Goal: Task Accomplishment & Management: Complete application form

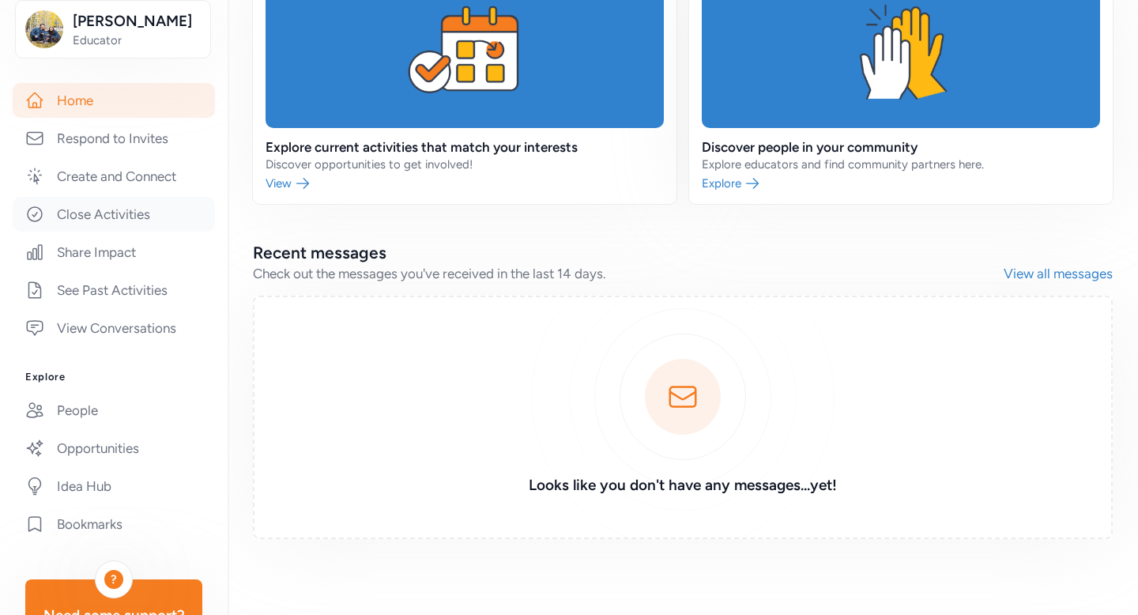
scroll to position [347, 0]
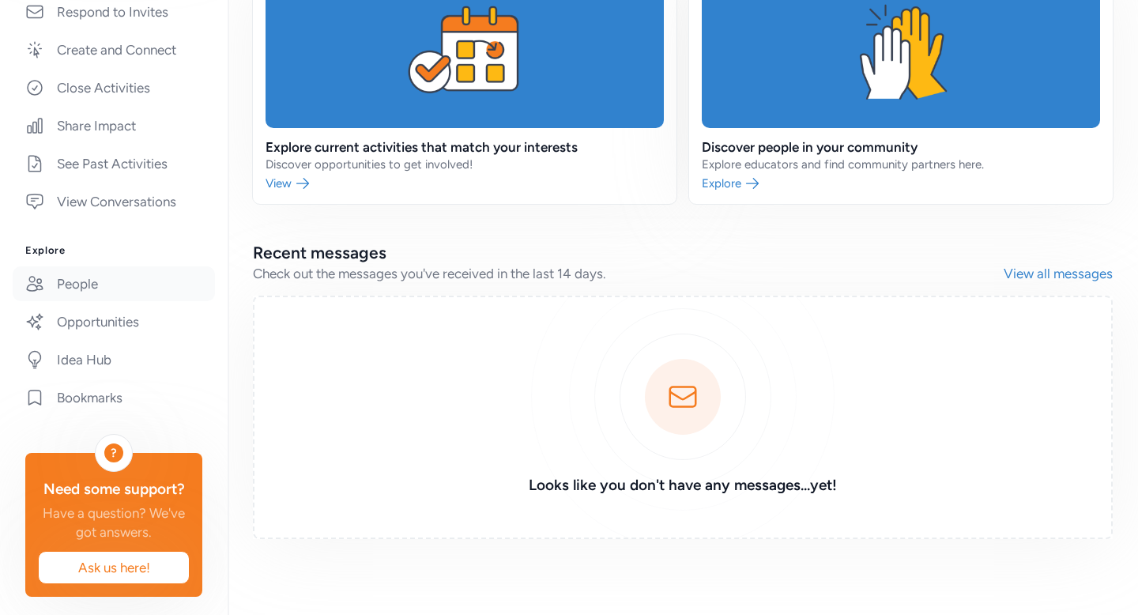
click at [73, 300] on link "People" at bounding box center [114, 283] width 202 height 35
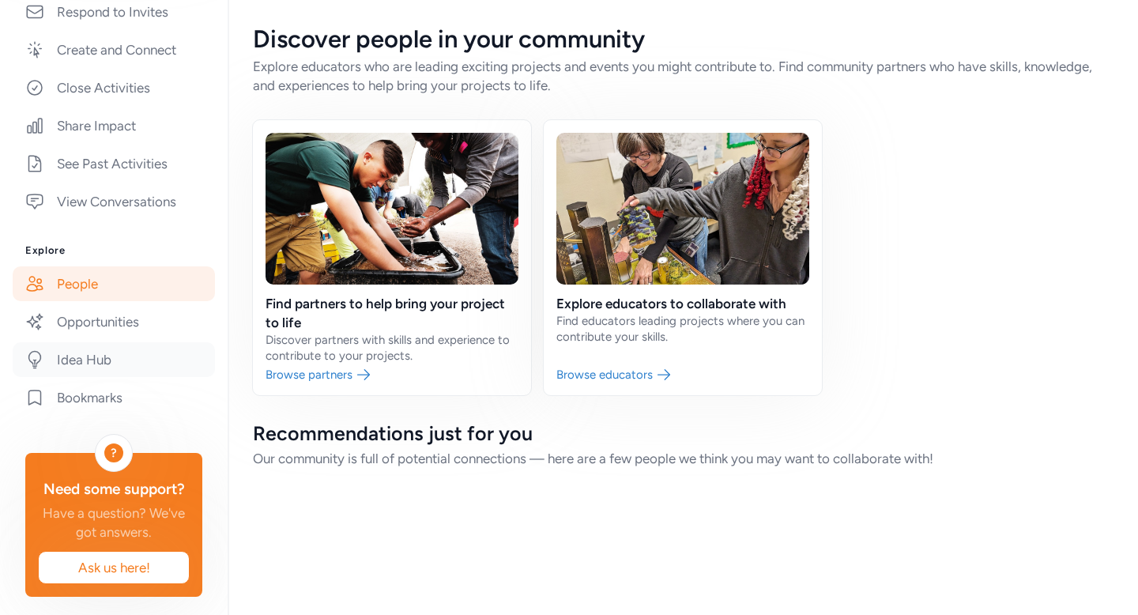
click at [95, 377] on link "Idea Hub" at bounding box center [114, 359] width 202 height 35
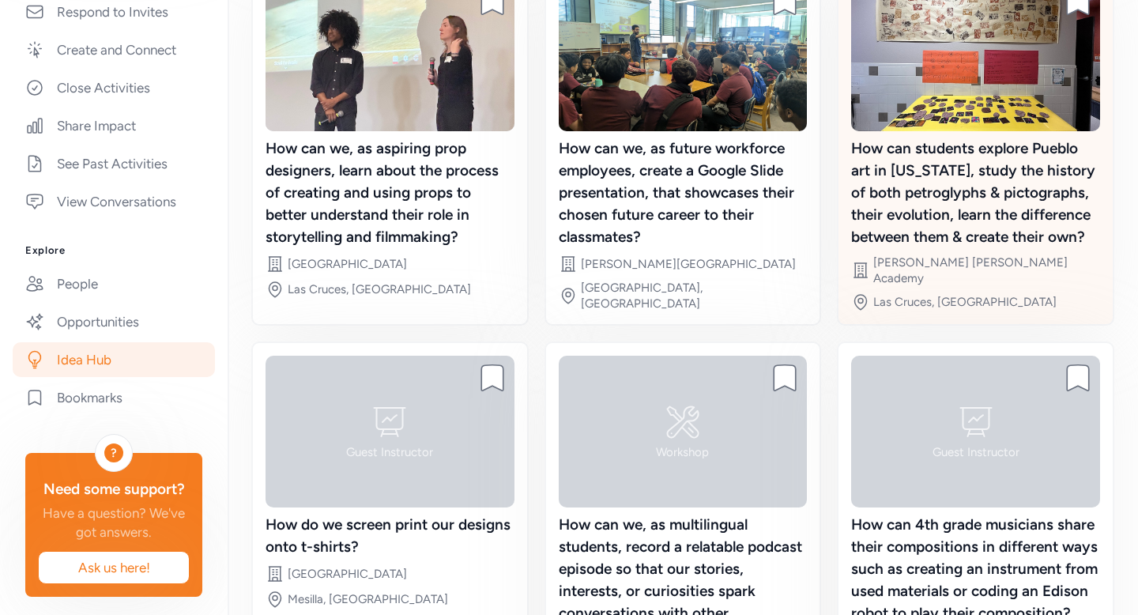
scroll to position [215, 0]
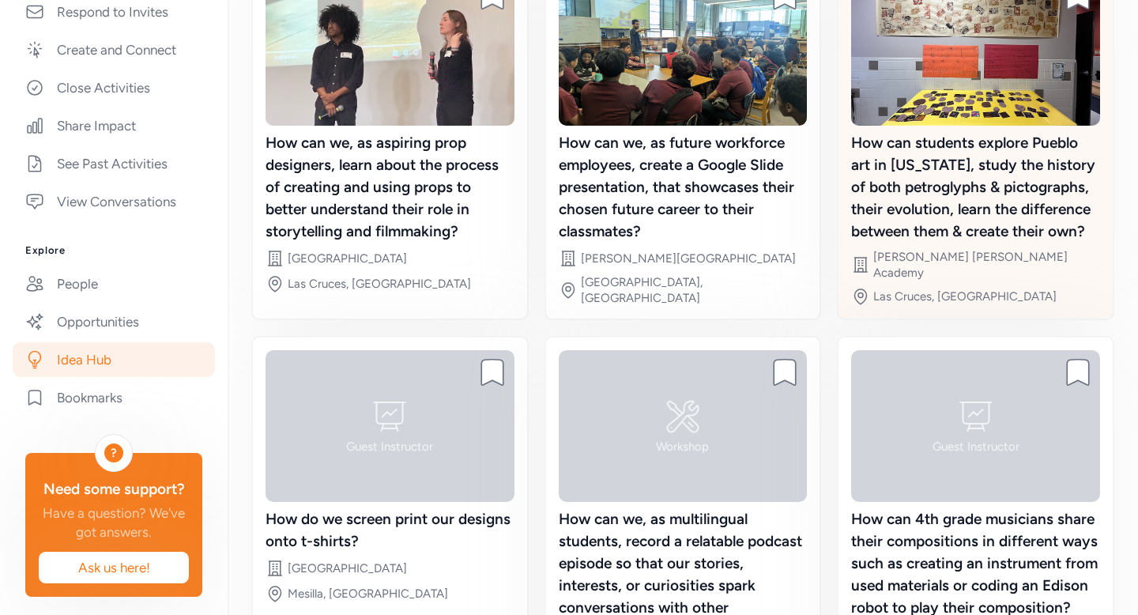
click at [966, 193] on div "How can students explore Pueblo art in [US_STATE], study the history of both pe…" at bounding box center [975, 187] width 249 height 111
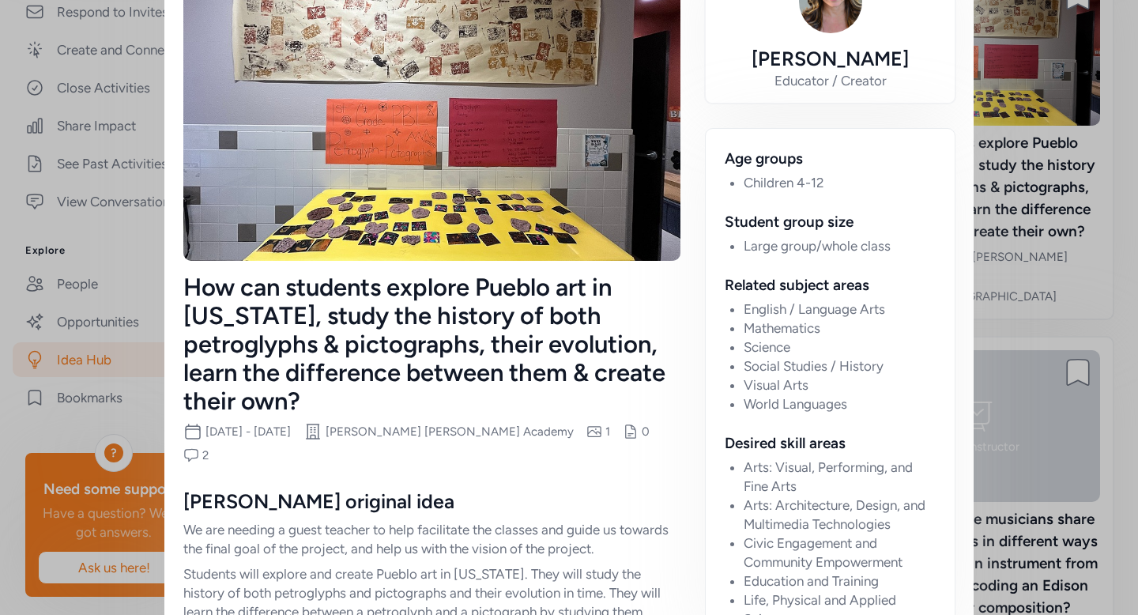
scroll to position [109, 0]
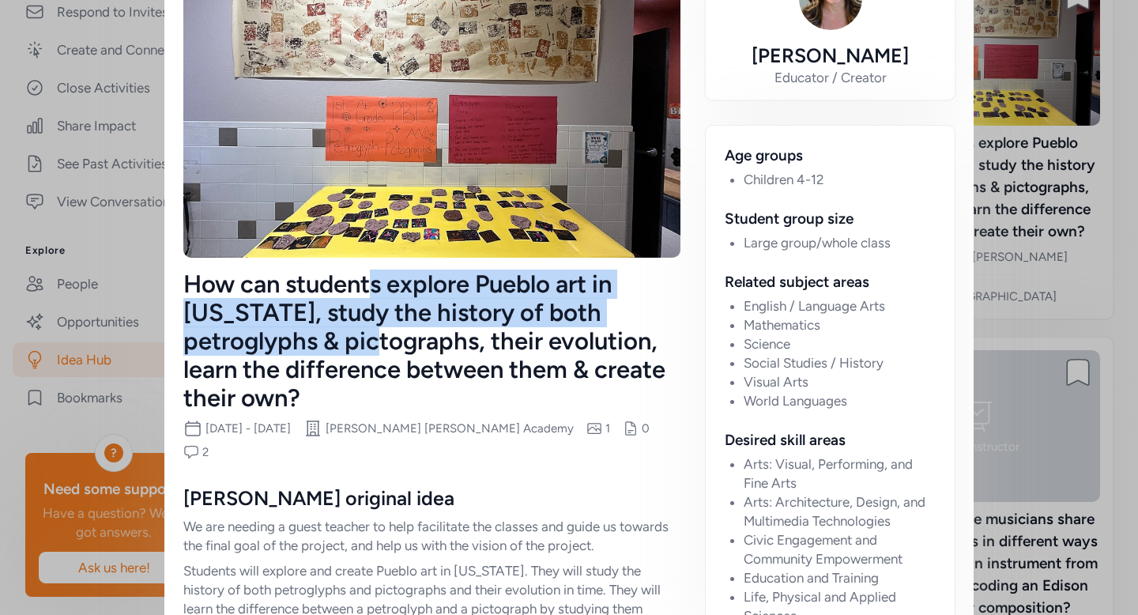
drag, startPoint x: 367, startPoint y: 288, endPoint x: 369, endPoint y: 343, distance: 55.4
click at [369, 343] on div "How can students explore Pueblo art in [US_STATE], study the history of both pe…" at bounding box center [431, 341] width 497 height 142
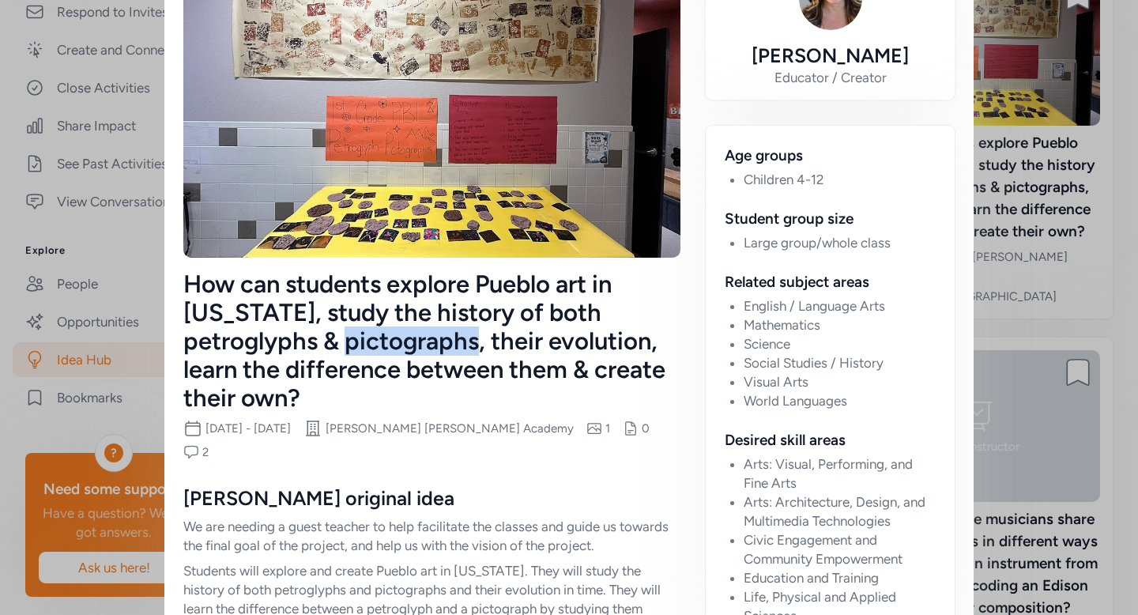
click at [369, 343] on div "How can students explore Pueblo art in [US_STATE], study the history of both pe…" at bounding box center [431, 341] width 497 height 142
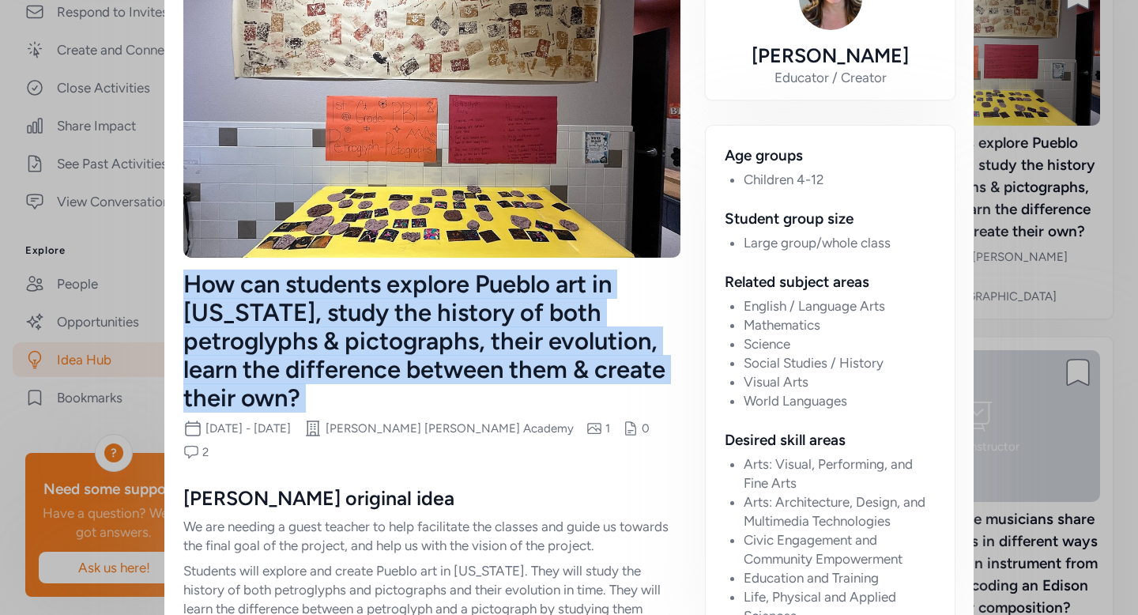
click at [369, 343] on div "How can students explore Pueblo art in [US_STATE], study the history of both pe…" at bounding box center [431, 341] width 497 height 142
click at [368, 323] on div "How can students explore Pueblo art in [US_STATE], study the history of both pe…" at bounding box center [431, 341] width 497 height 142
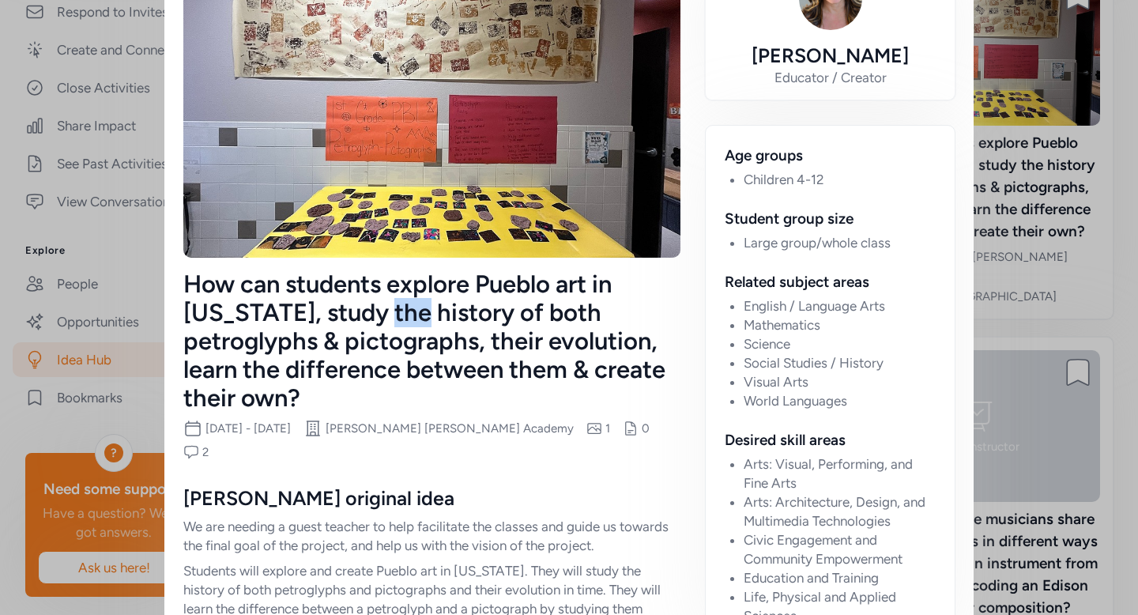
click at [368, 323] on div "How can students explore Pueblo art in [US_STATE], study the history of both pe…" at bounding box center [431, 341] width 497 height 142
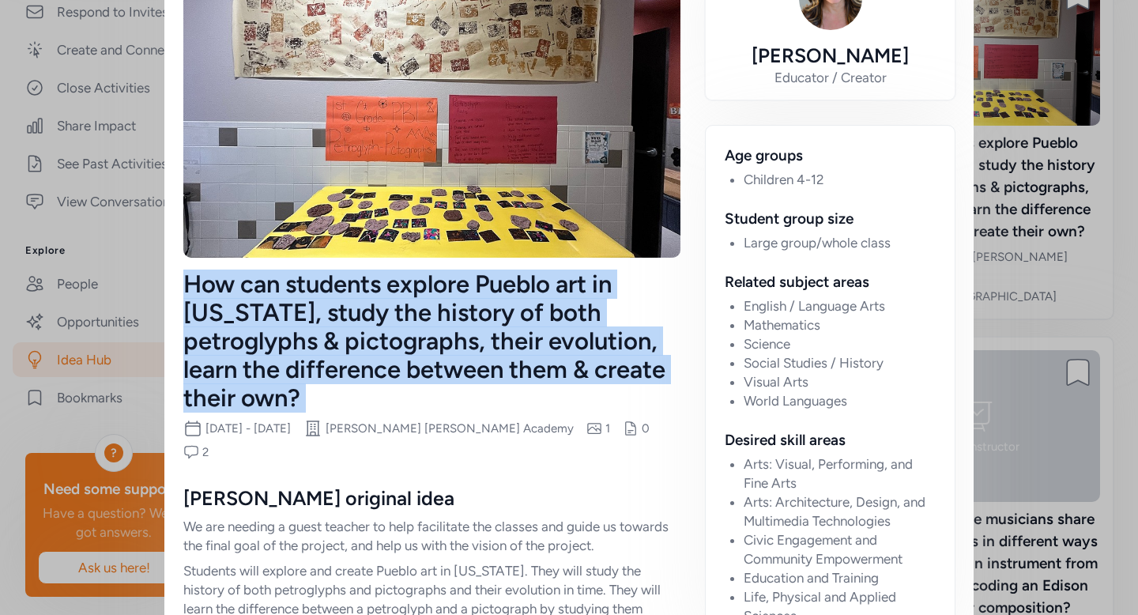
click at [368, 323] on div "How can students explore Pueblo art in [US_STATE], study the history of both pe…" at bounding box center [431, 341] width 497 height 142
click at [368, 319] on div "How can students explore Pueblo art in [US_STATE], study the history of both pe…" at bounding box center [431, 341] width 497 height 142
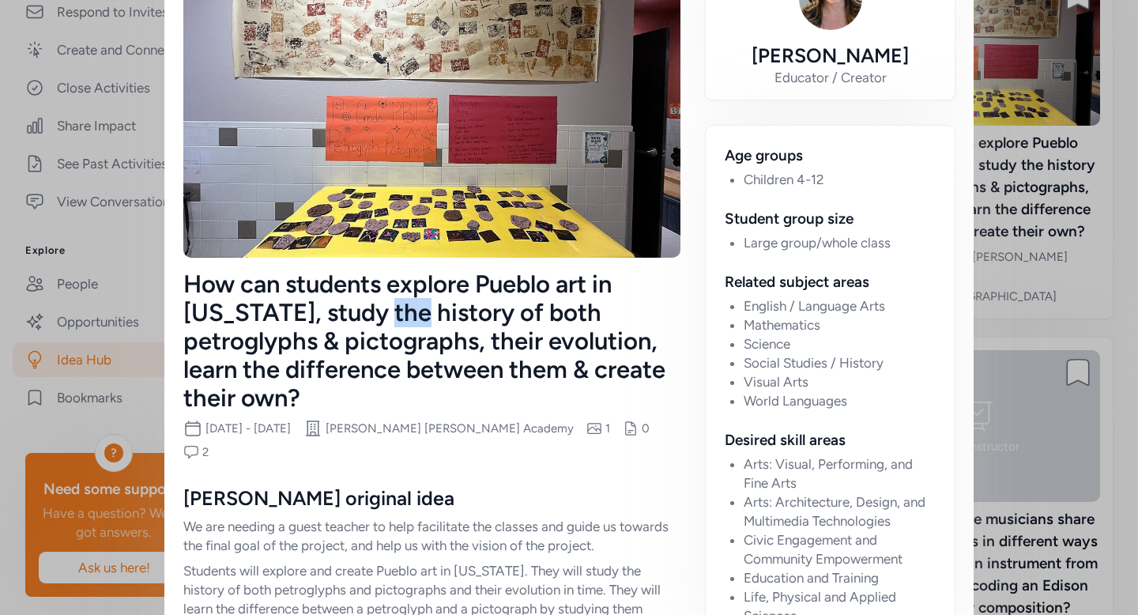
click at [368, 319] on div "How can students explore Pueblo art in [US_STATE], study the history of both pe…" at bounding box center [431, 341] width 497 height 142
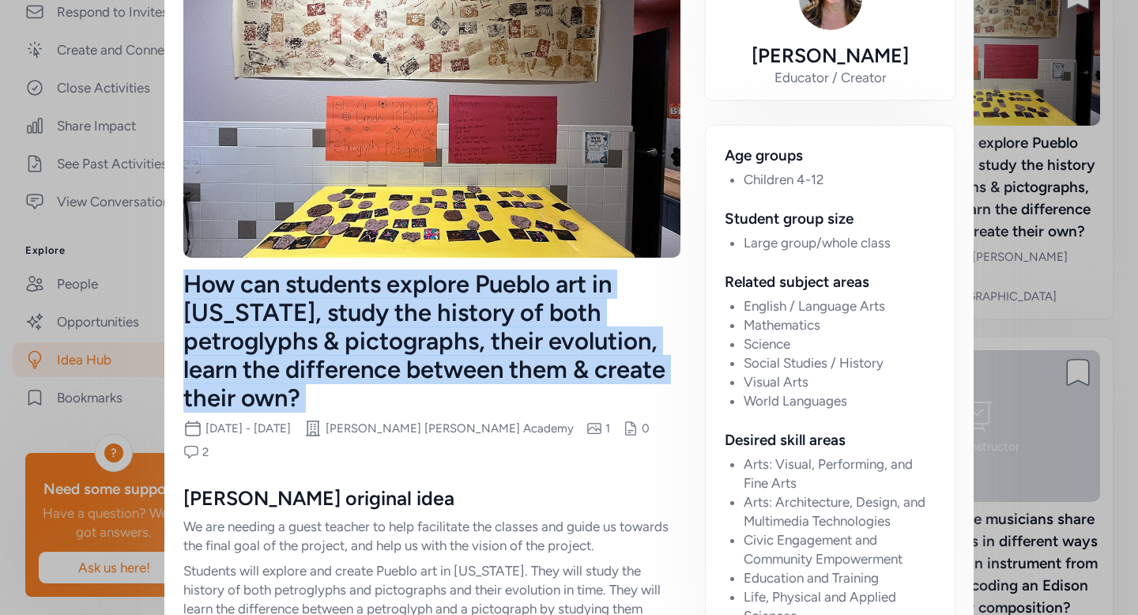
click at [368, 319] on div "How can students explore Pueblo art in [US_STATE], study the history of both pe…" at bounding box center [431, 341] width 497 height 142
click at [368, 315] on div "How can students explore Pueblo art in [US_STATE], study the history of both pe…" at bounding box center [431, 341] width 497 height 142
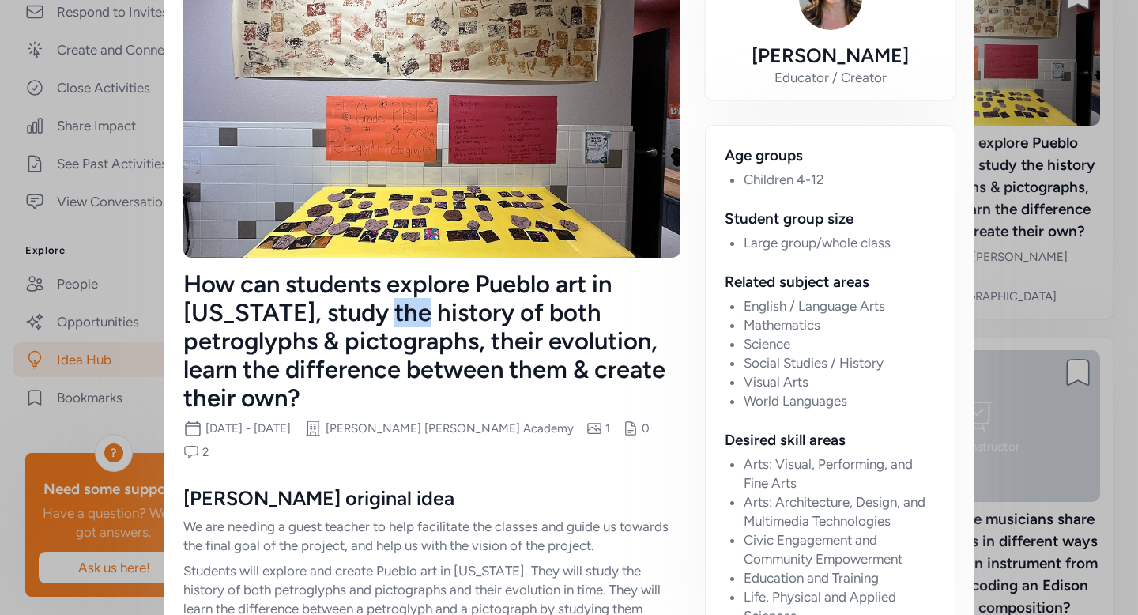
click at [368, 315] on div "How can students explore Pueblo art in [US_STATE], study the history of both pe…" at bounding box center [431, 341] width 497 height 142
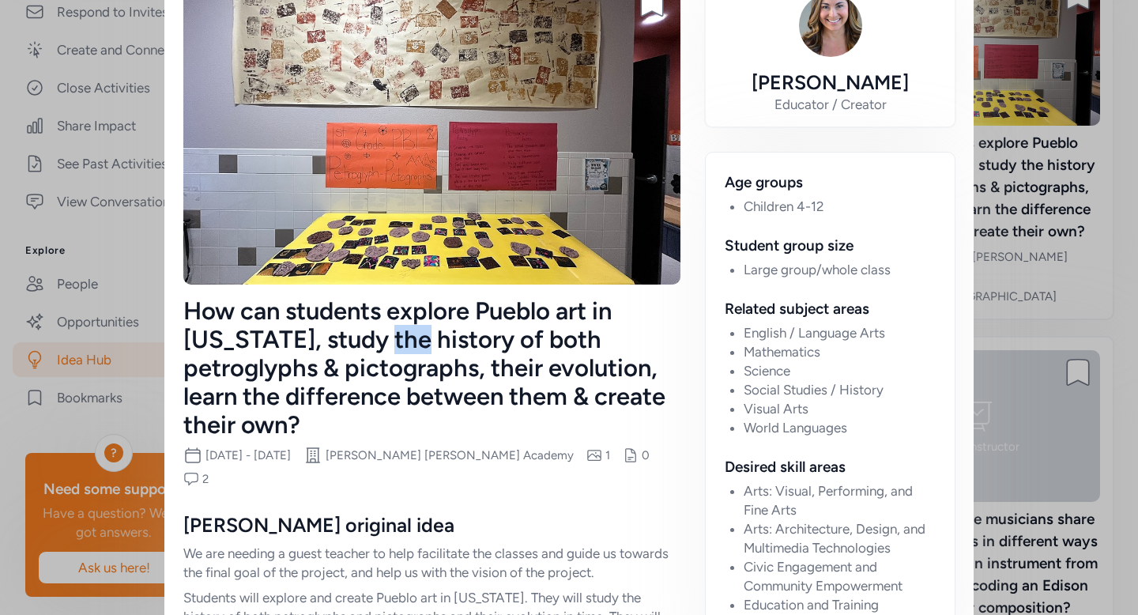
scroll to position [0, 0]
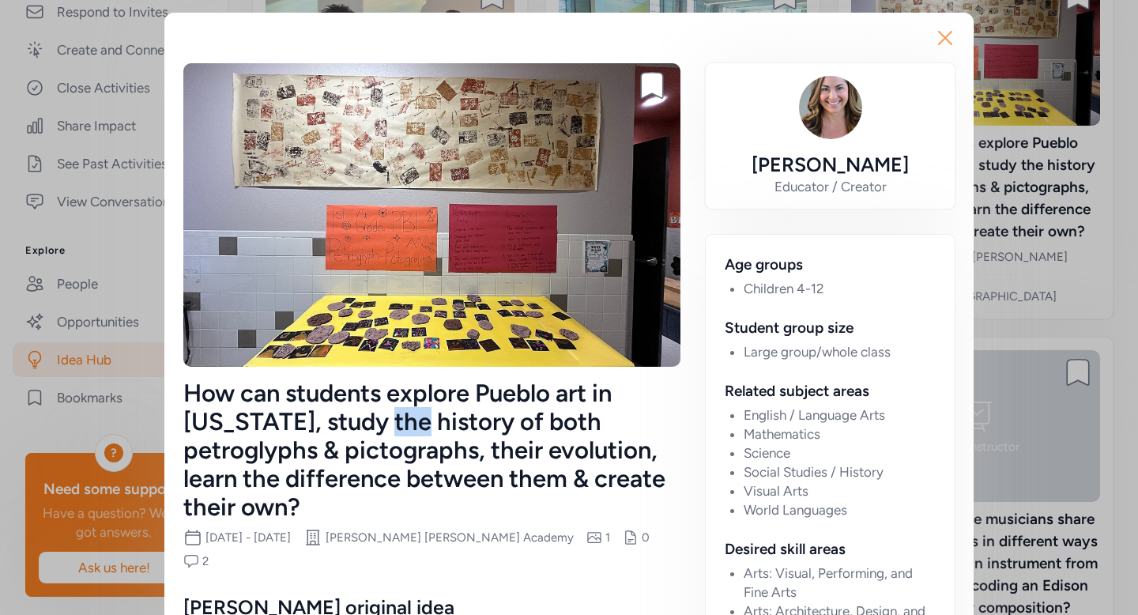
click at [944, 47] on icon "button" at bounding box center [945, 37] width 25 height 25
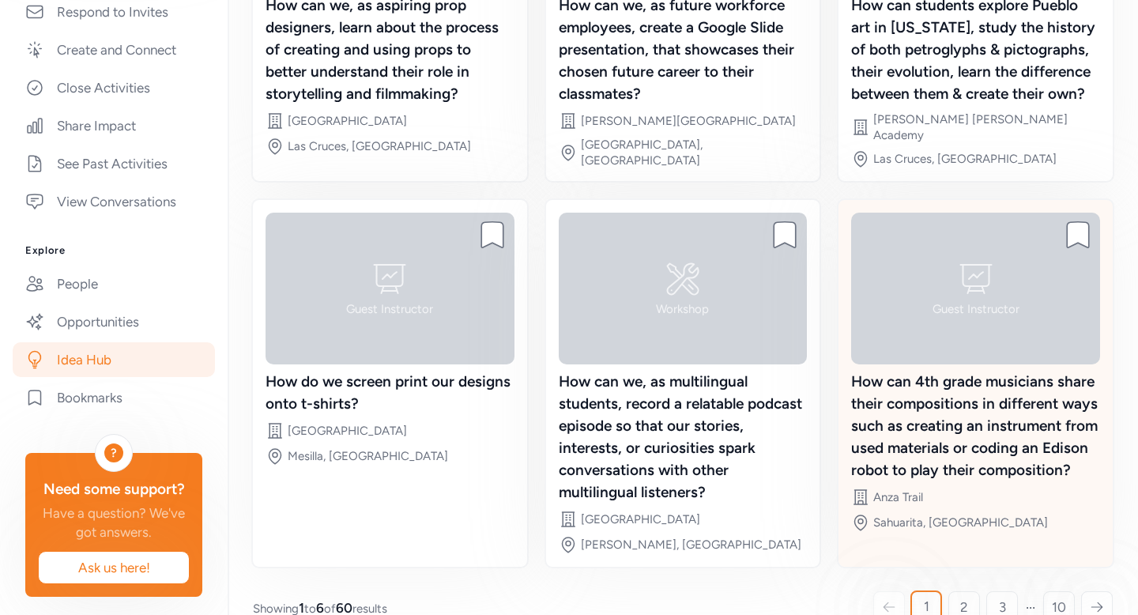
scroll to position [415, 0]
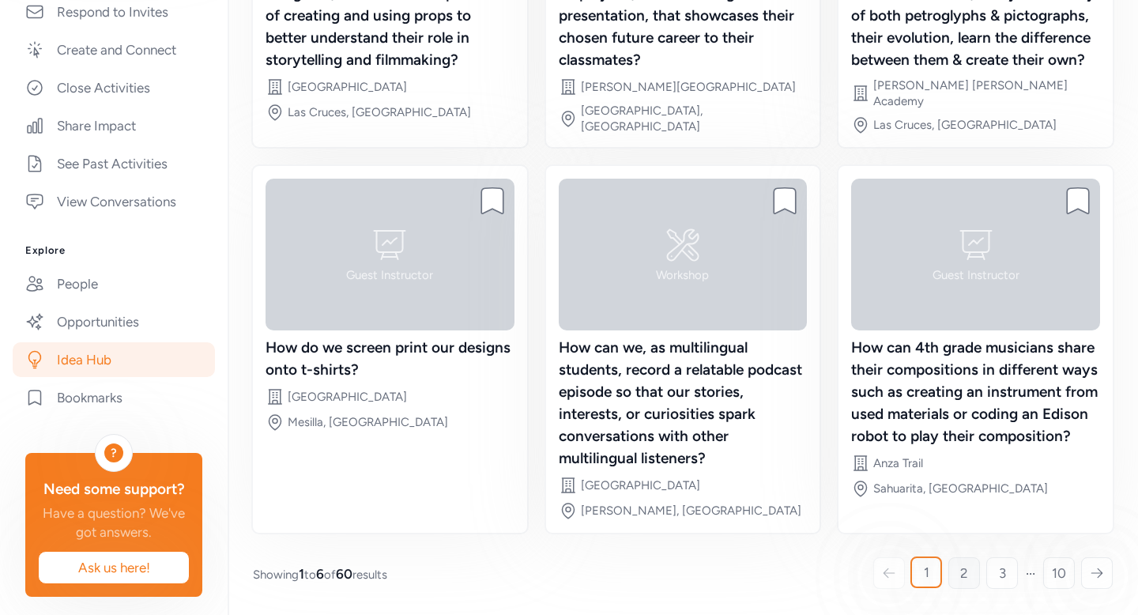
click at [961, 576] on span "2" at bounding box center [965, 573] width 8 height 19
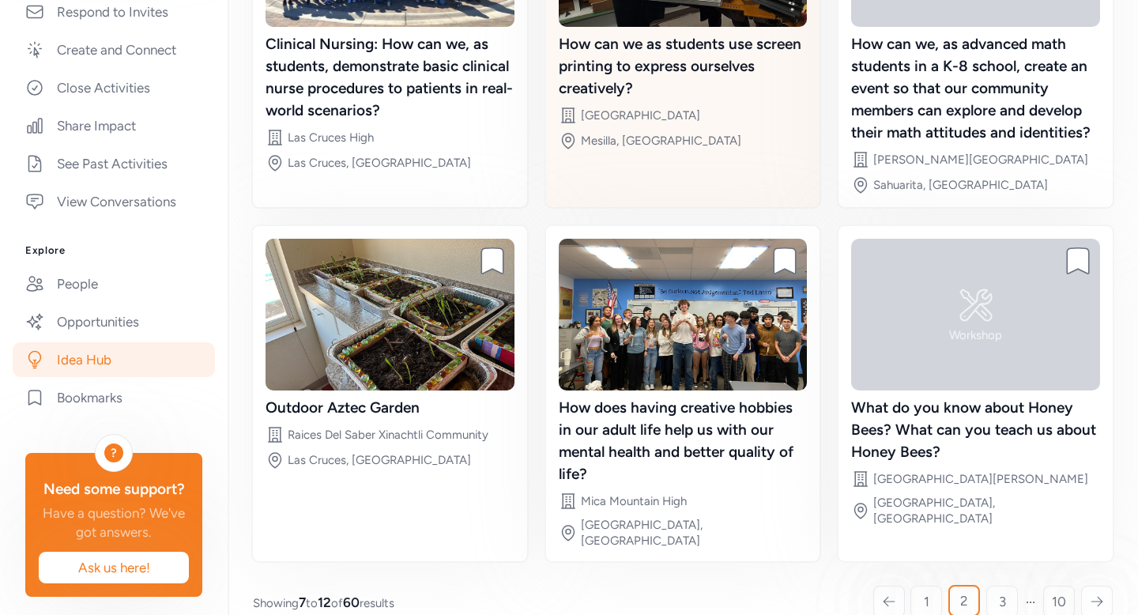
scroll to position [327, 0]
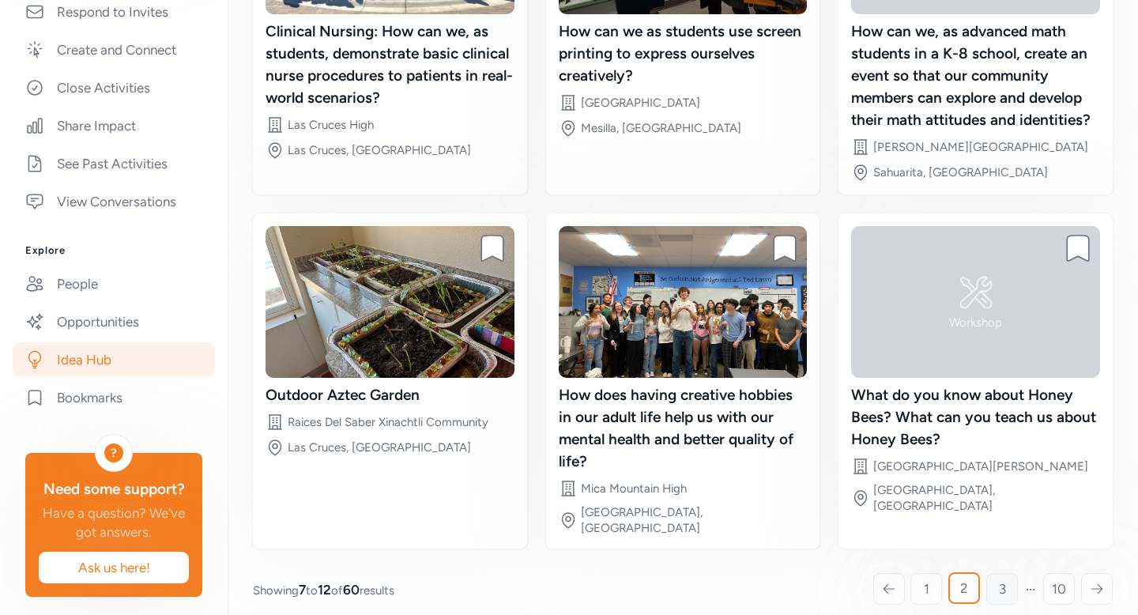
click at [998, 573] on link "3" at bounding box center [1003, 589] width 32 height 32
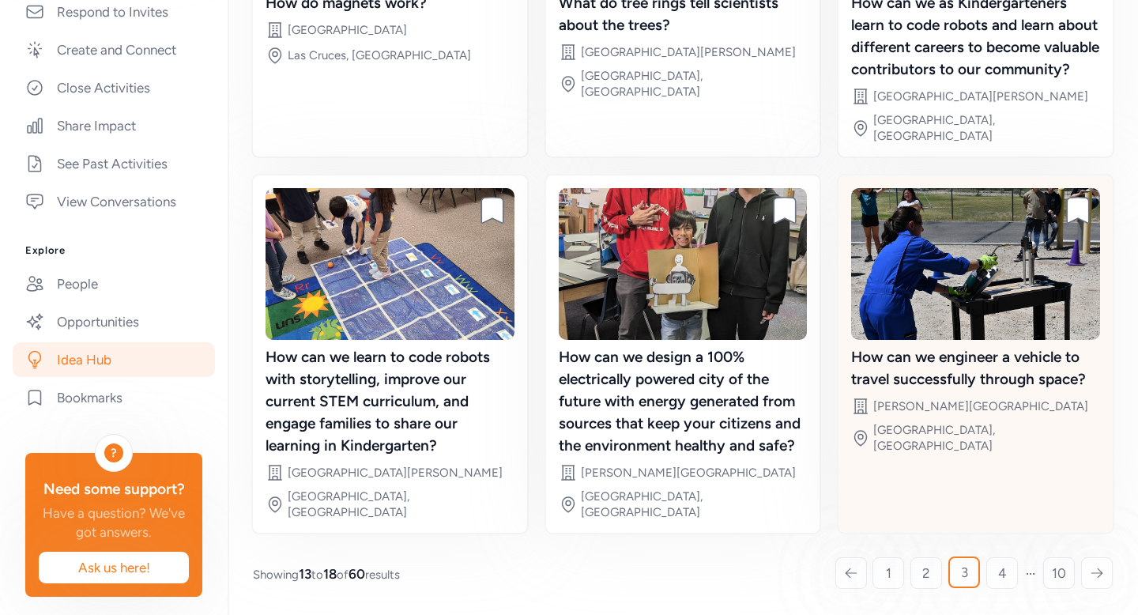
scroll to position [371, 0]
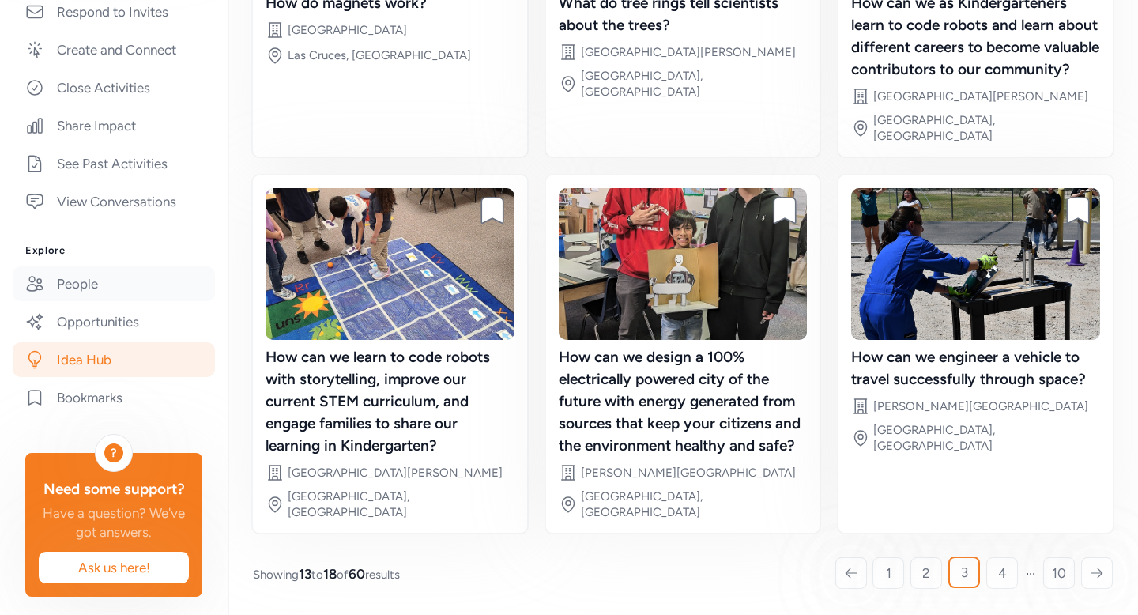
click at [132, 301] on link "People" at bounding box center [114, 283] width 202 height 35
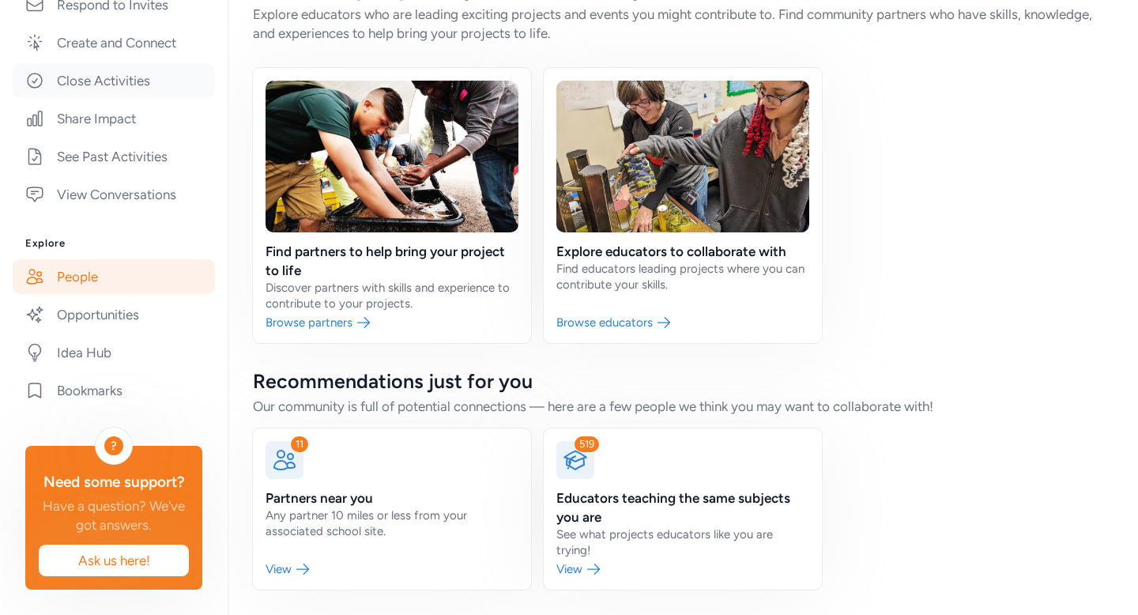
scroll to position [398, 0]
click at [133, 297] on link "Opportunities" at bounding box center [114, 314] width 202 height 35
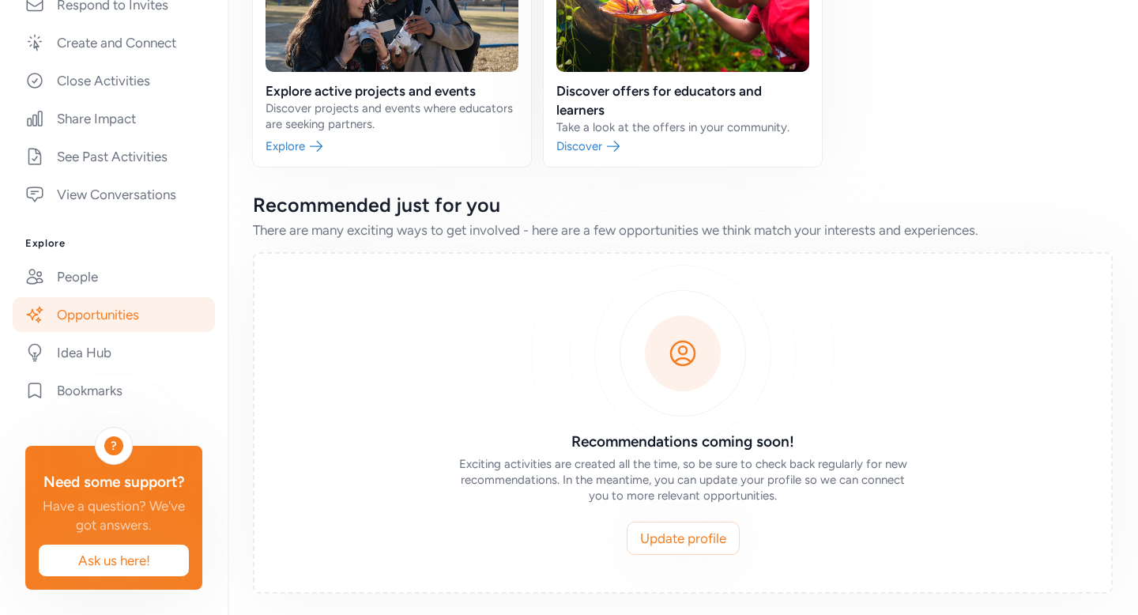
scroll to position [217, 0]
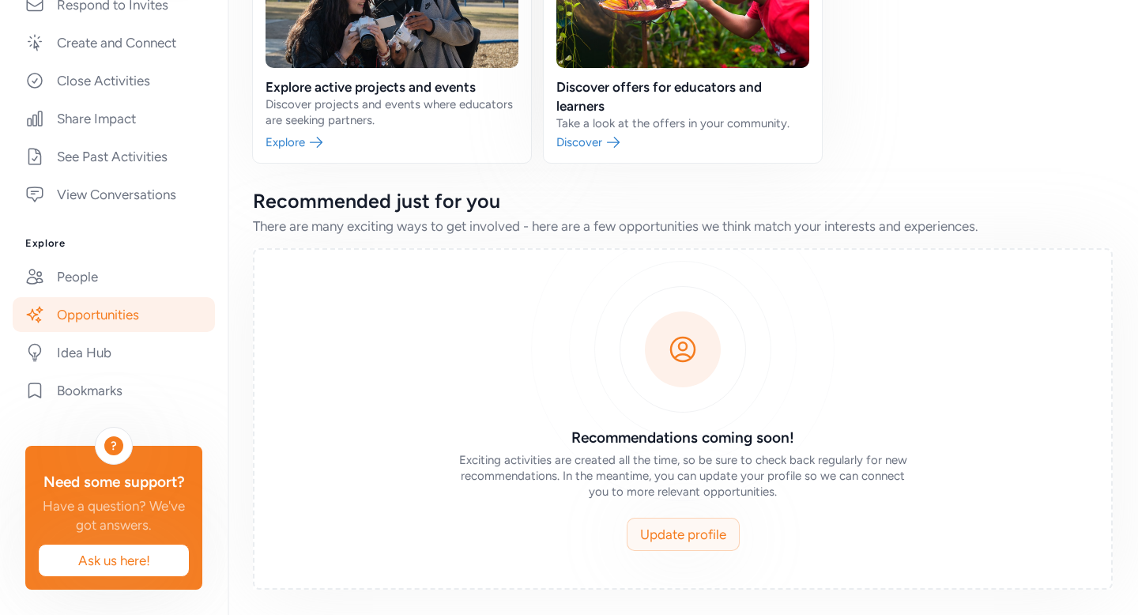
click at [696, 538] on span "Update profile" at bounding box center [683, 534] width 86 height 19
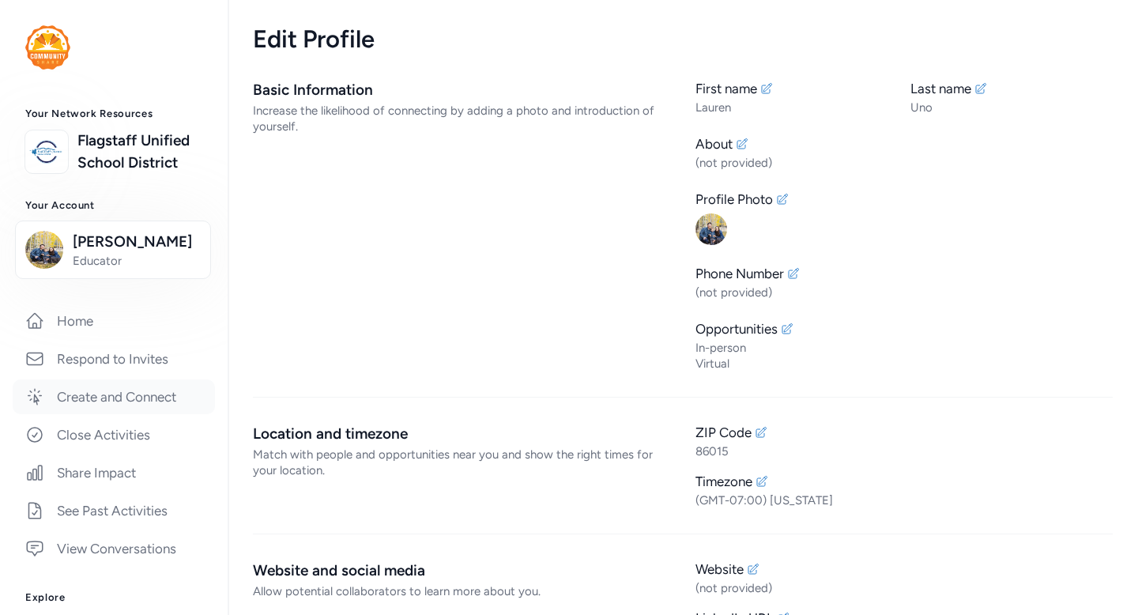
click at [137, 414] on link "Create and Connect" at bounding box center [114, 396] width 202 height 35
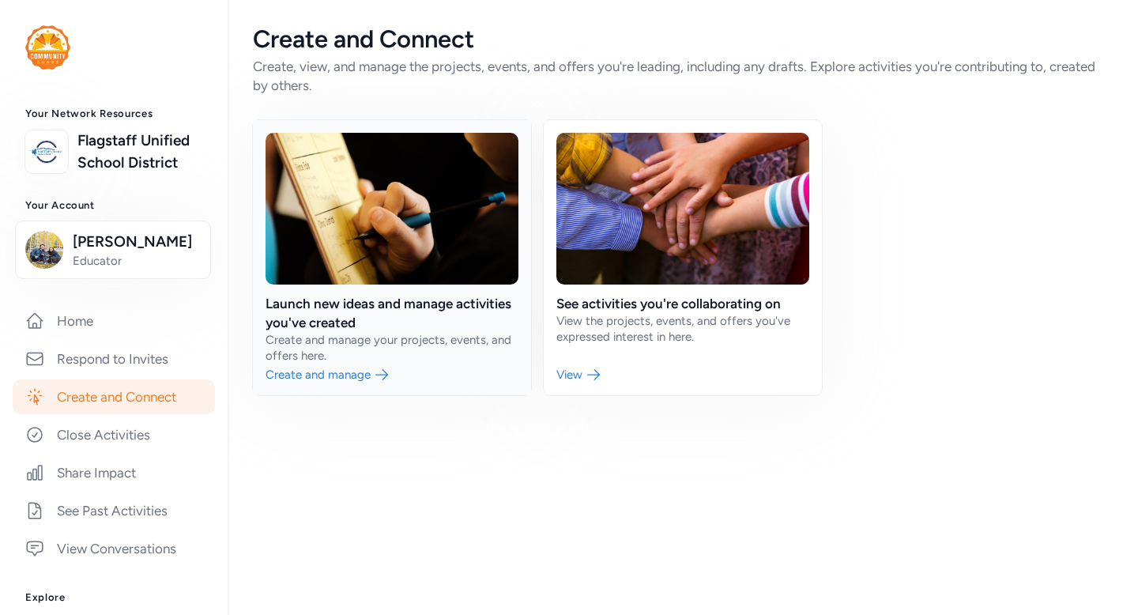
click at [370, 336] on link at bounding box center [392, 257] width 278 height 275
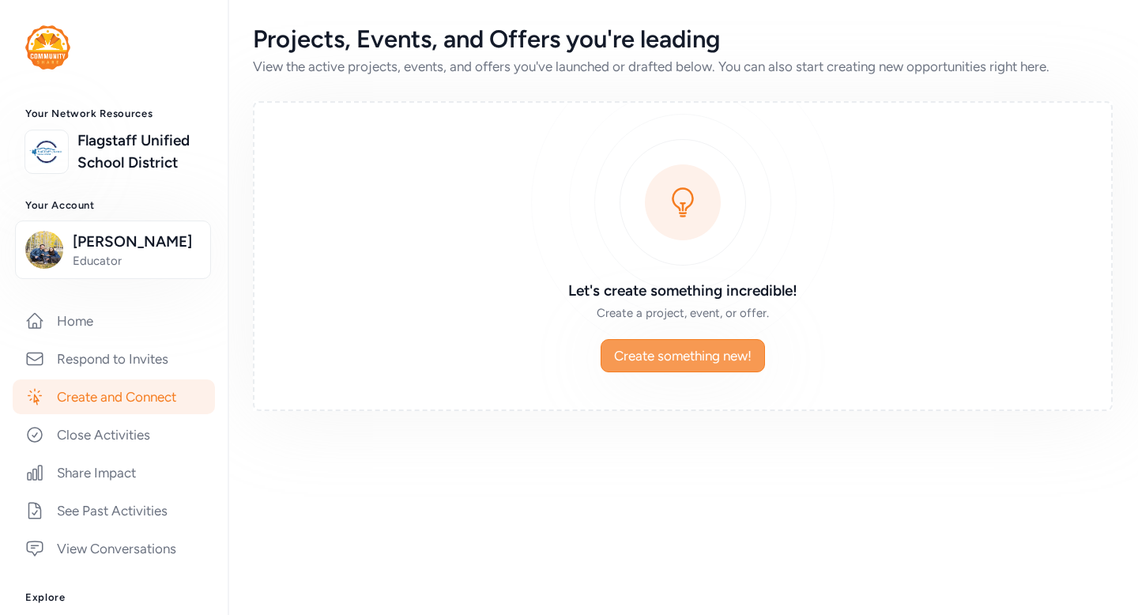
click at [698, 357] on span "Create something new!" at bounding box center [683, 355] width 138 height 19
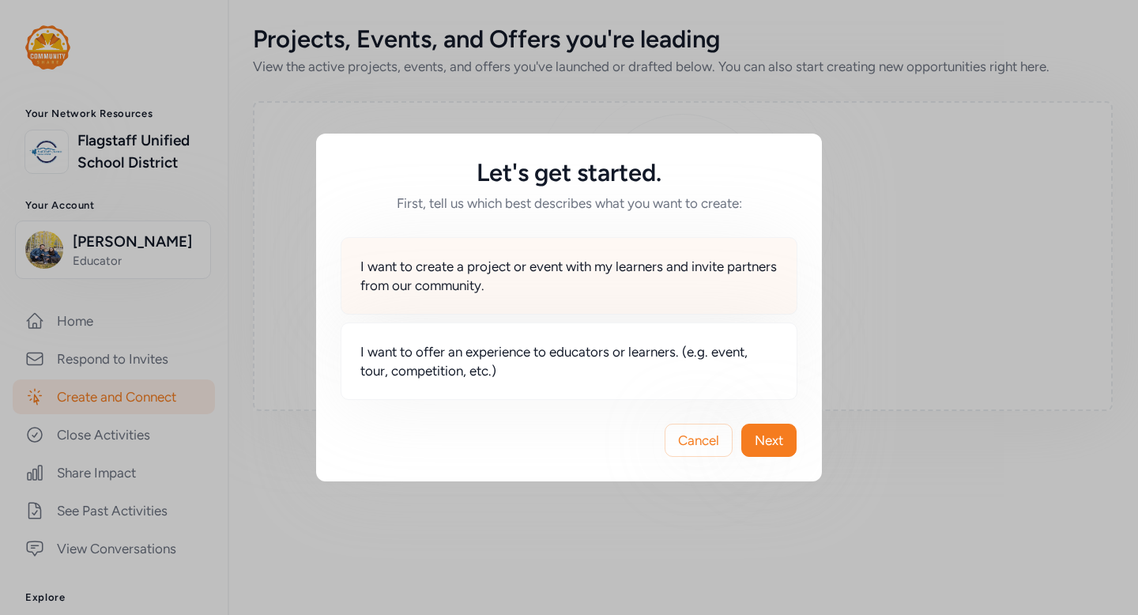
click at [523, 253] on div "I want to create a project or event with my learners and invite partners from o…" at bounding box center [569, 275] width 457 height 77
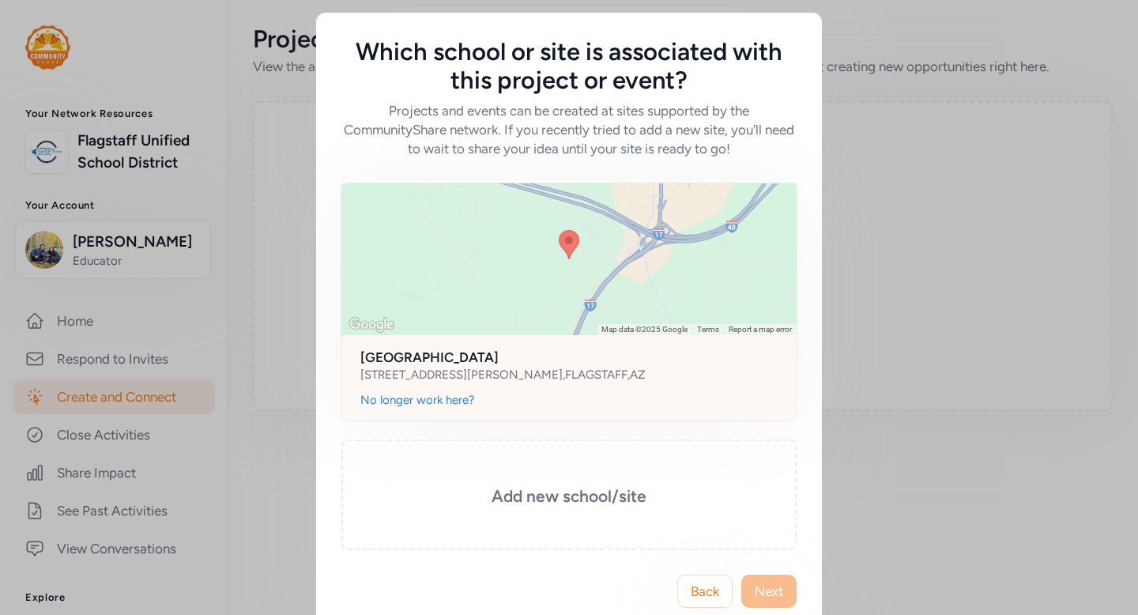
scroll to position [30, 0]
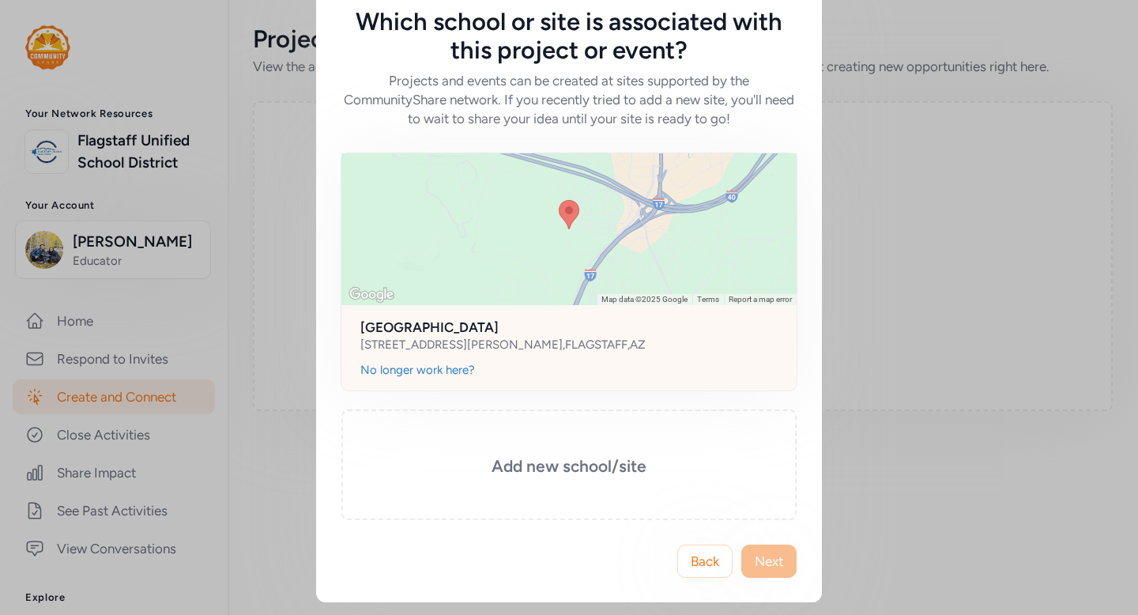
click at [645, 237] on div at bounding box center [569, 229] width 455 height 152
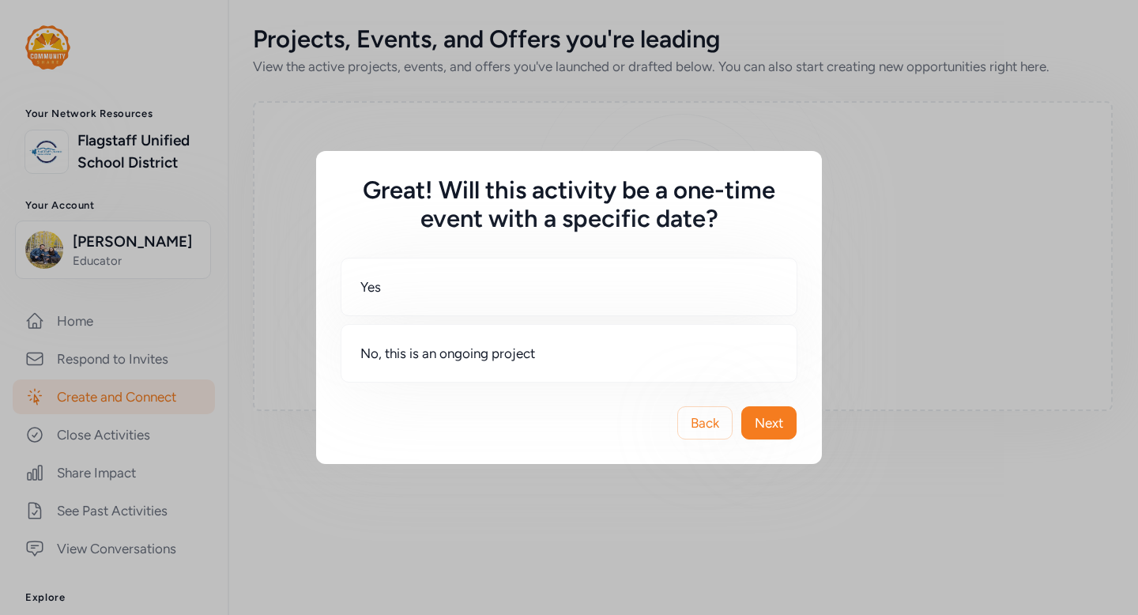
scroll to position [0, 0]
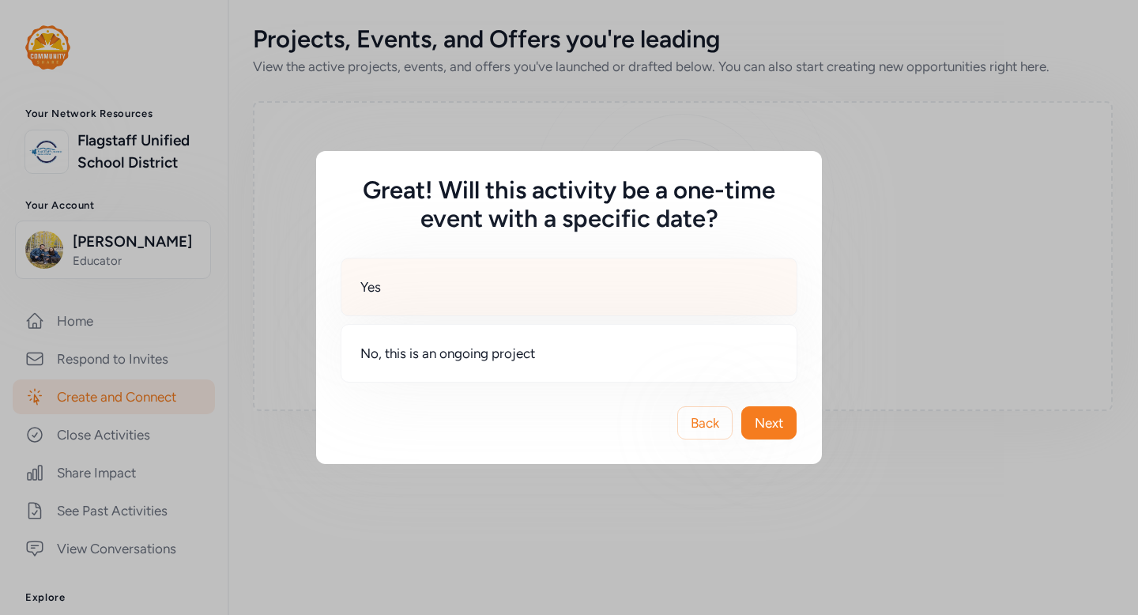
click at [504, 298] on div "Yes" at bounding box center [569, 287] width 457 height 59
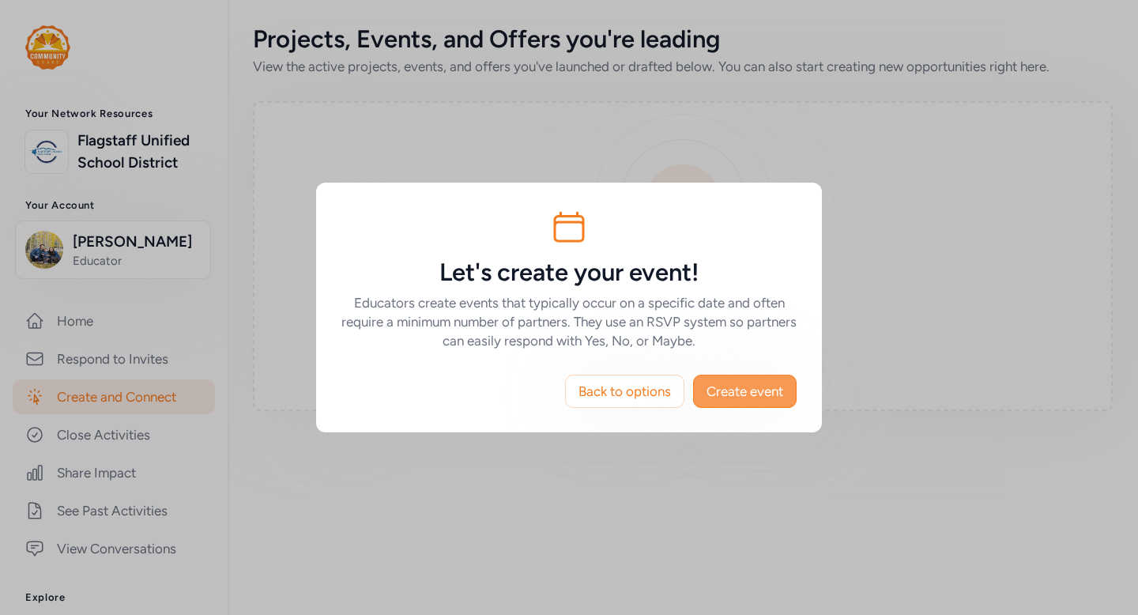
click at [768, 394] on span "Create event" at bounding box center [745, 391] width 77 height 19
click at [609, 382] on span "Back to options" at bounding box center [625, 391] width 92 height 19
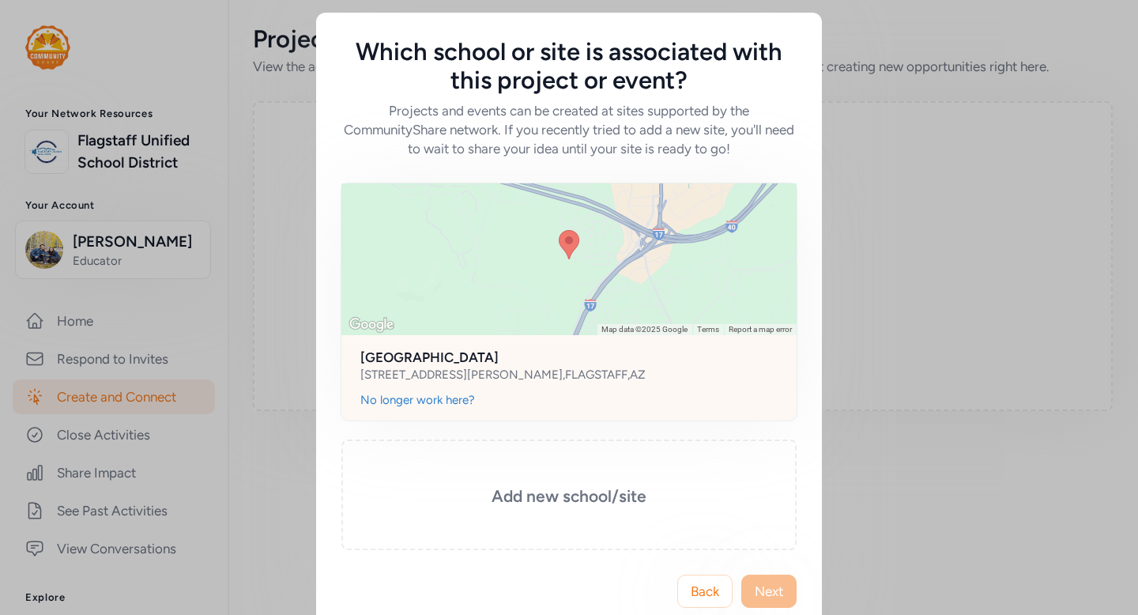
scroll to position [30, 0]
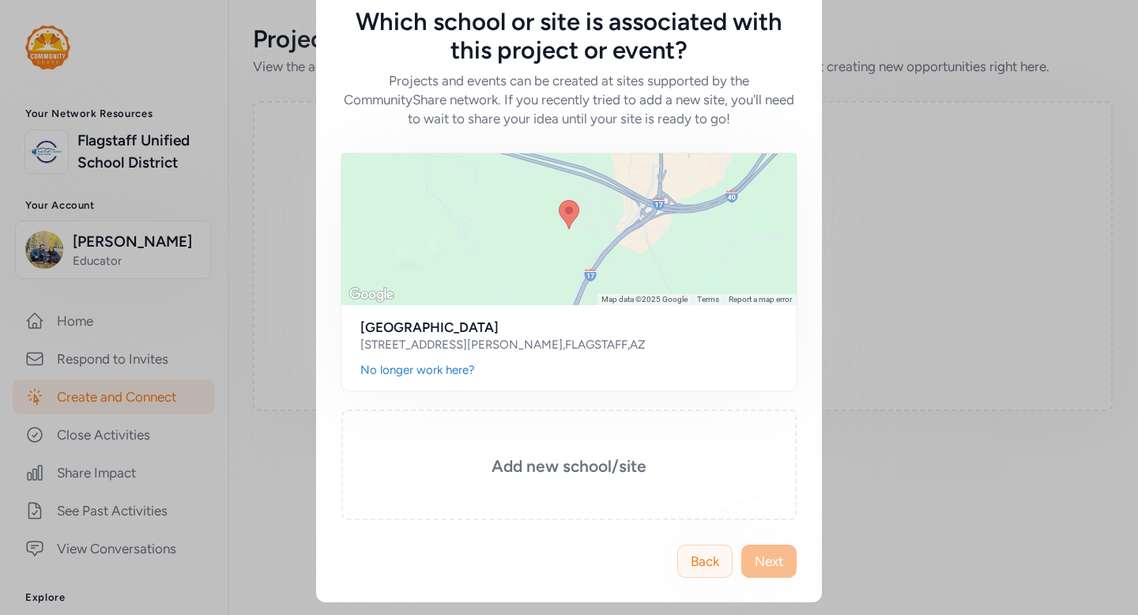
click at [694, 549] on button "Back" at bounding box center [705, 561] width 55 height 33
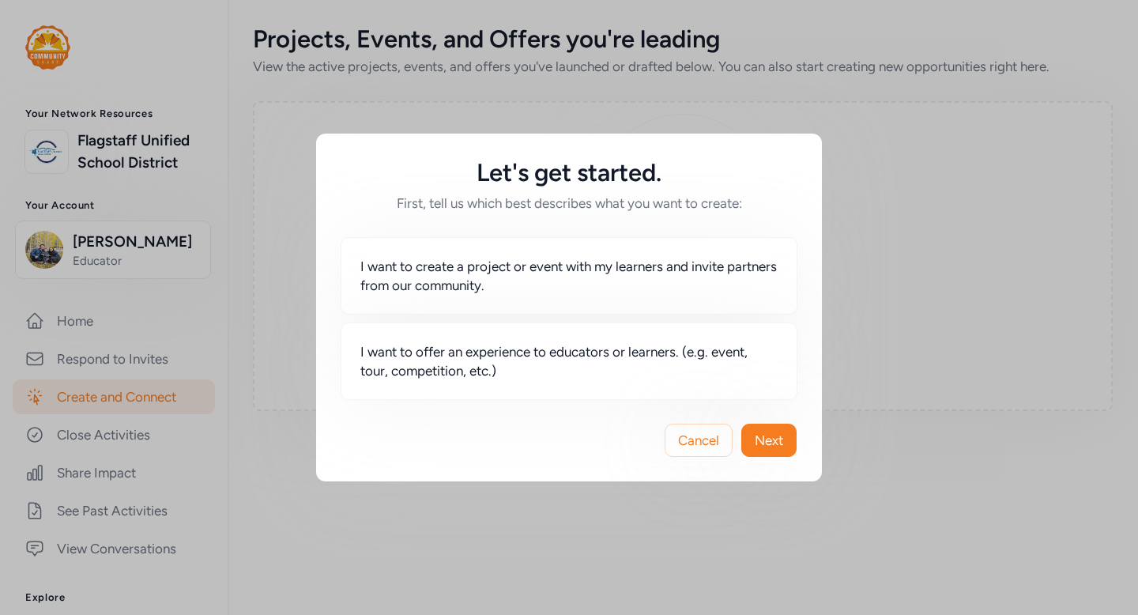
scroll to position [0, 0]
click at [712, 421] on div "Cancel Next" at bounding box center [569, 440] width 506 height 82
click at [705, 432] on span "Cancel" at bounding box center [698, 440] width 41 height 19
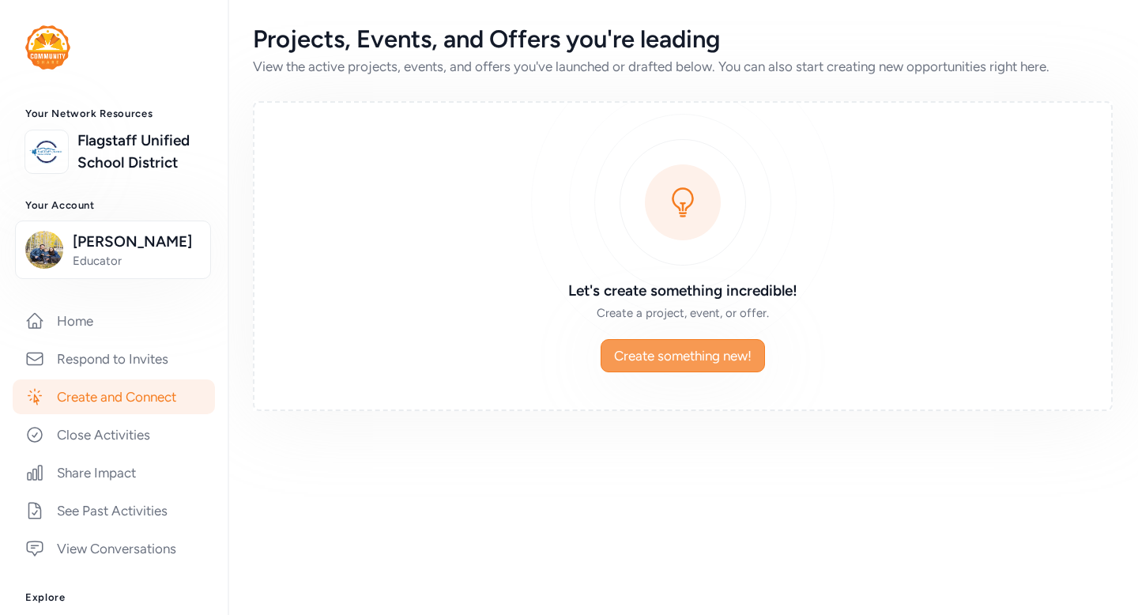
click at [675, 368] on button "Create something new!" at bounding box center [683, 355] width 164 height 33
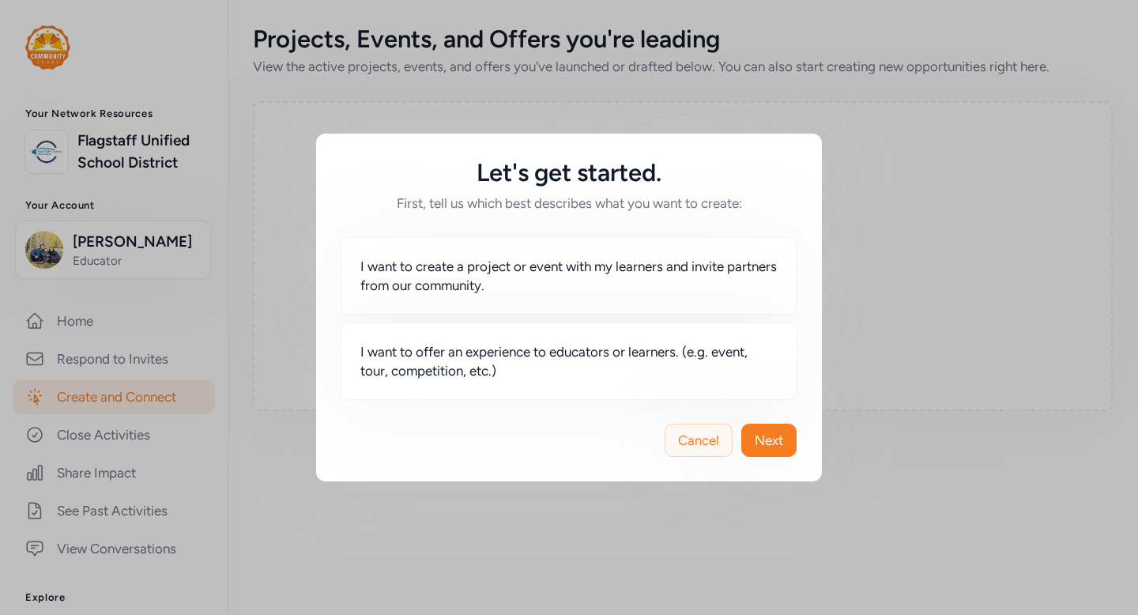
click at [700, 443] on span "Cancel" at bounding box center [698, 440] width 41 height 19
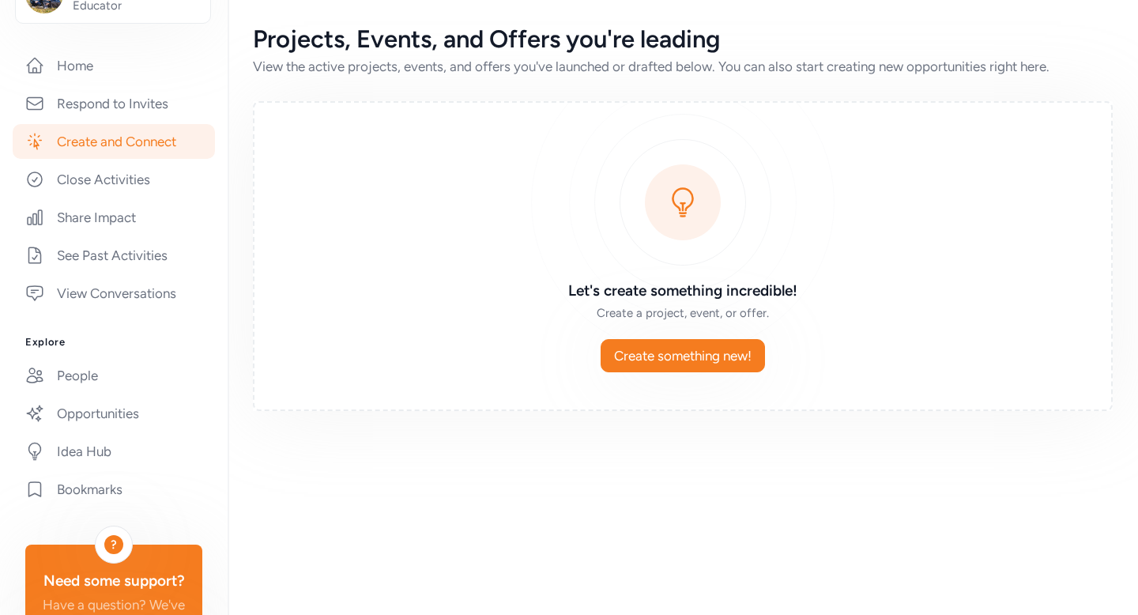
scroll to position [266, 0]
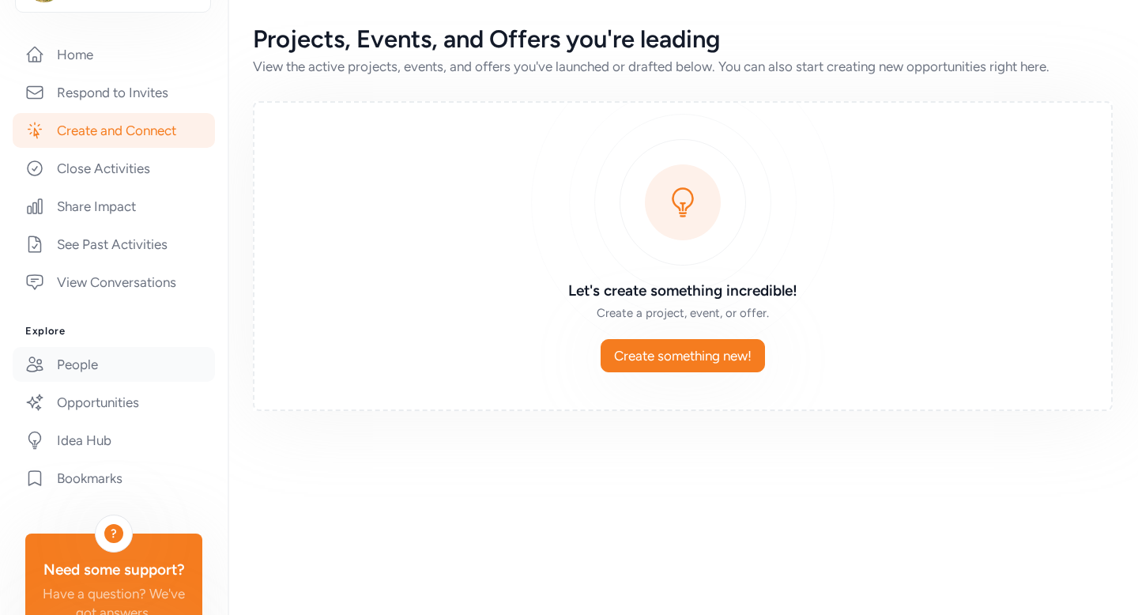
click at [77, 382] on link "People" at bounding box center [114, 364] width 202 height 35
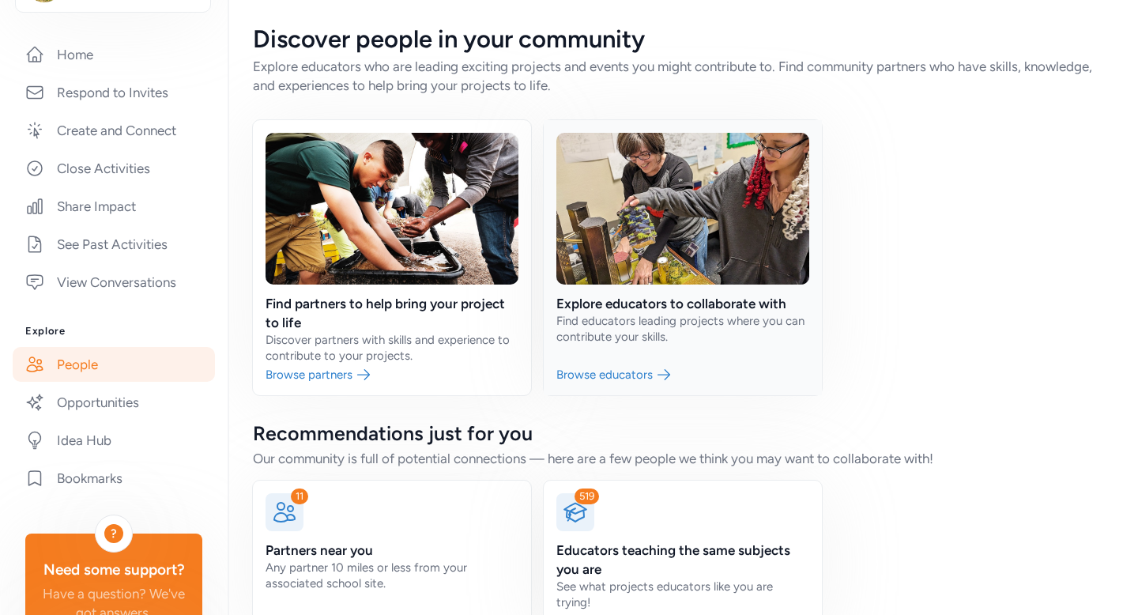
scroll to position [52, 0]
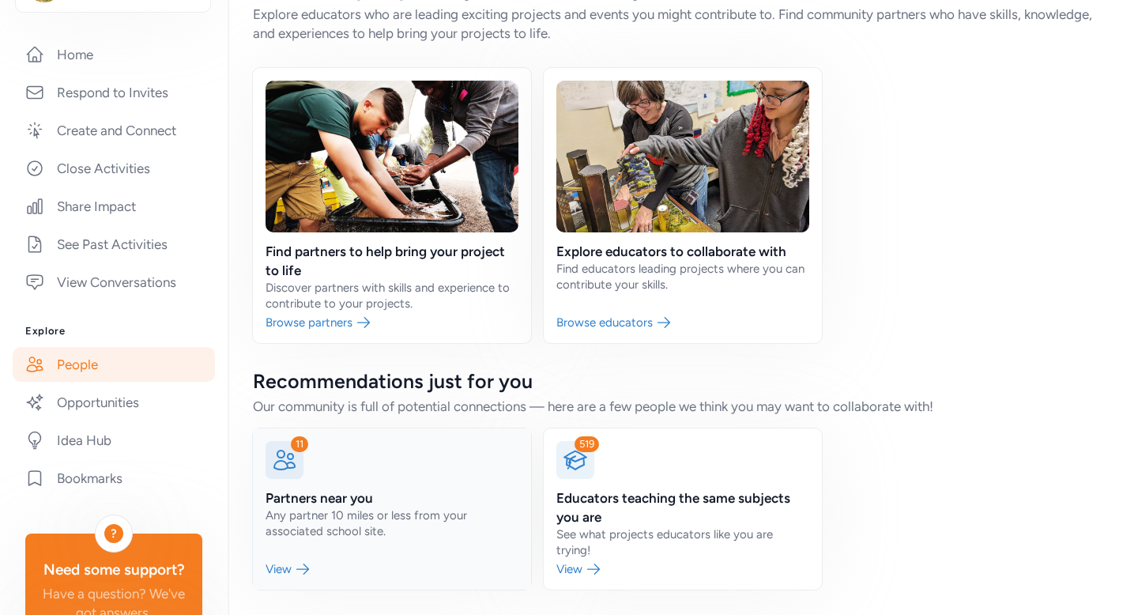
click at [300, 570] on link at bounding box center [392, 509] width 278 height 161
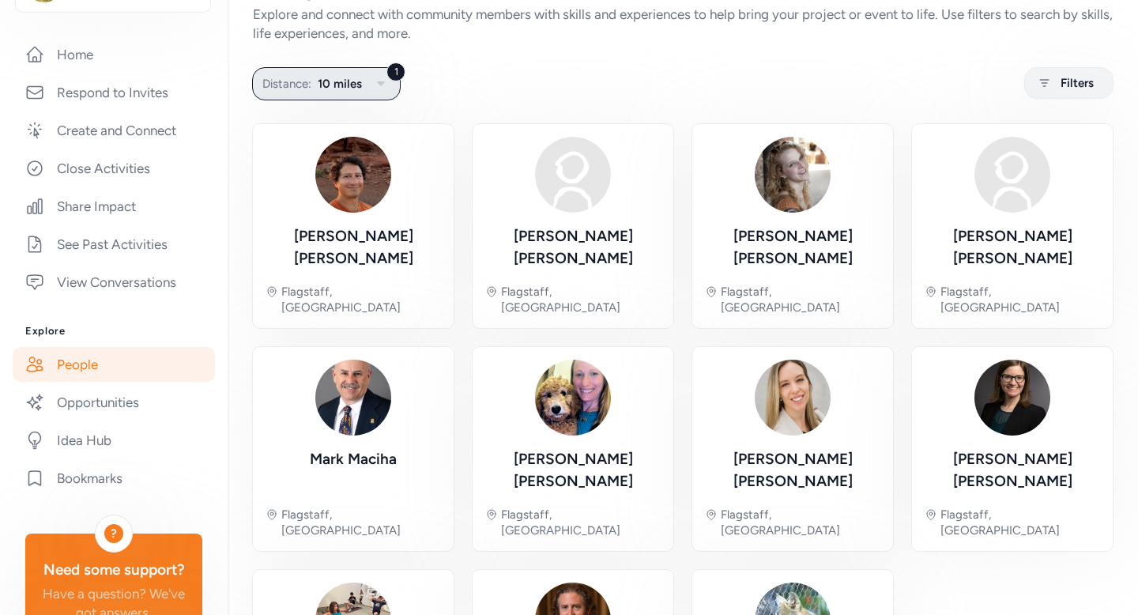
click at [338, 87] on span "10 miles" at bounding box center [340, 83] width 44 height 19
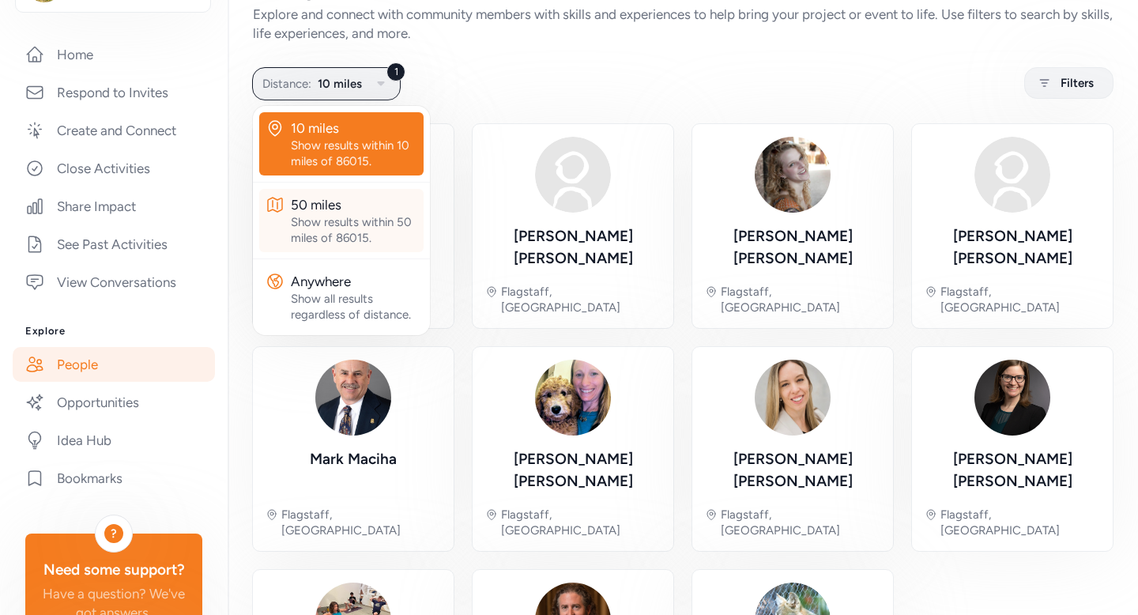
click at [332, 222] on div "Show results within 50 miles of 86015." at bounding box center [354, 230] width 126 height 32
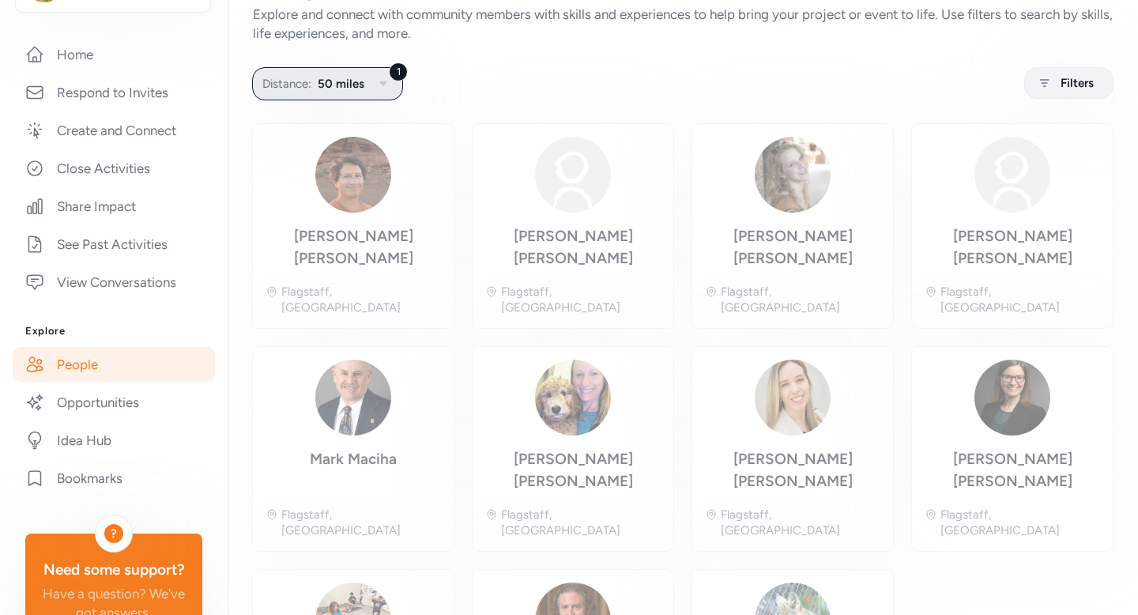
click at [330, 89] on span "50 miles" at bounding box center [341, 83] width 47 height 19
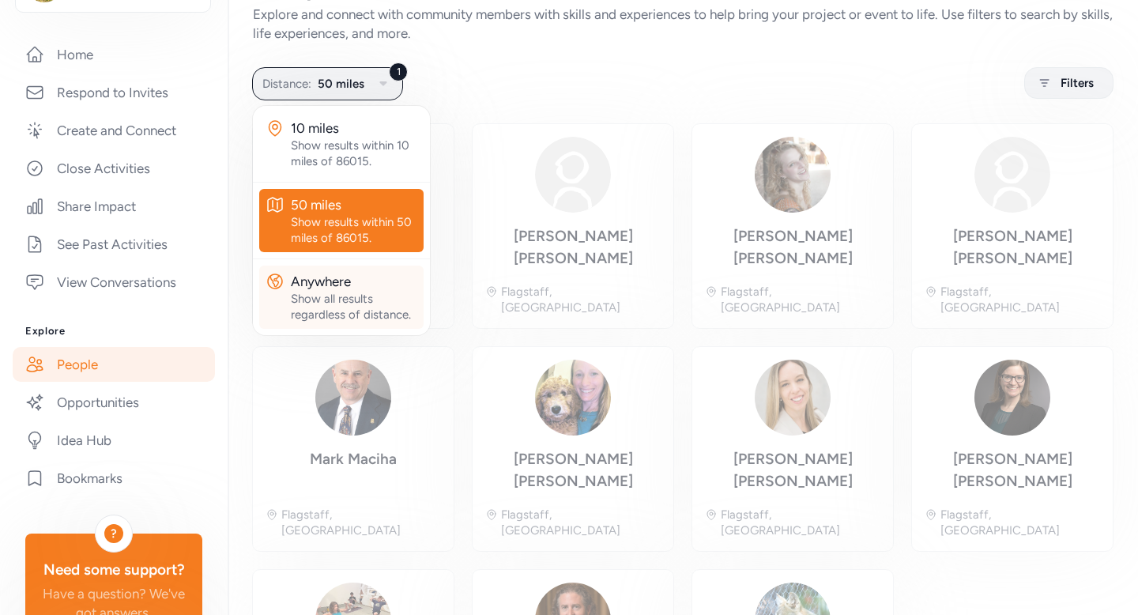
click at [352, 313] on div "Show all results regardless of distance." at bounding box center [354, 307] width 126 height 32
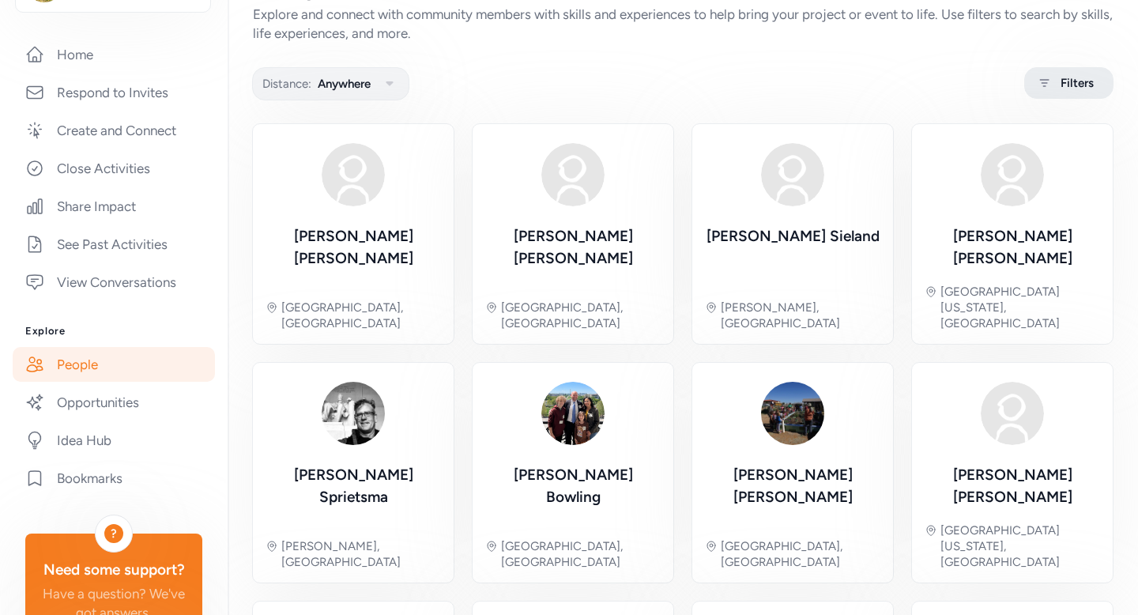
click at [1061, 85] on span "Filters" at bounding box center [1077, 83] width 33 height 19
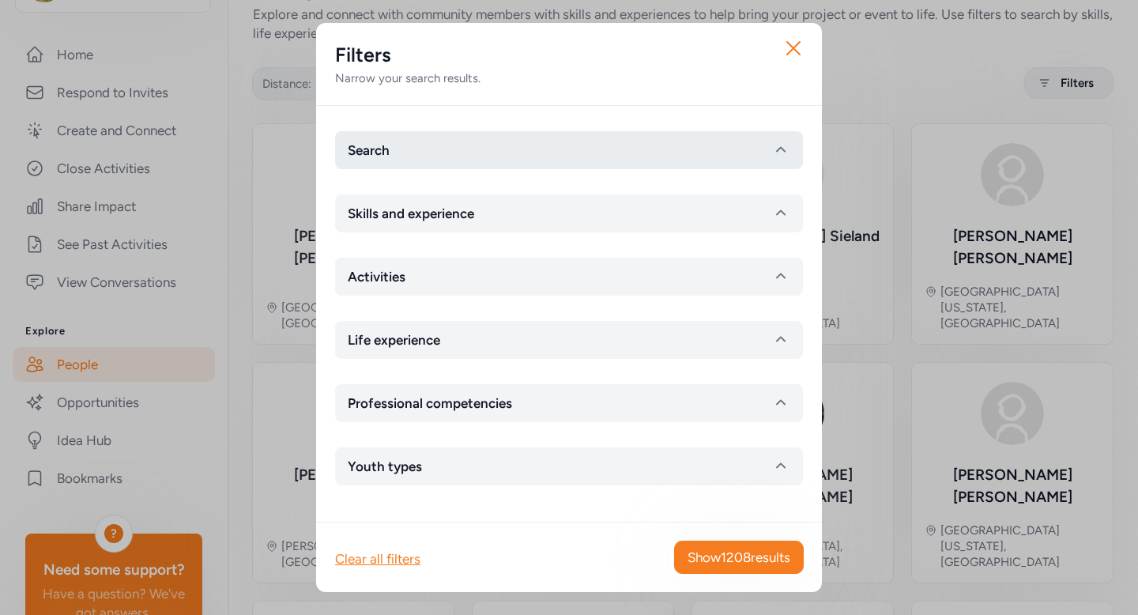
click at [483, 152] on button "Search" at bounding box center [569, 150] width 468 height 38
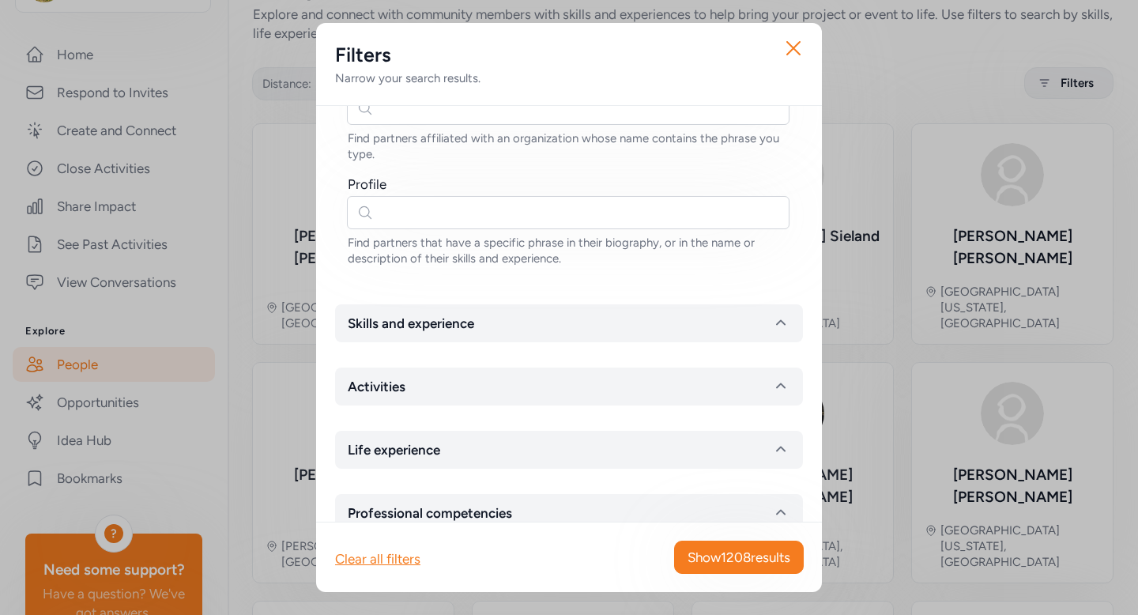
scroll to position [199, 0]
click at [403, 323] on span "Skills and experience" at bounding box center [411, 324] width 126 height 19
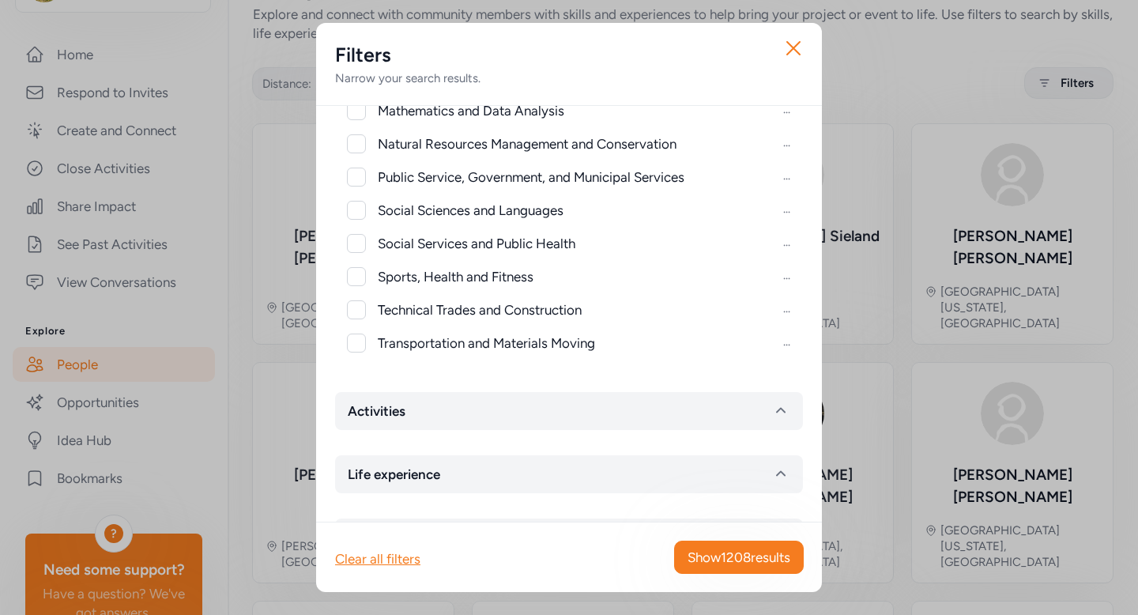
scroll to position [1142, 0]
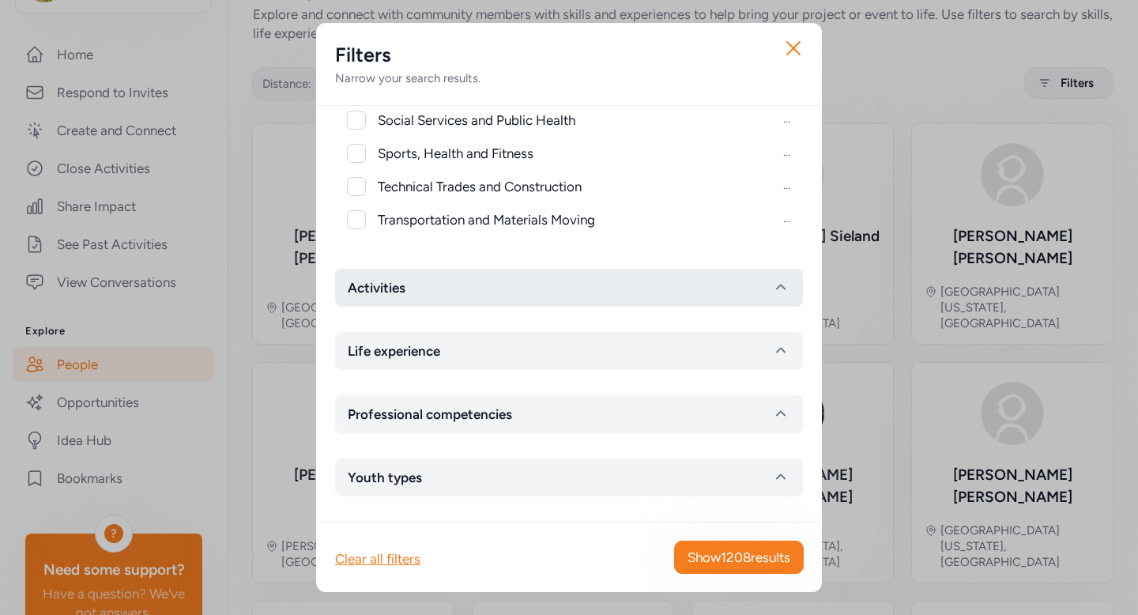
click at [402, 277] on button "Activities" at bounding box center [569, 288] width 468 height 38
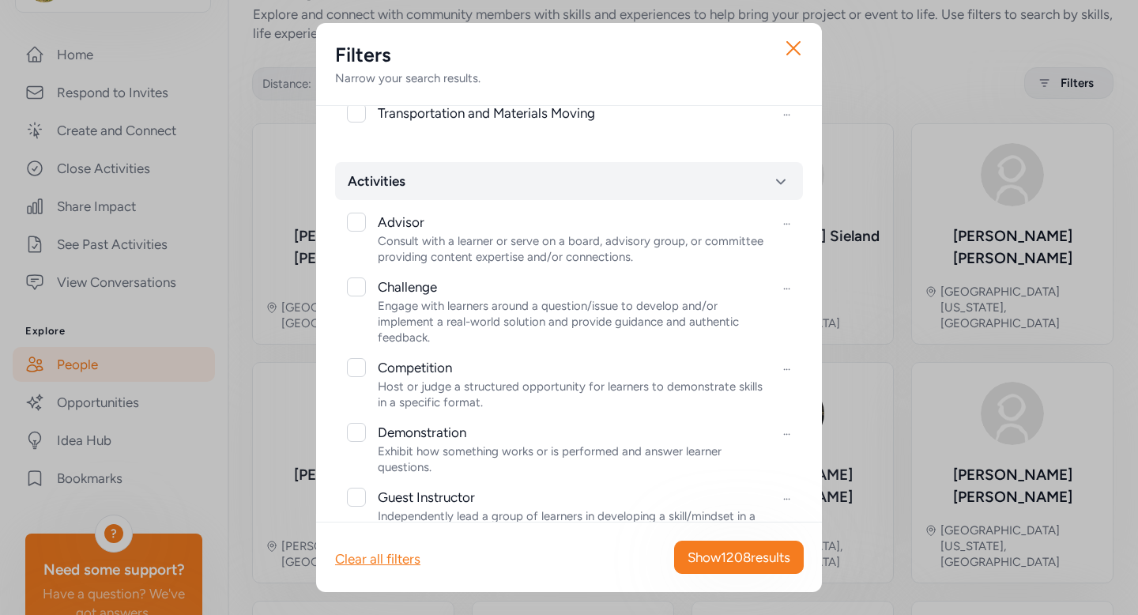
scroll to position [0, 0]
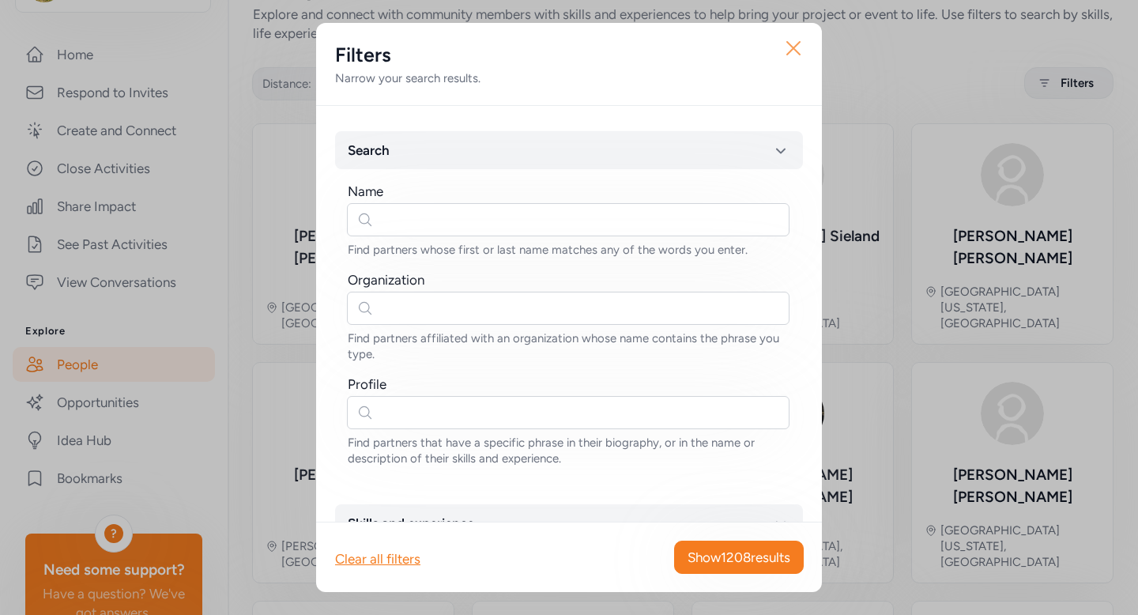
click at [795, 55] on icon "button" at bounding box center [793, 48] width 25 height 25
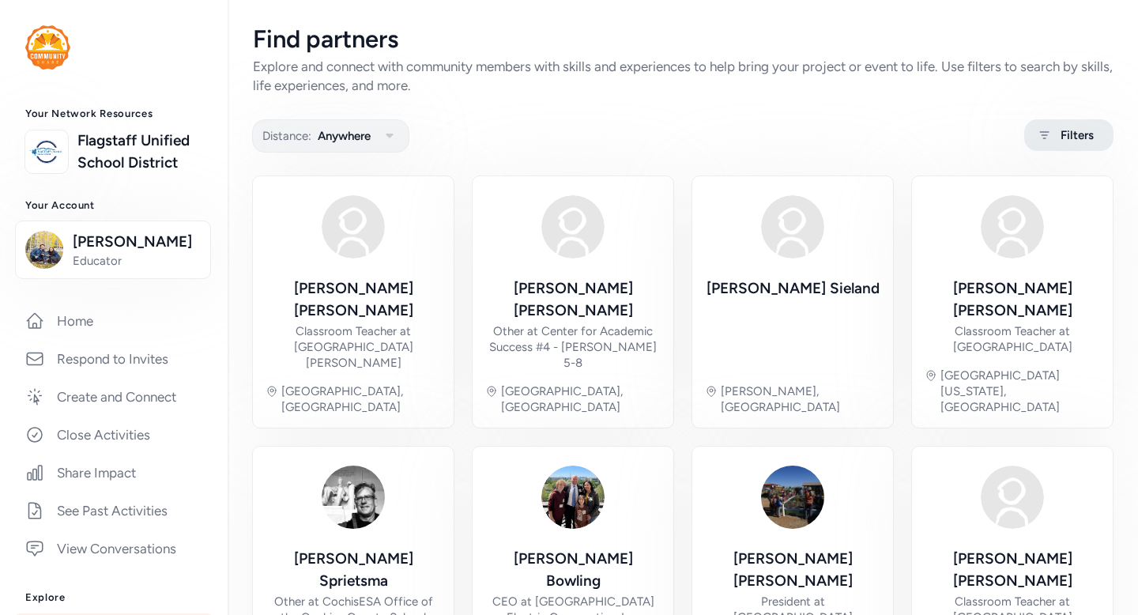
click at [1069, 135] on span "Filters" at bounding box center [1077, 135] width 33 height 19
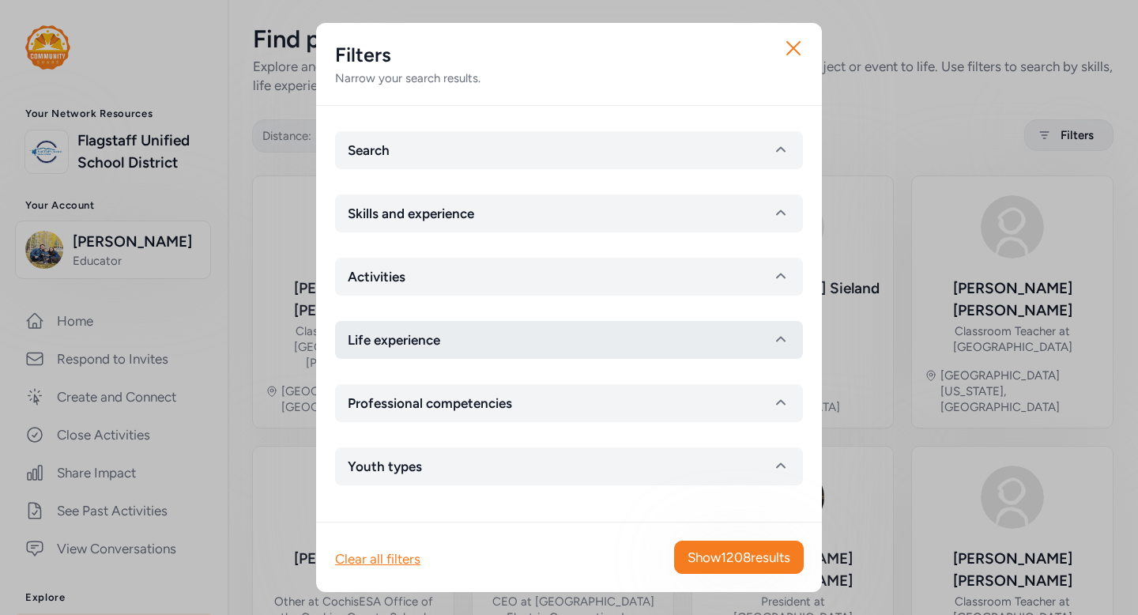
click at [766, 344] on button "Life experience" at bounding box center [569, 340] width 468 height 38
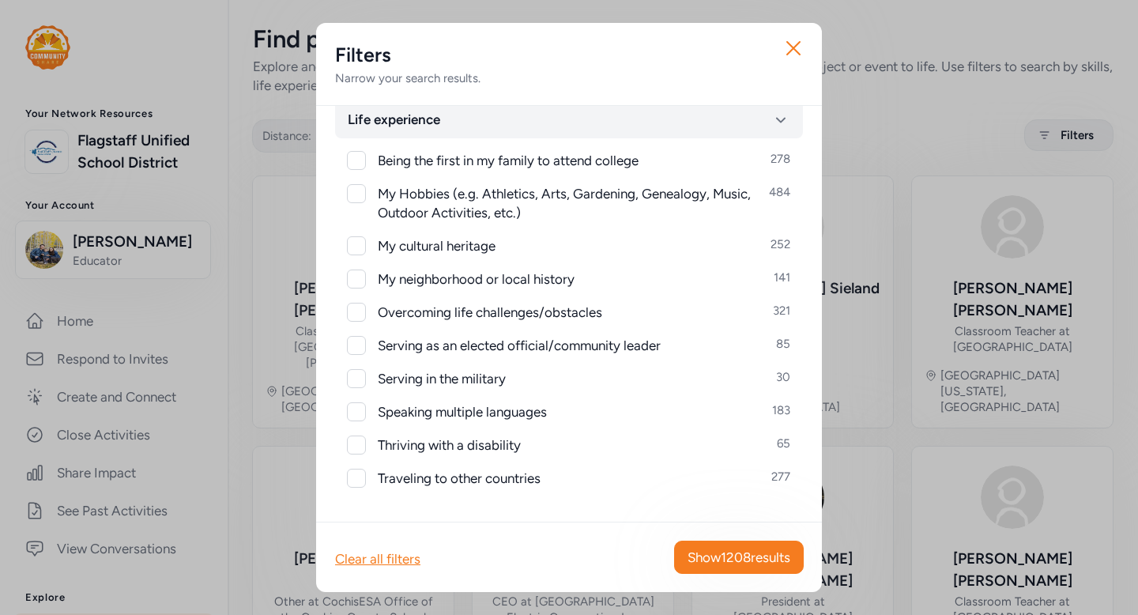
scroll to position [221, 0]
click at [478, 413] on span "Speaking multiple languages" at bounding box center [462, 411] width 169 height 19
checkbox input "true"
click at [774, 555] on span "Show 183 results" at bounding box center [743, 557] width 93 height 19
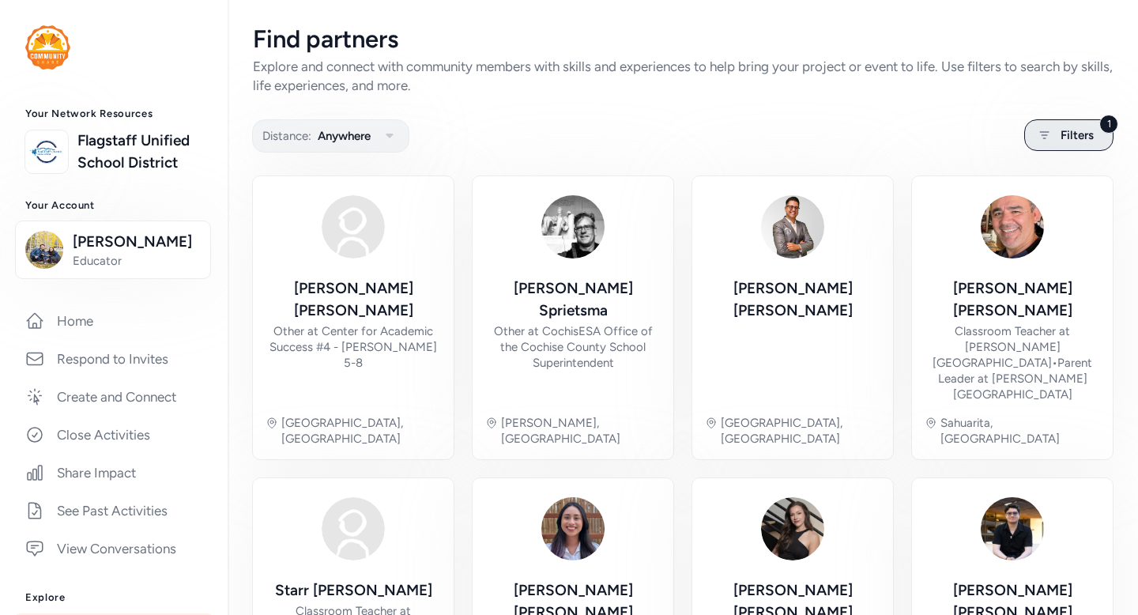
click at [1061, 126] on span "Filters" at bounding box center [1077, 135] width 33 height 19
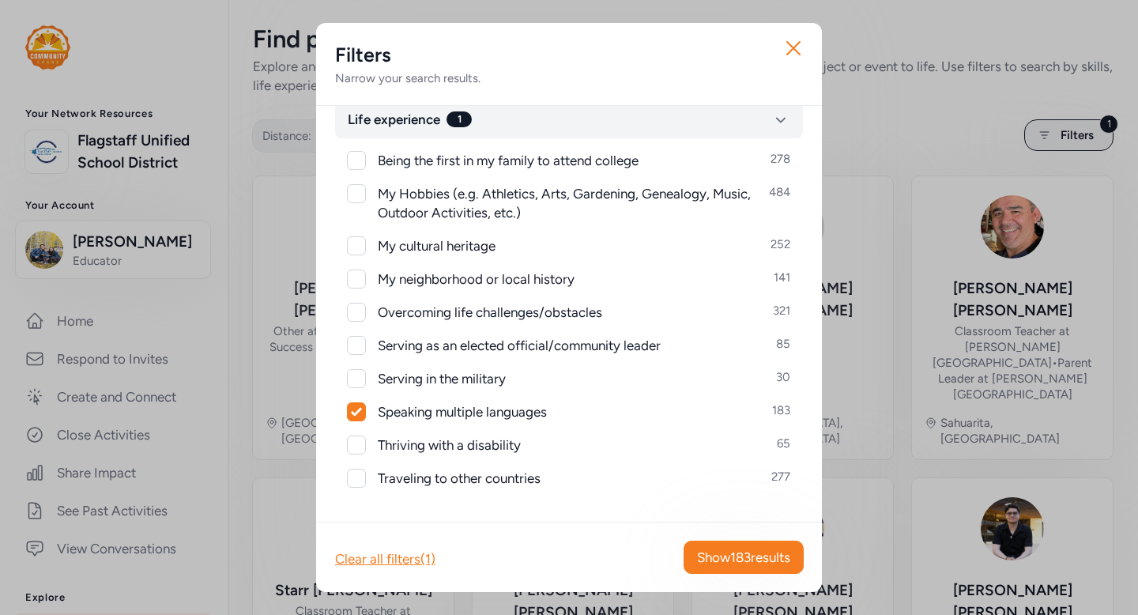
scroll to position [353, 0]
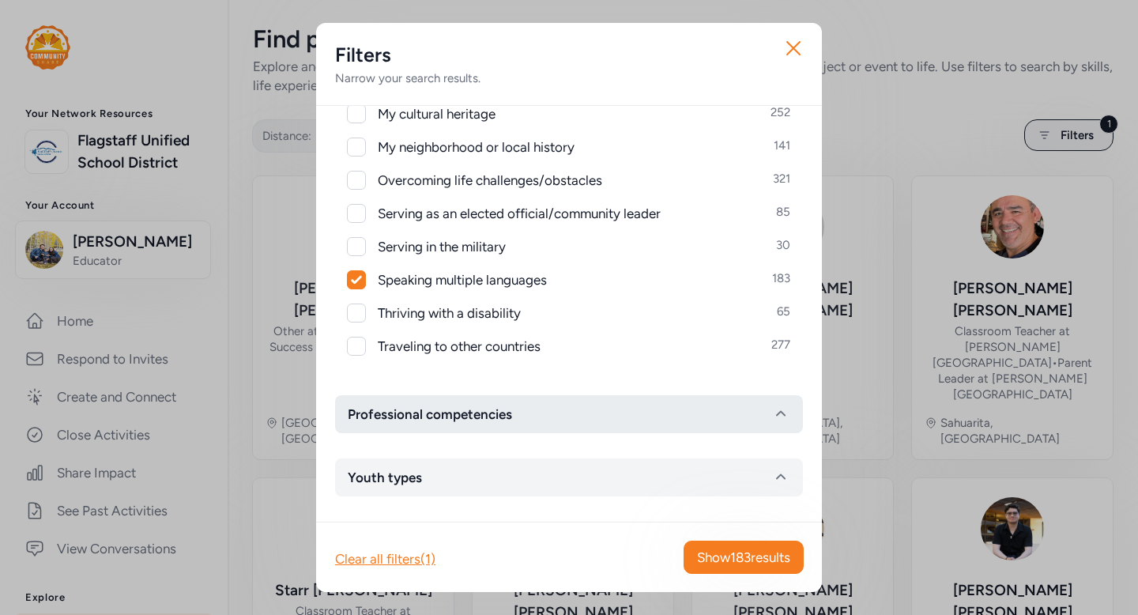
click at [432, 414] on span "Professional competencies" at bounding box center [430, 414] width 164 height 19
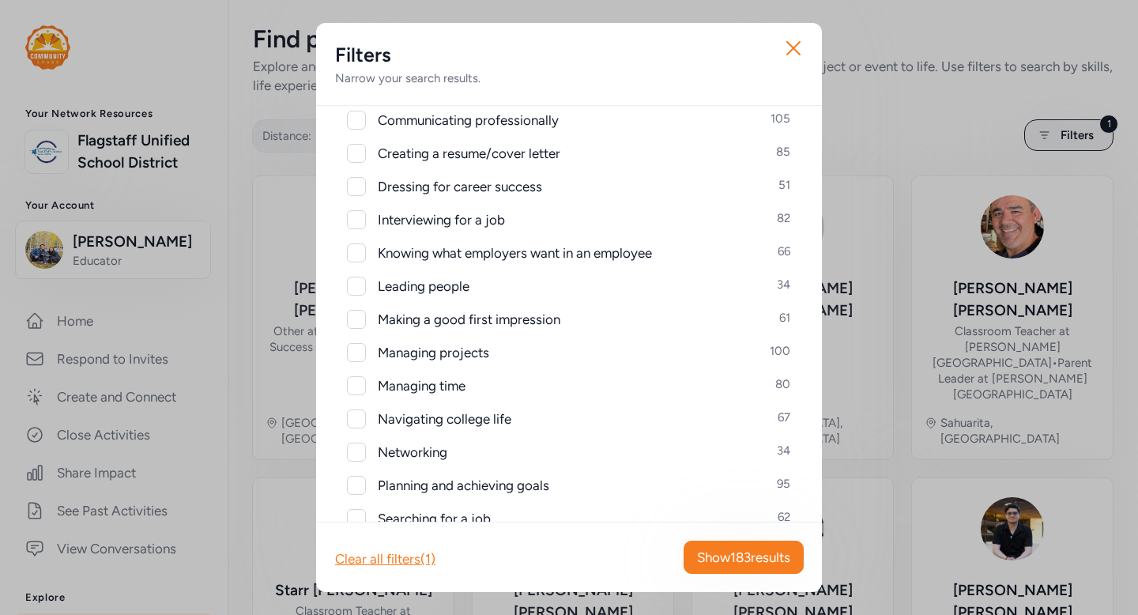
scroll to position [1063, 0]
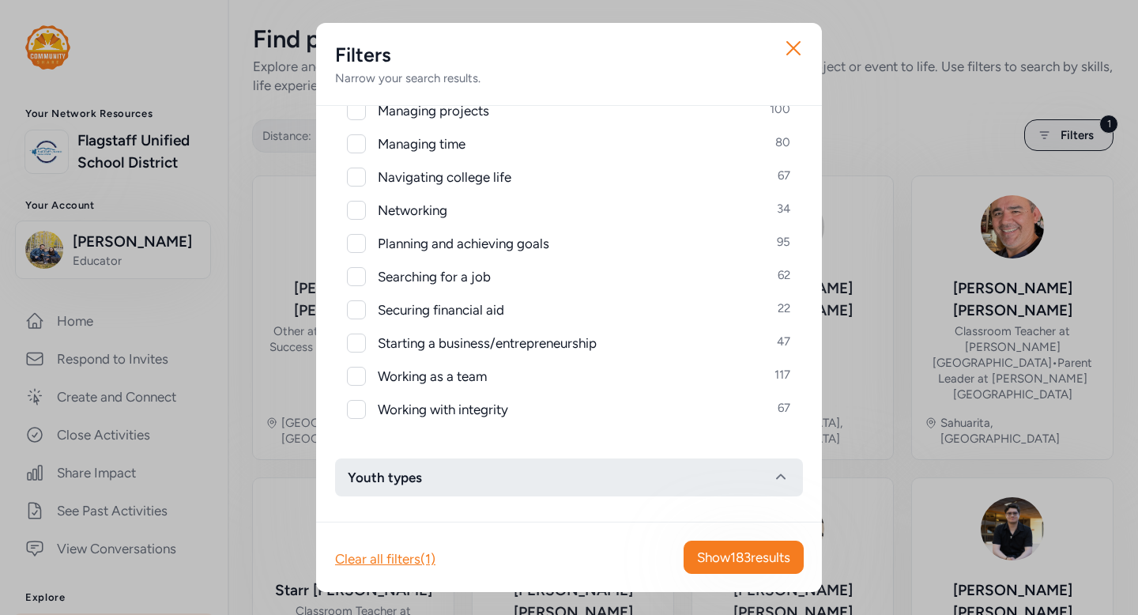
click at [421, 480] on span "Youth types" at bounding box center [385, 477] width 74 height 19
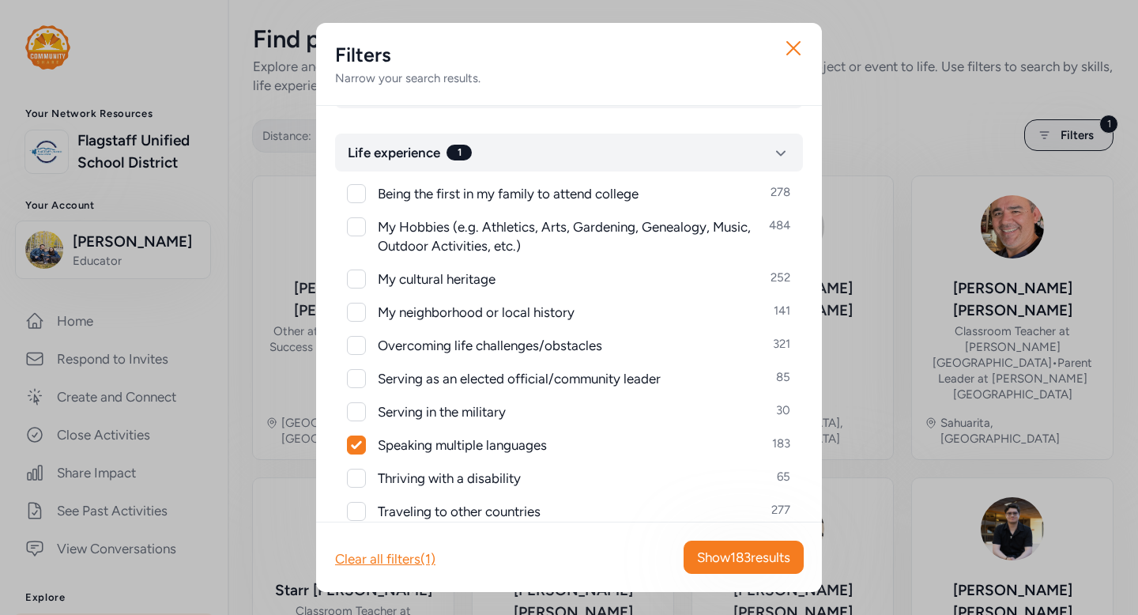
scroll to position [0, 0]
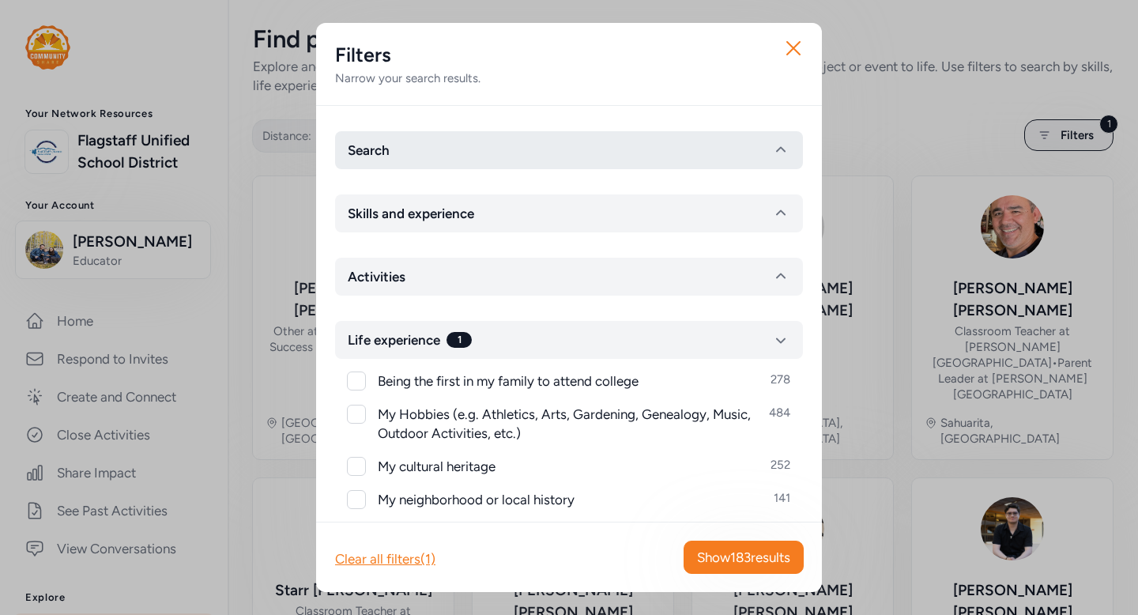
click at [455, 144] on button "Search" at bounding box center [569, 150] width 468 height 38
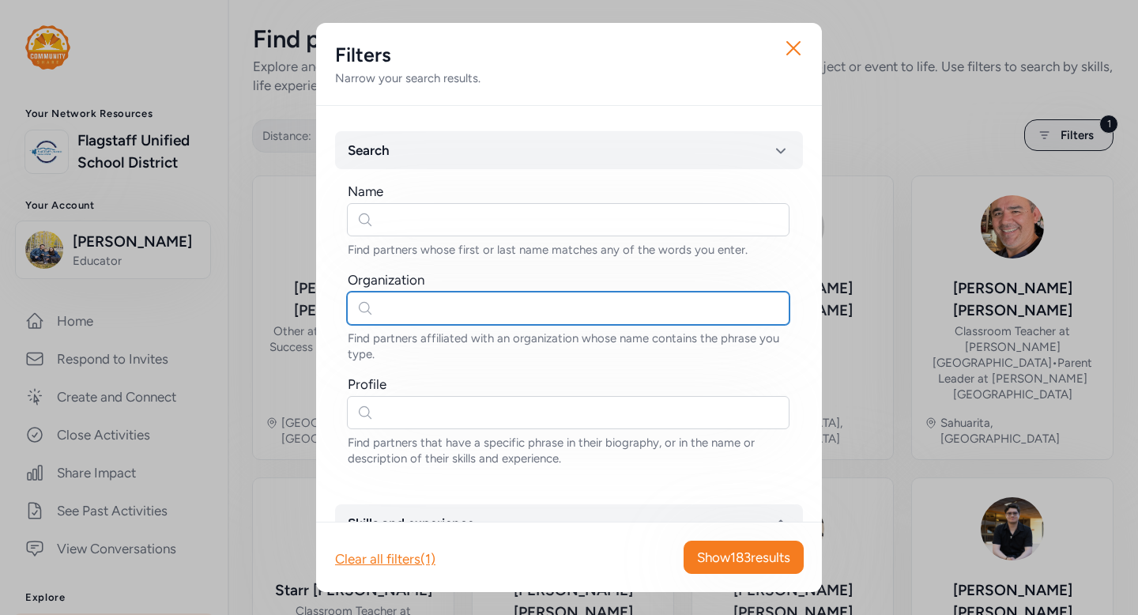
click at [405, 305] on input "text" at bounding box center [568, 308] width 443 height 33
type input "asl"
click at [429, 315] on input "asl" at bounding box center [568, 308] width 443 height 33
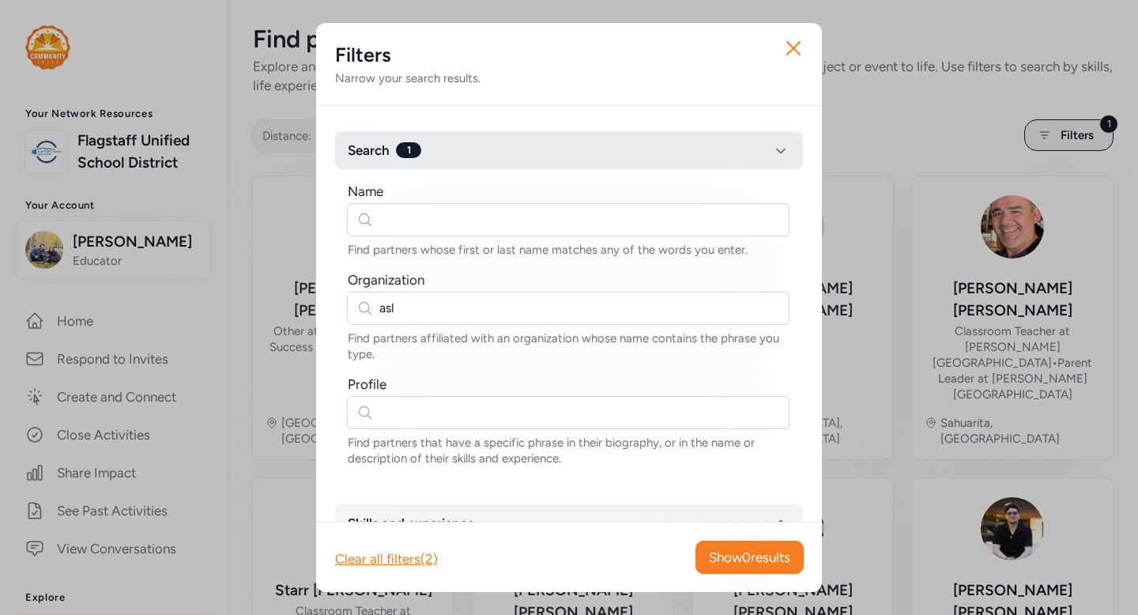
click at [657, 157] on button "Search 1" at bounding box center [569, 150] width 468 height 38
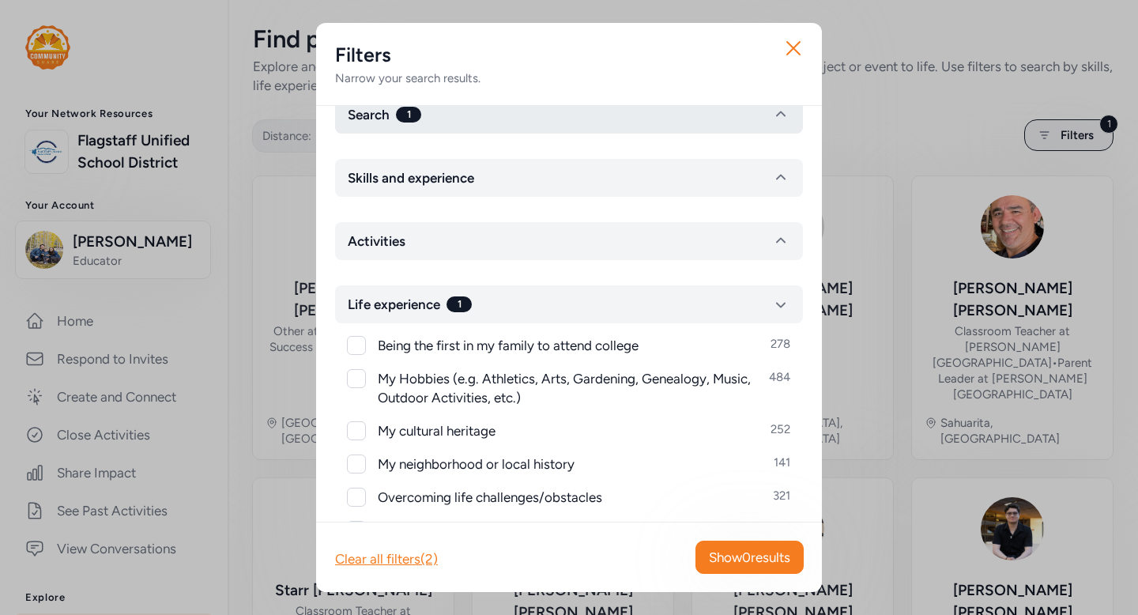
scroll to position [38, 0]
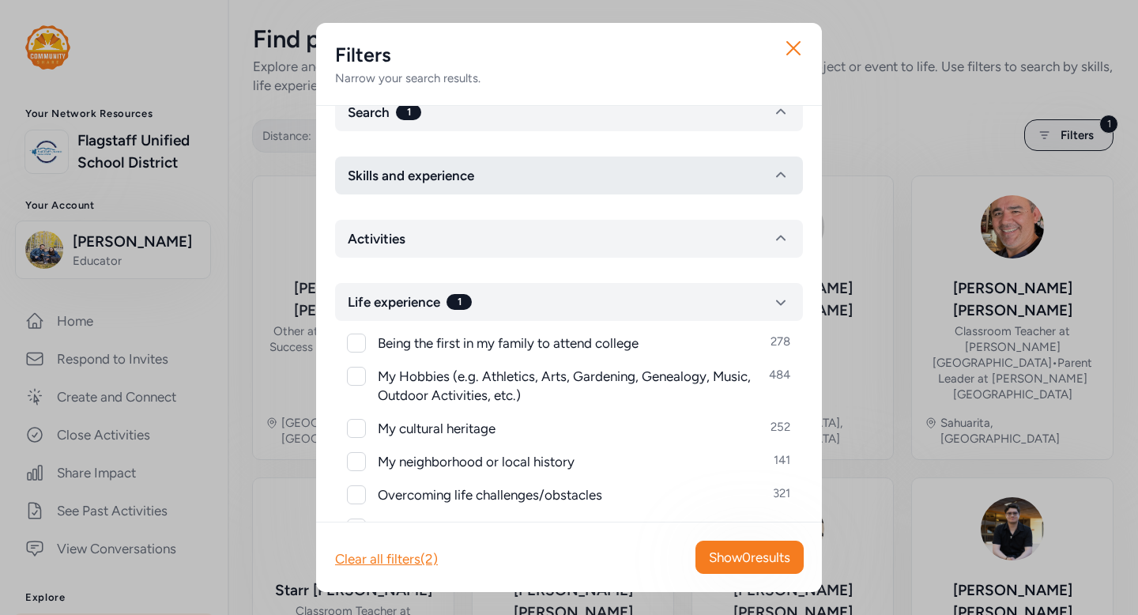
click at [642, 171] on button "Skills and experience" at bounding box center [569, 176] width 468 height 38
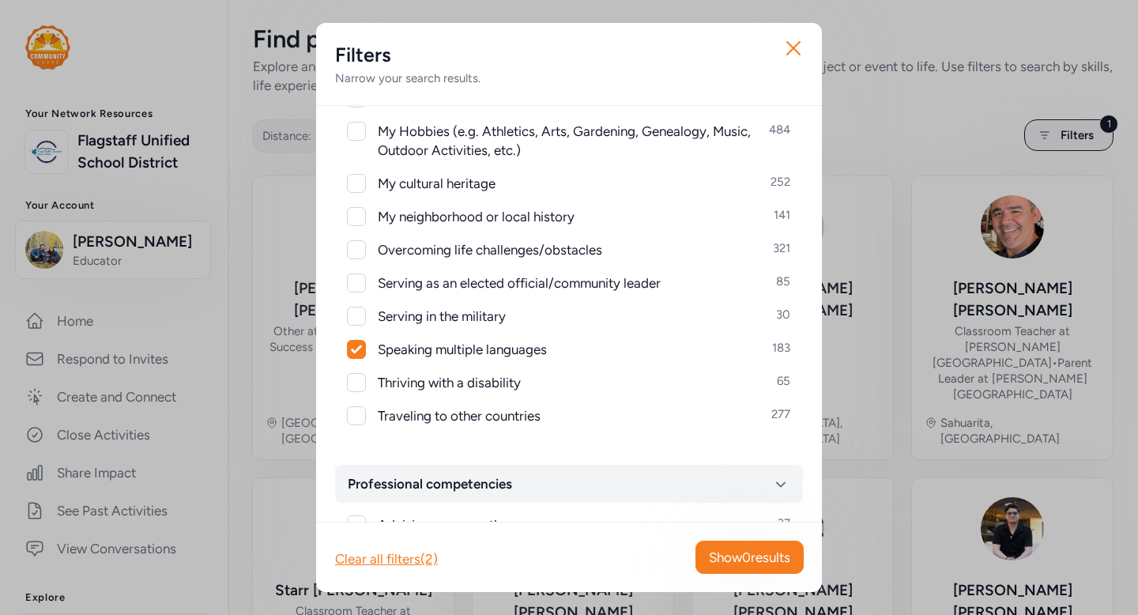
scroll to position [1122, 0]
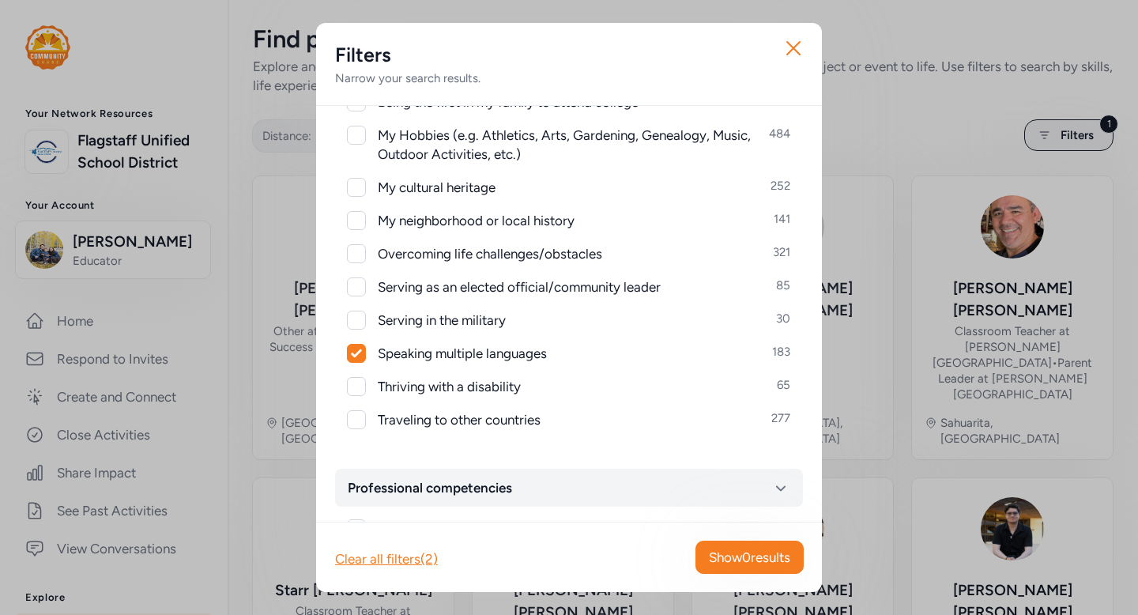
click at [357, 346] on div at bounding box center [356, 353] width 17 height 17
checkbox input "false"
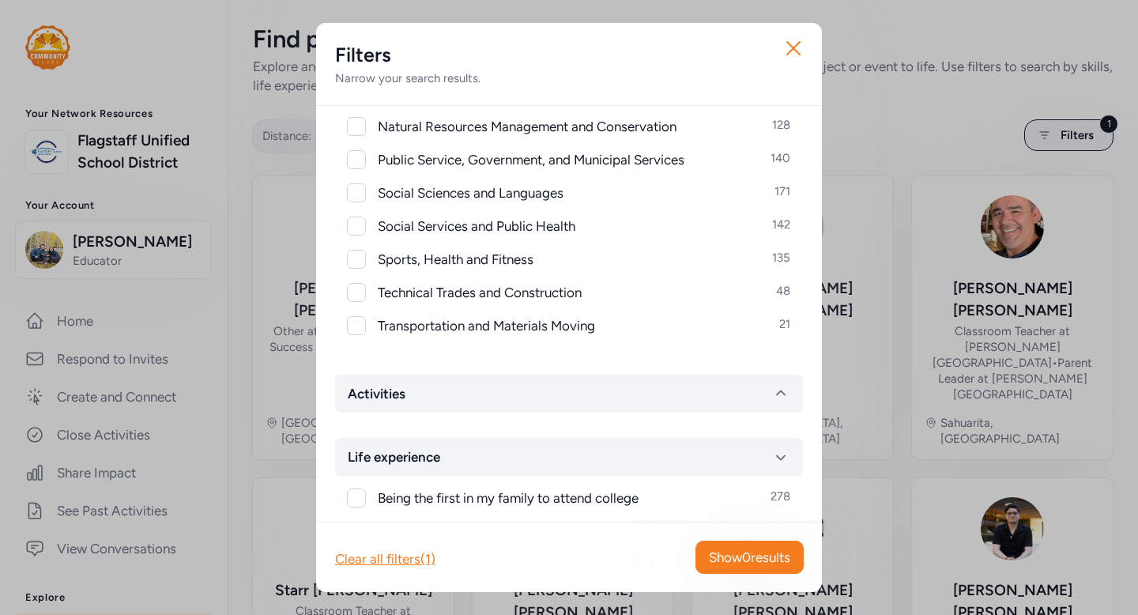
scroll to position [0, 0]
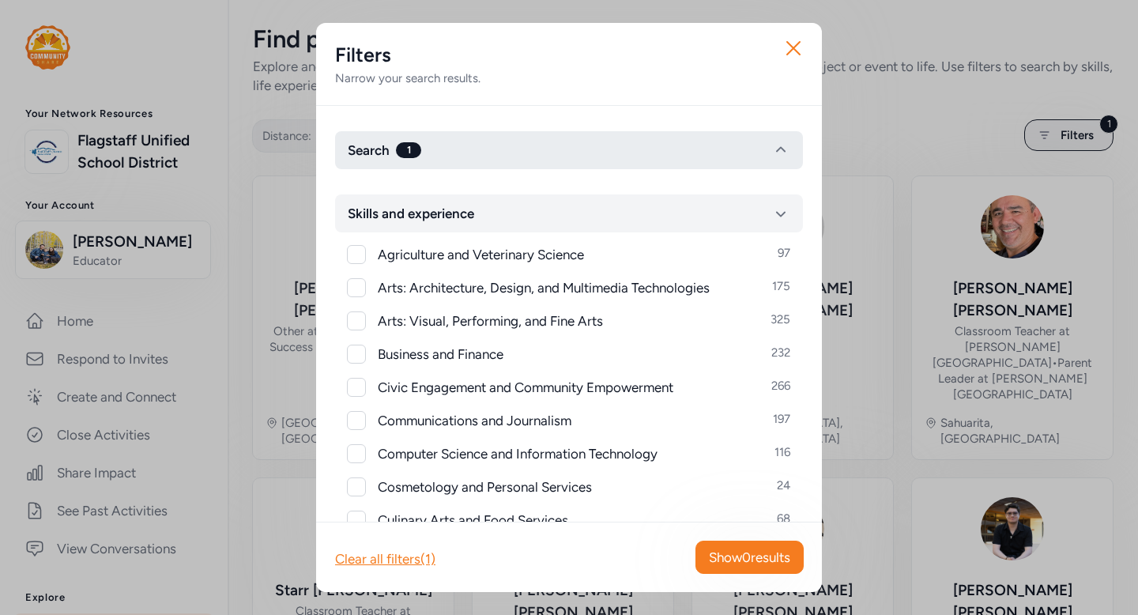
click at [413, 131] on button "Search 1" at bounding box center [569, 150] width 468 height 38
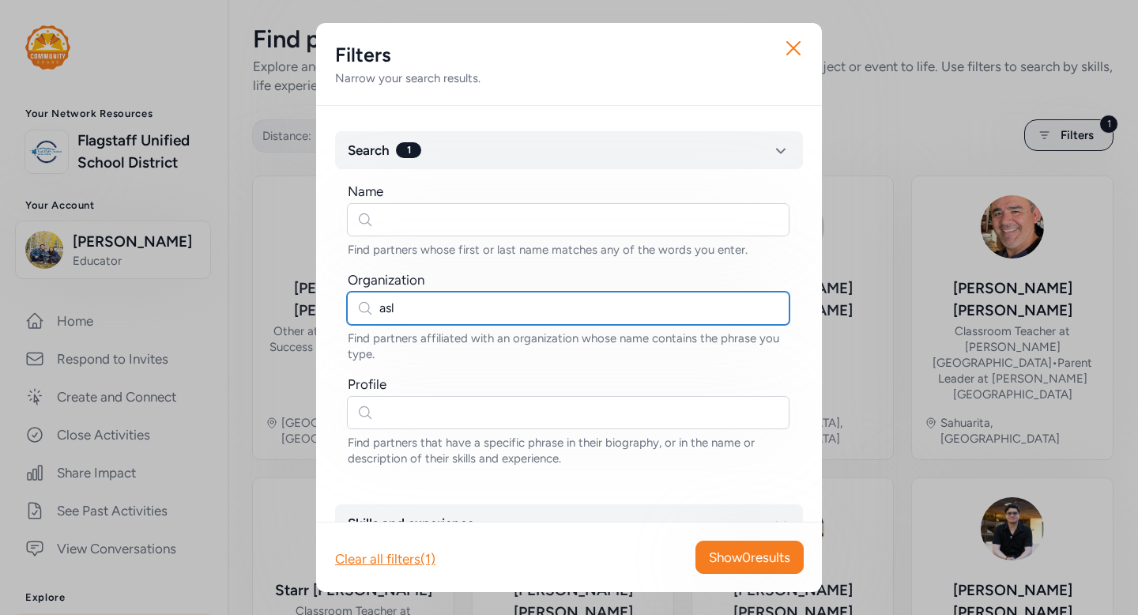
click at [420, 314] on input "asl" at bounding box center [568, 308] width 443 height 33
type input "Sign Language"
click at [463, 302] on input "Sign Language" at bounding box center [568, 308] width 443 height 33
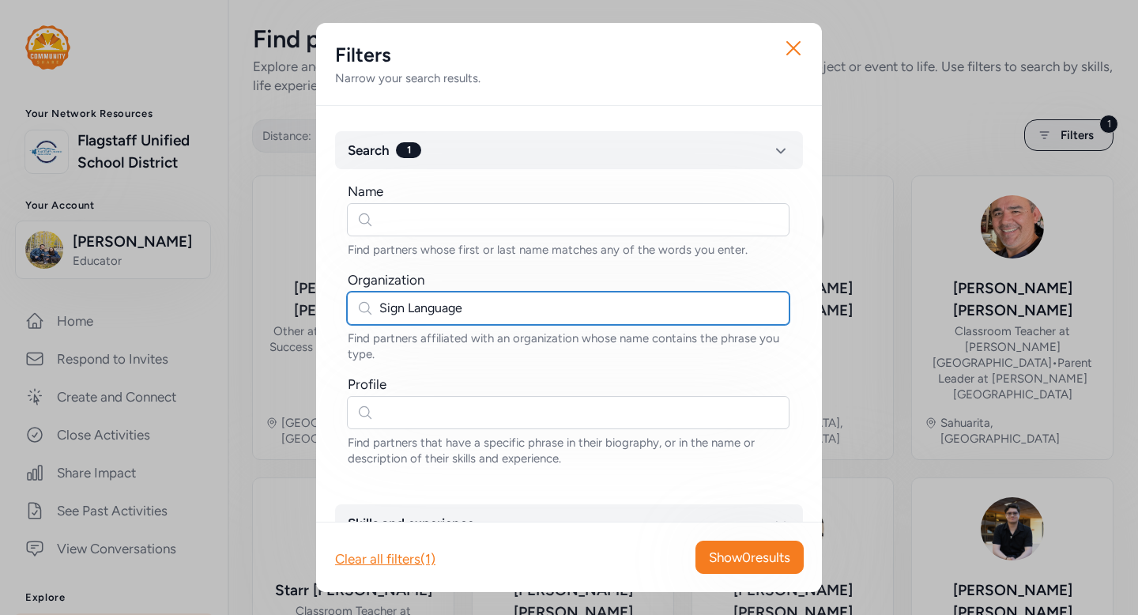
click at [463, 302] on input "Sign Language" at bounding box center [568, 308] width 443 height 33
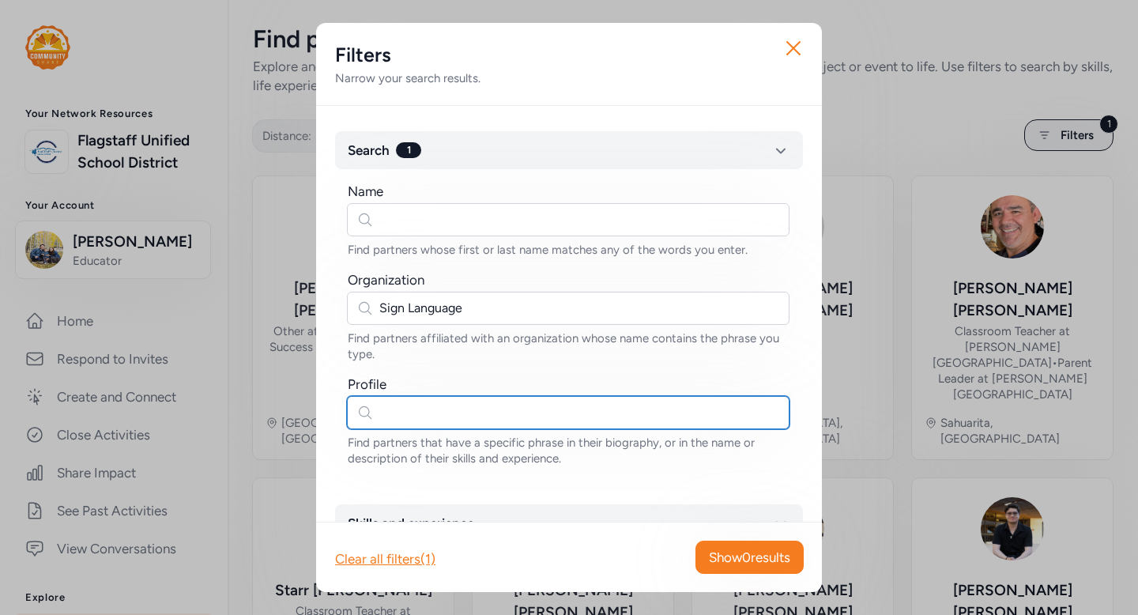
click at [466, 419] on input "text" at bounding box center [568, 412] width 443 height 33
paste input "Sign Language"
type input "Sign Language"
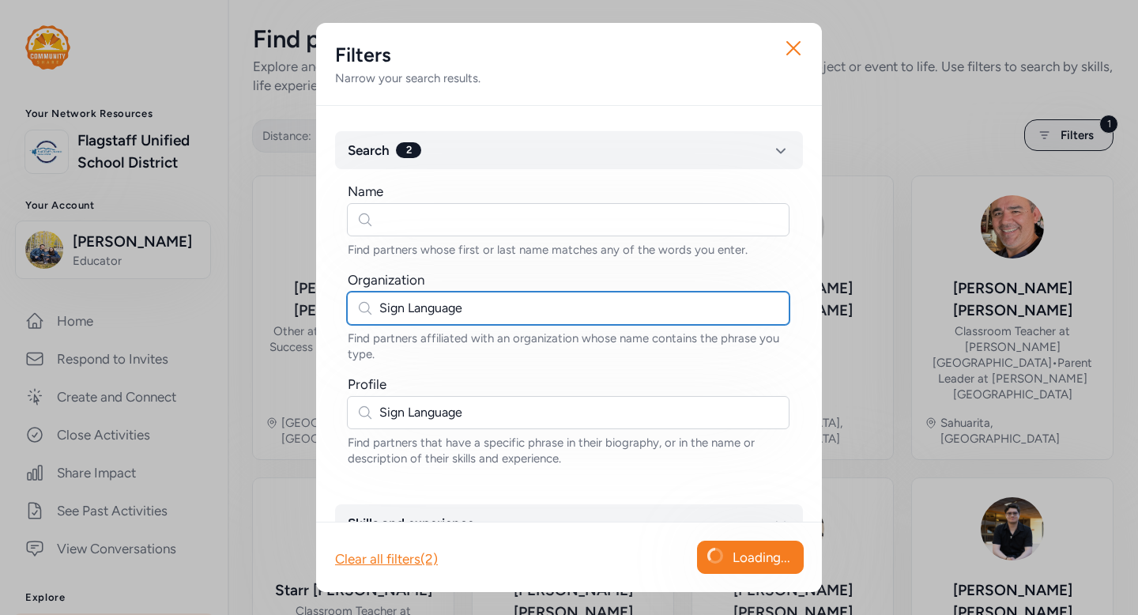
click at [437, 300] on input "Sign Language" at bounding box center [568, 308] width 443 height 33
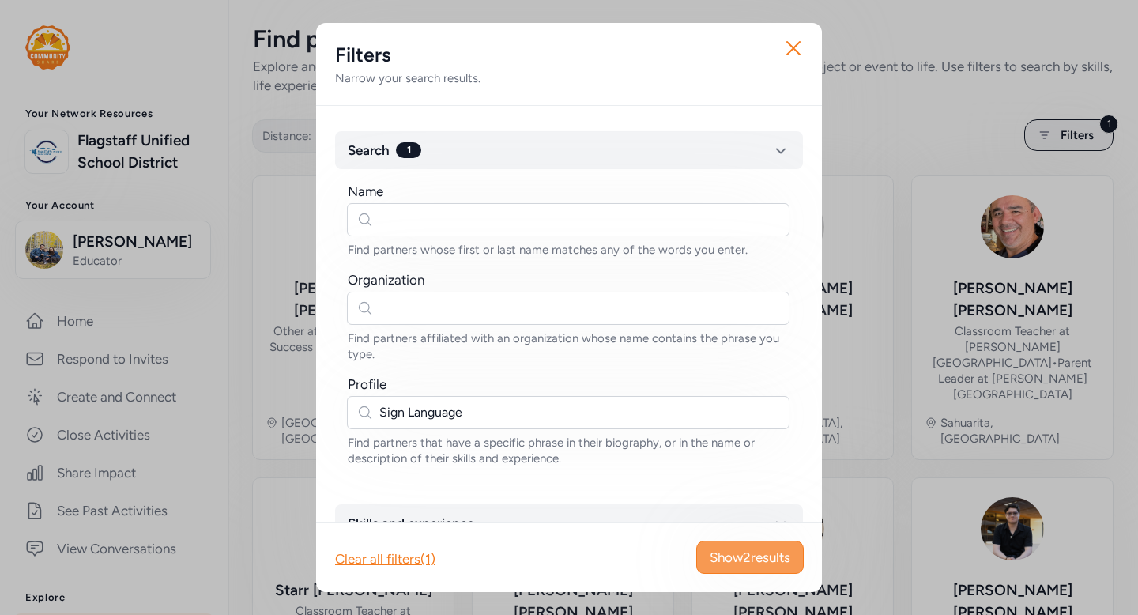
click at [724, 547] on button "Show 2 results" at bounding box center [751, 557] width 108 height 33
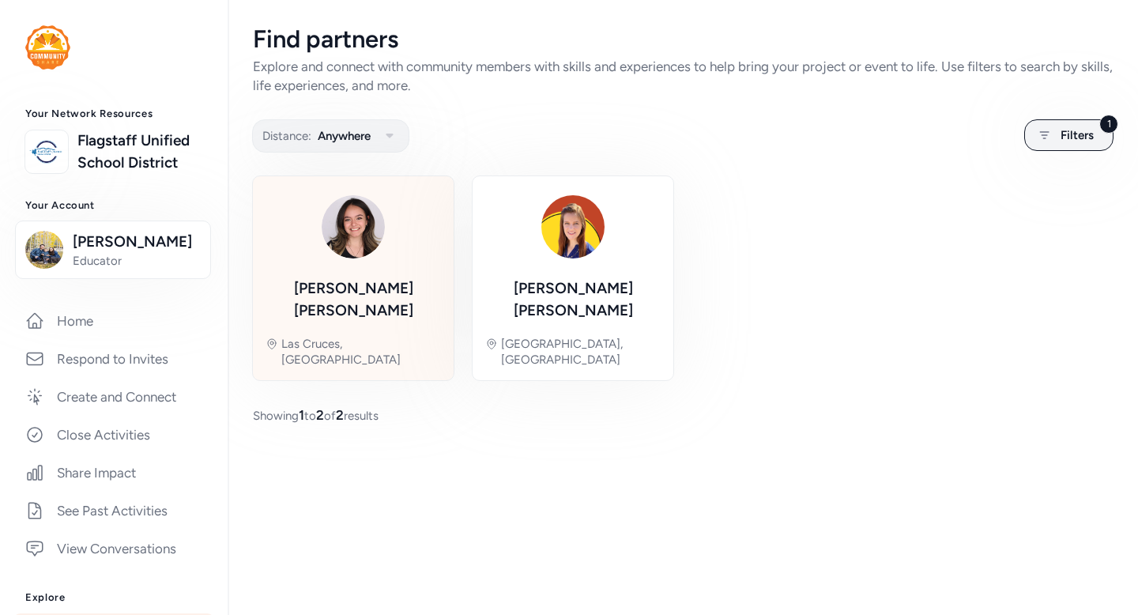
click at [423, 252] on div "[PERSON_NAME] Las Cruces, [GEOGRAPHIC_DATA]" at bounding box center [354, 278] width 176 height 179
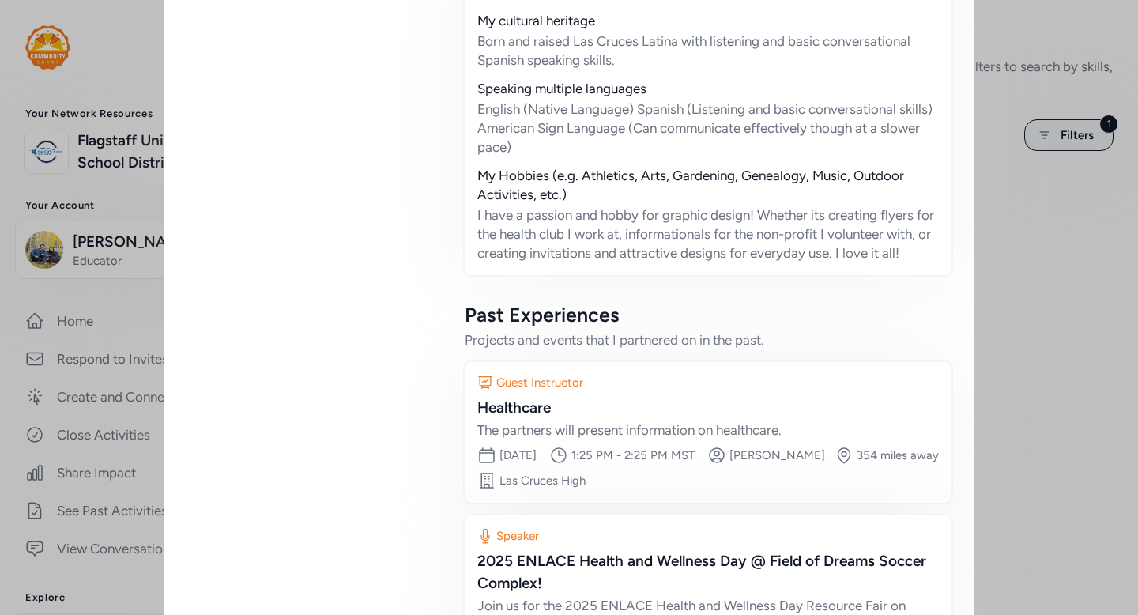
scroll to position [1614, 0]
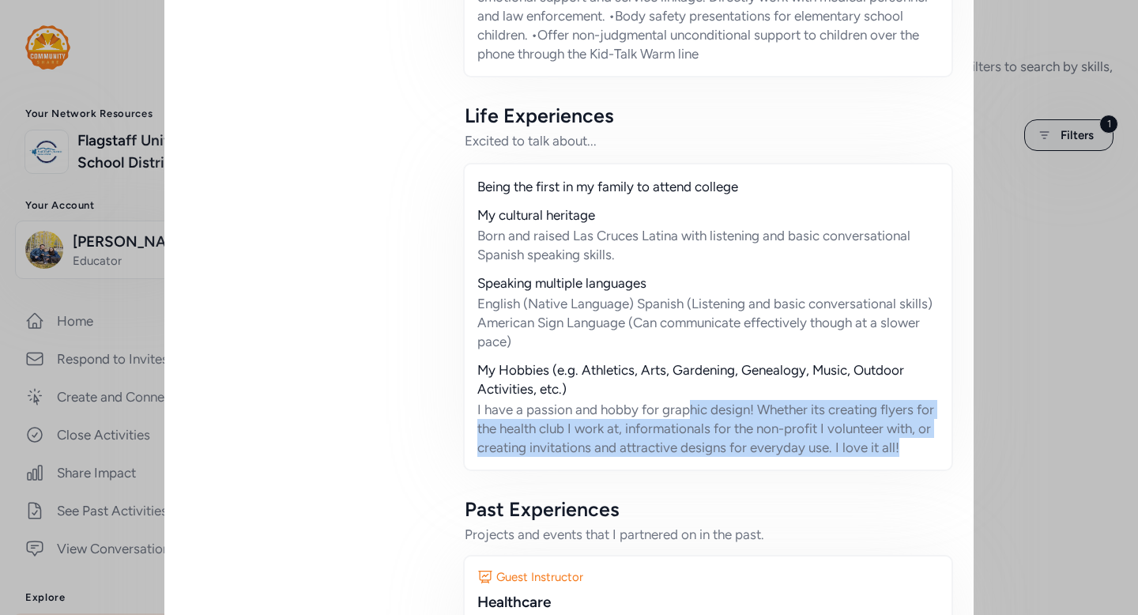
drag, startPoint x: 687, startPoint y: 391, endPoint x: 730, endPoint y: 448, distance: 71.8
click at [729, 448] on div "Being the first in my family to attend college My cultural heritage Born and ra…" at bounding box center [708, 317] width 490 height 308
click at [730, 448] on div "Being the first in my family to attend college My cultural heritage Born and ra…" at bounding box center [708, 317] width 490 height 308
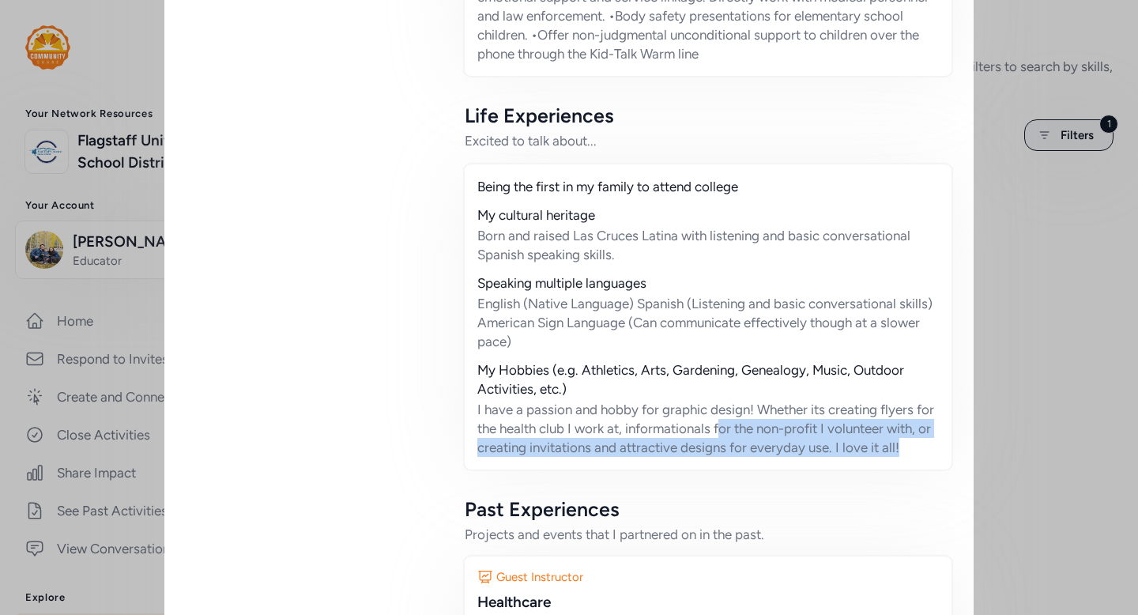
drag, startPoint x: 723, startPoint y: 445, endPoint x: 715, endPoint y: 407, distance: 38.6
click at [715, 407] on div "Being the first in my family to attend college My cultural heritage Born and ra…" at bounding box center [708, 317] width 490 height 308
click at [715, 406] on div "I have a passion and hobby for graphic design! Whether its creating flyers for …" at bounding box center [709, 428] width 462 height 57
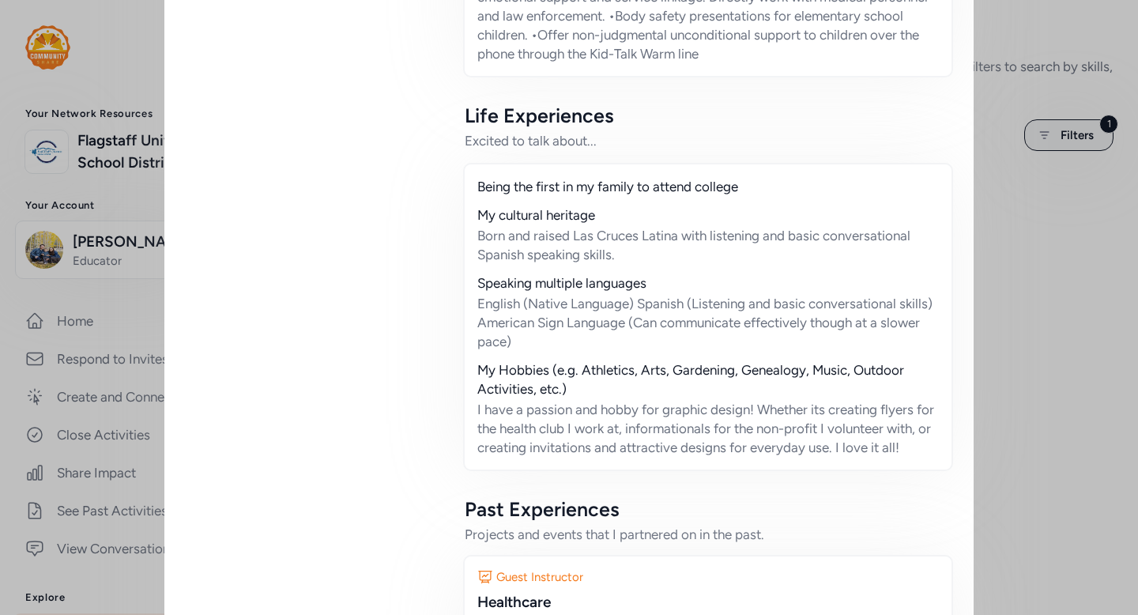
click at [727, 294] on div "English (Native Language) Spanish (Listening and basic conversational skills) A…" at bounding box center [709, 322] width 462 height 57
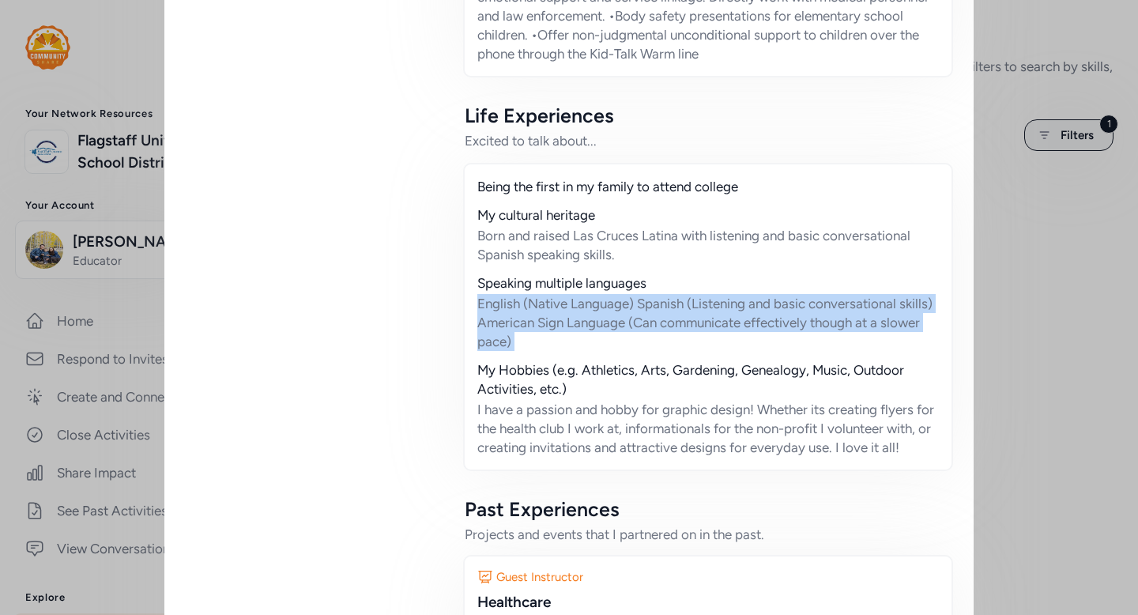
click at [727, 294] on div "English (Native Language) Spanish (Listening and basic conversational skills) A…" at bounding box center [709, 322] width 462 height 57
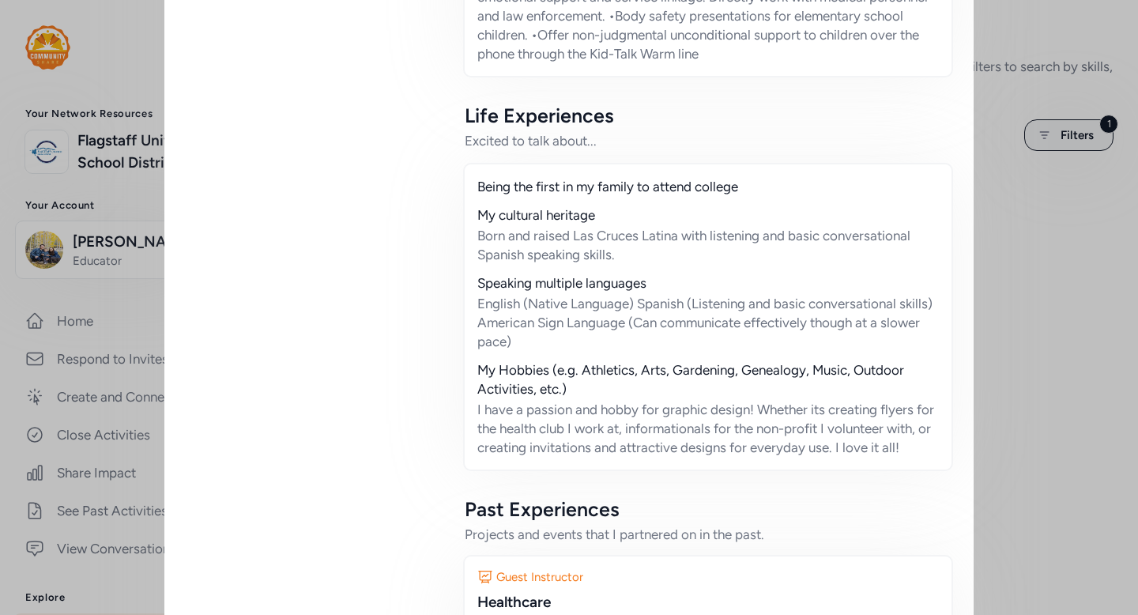
click at [729, 311] on div "English (Native Language) Spanish (Listening and basic conversational skills) A…" at bounding box center [709, 322] width 462 height 57
click at [712, 300] on div "English (Native Language) Spanish (Listening and basic conversational skills) A…" at bounding box center [709, 322] width 462 height 57
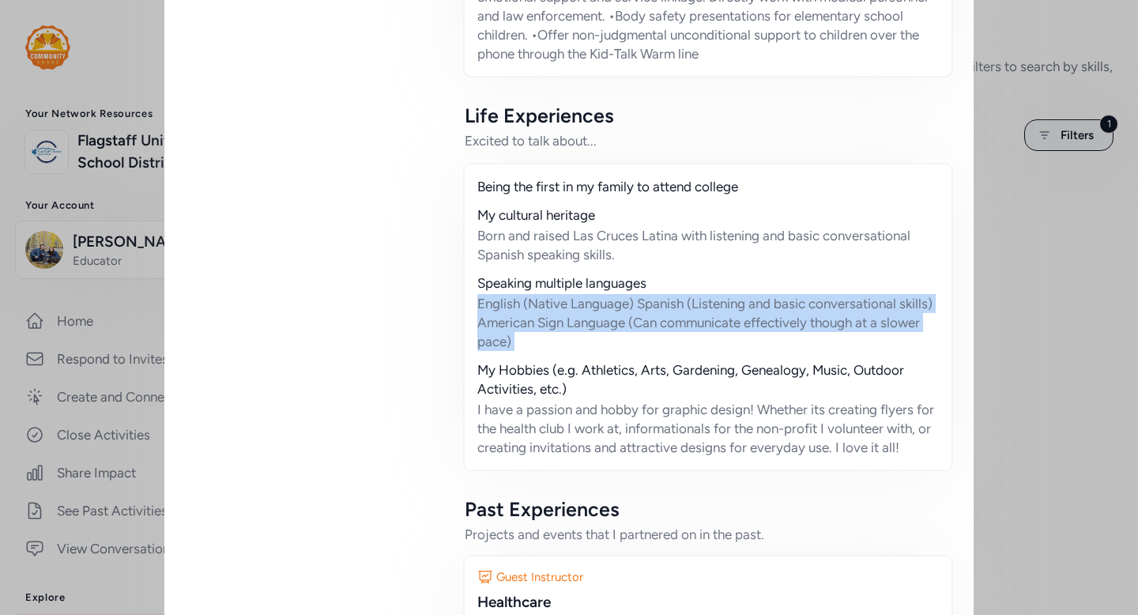
click at [712, 300] on div "English (Native Language) Spanish (Listening and basic conversational skills) A…" at bounding box center [709, 322] width 462 height 57
click at [747, 307] on div "English (Native Language) Spanish (Listening and basic conversational skills) A…" at bounding box center [709, 322] width 462 height 57
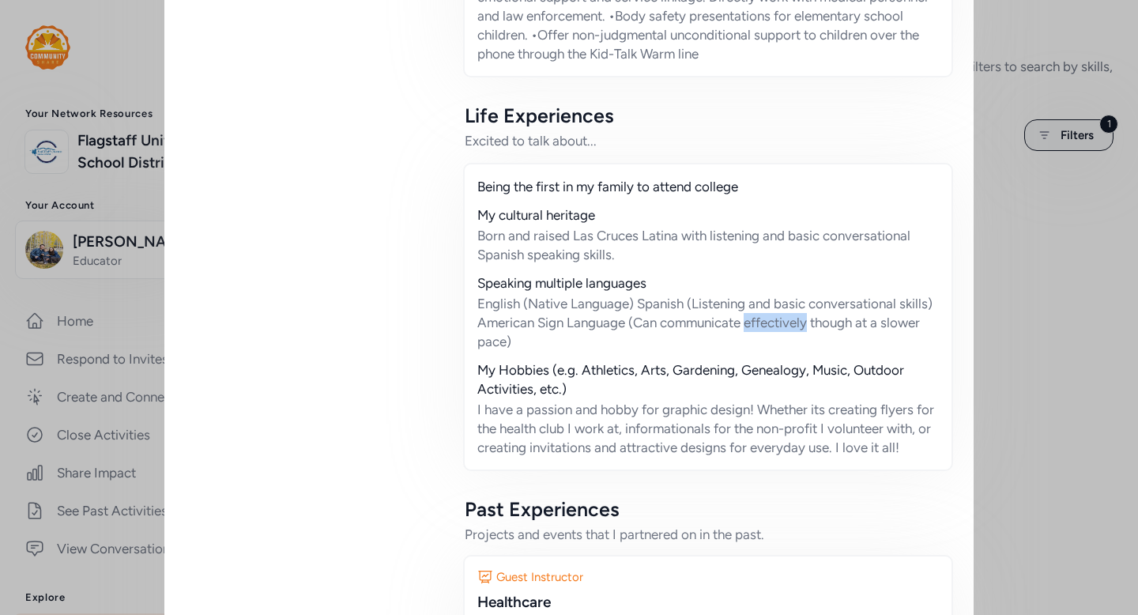
click at [747, 307] on div "English (Native Language) Spanish (Listening and basic conversational skills) A…" at bounding box center [709, 322] width 462 height 57
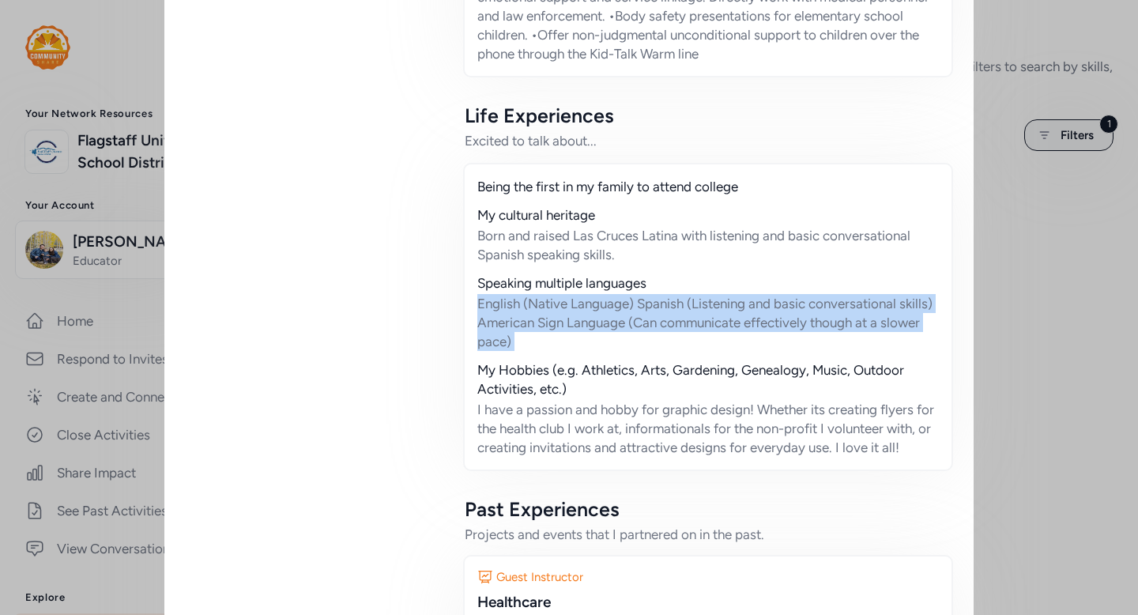
click at [747, 307] on div "English (Native Language) Spanish (Listening and basic conversational skills) A…" at bounding box center [709, 322] width 462 height 57
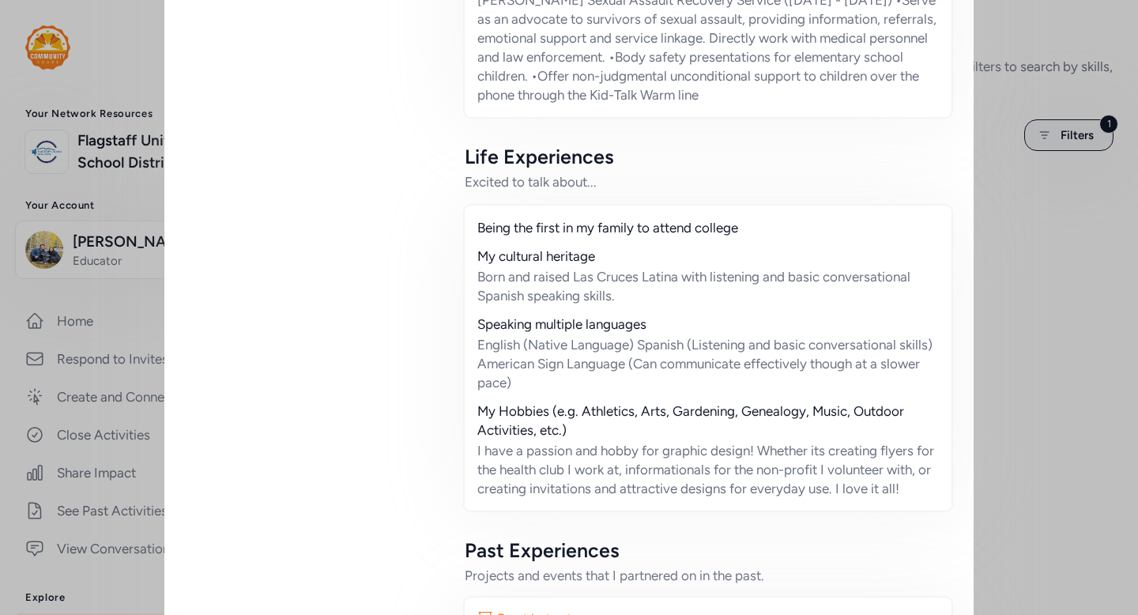
click at [747, 315] on div "Speaking multiple languages" at bounding box center [709, 324] width 462 height 19
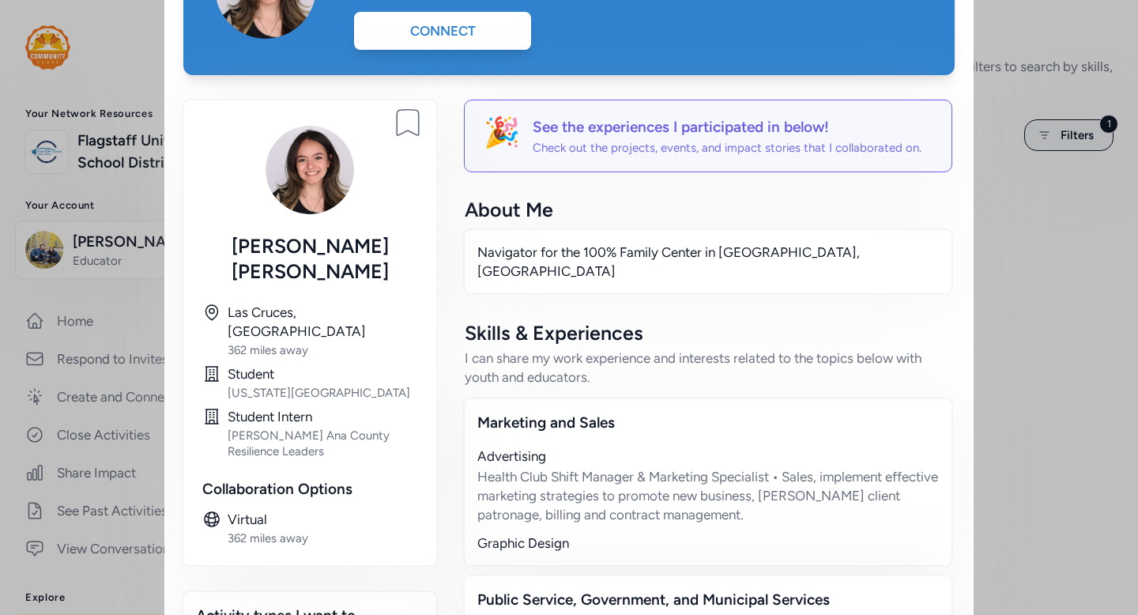
scroll to position [11, 0]
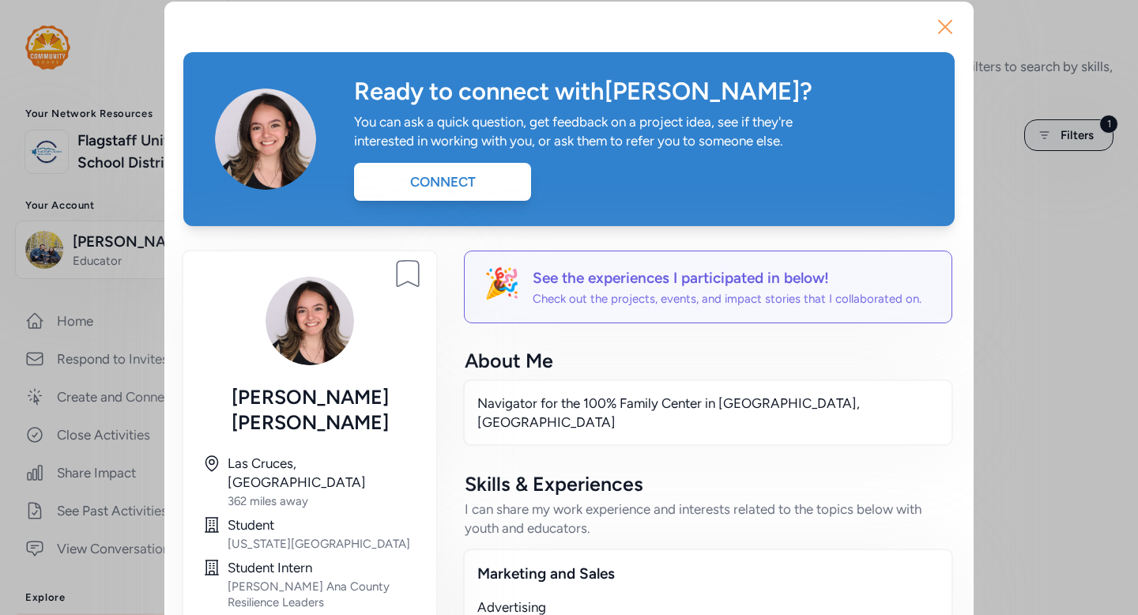
click at [947, 16] on icon "button" at bounding box center [945, 26] width 25 height 25
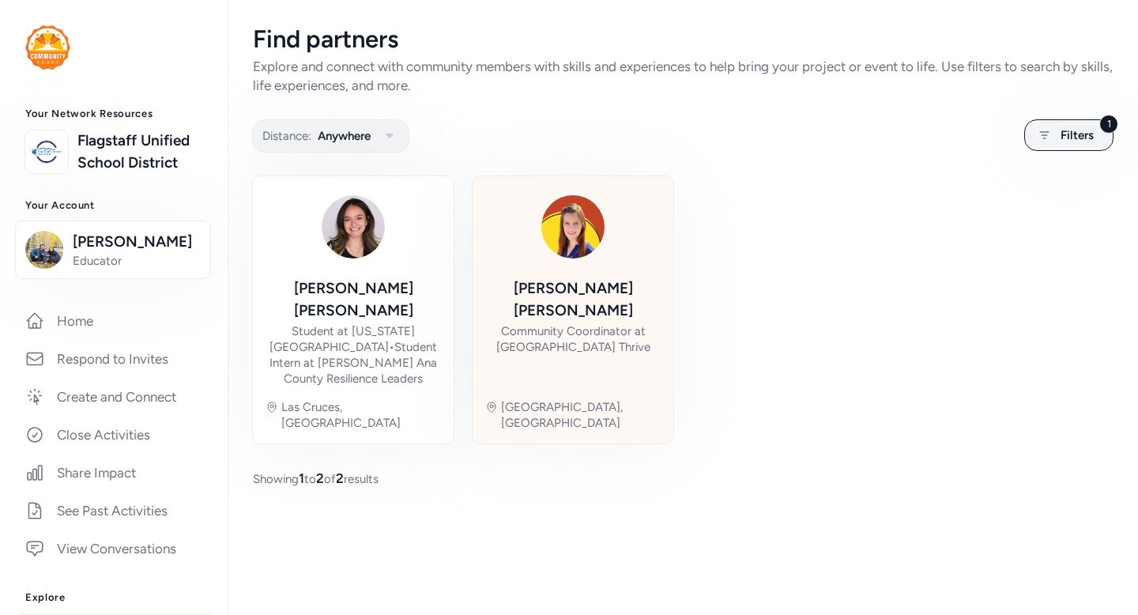
click at [538, 271] on div "[PERSON_NAME] Community Coordinator at [GEOGRAPHIC_DATA] [GEOGRAPHIC_DATA], [GE…" at bounding box center [573, 310] width 176 height 242
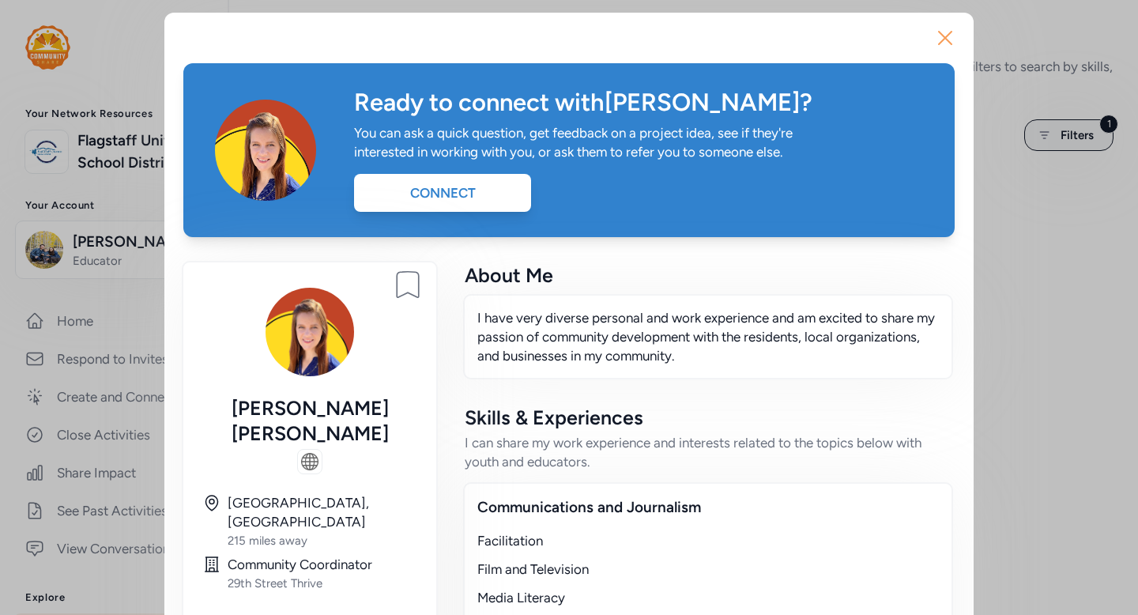
click at [939, 32] on icon "button" at bounding box center [945, 38] width 13 height 13
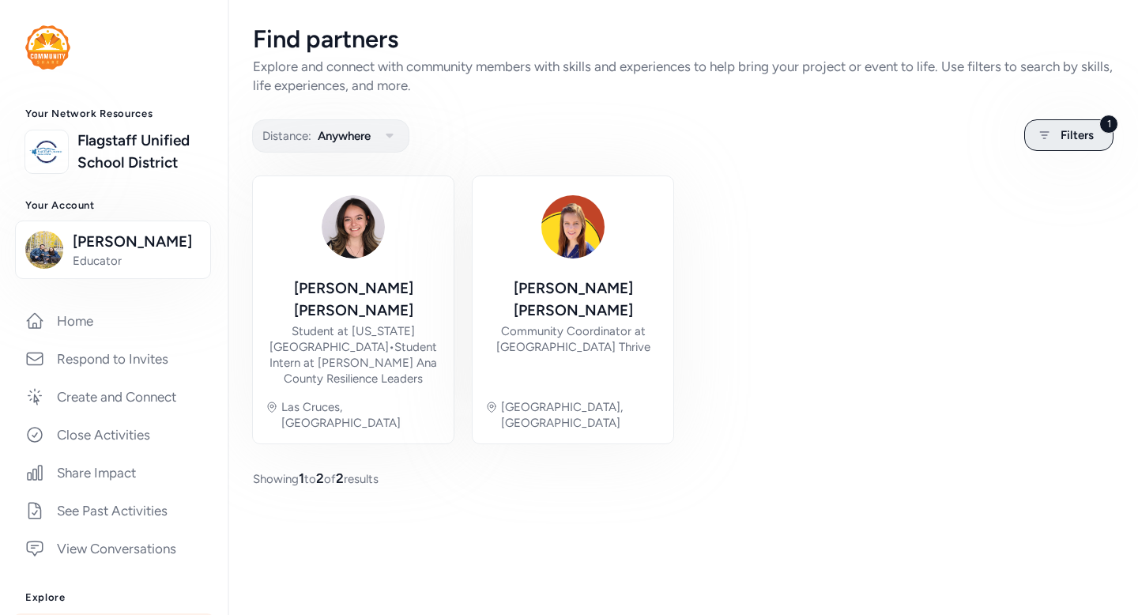
click at [1089, 132] on span "Filters" at bounding box center [1077, 135] width 33 height 19
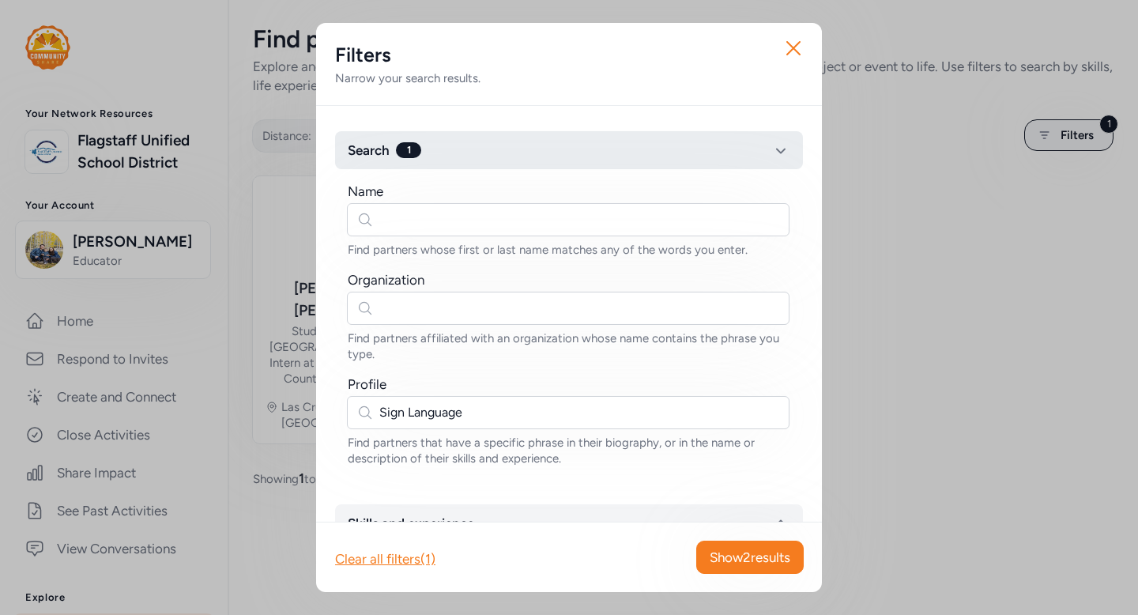
click at [490, 131] on button "Search 1" at bounding box center [569, 150] width 468 height 38
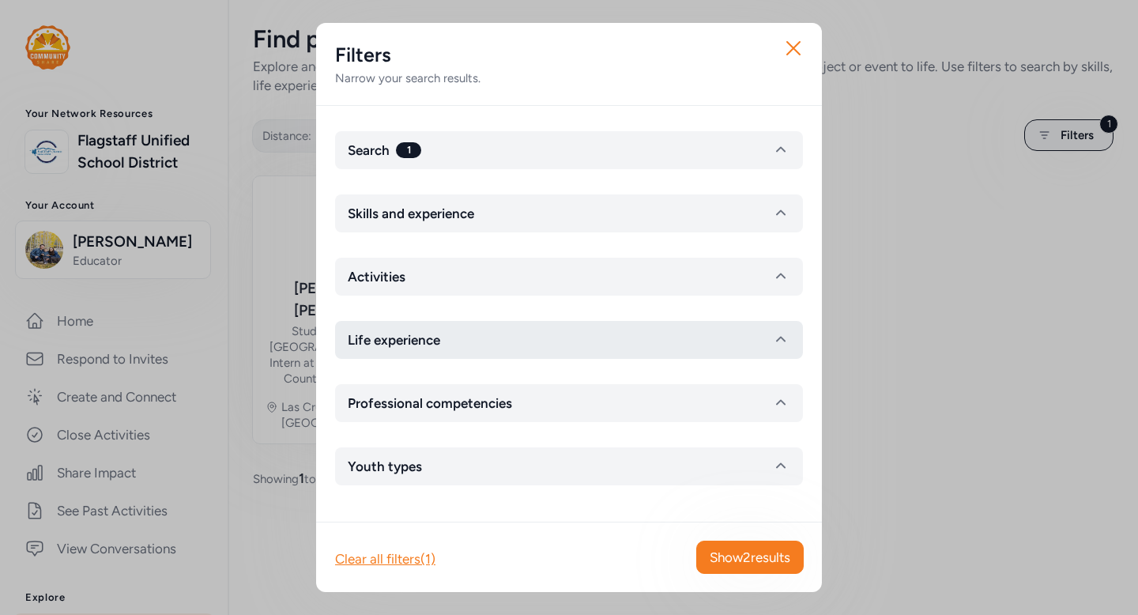
click at [468, 338] on button "Life experience" at bounding box center [569, 340] width 468 height 38
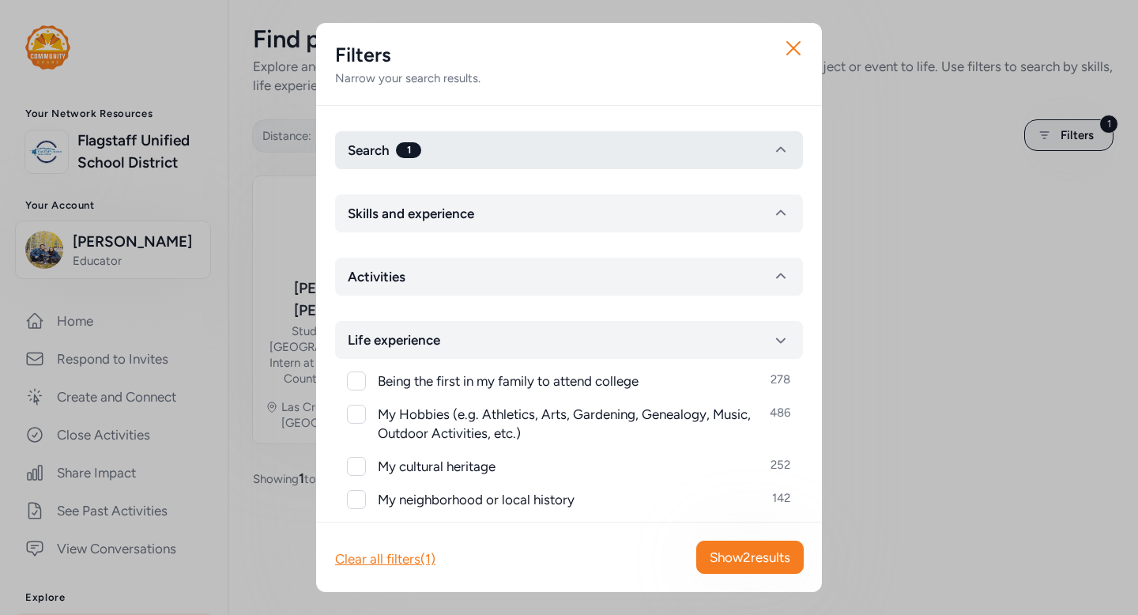
click at [421, 153] on button "Search 1" at bounding box center [569, 150] width 468 height 38
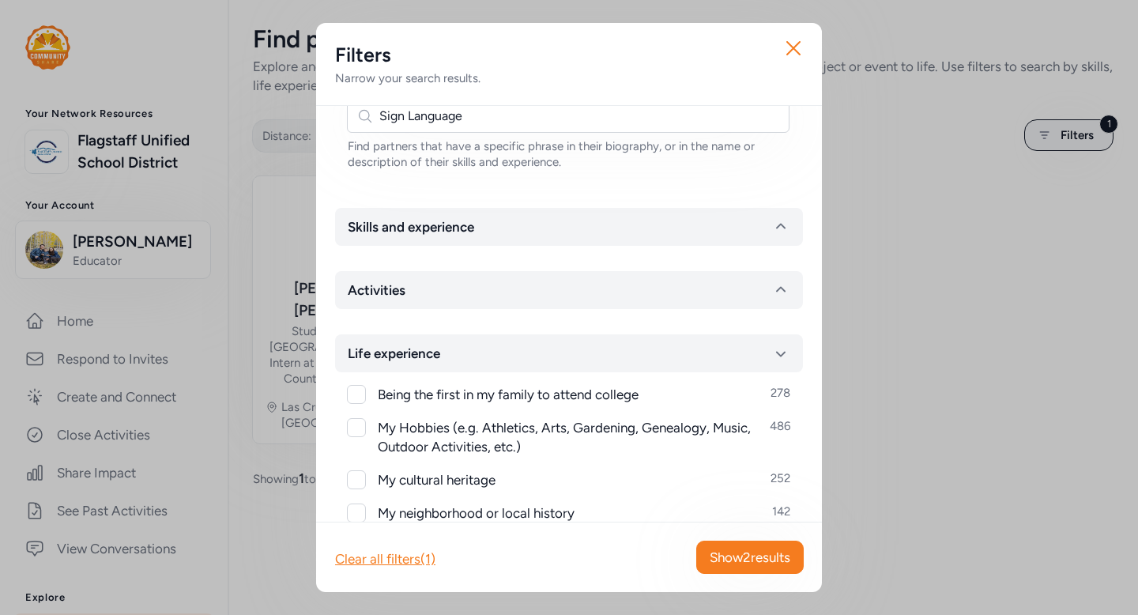
scroll to position [301, 0]
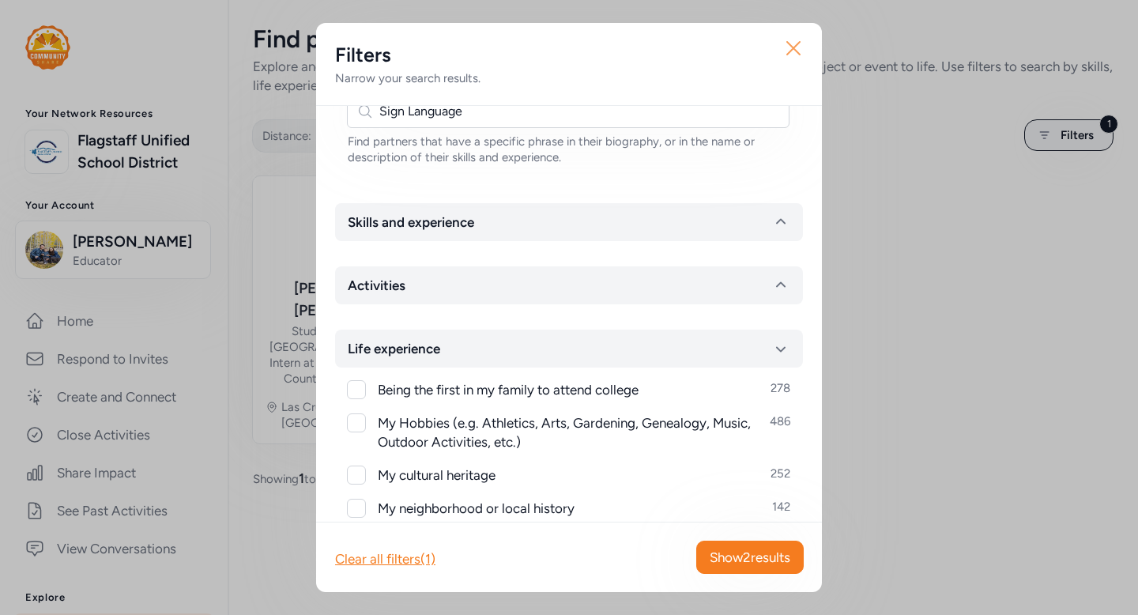
click at [799, 47] on icon "button" at bounding box center [793, 48] width 25 height 25
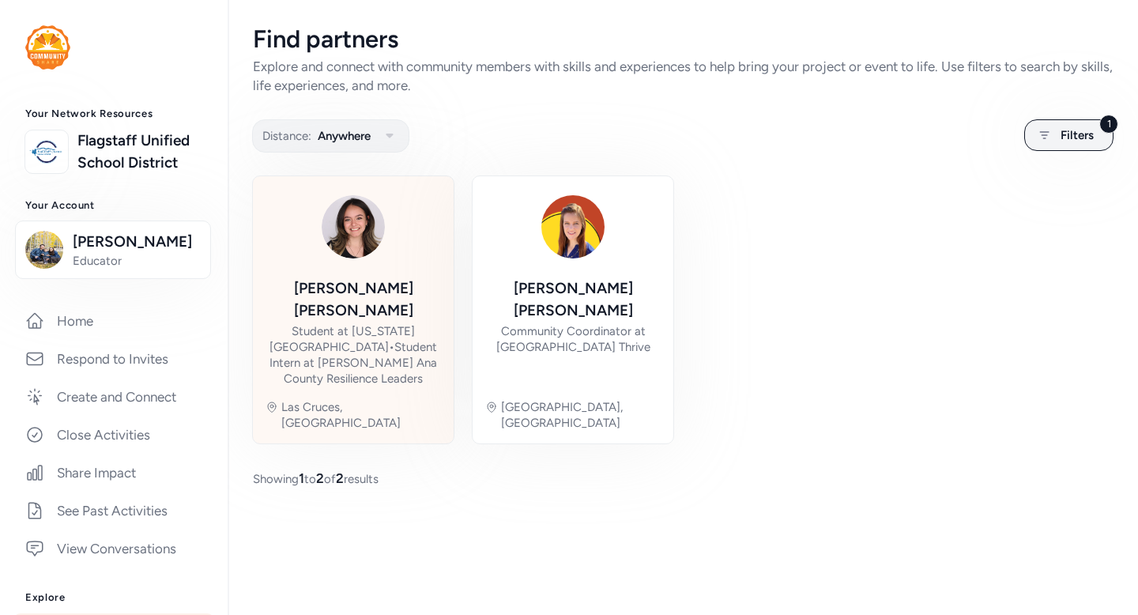
click at [398, 275] on div "[PERSON_NAME] Student at [US_STATE][GEOGRAPHIC_DATA] • Student Intern at [PERSO…" at bounding box center [354, 310] width 176 height 242
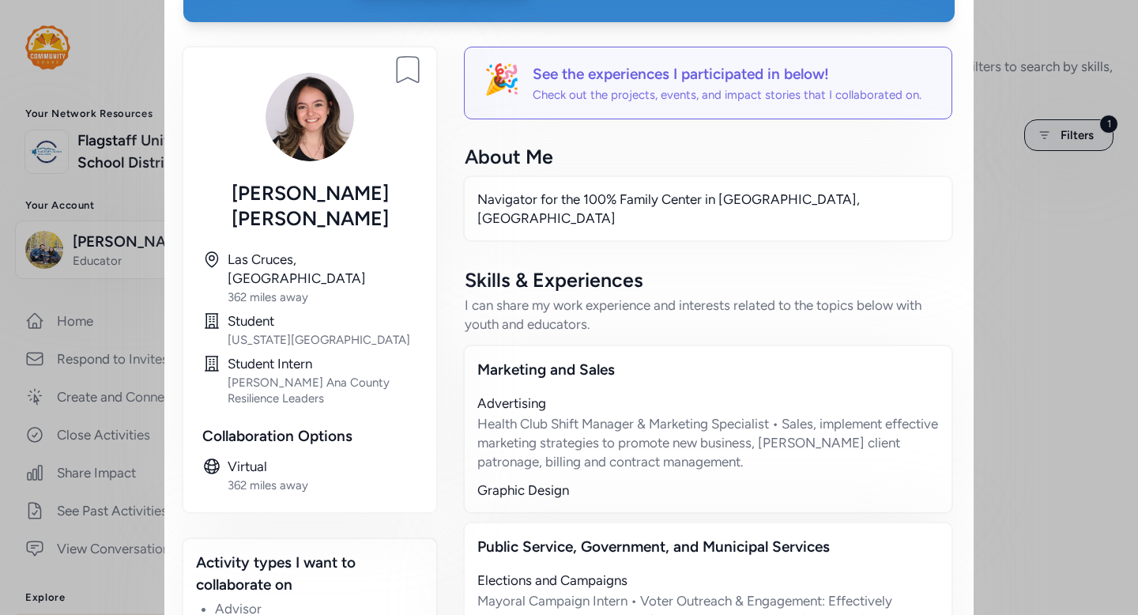
scroll to position [236, 0]
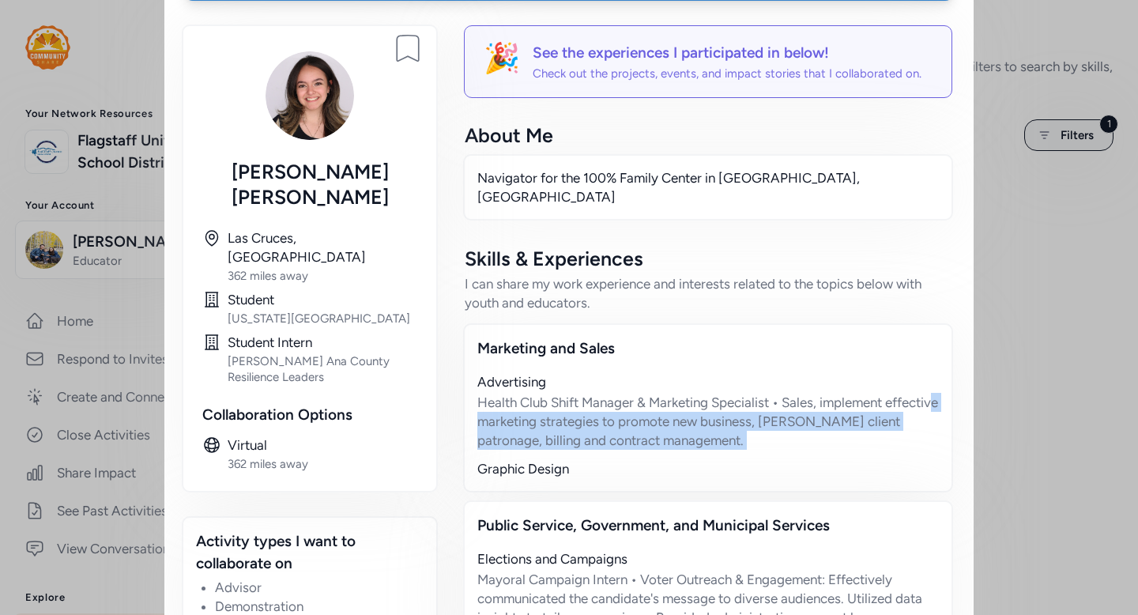
drag, startPoint x: 518, startPoint y: 394, endPoint x: 663, endPoint y: 427, distance: 148.4
click at [662, 428] on div "Health Club Shift Manager & Marketing Specialist • Sales, implement effective m…" at bounding box center [709, 421] width 462 height 57
click at [663, 427] on div "Health Club Shift Manager & Marketing Specialist • Sales, implement effective m…" at bounding box center [709, 421] width 462 height 57
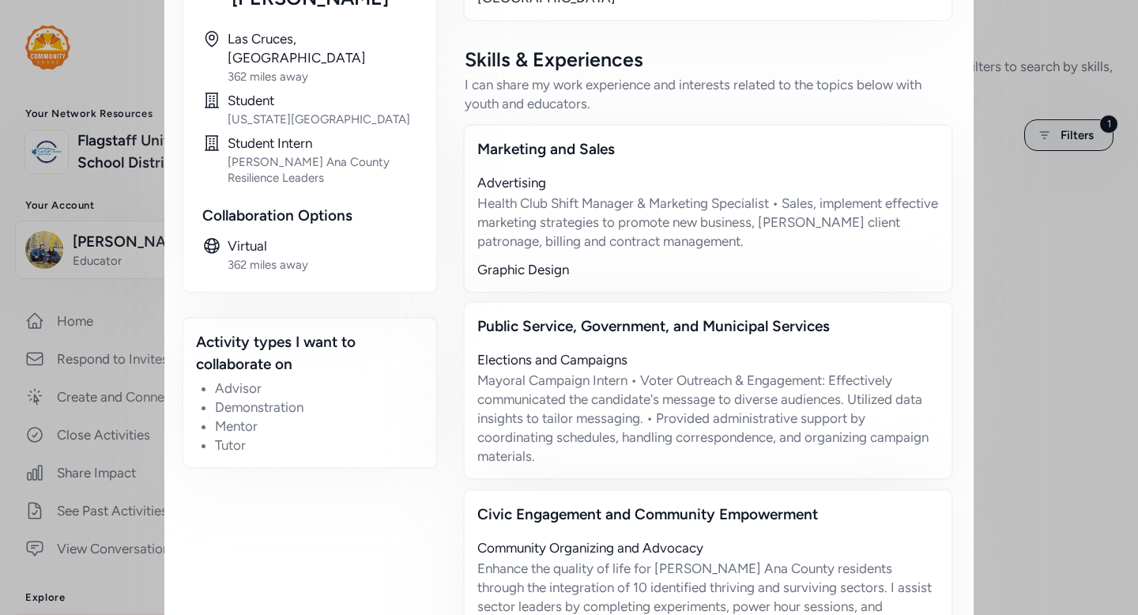
scroll to position [438, 0]
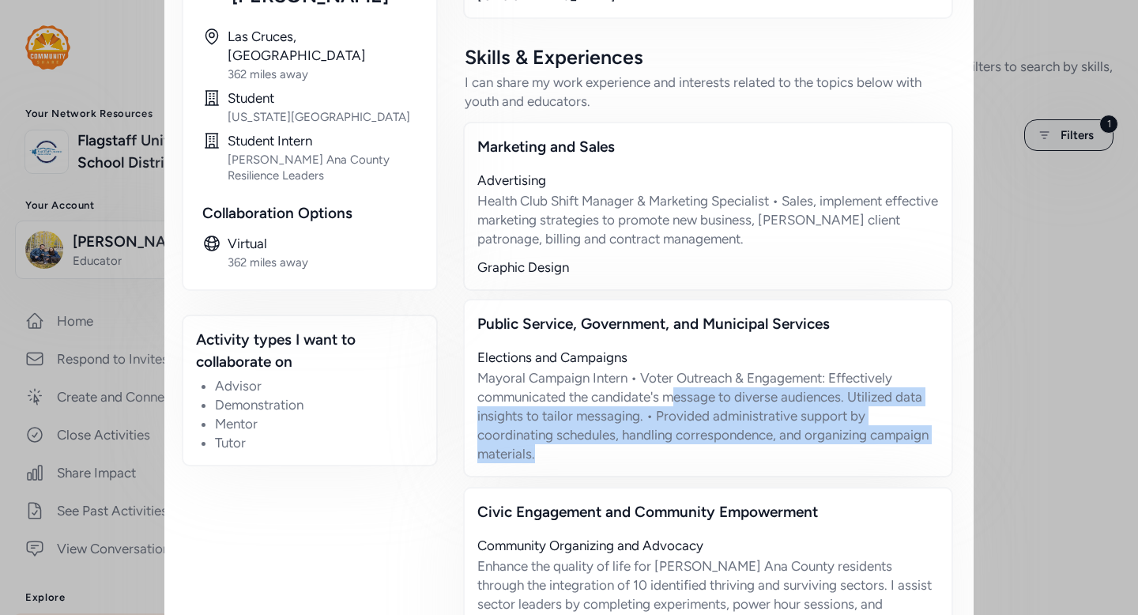
drag, startPoint x: 666, startPoint y: 373, endPoint x: 657, endPoint y: 453, distance: 80.4
click at [657, 454] on div "Public Service, Government, and Municipal Services Elections and Campaigns Mayo…" at bounding box center [708, 388] width 490 height 179
click at [657, 453] on div "Public Service, Government, and Municipal Services Elections and Campaigns Mayo…" at bounding box center [708, 388] width 490 height 179
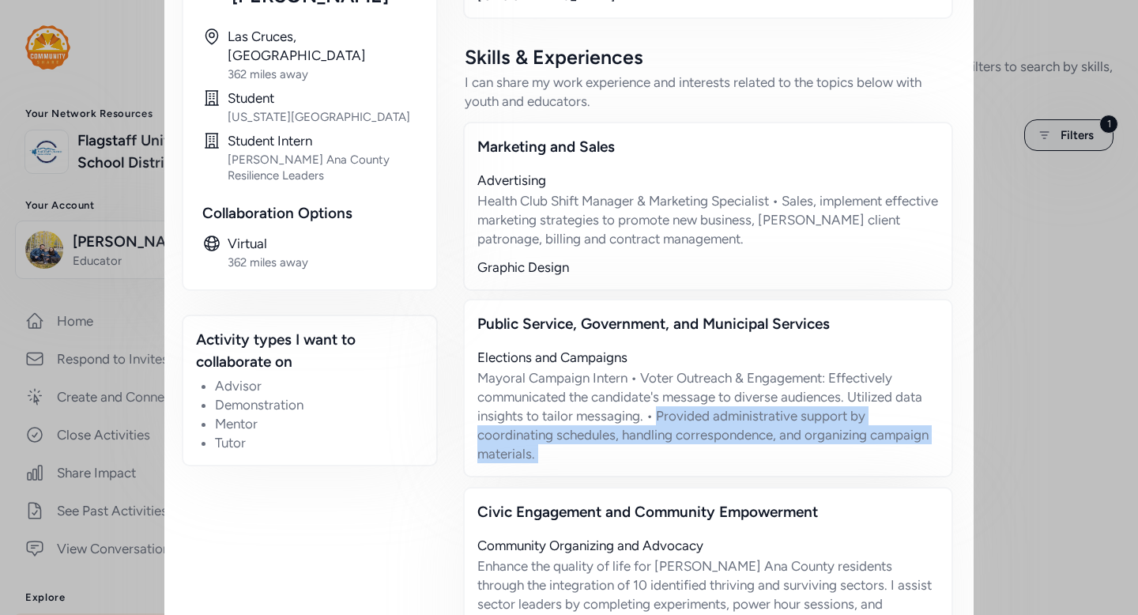
drag, startPoint x: 657, startPoint y: 453, endPoint x: 657, endPoint y: 384, distance: 68.8
click at [657, 385] on div "Public Service, Government, and Municipal Services Elections and Campaigns Mayo…" at bounding box center [708, 388] width 490 height 179
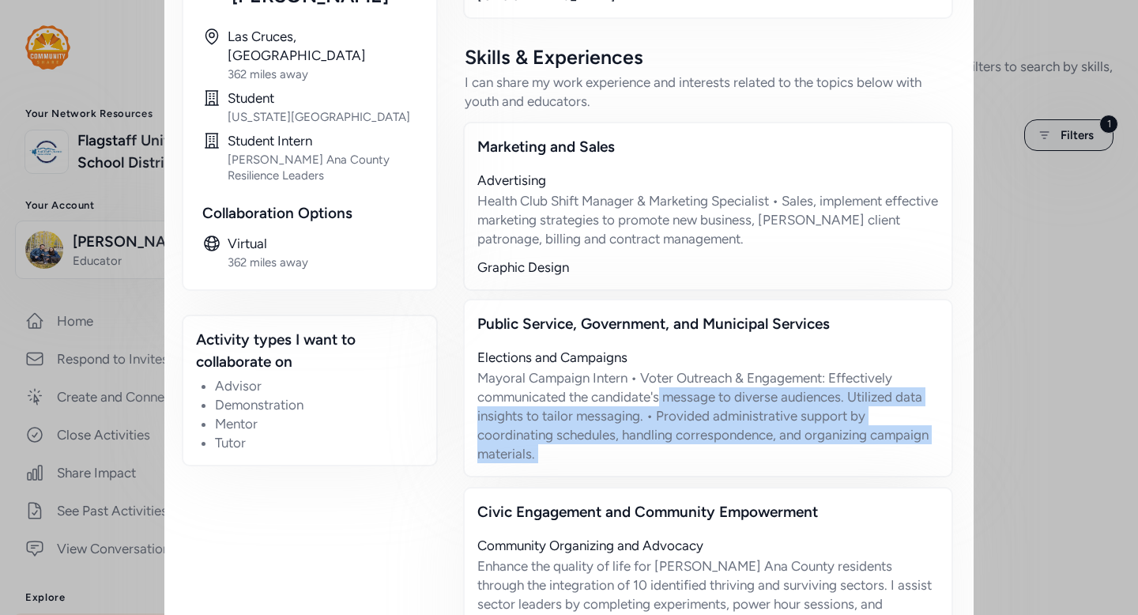
click at [657, 384] on div "Mayoral Campaign Intern • Voter Outreach & Engagement: Effectively communicated…" at bounding box center [709, 415] width 462 height 95
drag, startPoint x: 657, startPoint y: 384, endPoint x: 634, endPoint y: 465, distance: 83.8
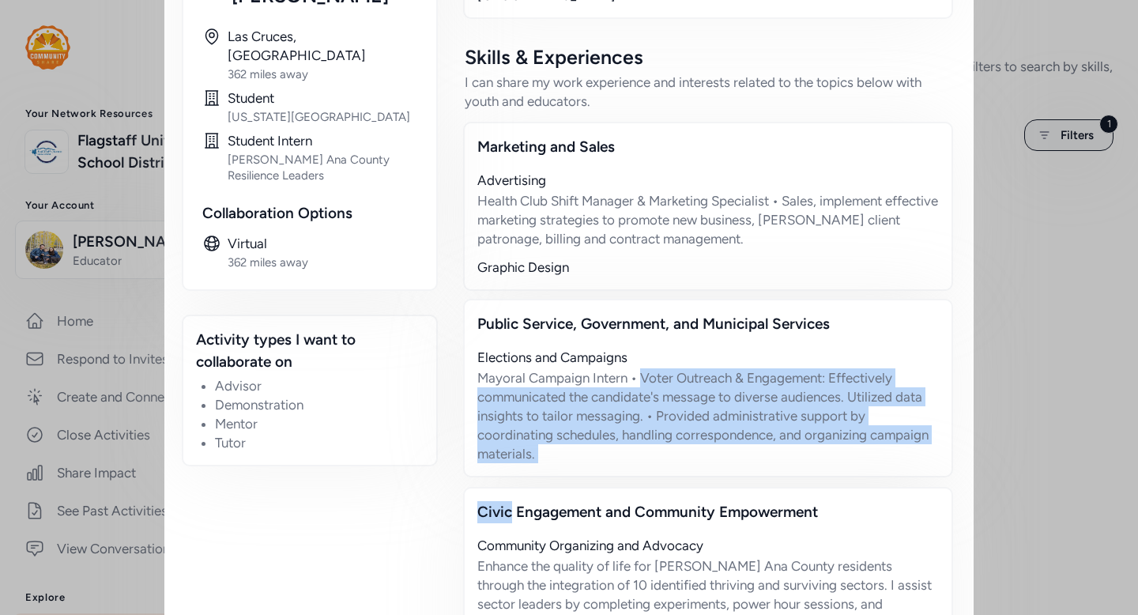
drag, startPoint x: 634, startPoint y: 465, endPoint x: 634, endPoint y: 364, distance: 101.2
click at [634, 368] on div "Mayoral Campaign Intern • Voter Outreach & Engagement: Effectively communicated…" at bounding box center [709, 415] width 462 height 95
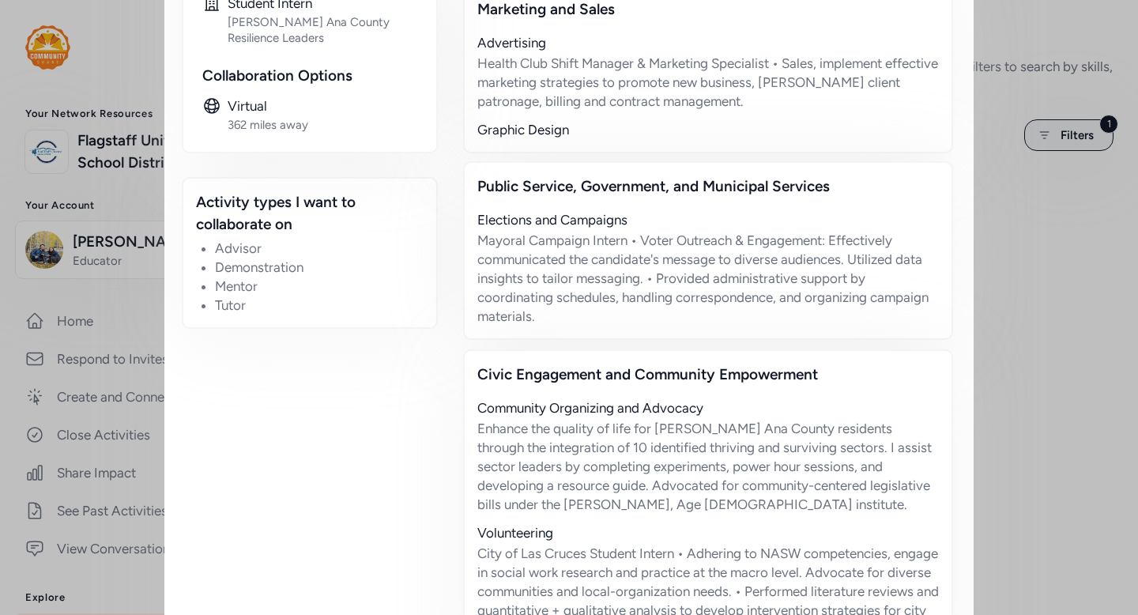
scroll to position [576, 0]
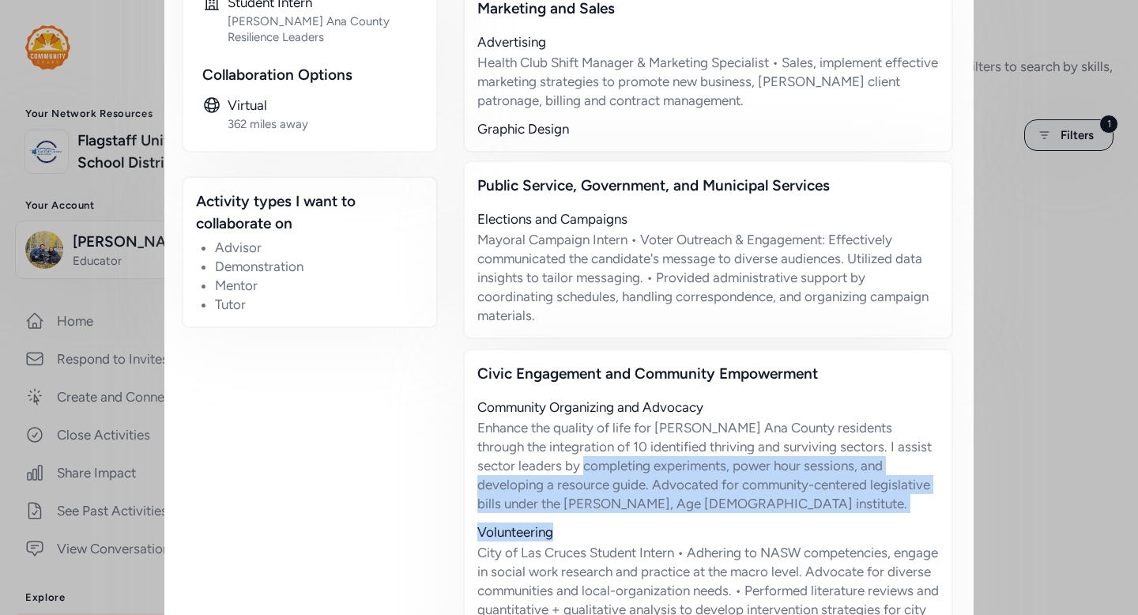
drag, startPoint x: 596, startPoint y: 437, endPoint x: 677, endPoint y: 511, distance: 109.1
click at [676, 512] on div "Community Organizing and Advocacy Enhance the quality of life for [PERSON_NAME]…" at bounding box center [709, 537] width 462 height 278
click at [677, 523] on div "Volunteering" at bounding box center [709, 532] width 462 height 19
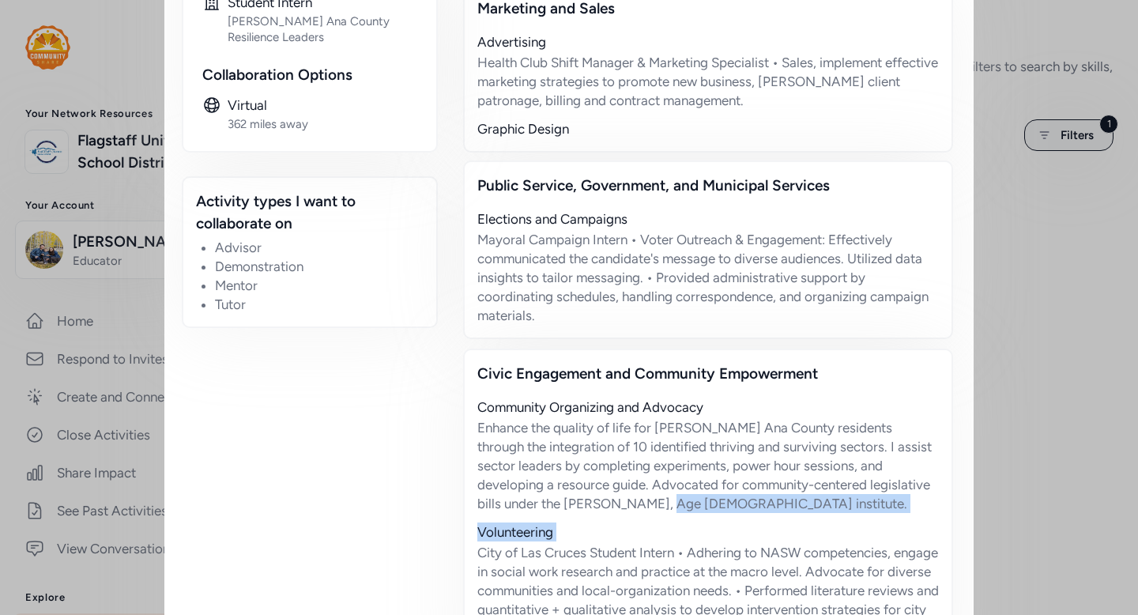
drag, startPoint x: 677, startPoint y: 511, endPoint x: 672, endPoint y: 447, distance: 63.4
click at [672, 447] on div "Community Organizing and Advocacy Enhance the quality of life for [PERSON_NAME]…" at bounding box center [709, 537] width 462 height 278
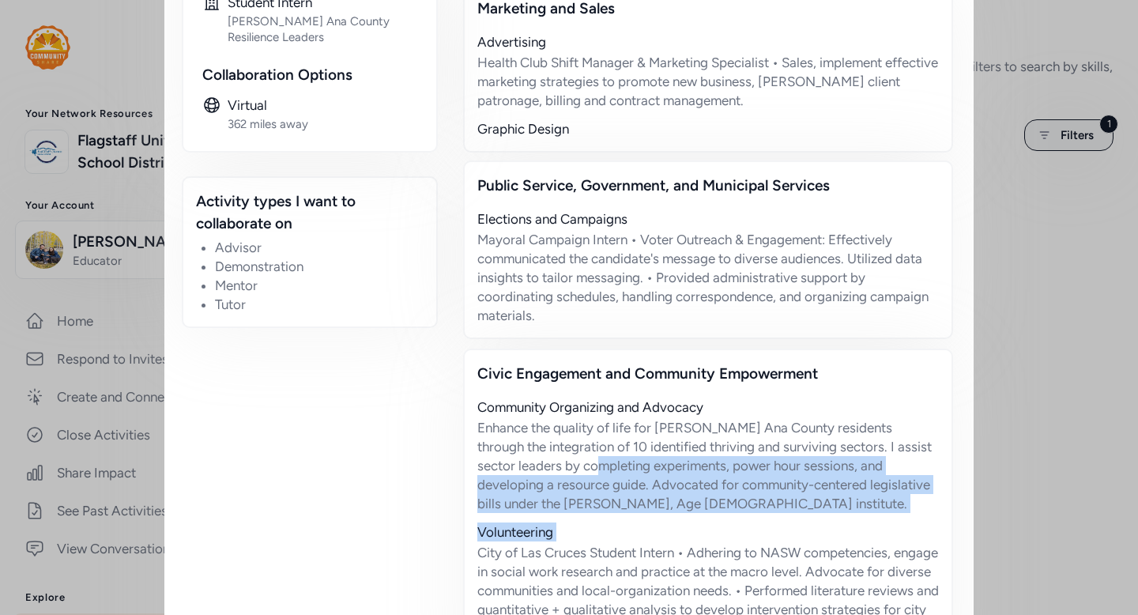
click at [672, 446] on div "Enhance the quality of life for [PERSON_NAME] Ana County residents through the …" at bounding box center [709, 465] width 462 height 95
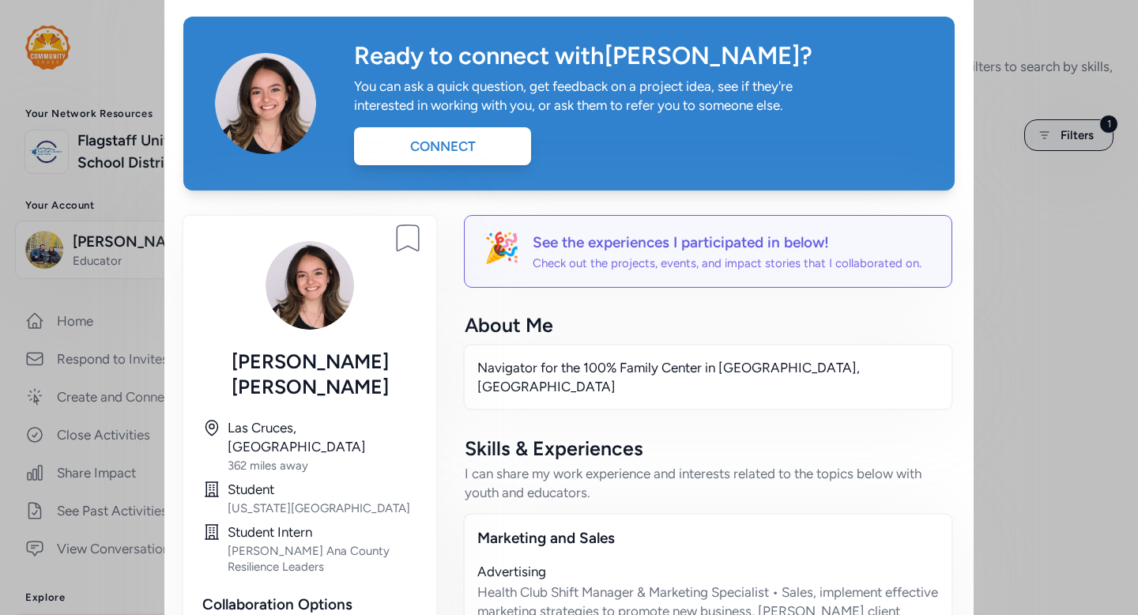
scroll to position [0, 0]
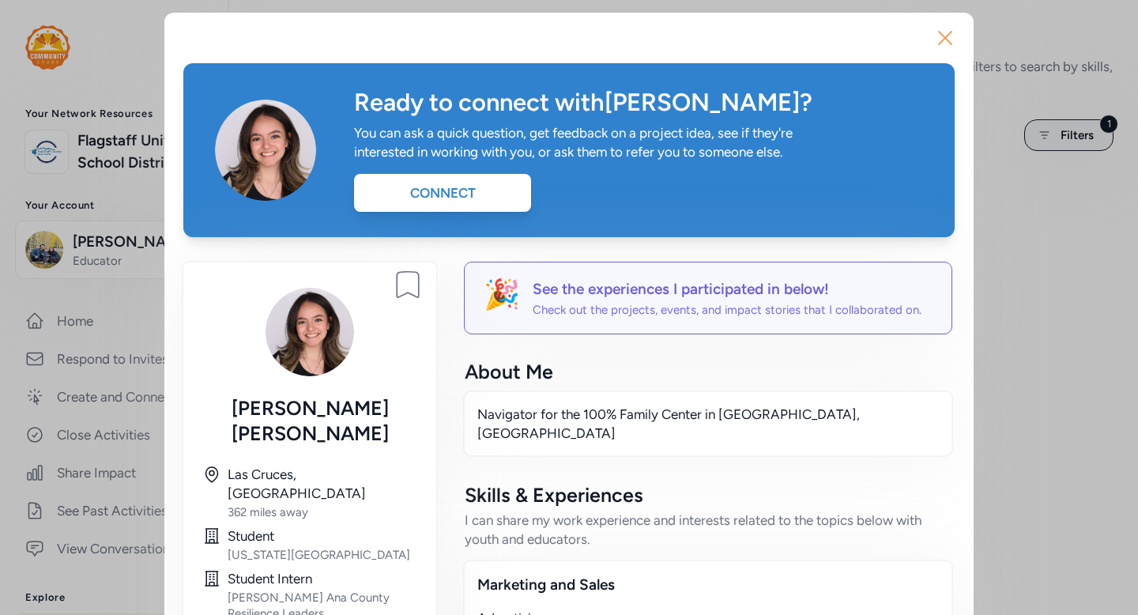
click at [943, 27] on icon "button" at bounding box center [945, 37] width 25 height 25
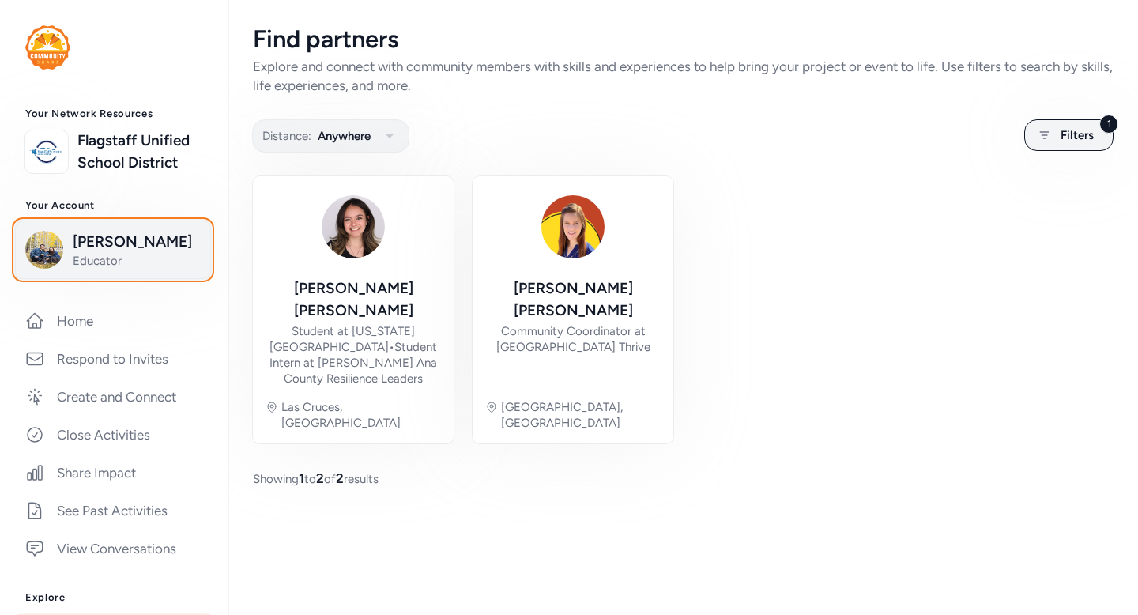
click at [84, 269] on span "Educator" at bounding box center [137, 261] width 128 height 16
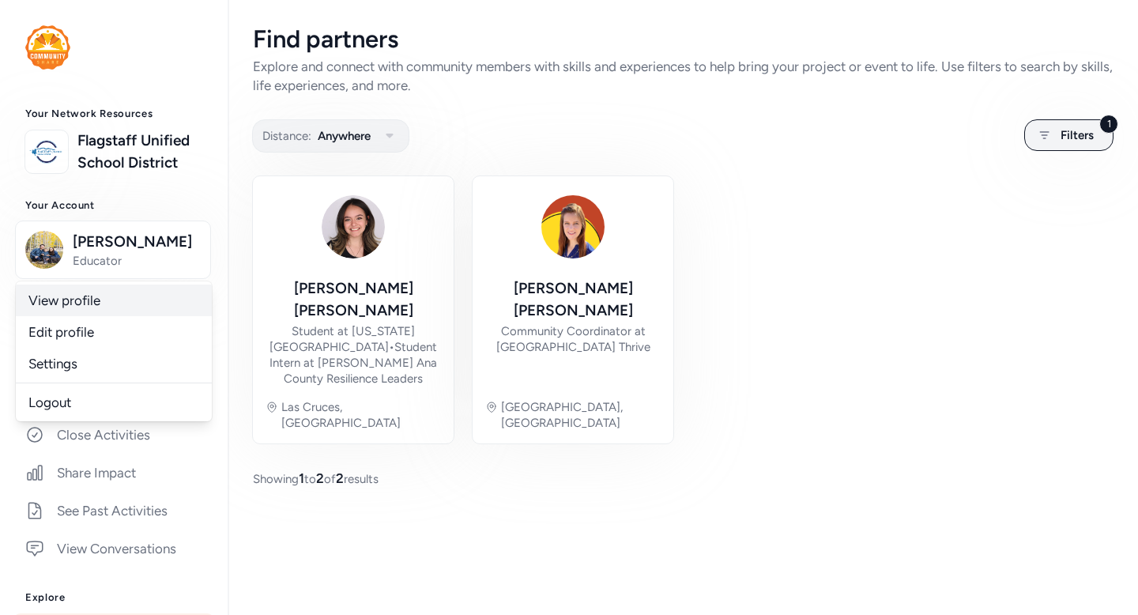
click at [58, 316] on link "View profile" at bounding box center [114, 301] width 196 height 32
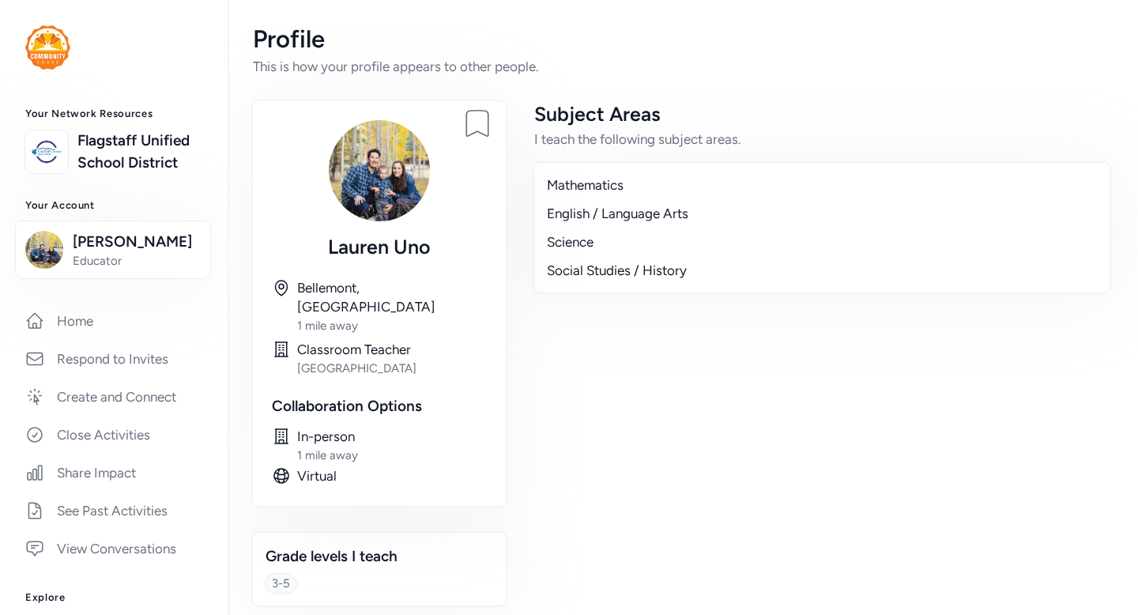
click at [326, 318] on div "1 mile away" at bounding box center [392, 326] width 190 height 16
click at [467, 340] on div "Classroom Teacher" at bounding box center [392, 349] width 190 height 19
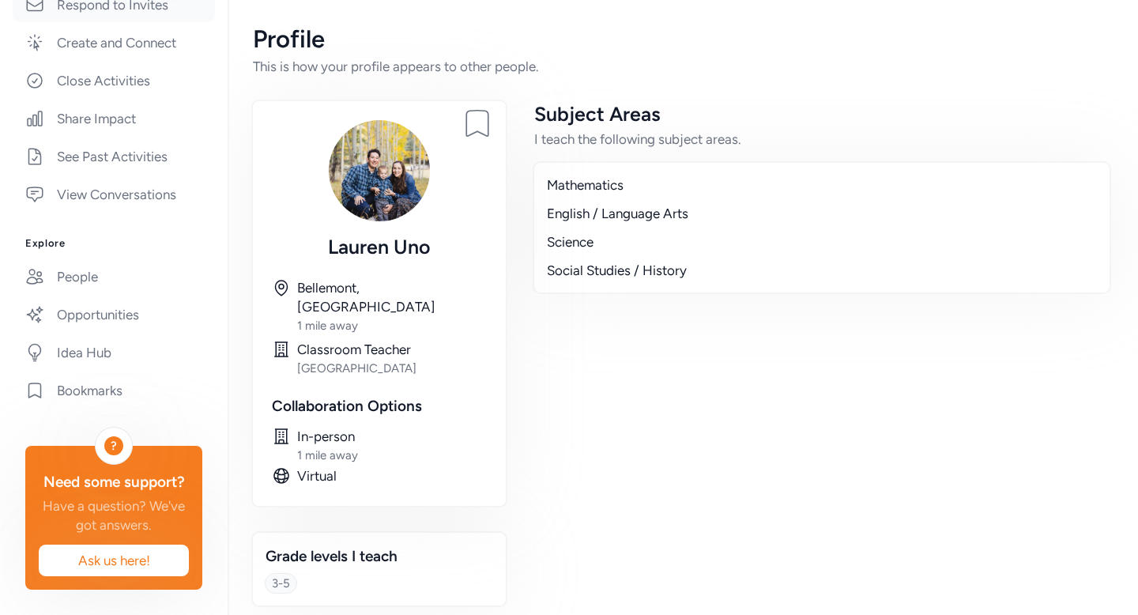
scroll to position [383, 0]
click at [96, 277] on link "People" at bounding box center [114, 276] width 202 height 35
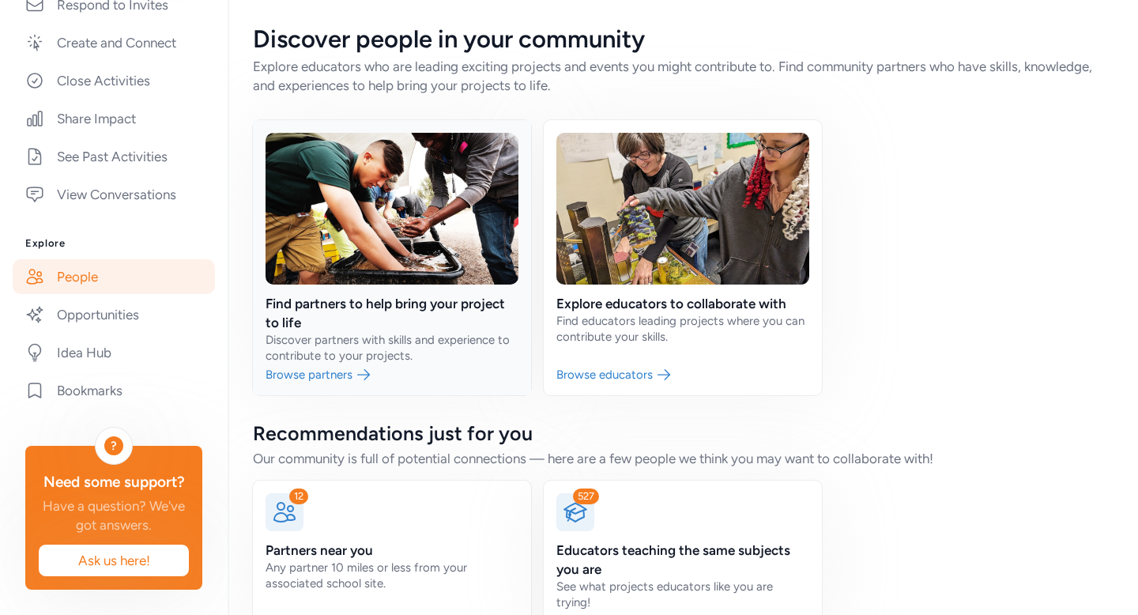
scroll to position [52, 0]
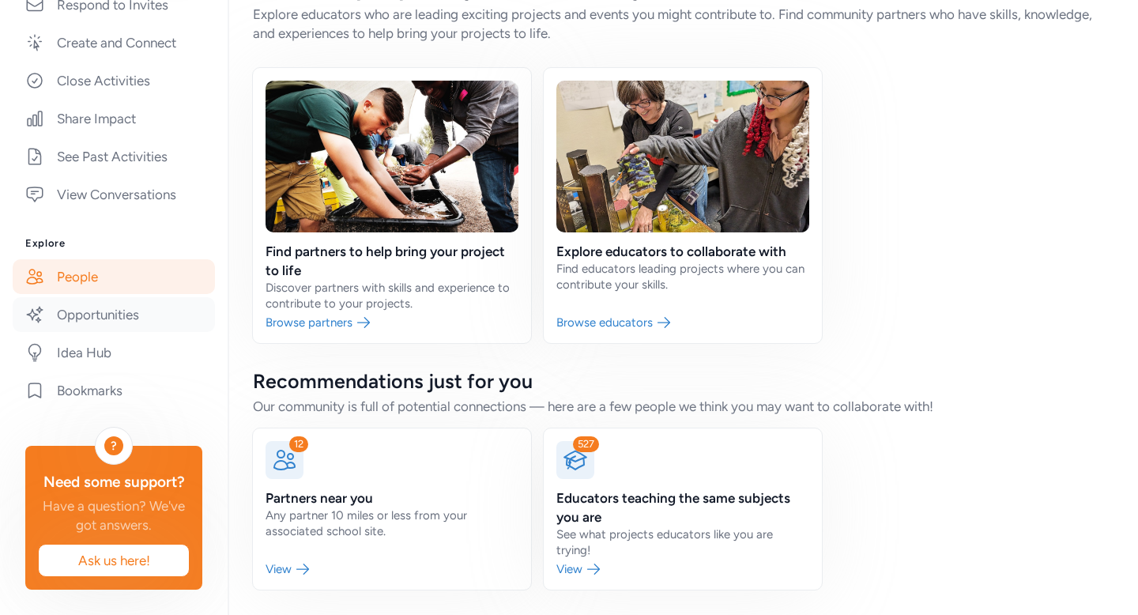
click at [134, 315] on link "Opportunities" at bounding box center [114, 314] width 202 height 35
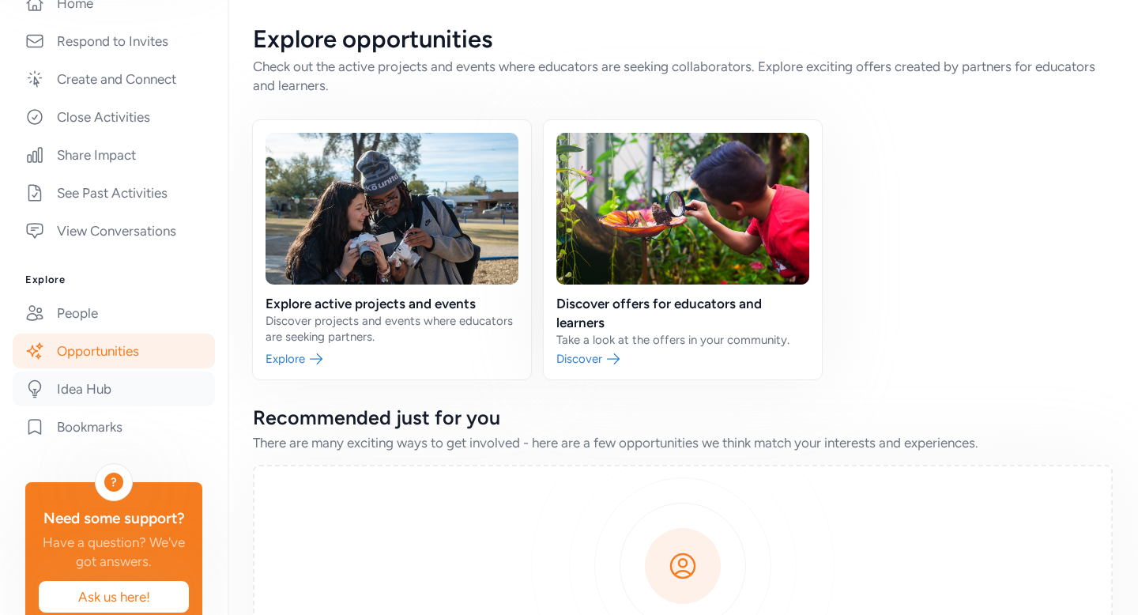
scroll to position [340, 0]
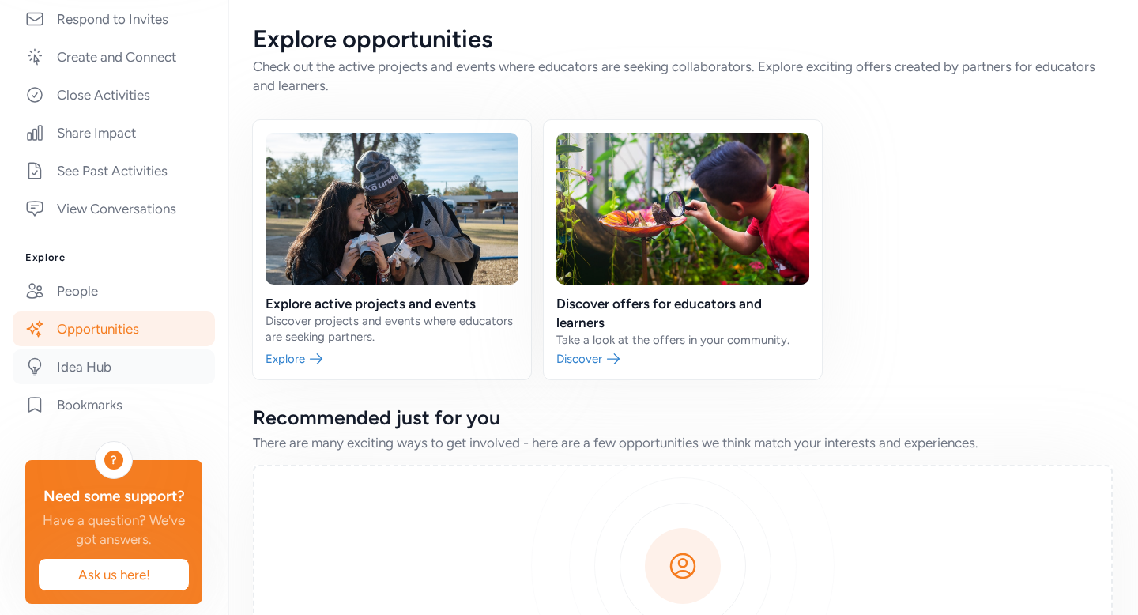
click at [88, 383] on link "Idea Hub" at bounding box center [114, 366] width 202 height 35
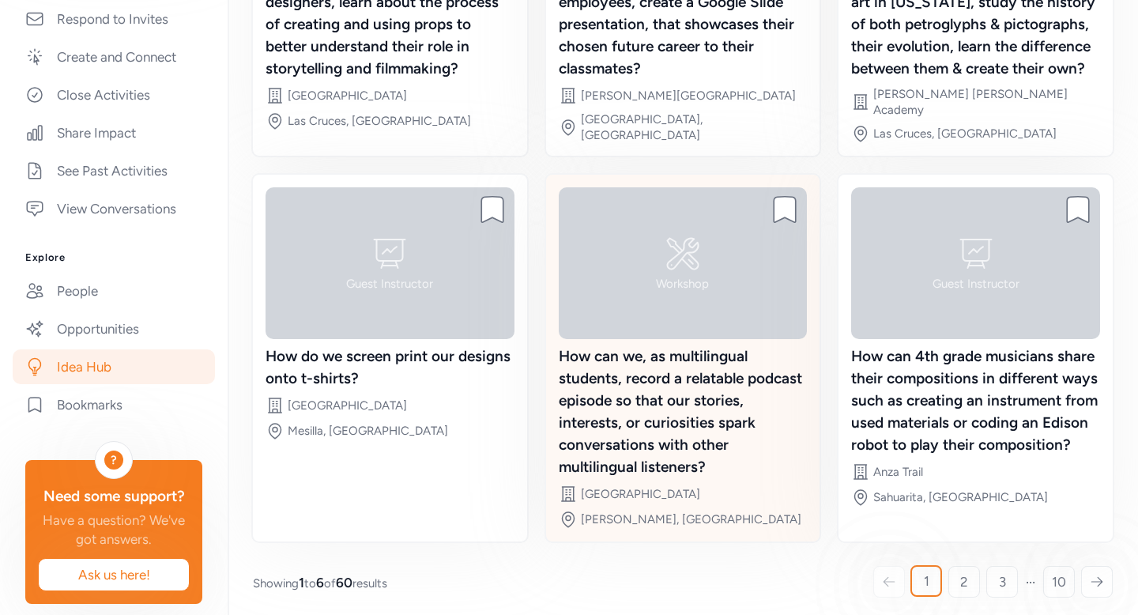
scroll to position [415, 0]
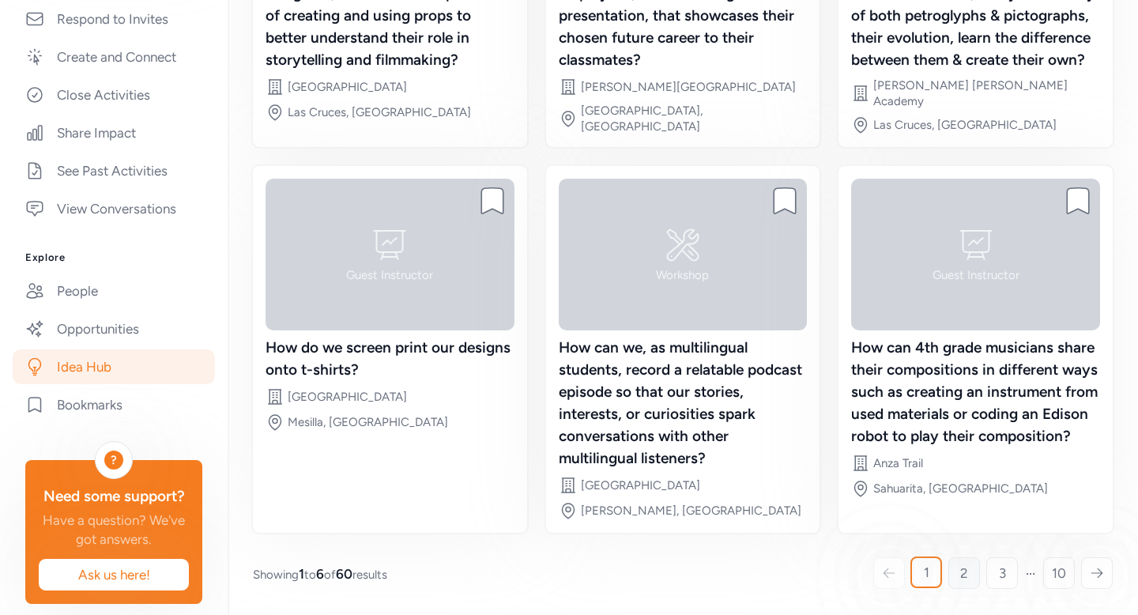
click at [961, 569] on span "2" at bounding box center [965, 573] width 8 height 19
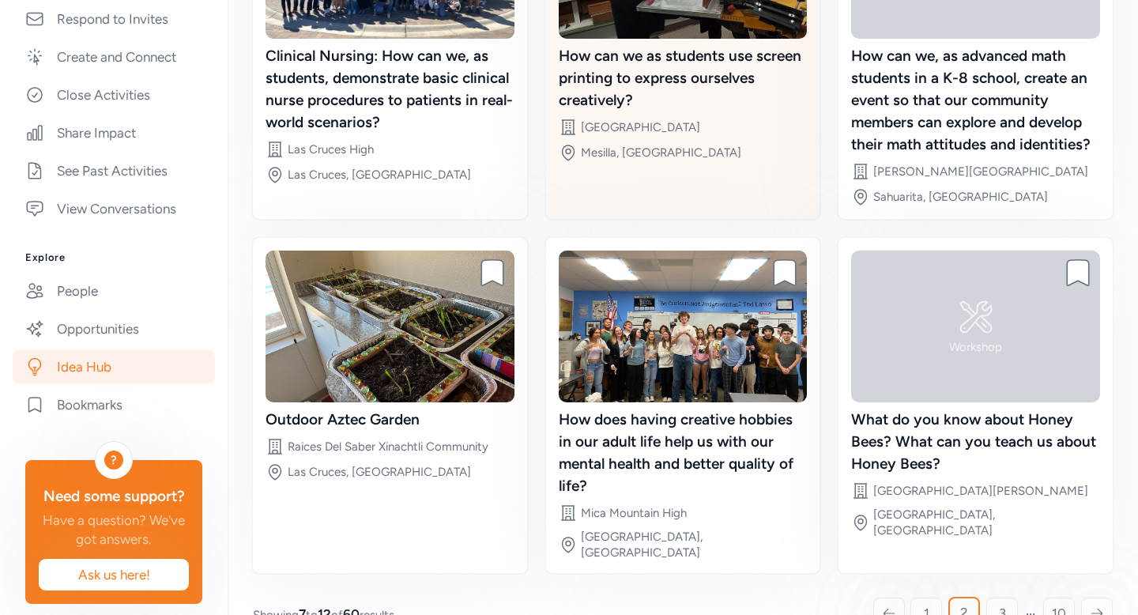
scroll to position [327, 0]
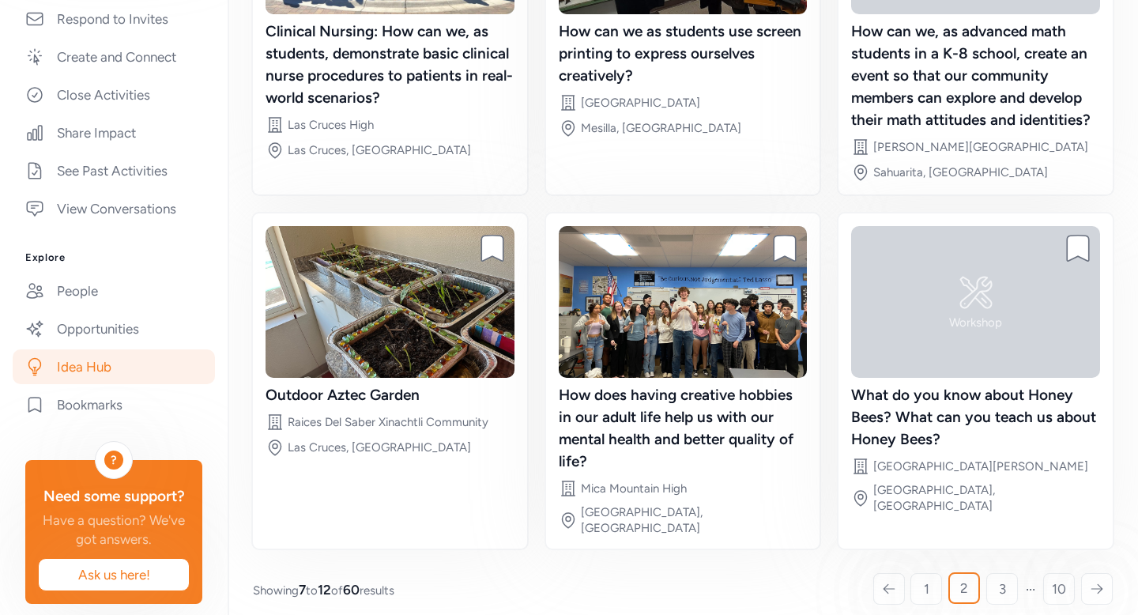
click at [996, 573] on link "3" at bounding box center [1003, 589] width 32 height 32
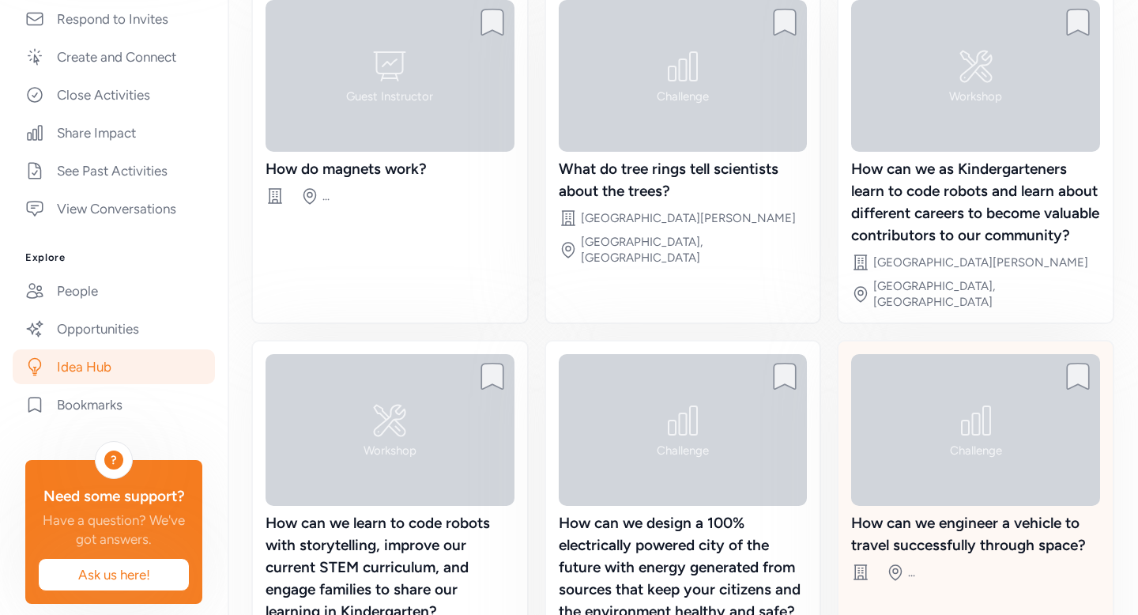
scroll to position [139, 0]
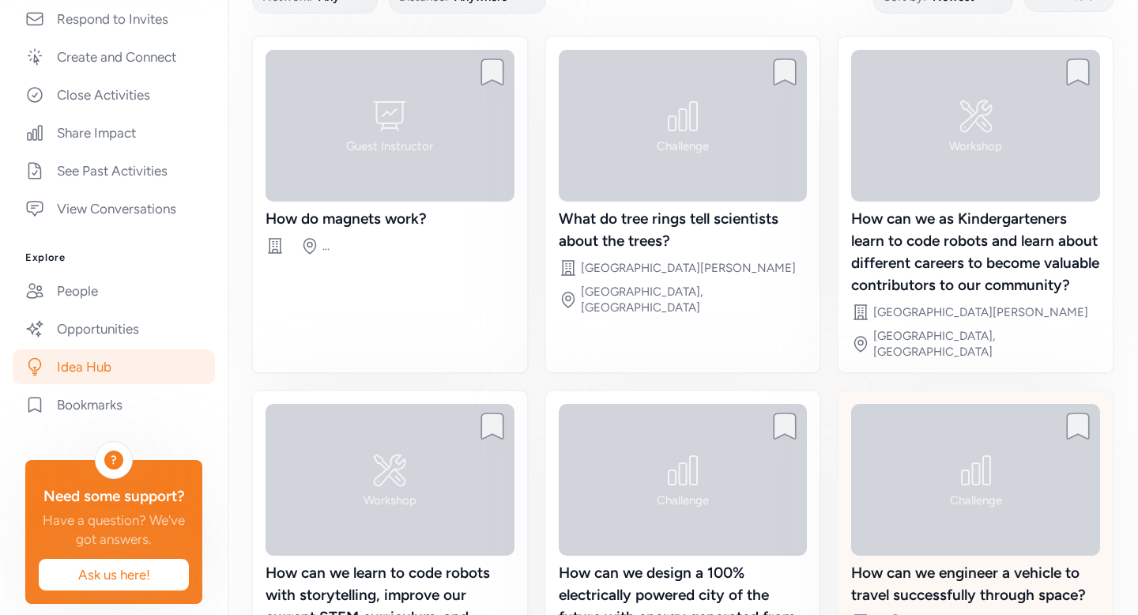
click at [982, 571] on div "Challenge How can we engineer a vehicle to travel successfully through space? S…" at bounding box center [976, 517] width 274 height 253
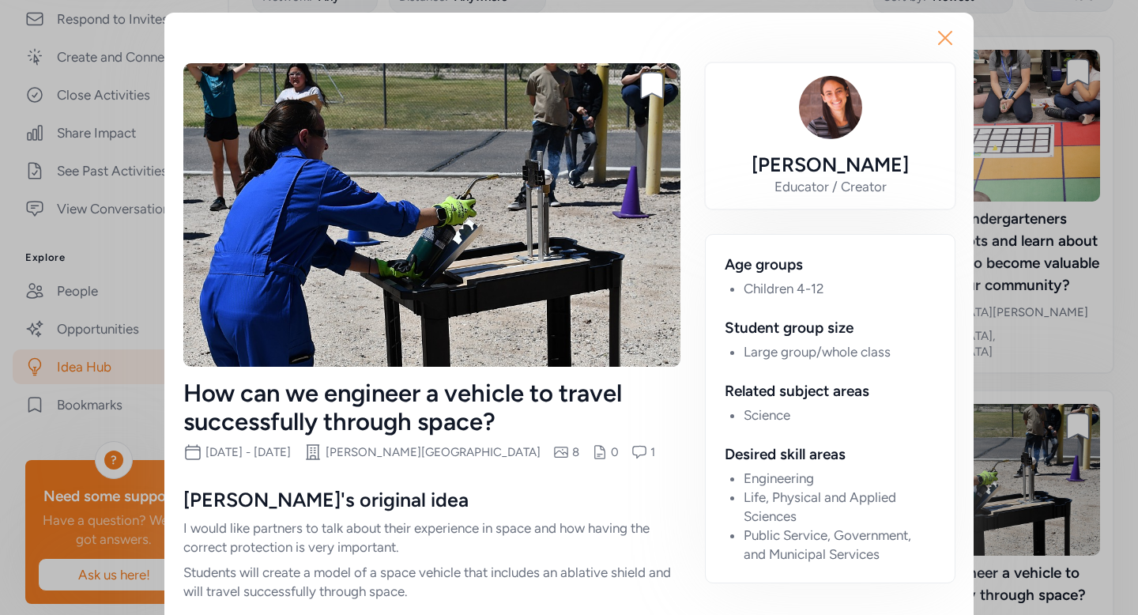
click at [942, 43] on icon "button" at bounding box center [945, 37] width 25 height 25
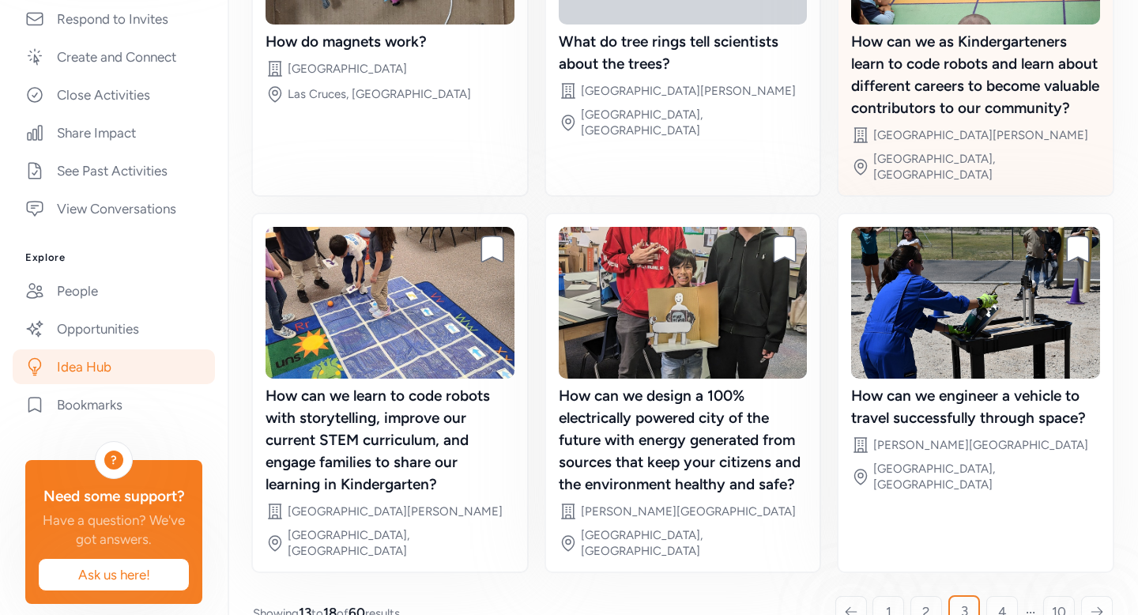
scroll to position [371, 0]
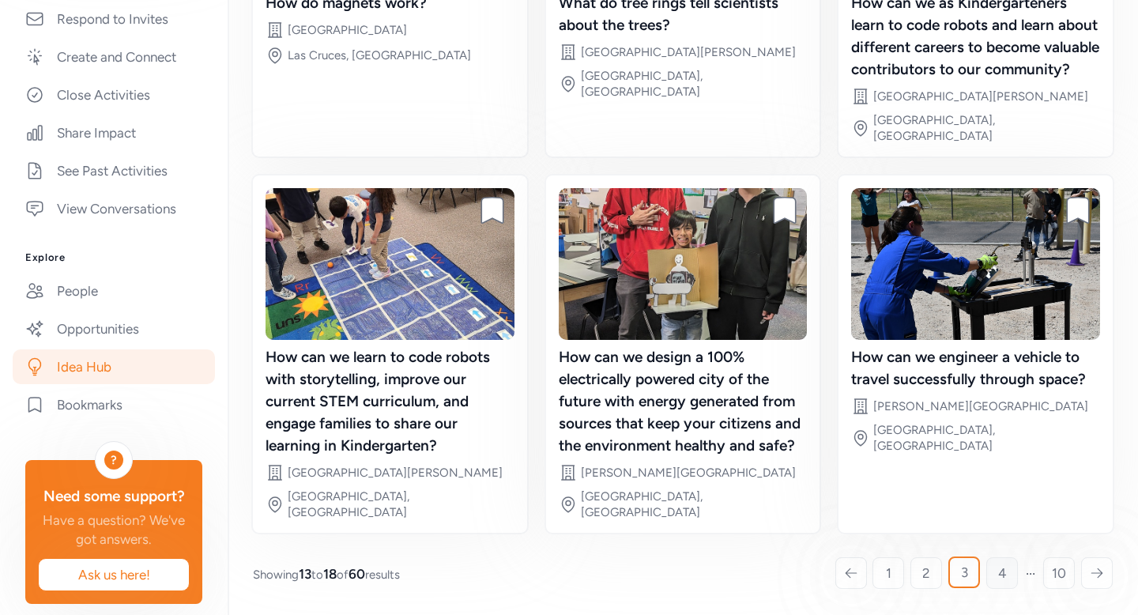
click at [999, 575] on span "4" at bounding box center [1003, 573] width 9 height 19
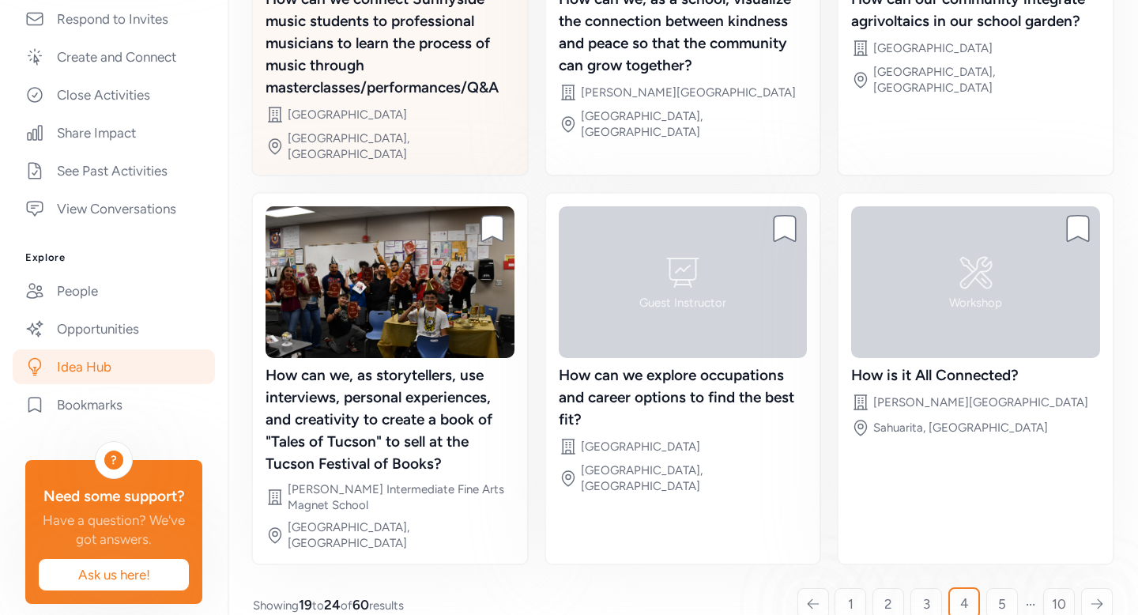
scroll to position [360, 0]
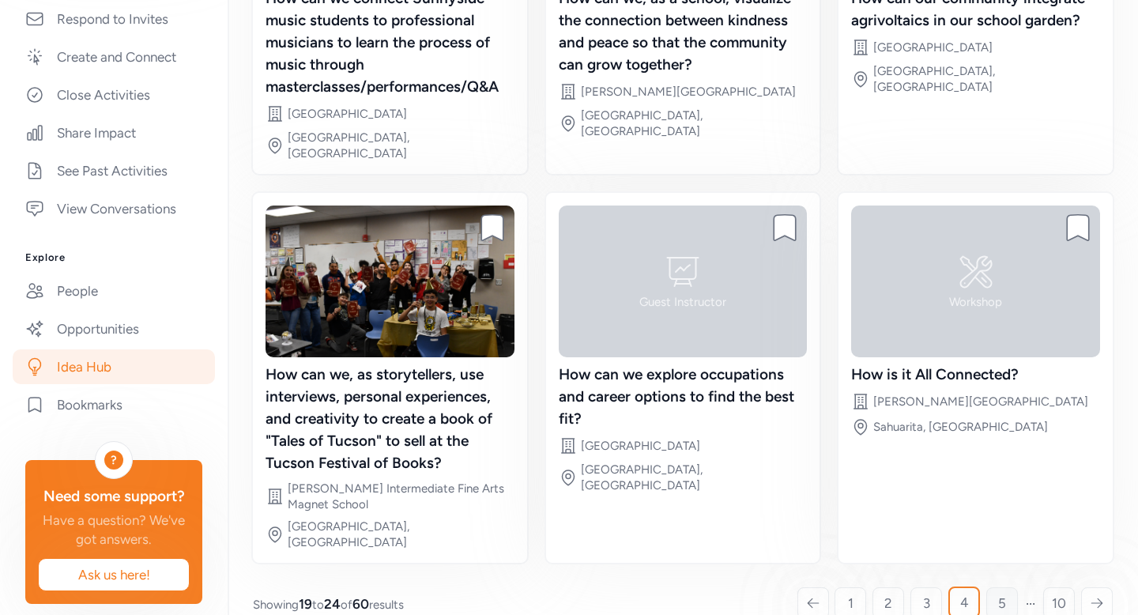
click at [995, 587] on link "5" at bounding box center [1003, 603] width 32 height 32
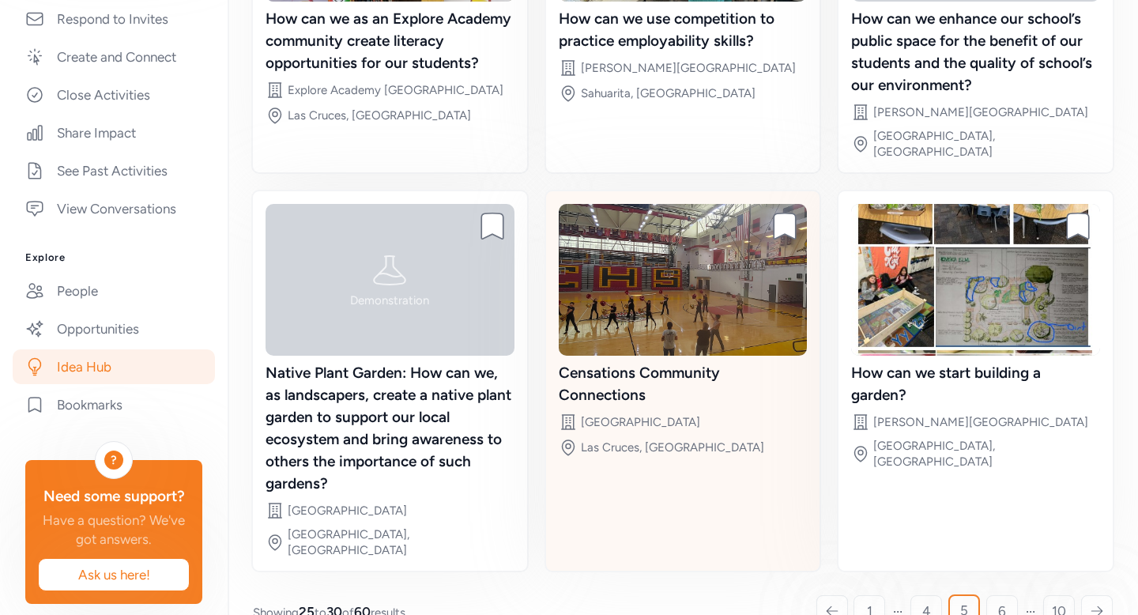
scroll to position [371, 0]
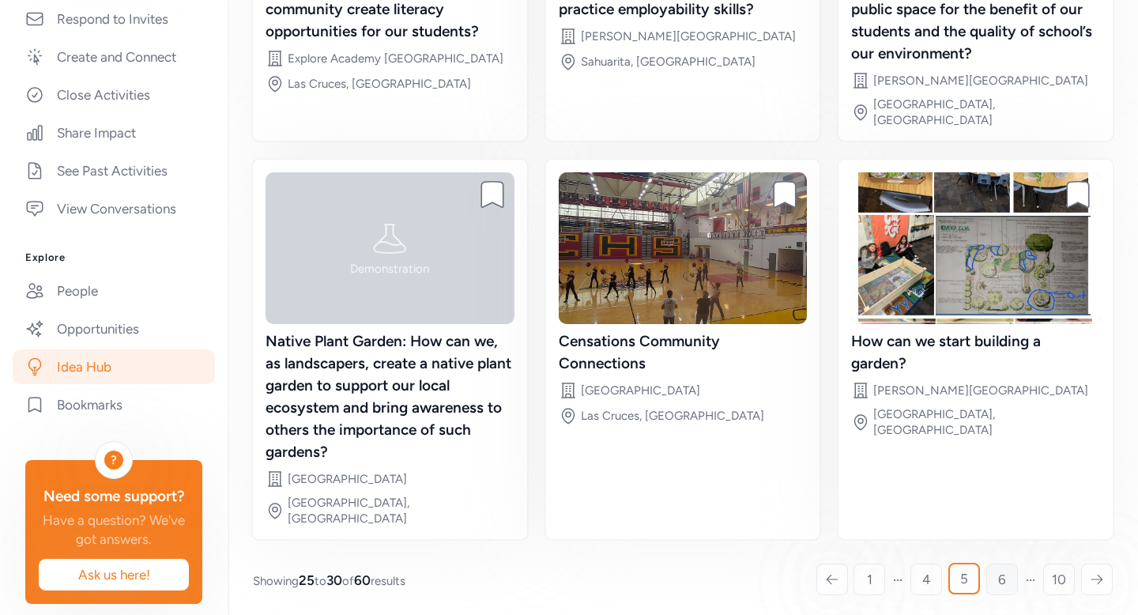
click at [987, 574] on link "6" at bounding box center [1003, 580] width 32 height 32
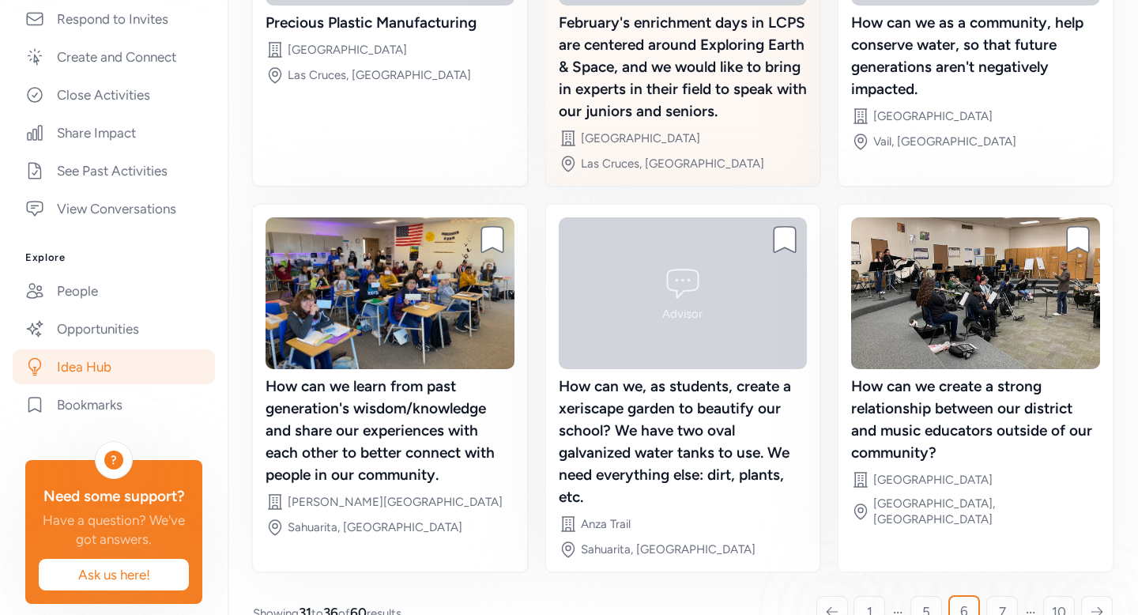
scroll to position [393, 0]
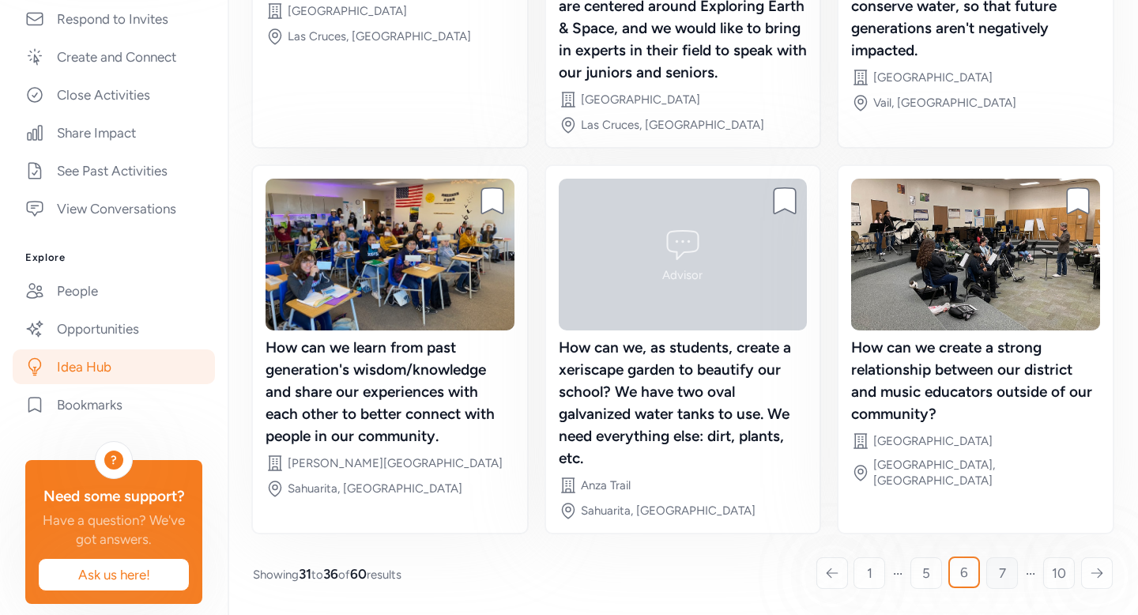
click at [999, 567] on span "7" at bounding box center [1002, 573] width 7 height 19
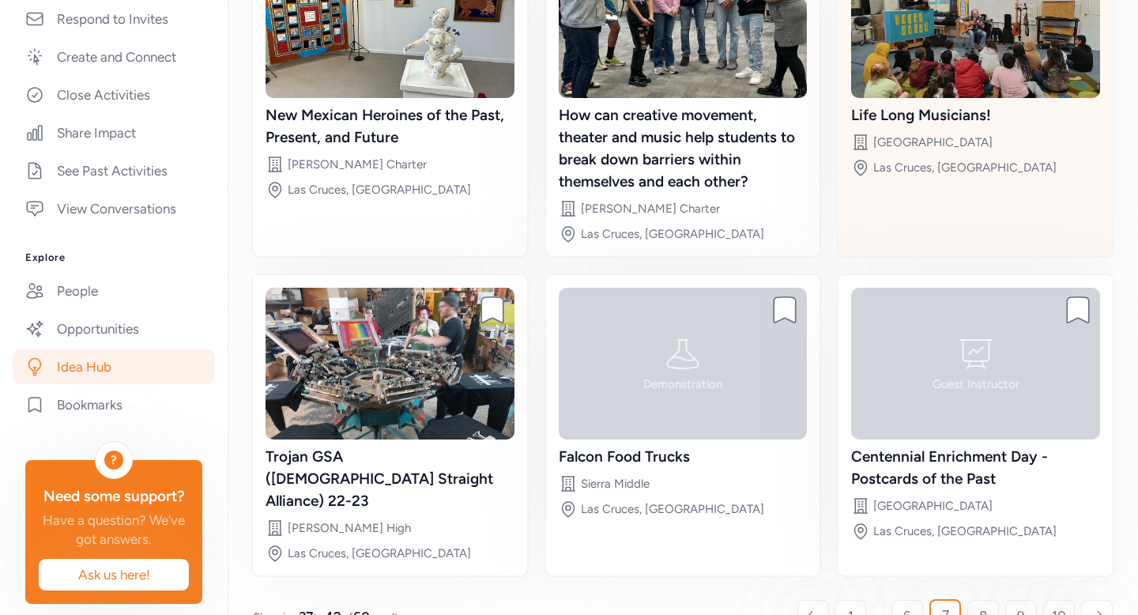
scroll to position [257, 0]
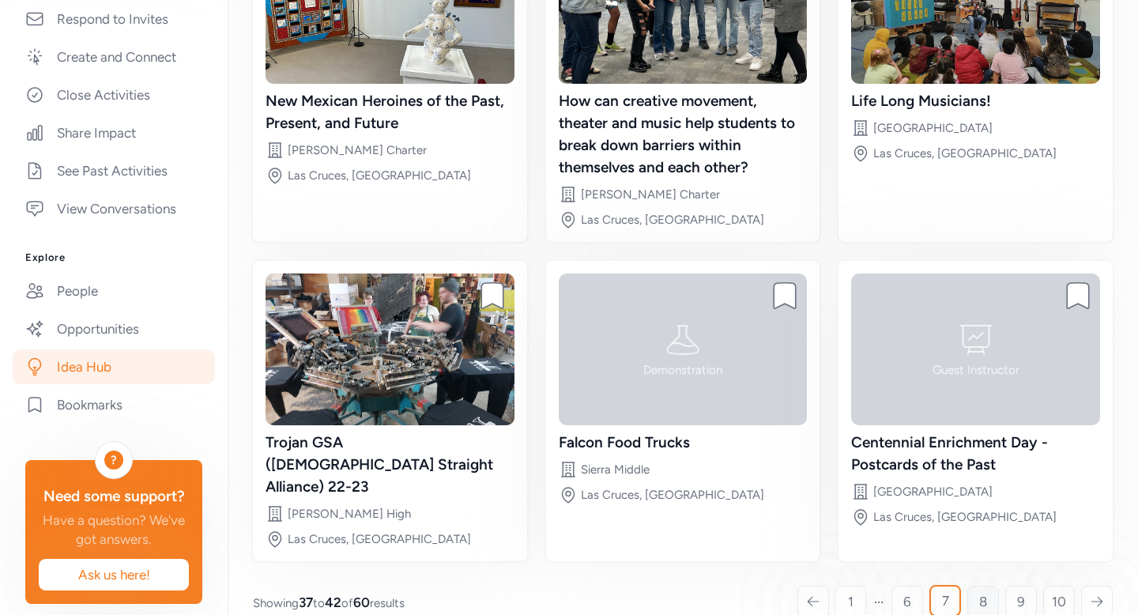
click at [981, 586] on link "8" at bounding box center [984, 602] width 32 height 32
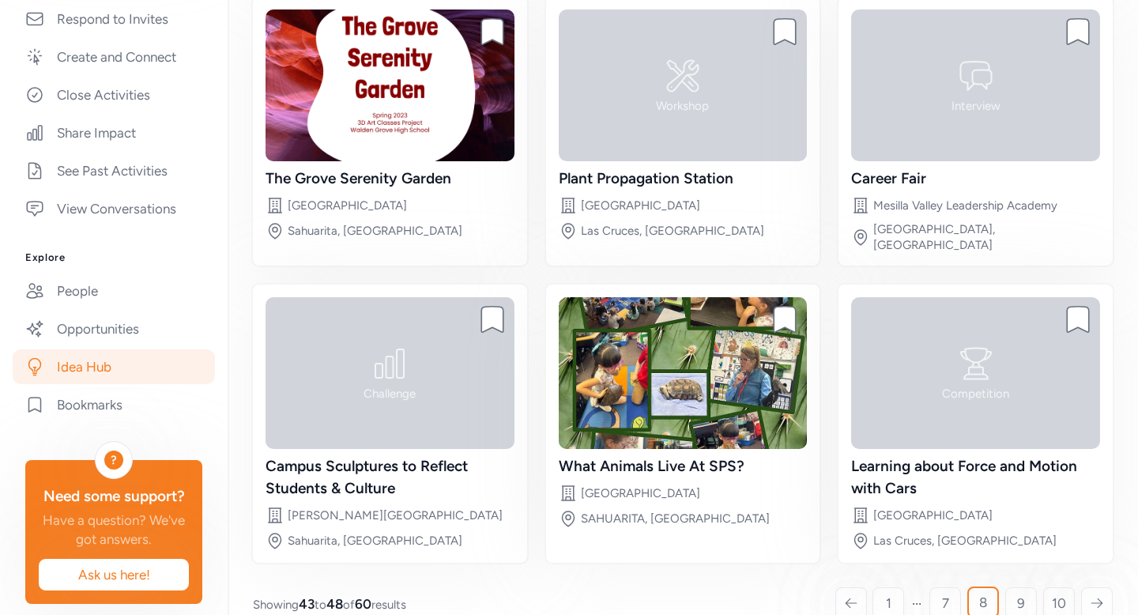
scroll to position [216, 0]
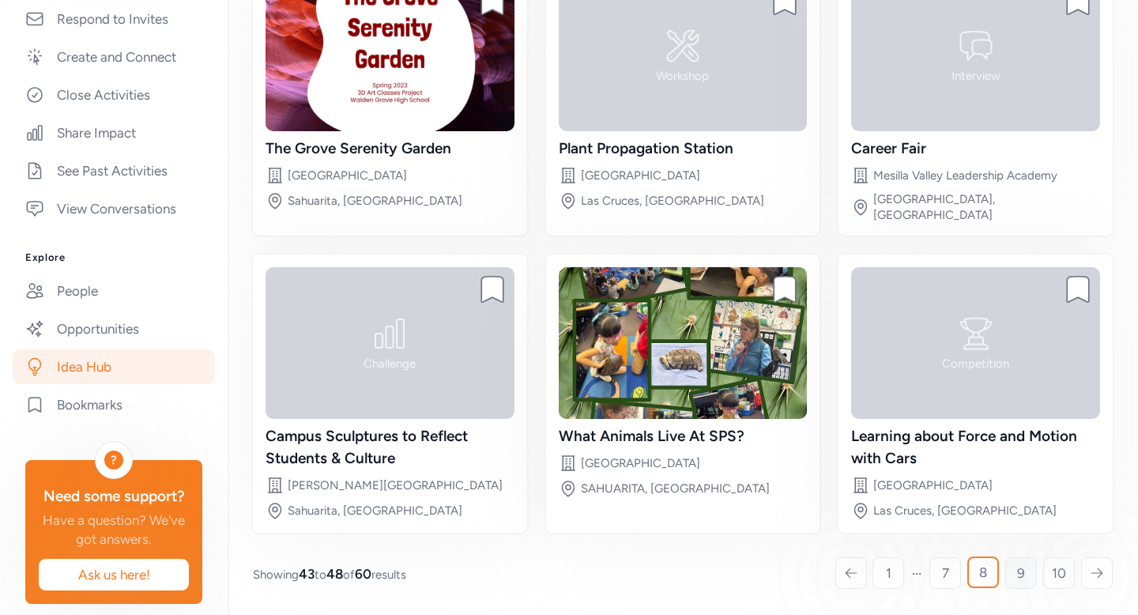
click at [1014, 559] on link "9" at bounding box center [1022, 573] width 32 height 32
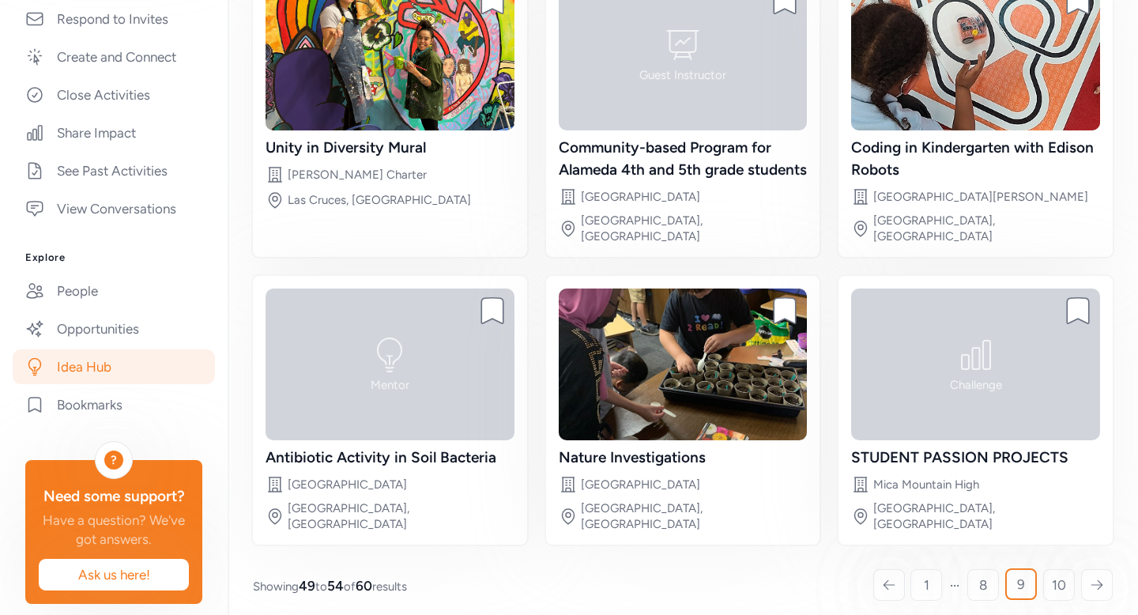
scroll to position [238, 0]
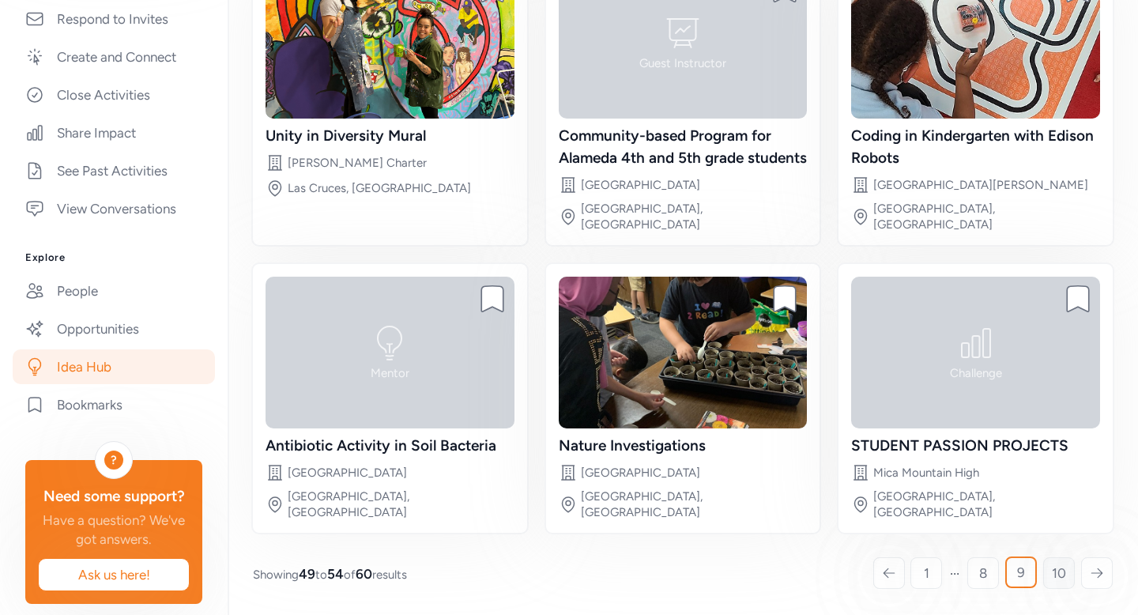
click at [1044, 578] on link "10" at bounding box center [1060, 573] width 32 height 32
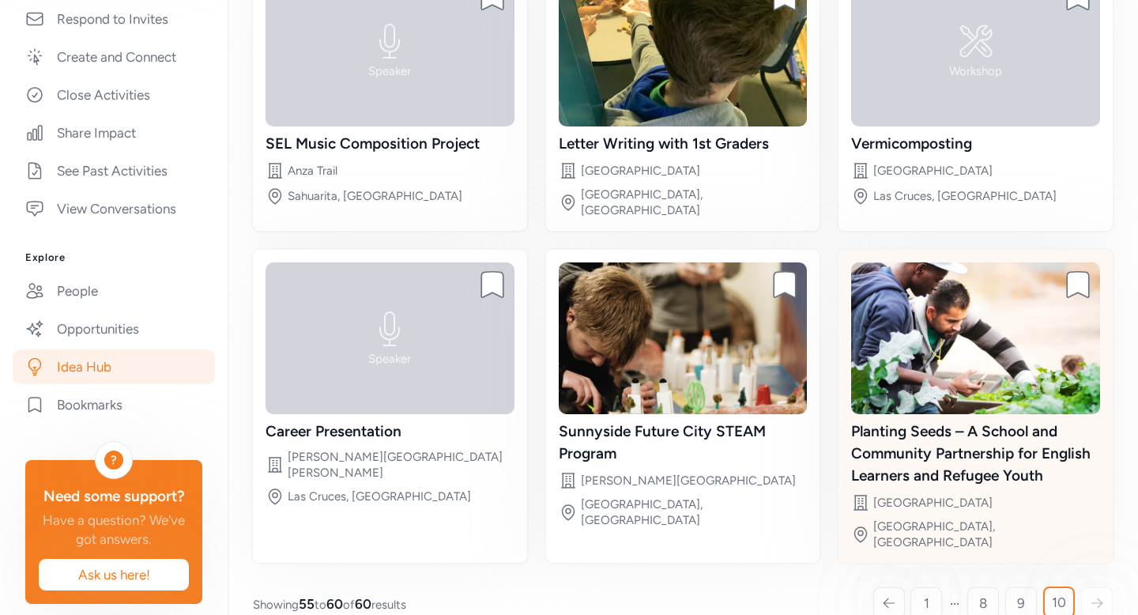
scroll to position [238, 0]
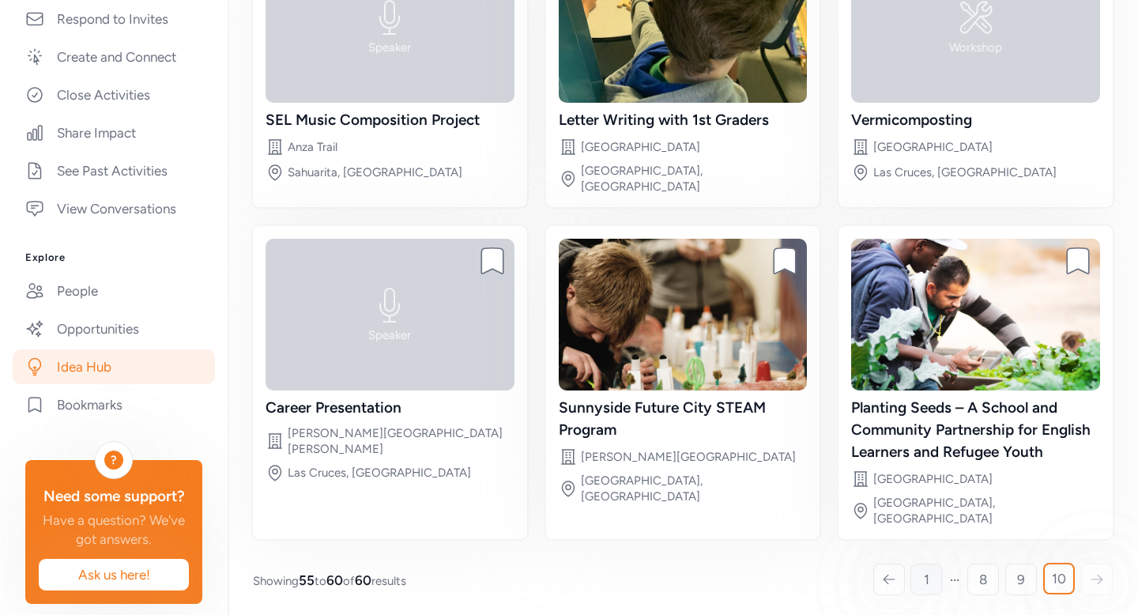
click at [911, 579] on link "1" at bounding box center [927, 580] width 32 height 32
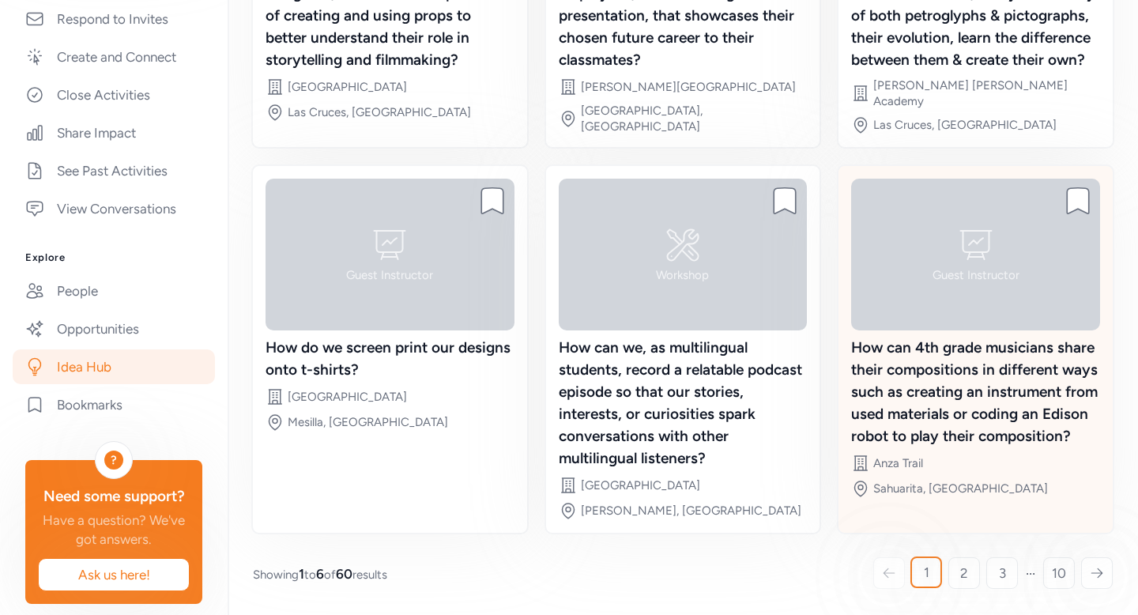
scroll to position [122, 0]
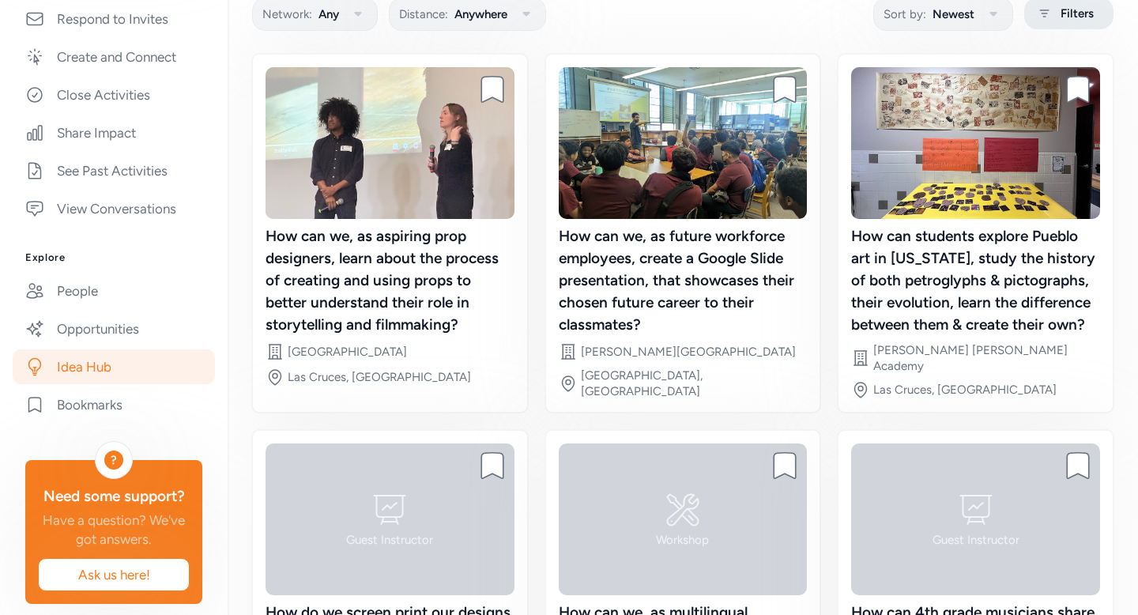
click at [1044, 29] on div "Filters" at bounding box center [1069, 14] width 89 height 32
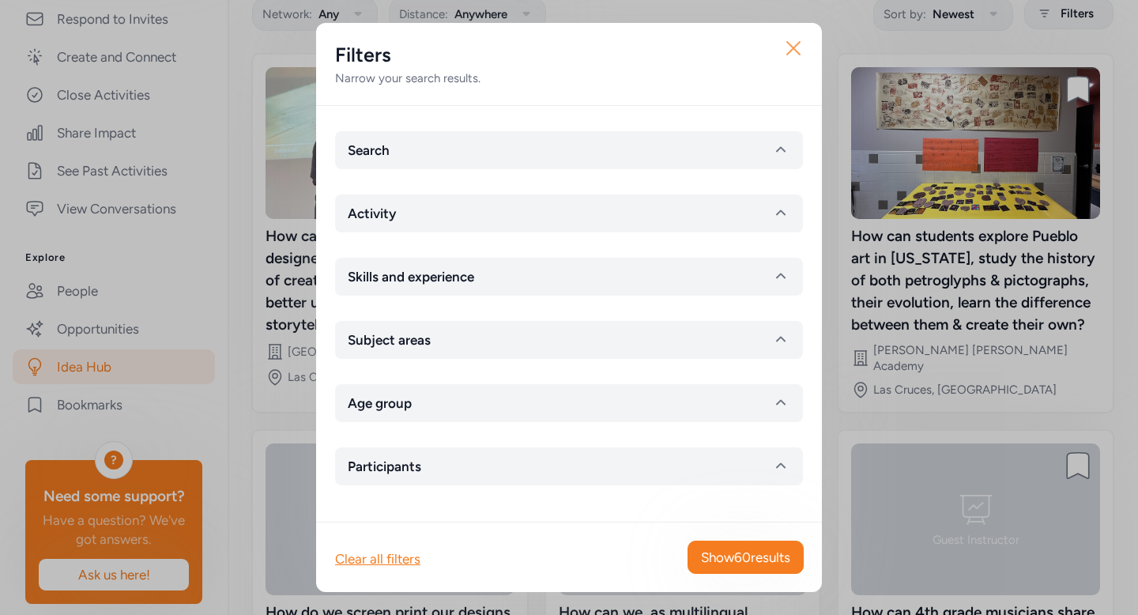
click at [797, 43] on icon "button" at bounding box center [793, 48] width 13 height 13
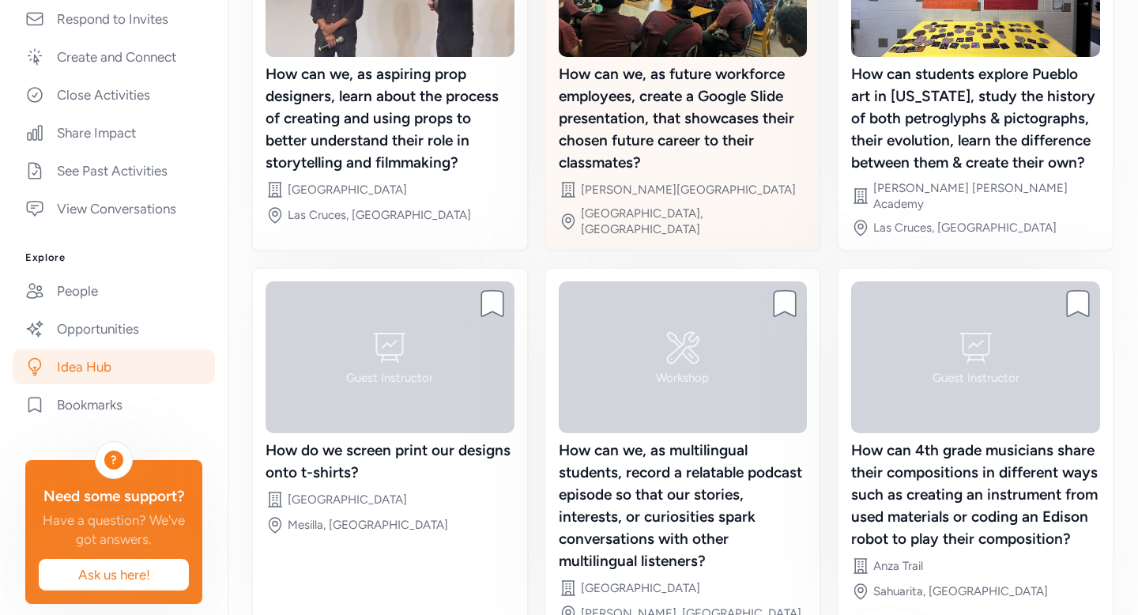
scroll to position [415, 0]
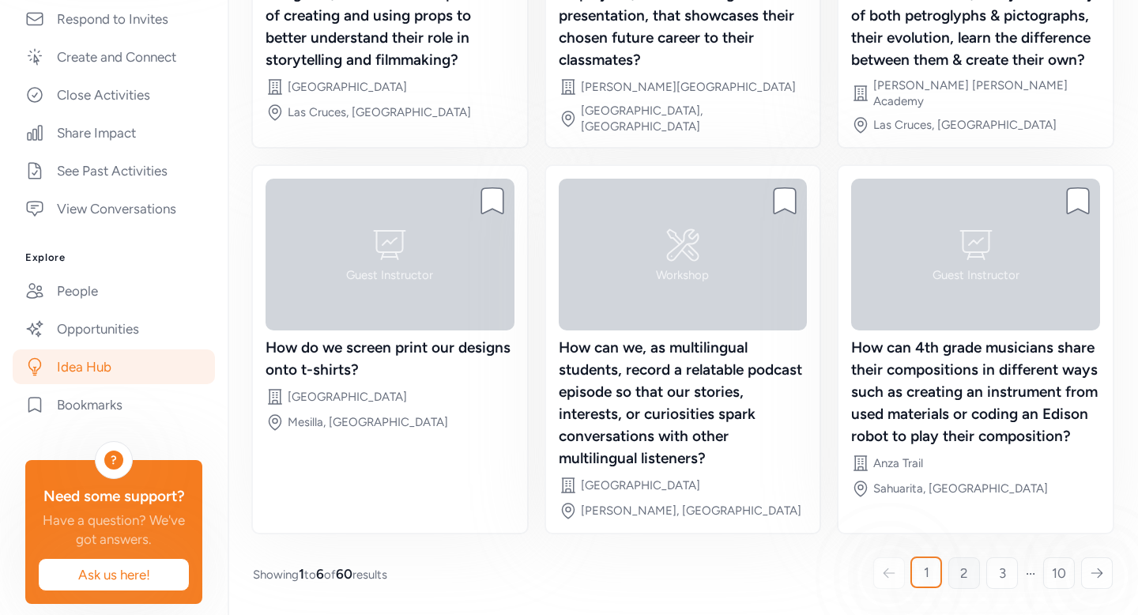
click at [961, 576] on span "2" at bounding box center [965, 573] width 8 height 19
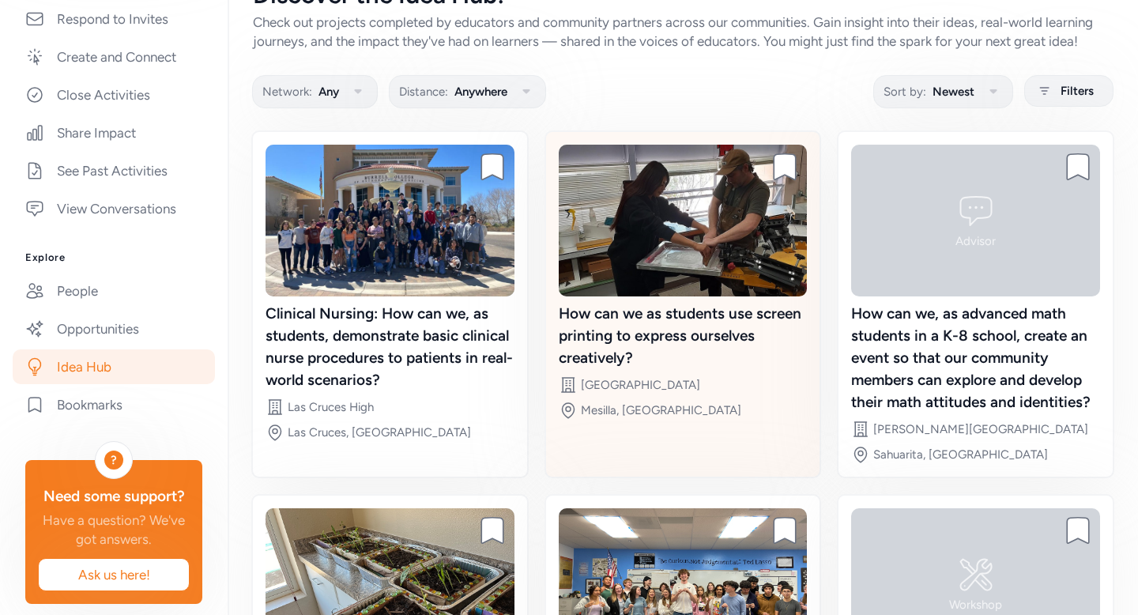
scroll to position [45, 0]
click at [692, 344] on div "How can we as students use screen printing to express ourselves creatively?" at bounding box center [683, 335] width 249 height 66
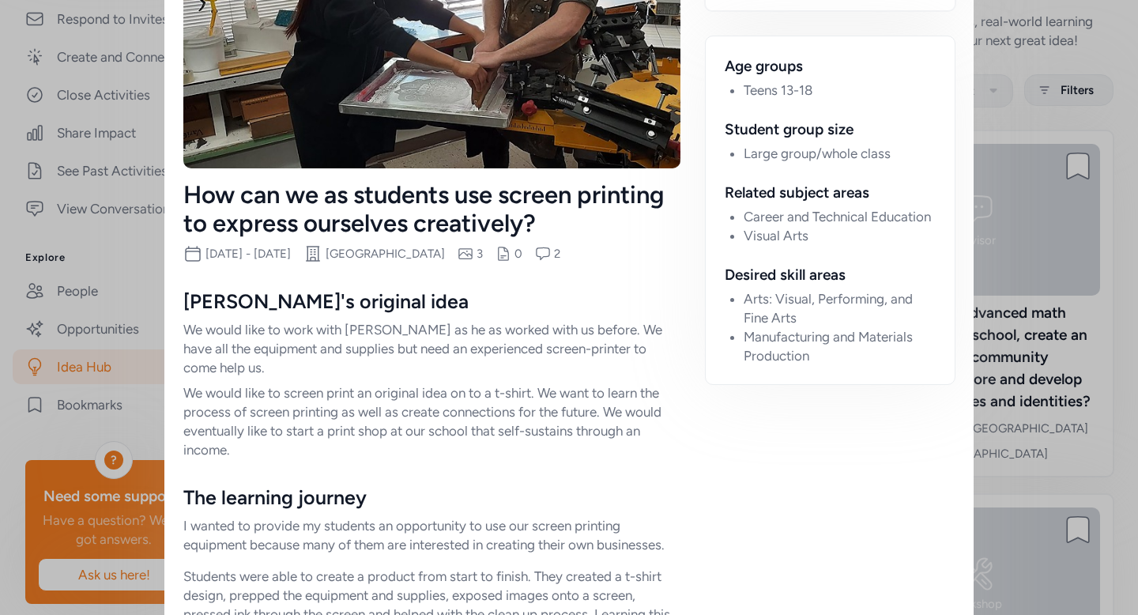
scroll to position [198, 0]
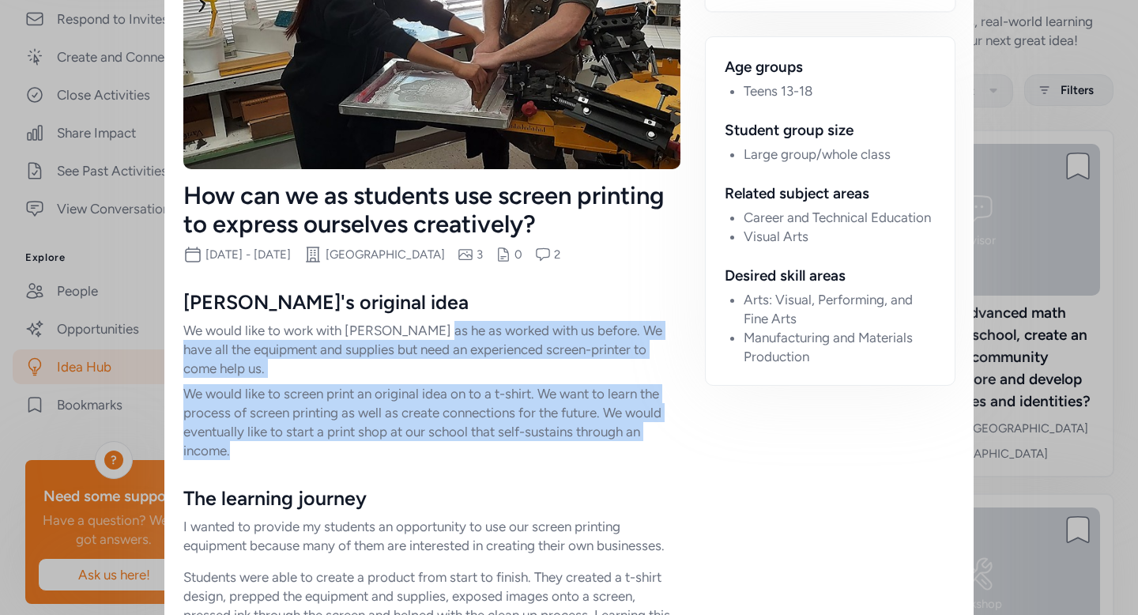
drag, startPoint x: 429, startPoint y: 326, endPoint x: 479, endPoint y: 446, distance: 130.4
click at [479, 447] on div "[PERSON_NAME]'s original idea We would like to work with [PERSON_NAME] as he as…" at bounding box center [431, 374] width 497 height 171
click at [479, 446] on p "We would like to screen print an original idea on to a t-shirt. We want to lear…" at bounding box center [431, 422] width 497 height 76
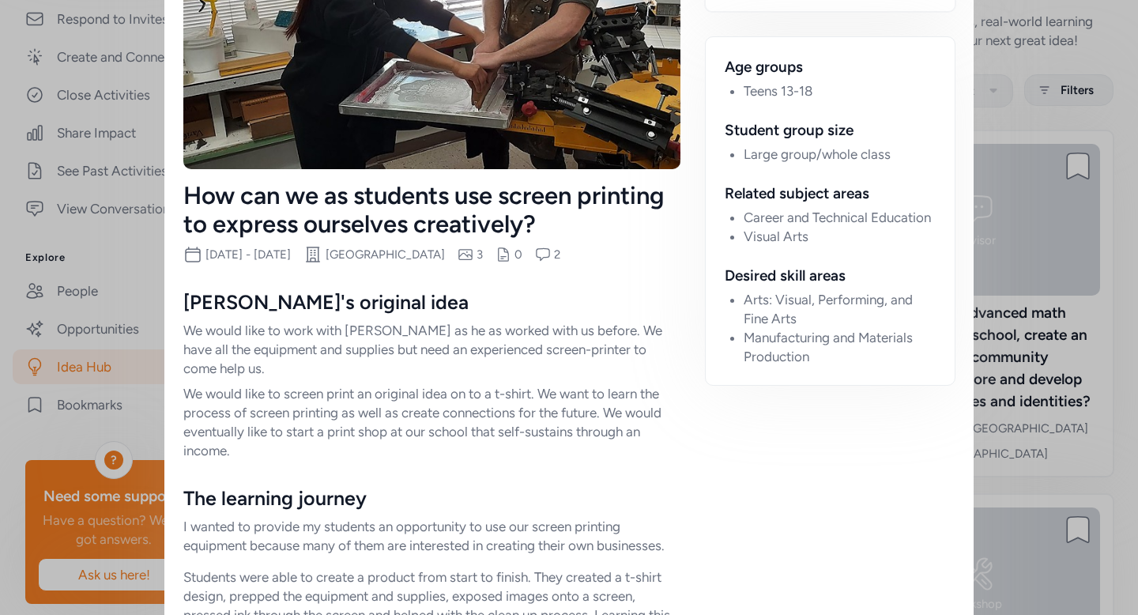
click at [479, 446] on p "We would like to screen print an original idea on to a t-shirt. We want to lear…" at bounding box center [431, 422] width 497 height 76
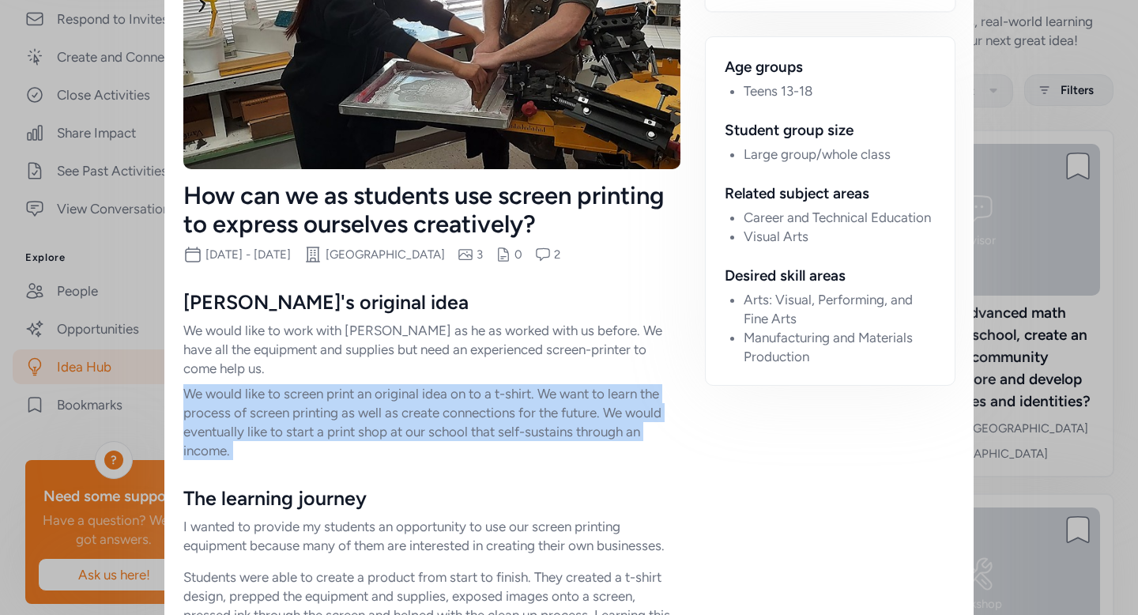
click at [479, 446] on p "We would like to screen print an original idea on to a t-shirt. We want to lear…" at bounding box center [431, 422] width 497 height 76
click at [475, 439] on p "We would like to screen print an original idea on to a t-shirt. We want to lear…" at bounding box center [431, 422] width 497 height 76
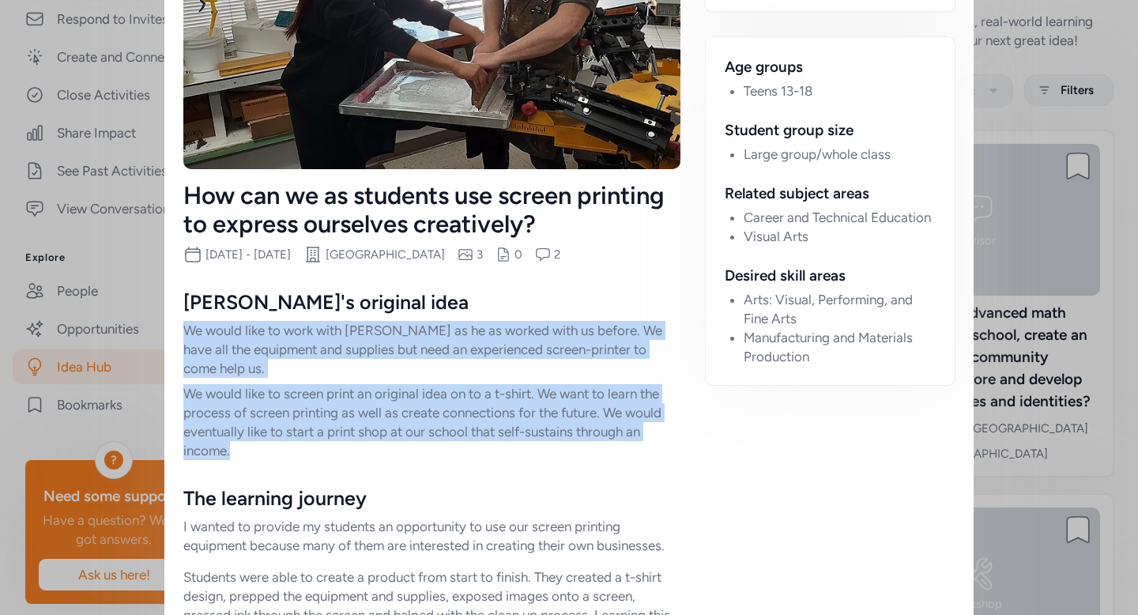
drag, startPoint x: 475, startPoint y: 317, endPoint x: 486, endPoint y: 461, distance: 144.3
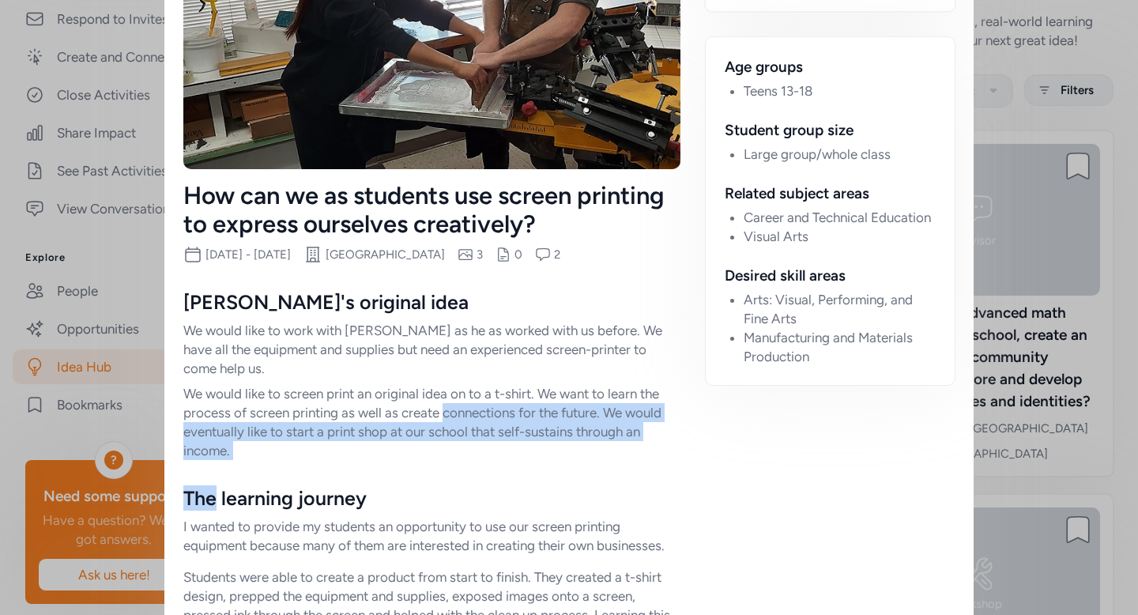
drag, startPoint x: 486, startPoint y: 461, endPoint x: 486, endPoint y: 392, distance: 68.8
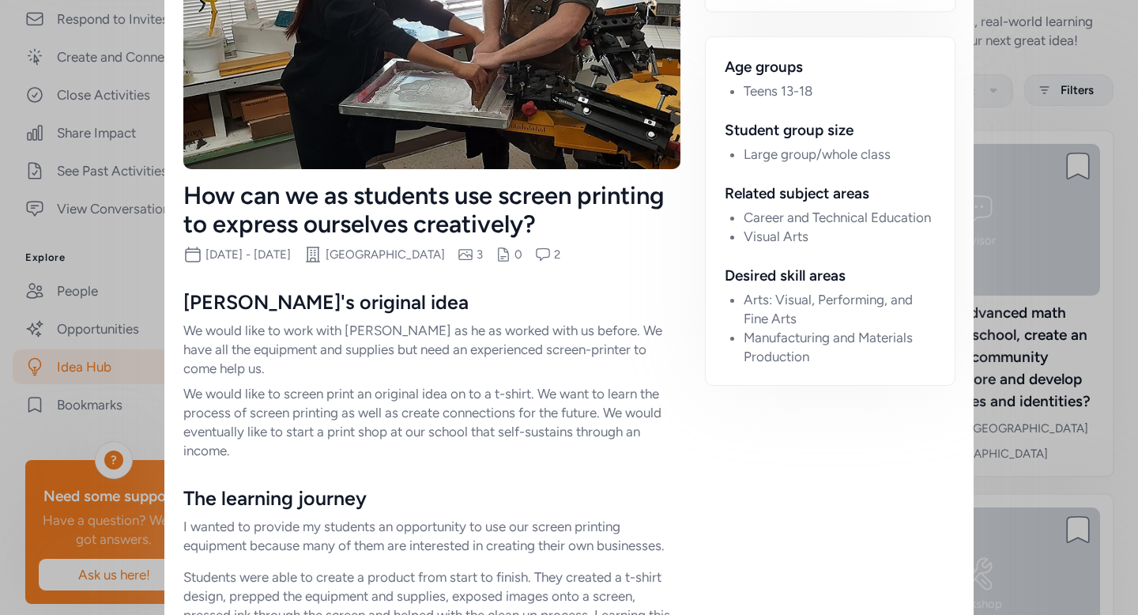
click at [486, 392] on p "We would like to screen print an original idea on to a t-shirt. We want to lear…" at bounding box center [431, 422] width 497 height 76
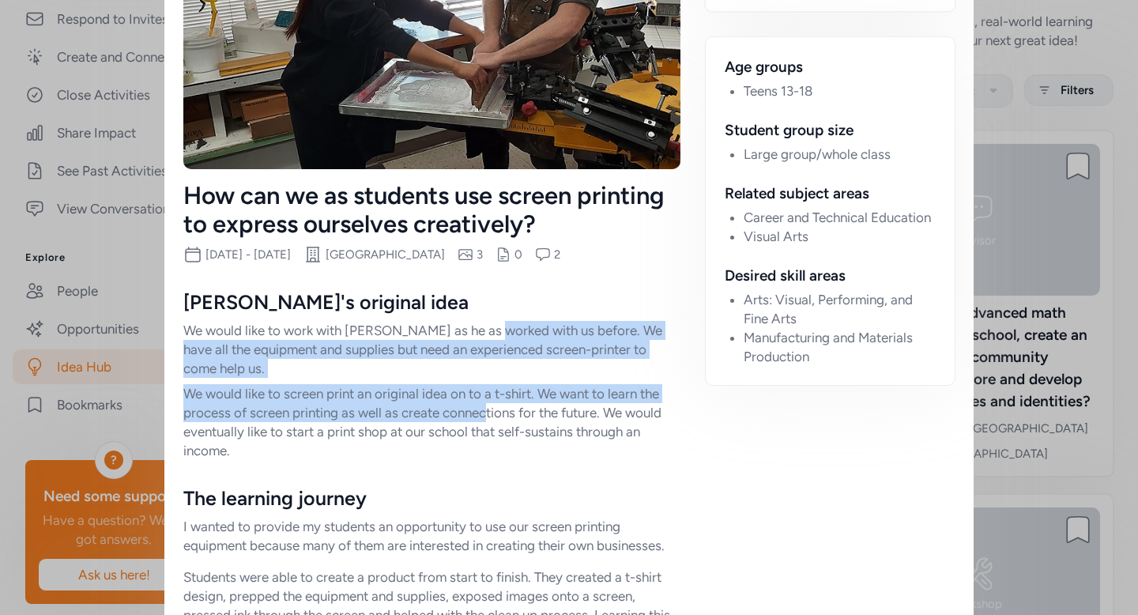
drag, startPoint x: 485, startPoint y: 339, endPoint x: 485, endPoint y: 426, distance: 87.0
click at [485, 425] on div "[PERSON_NAME]'s original idea We would like to work with [PERSON_NAME] as he as…" at bounding box center [431, 374] width 497 height 171
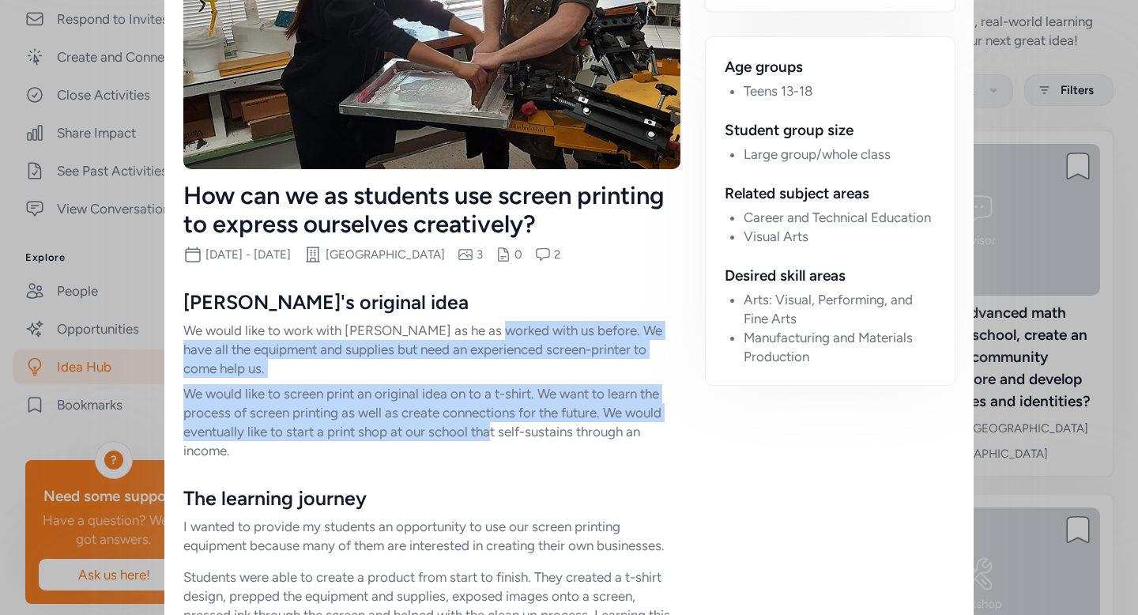
click at [485, 426] on p "We would like to screen print an original idea on to a t-shirt. We want to lear…" at bounding box center [431, 422] width 497 height 76
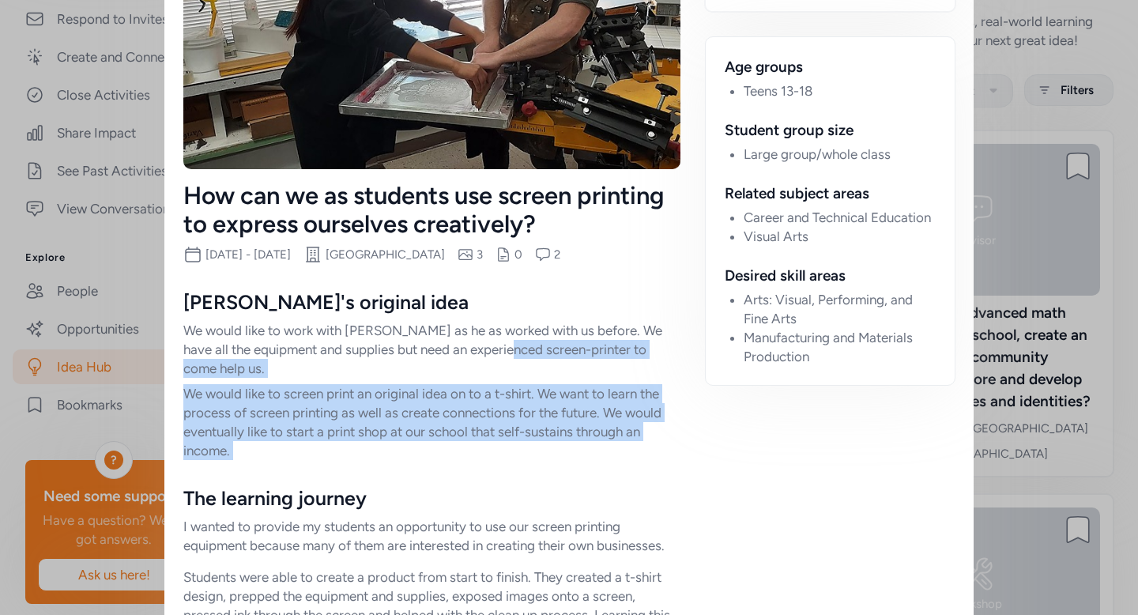
drag, startPoint x: 480, startPoint y: 461, endPoint x: 480, endPoint y: 338, distance: 123.3
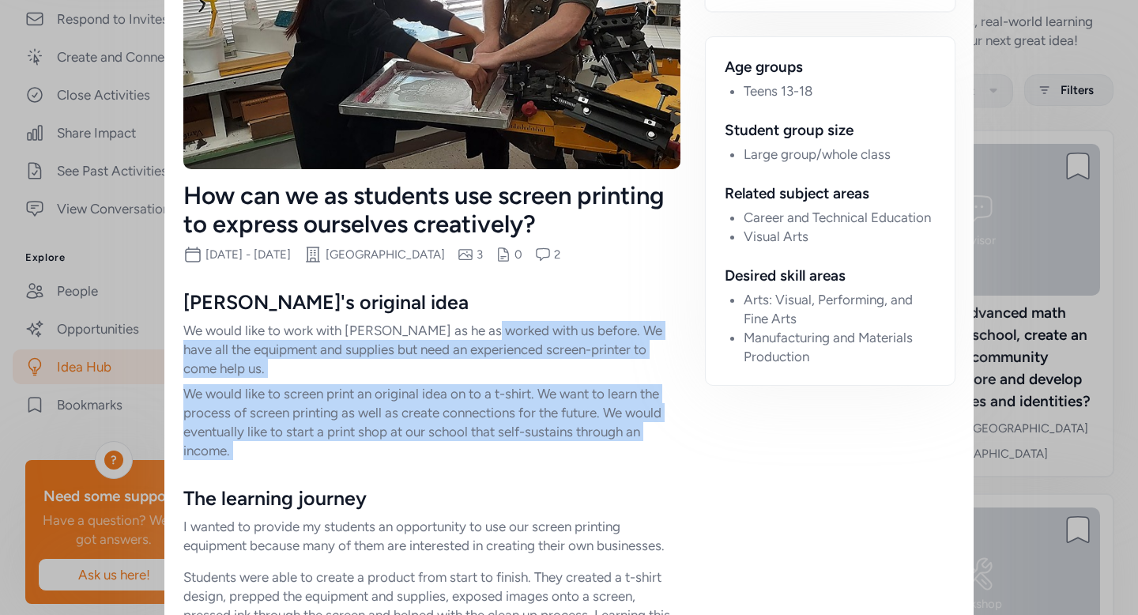
click at [480, 338] on p "We would like to work with [PERSON_NAME] as he as worked with us before. We hav…" at bounding box center [431, 349] width 497 height 57
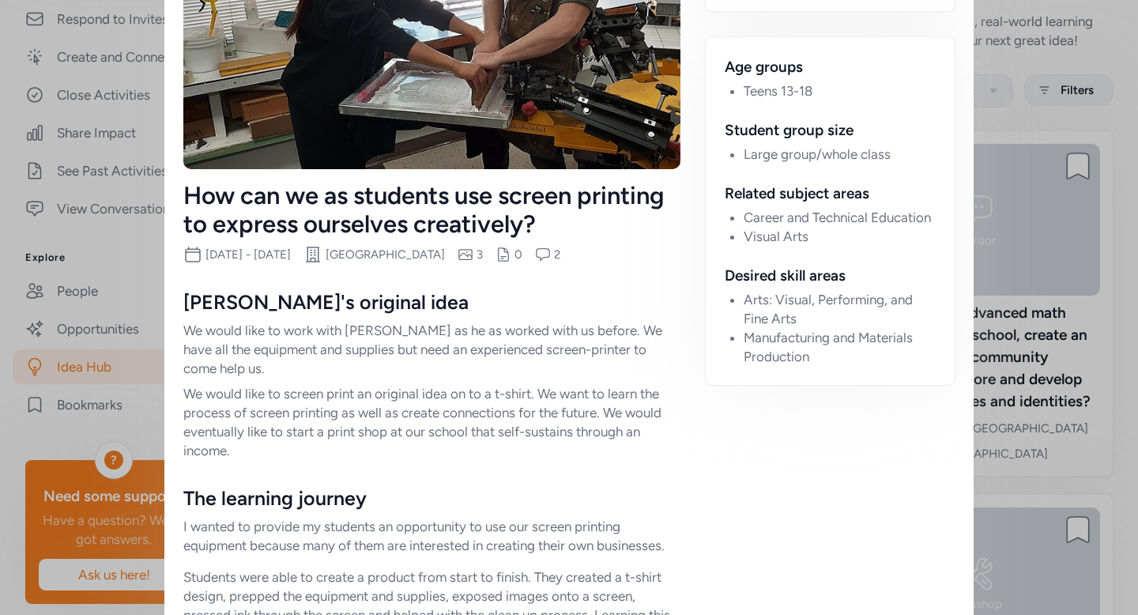
click at [470, 427] on p "We would like to screen print an original idea on to a t-shirt. We want to lear…" at bounding box center [431, 422] width 497 height 76
click at [513, 381] on div "[PERSON_NAME]'s original idea We would like to work with [PERSON_NAME] as he as…" at bounding box center [431, 374] width 497 height 171
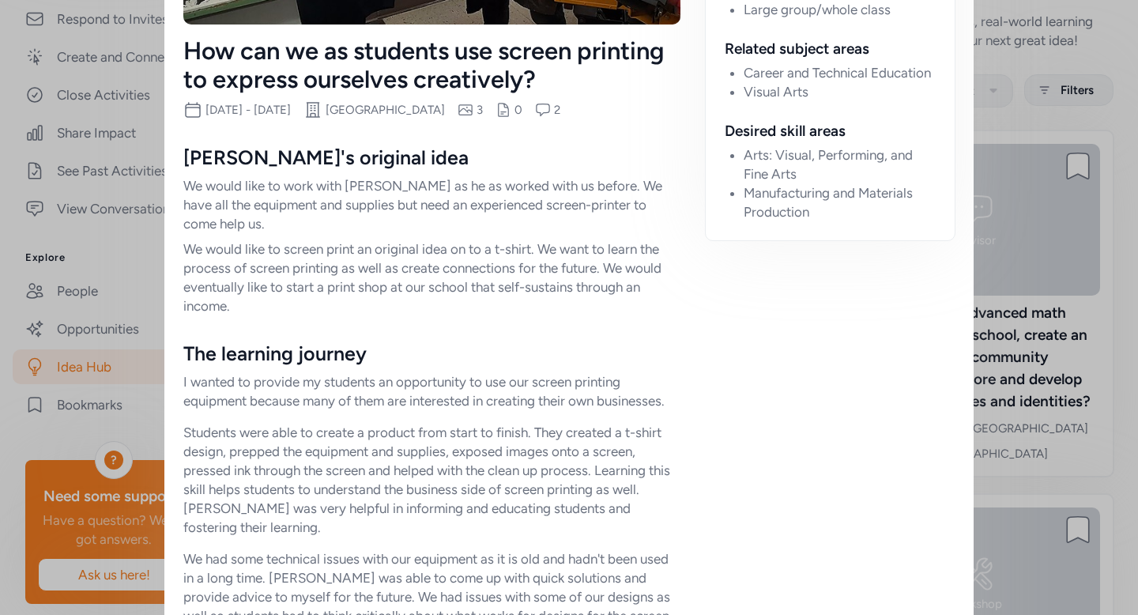
scroll to position [370, 0]
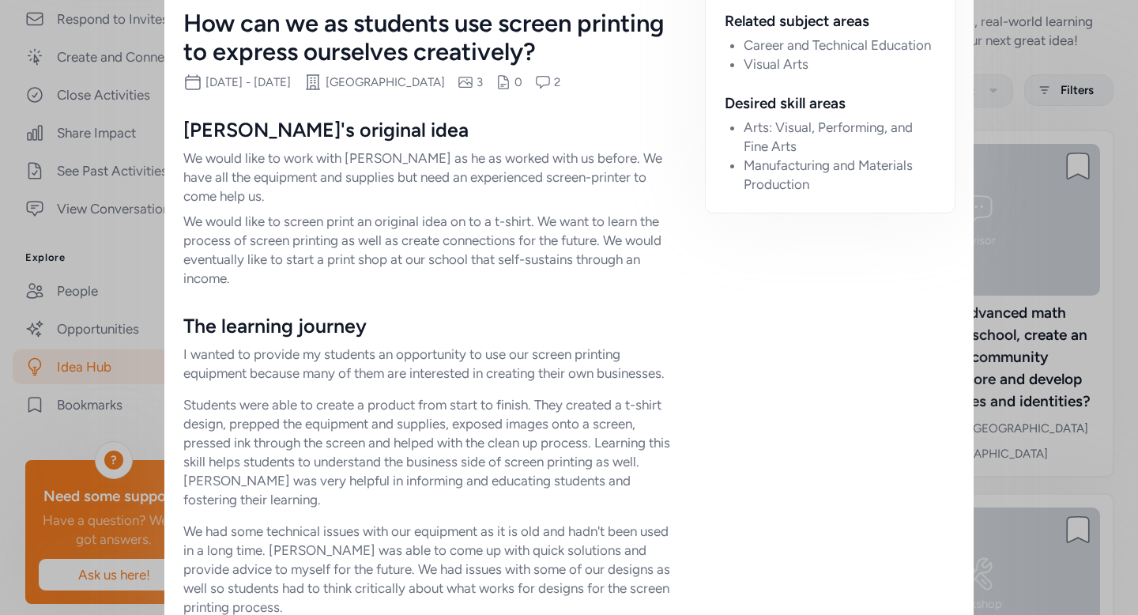
click at [326, 355] on p "I wanted to provide my students an opportunity to use our screen printing equip…" at bounding box center [431, 364] width 497 height 38
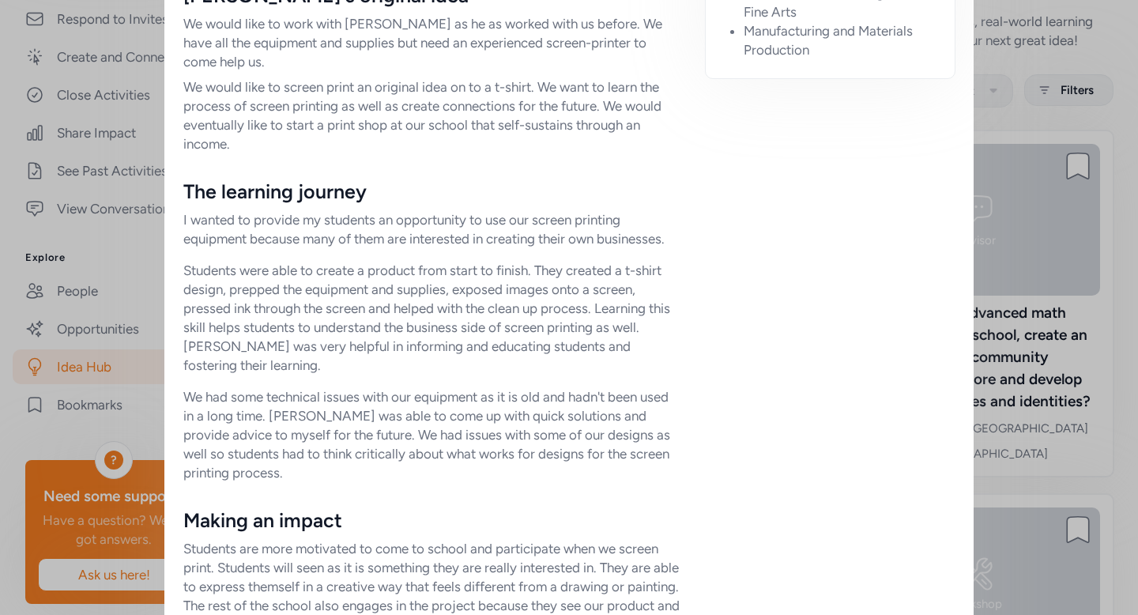
scroll to position [505, 0]
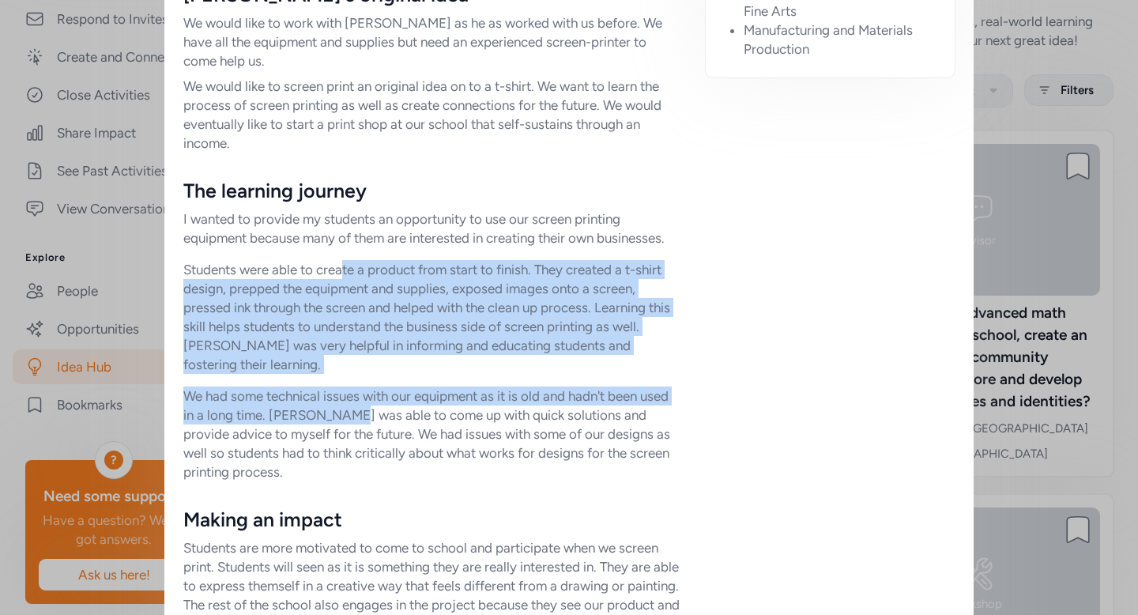
drag, startPoint x: 337, startPoint y: 266, endPoint x: 336, endPoint y: 413, distance: 147.1
click at [336, 413] on div "I wanted to provide my students an opportunity to use our screen printing equip…" at bounding box center [431, 346] width 497 height 272
click at [336, 413] on p "We had some technical issues with our equipment as it is old and hadn't been us…" at bounding box center [431, 434] width 497 height 95
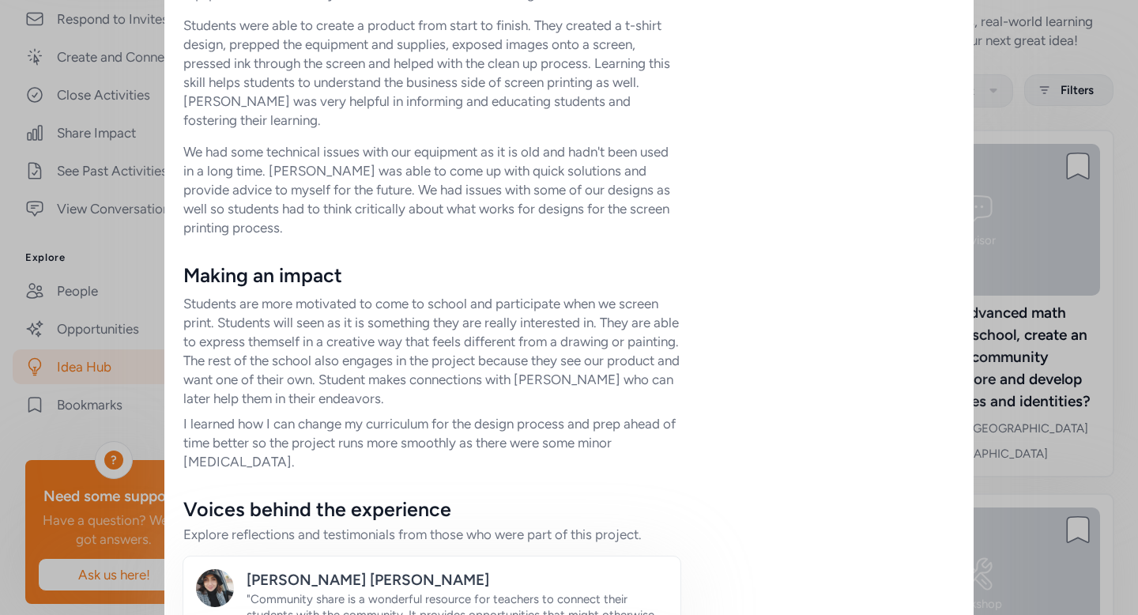
scroll to position [753, 0]
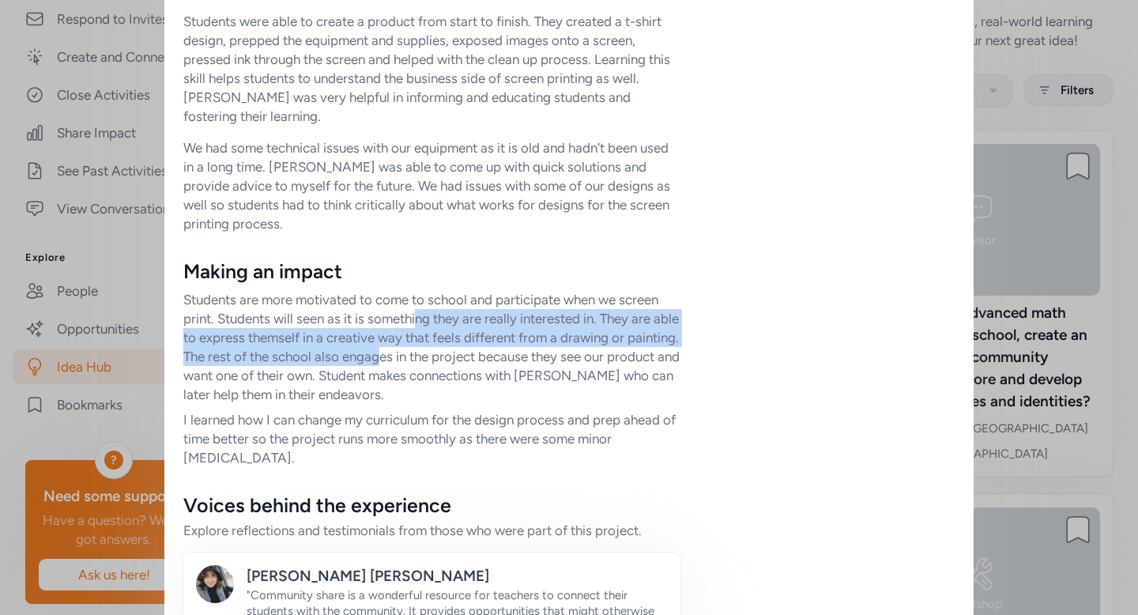
drag, startPoint x: 413, startPoint y: 315, endPoint x: 444, endPoint y: 385, distance: 76.1
click at [444, 385] on p "Students are more motivated to come to school and participate when we screen pr…" at bounding box center [431, 347] width 497 height 114
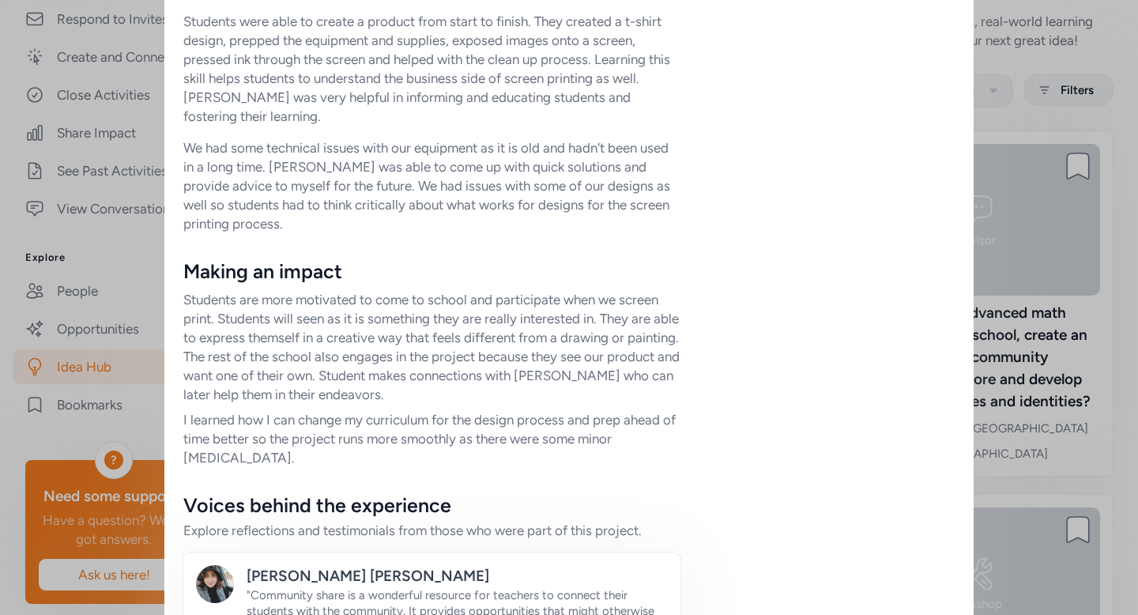
click at [444, 388] on p "Students are more motivated to come to school and participate when we screen pr…" at bounding box center [431, 347] width 497 height 114
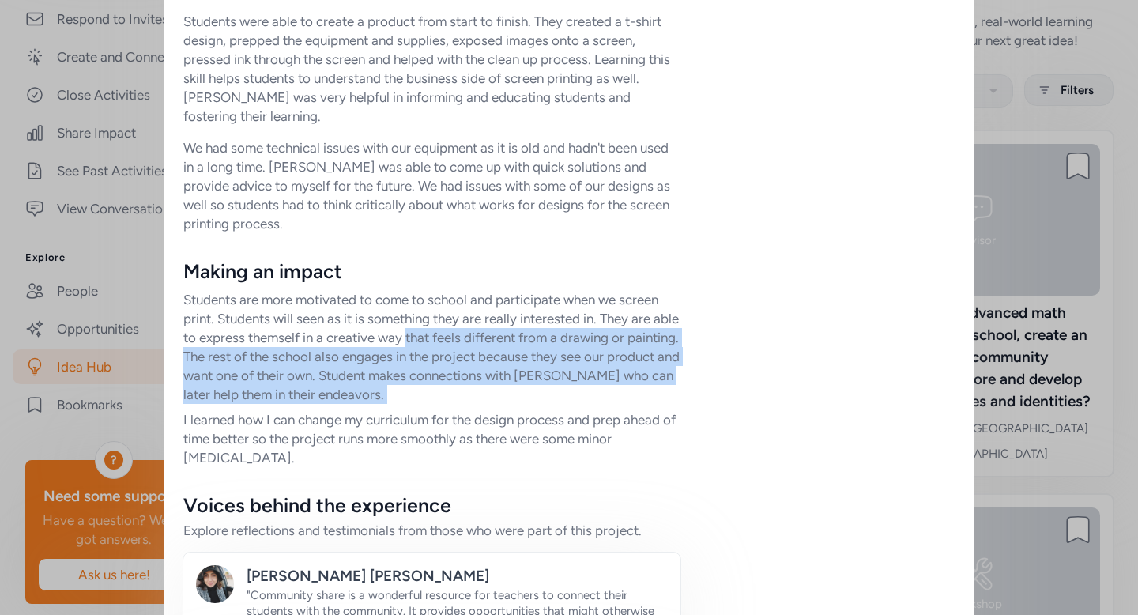
drag, startPoint x: 444, startPoint y: 388, endPoint x: 441, endPoint y: 329, distance: 59.3
click at [441, 335] on p "Students are more motivated to come to school and participate when we screen pr…" at bounding box center [431, 347] width 497 height 114
click at [441, 329] on p "Students are more motivated to come to school and participate when we screen pr…" at bounding box center [431, 347] width 497 height 114
drag, startPoint x: 441, startPoint y: 329, endPoint x: 441, endPoint y: 404, distance: 75.1
click at [441, 404] on div "Making an impact Students are more motivated to come to school and participate …" at bounding box center [431, 363] width 497 height 209
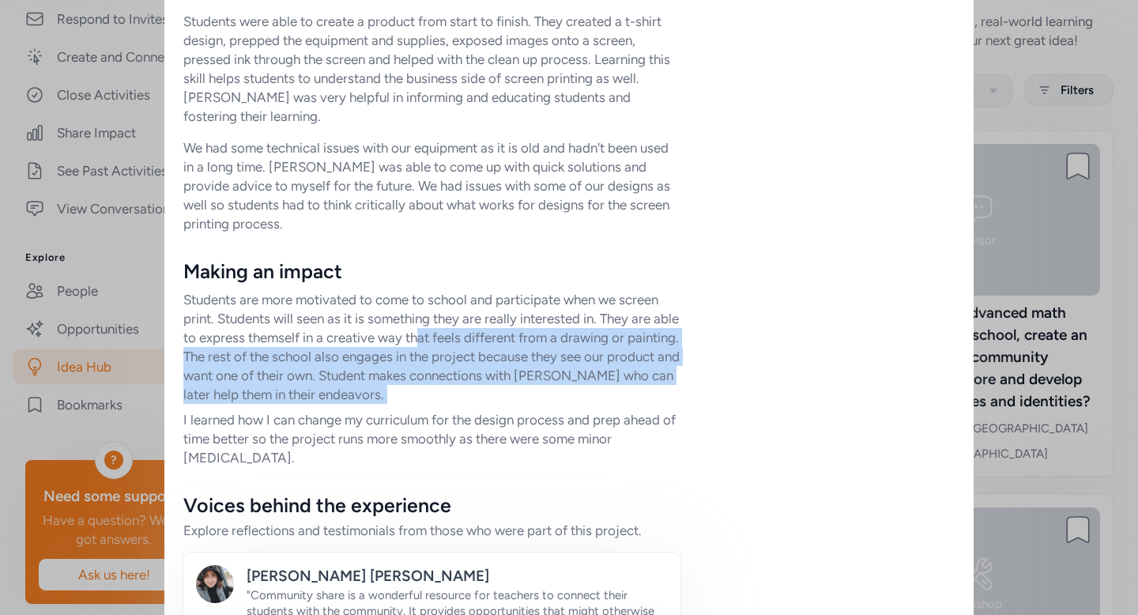
click at [441, 404] on div "Making an impact Students are more motivated to come to school and participate …" at bounding box center [431, 363] width 497 height 209
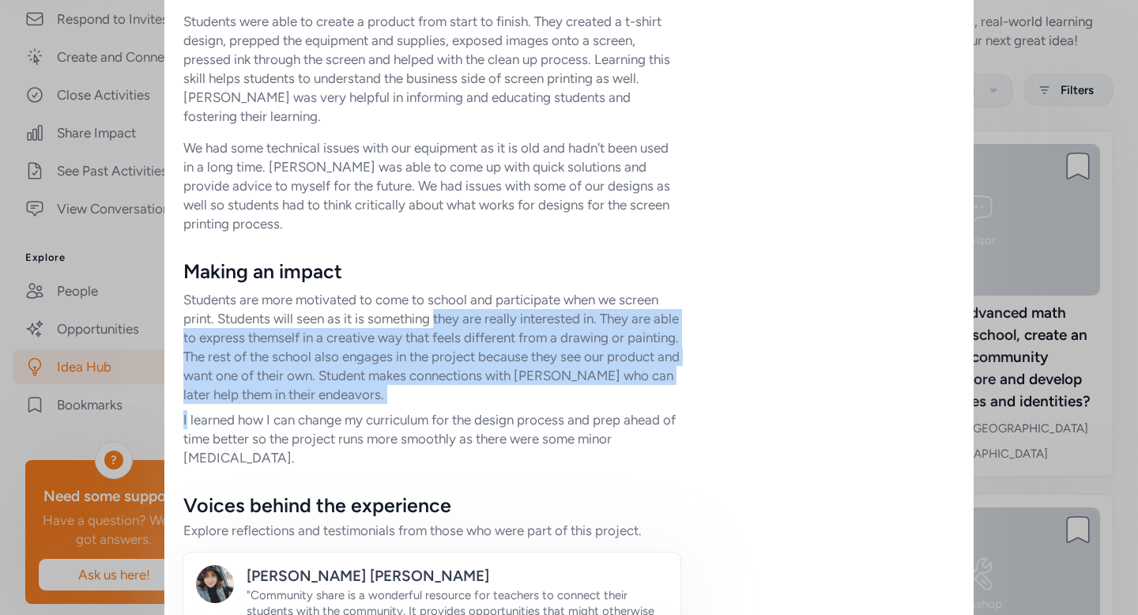
drag, startPoint x: 441, startPoint y: 404, endPoint x: 451, endPoint y: 314, distance: 90.7
click at [449, 316] on div "Making an impact Students are more motivated to come to school and participate …" at bounding box center [431, 363] width 497 height 209
click at [451, 314] on p "Students are more motivated to come to school and participate when we screen pr…" at bounding box center [431, 347] width 497 height 114
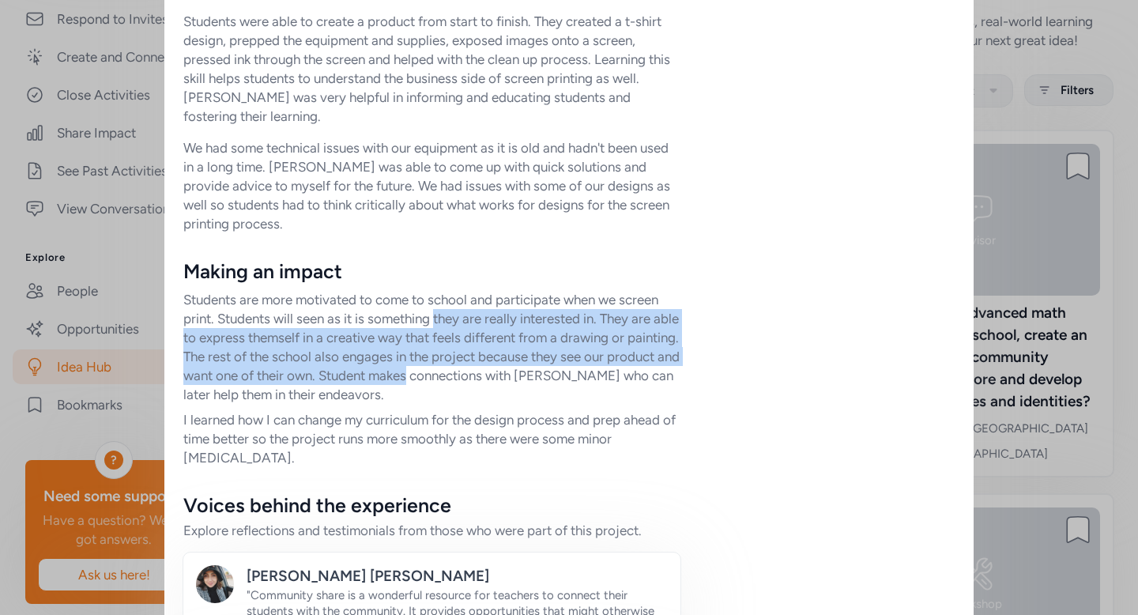
drag, startPoint x: 451, startPoint y: 314, endPoint x: 451, endPoint y: 393, distance: 79.1
click at [451, 393] on p "Students are more motivated to come to school and participate when we screen pr…" at bounding box center [431, 347] width 497 height 114
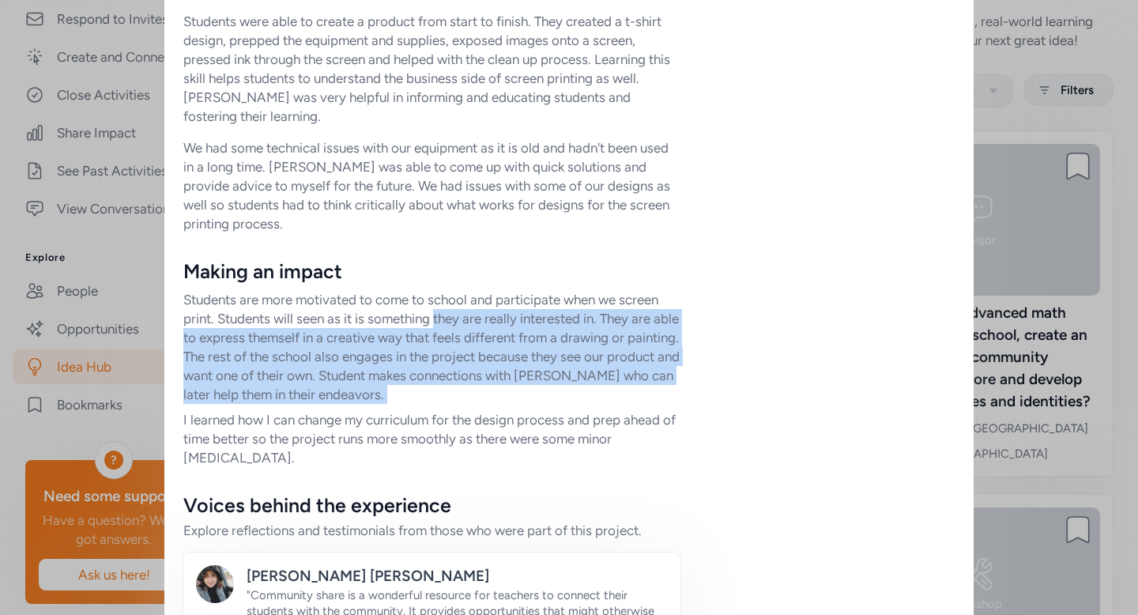
click at [451, 393] on p "Students are more motivated to come to school and participate when we screen pr…" at bounding box center [431, 347] width 497 height 114
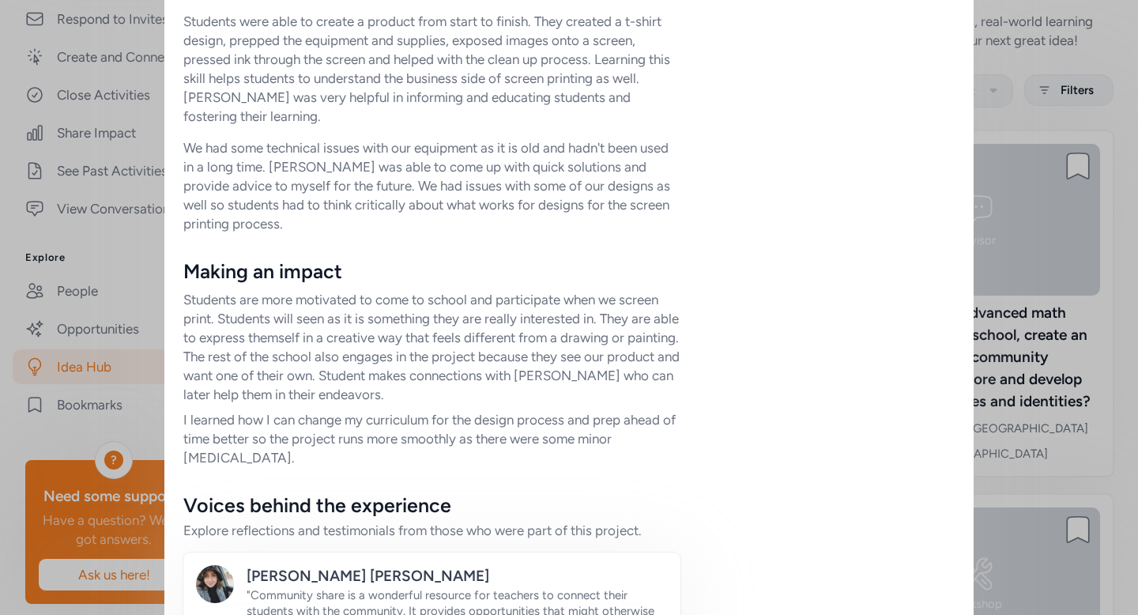
drag, startPoint x: 451, startPoint y: 393, endPoint x: 452, endPoint y: 348, distance: 45.1
click at [451, 357] on p "Students are more motivated to come to school and participate when we screen pr…" at bounding box center [431, 347] width 497 height 114
click at [455, 334] on p "Students are more motivated to come to school and participate when we screen pr…" at bounding box center [431, 347] width 497 height 114
click at [398, 425] on p "I learned how I can change my curriculum for the design process and prep ahead …" at bounding box center [431, 438] width 497 height 57
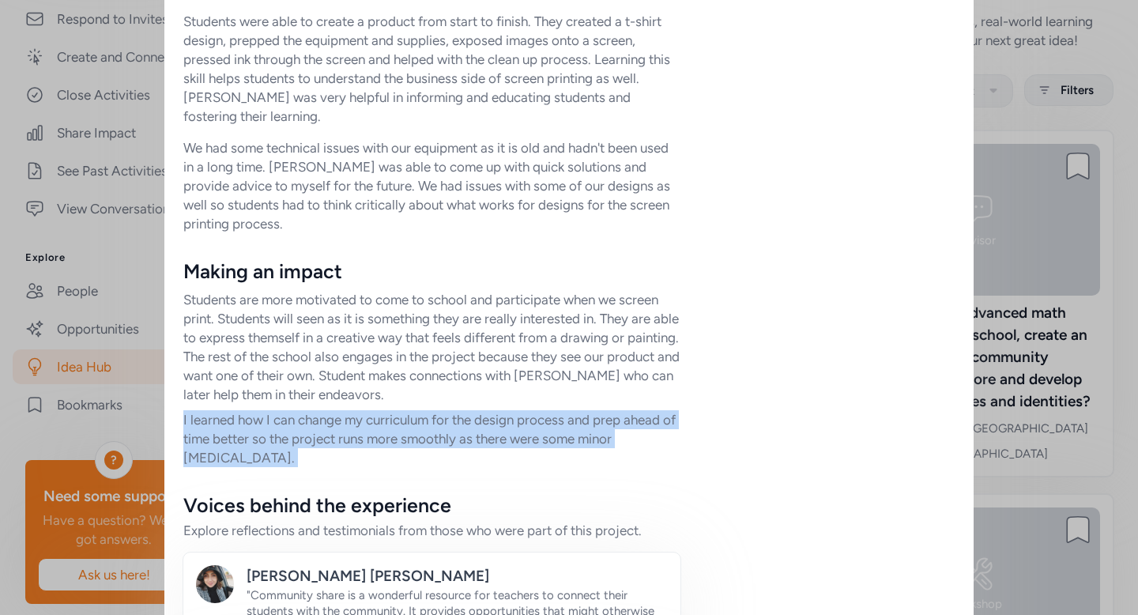
click at [398, 425] on p "I learned how I can change my curriculum for the design process and prep ahead …" at bounding box center [431, 438] width 497 height 57
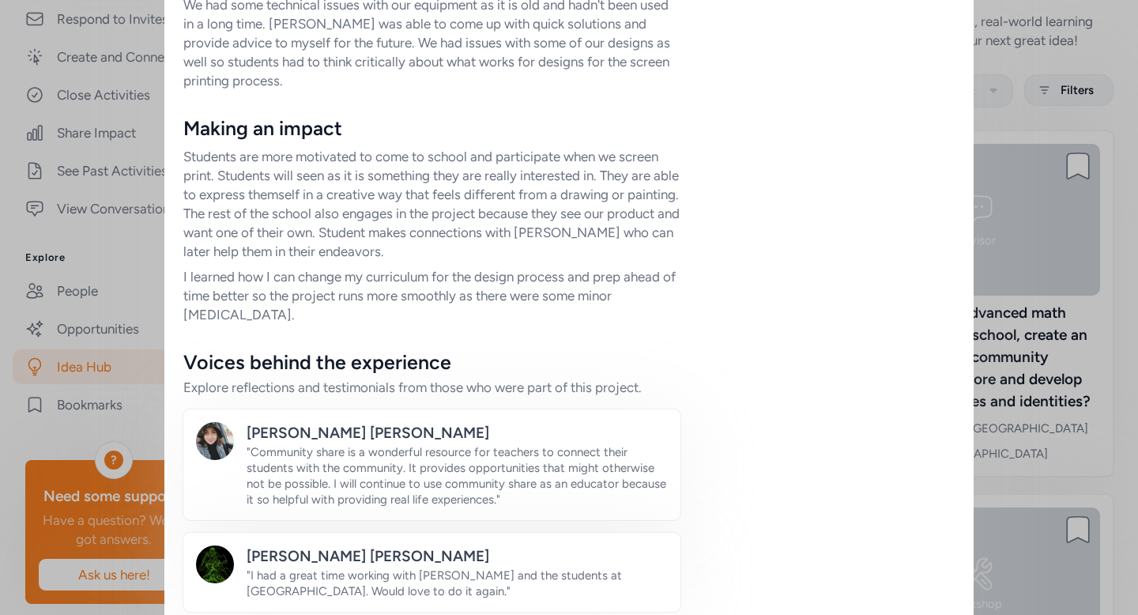
click at [402, 383] on div "Explore reflections and testimonials from those who were part of this project." at bounding box center [431, 387] width 497 height 19
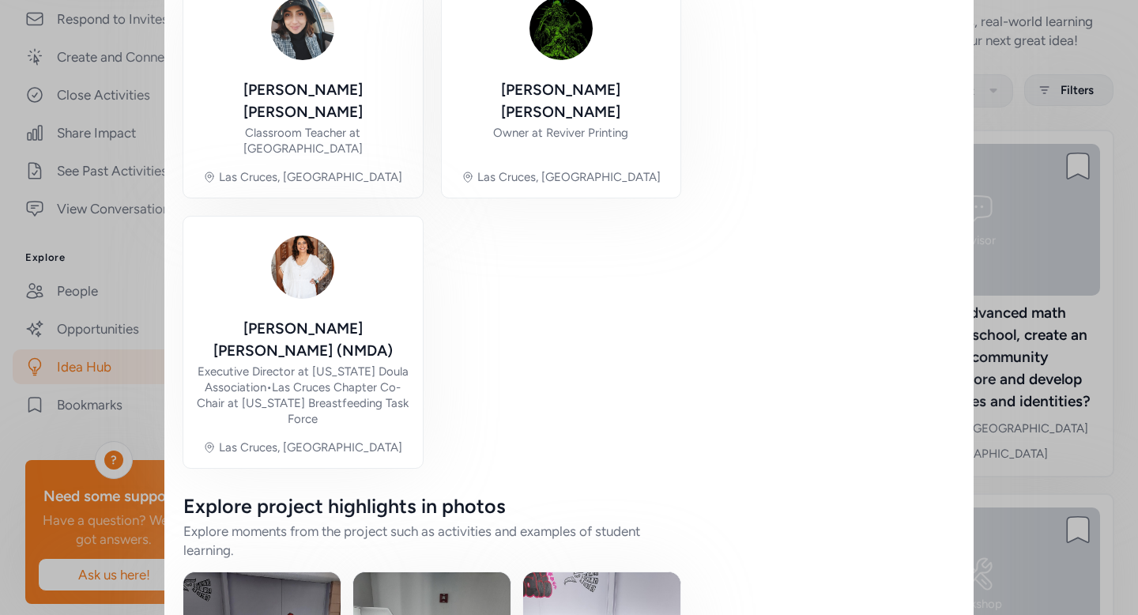
scroll to position [1803, 0]
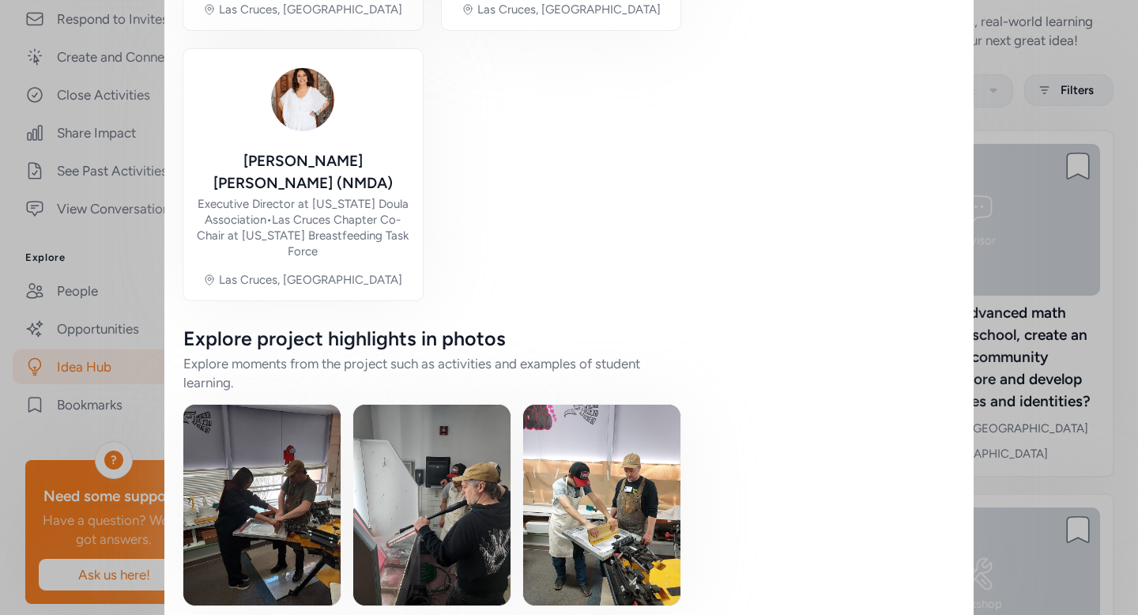
click at [272, 483] on img at bounding box center [261, 505] width 157 height 201
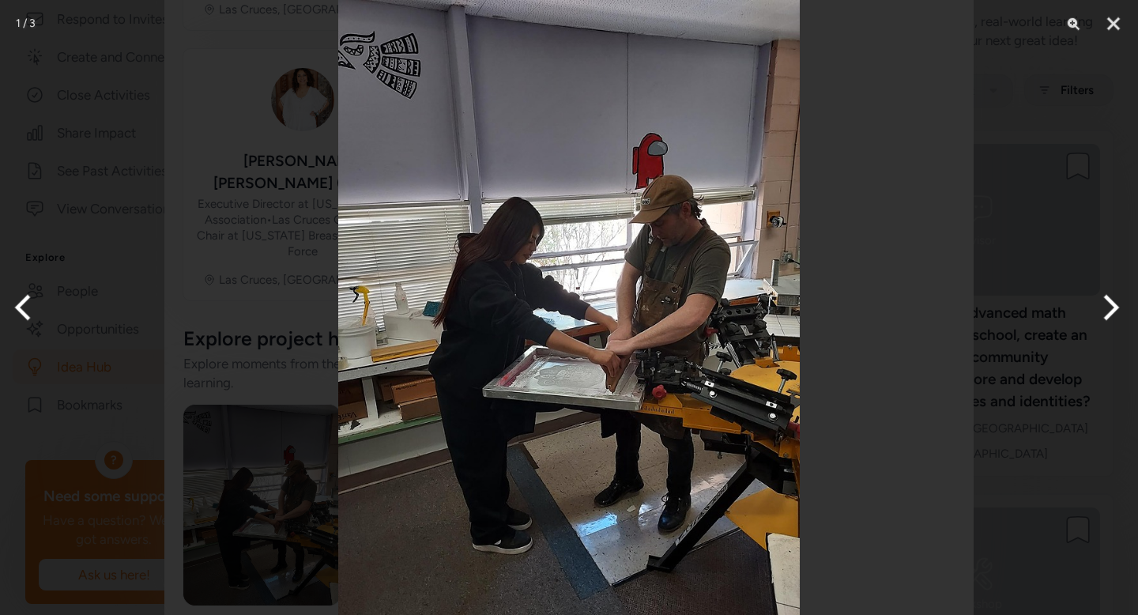
click at [1104, 317] on button "Next" at bounding box center [1108, 307] width 59 height 79
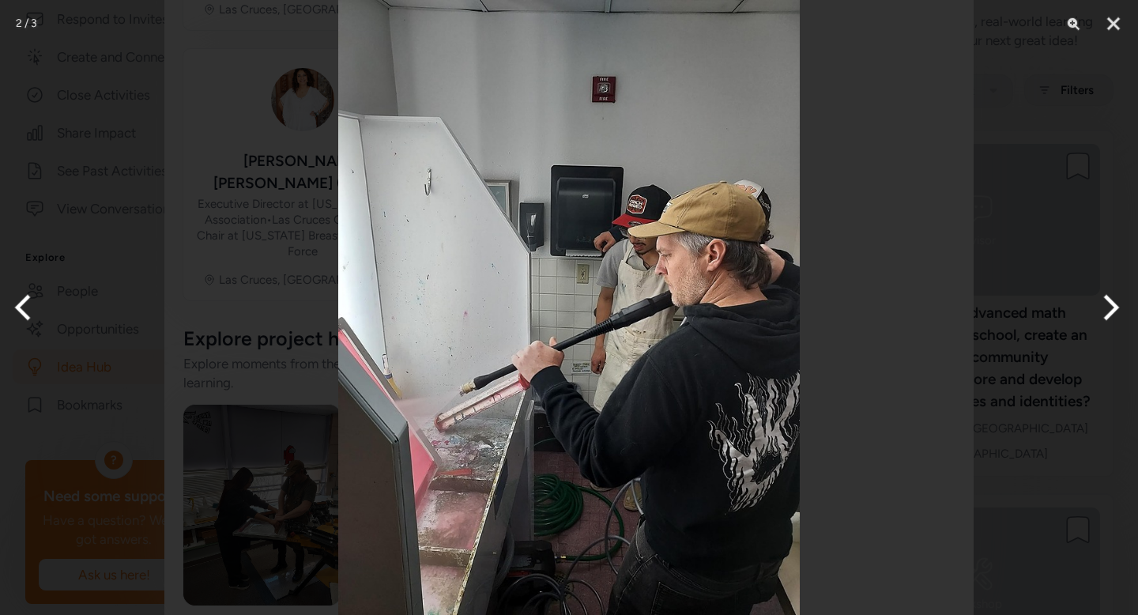
click at [1104, 317] on button "Next" at bounding box center [1108, 307] width 59 height 79
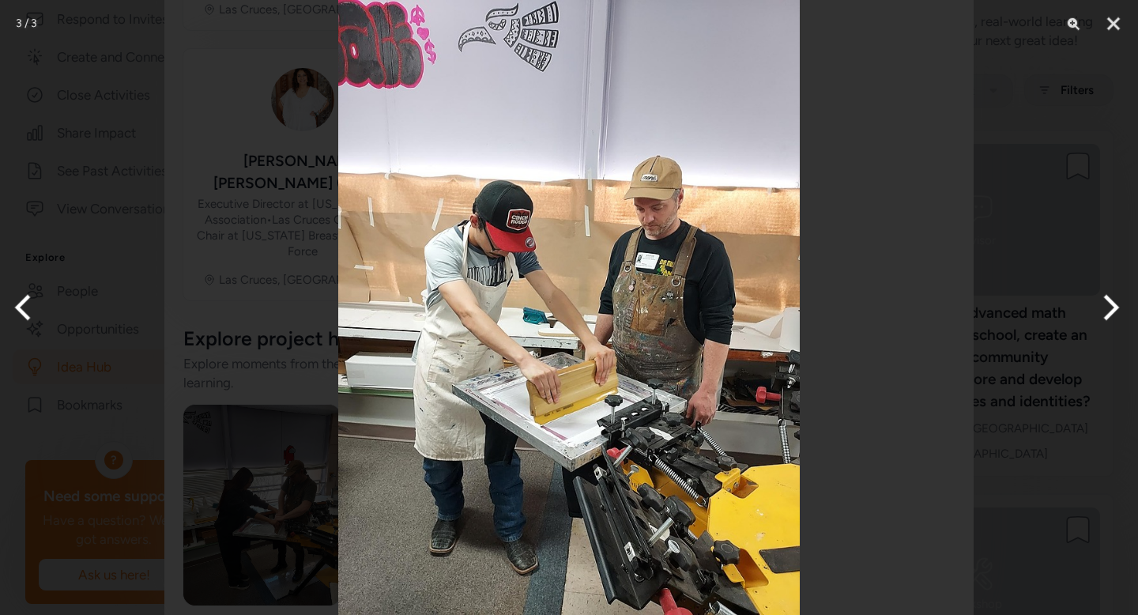
click at [1104, 317] on button "Next" at bounding box center [1108, 307] width 59 height 79
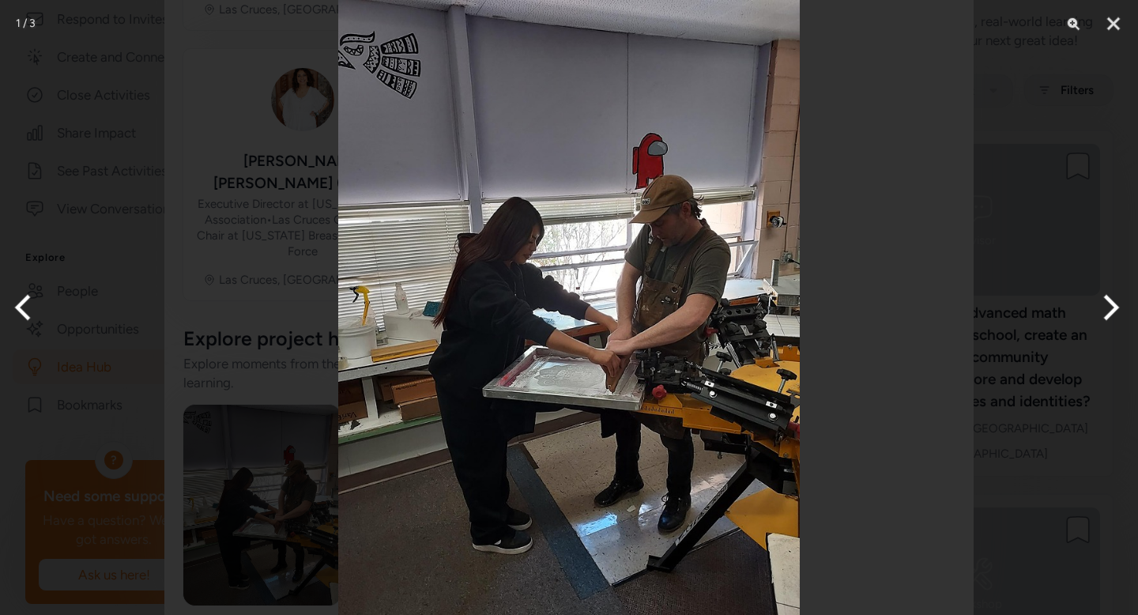
click at [1104, 317] on button "Next" at bounding box center [1108, 307] width 59 height 79
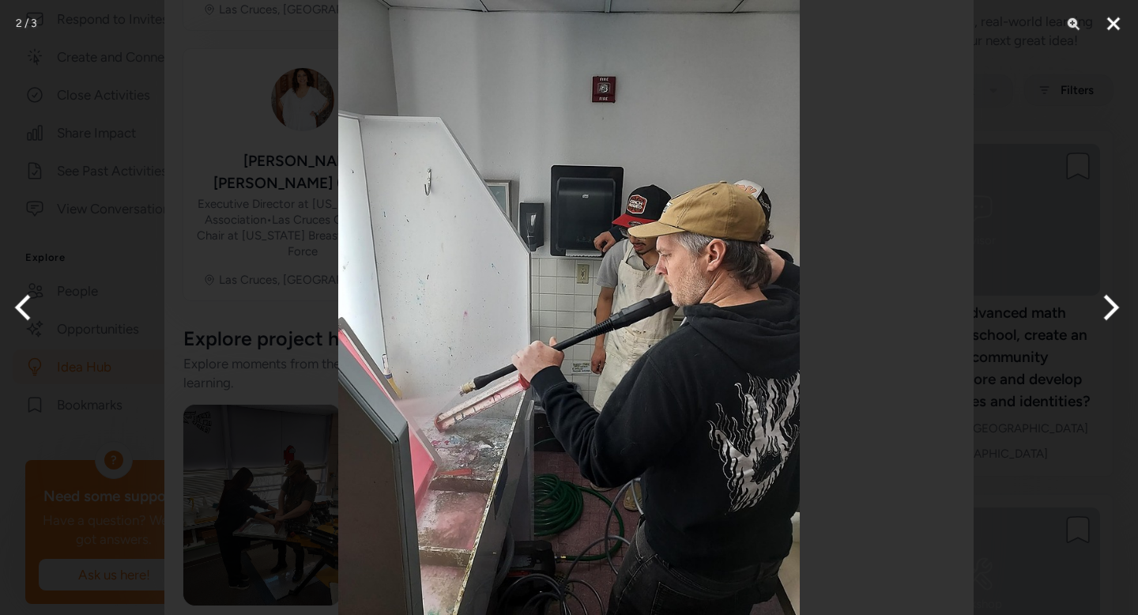
click at [1112, 27] on button "Close" at bounding box center [1114, 23] width 40 height 47
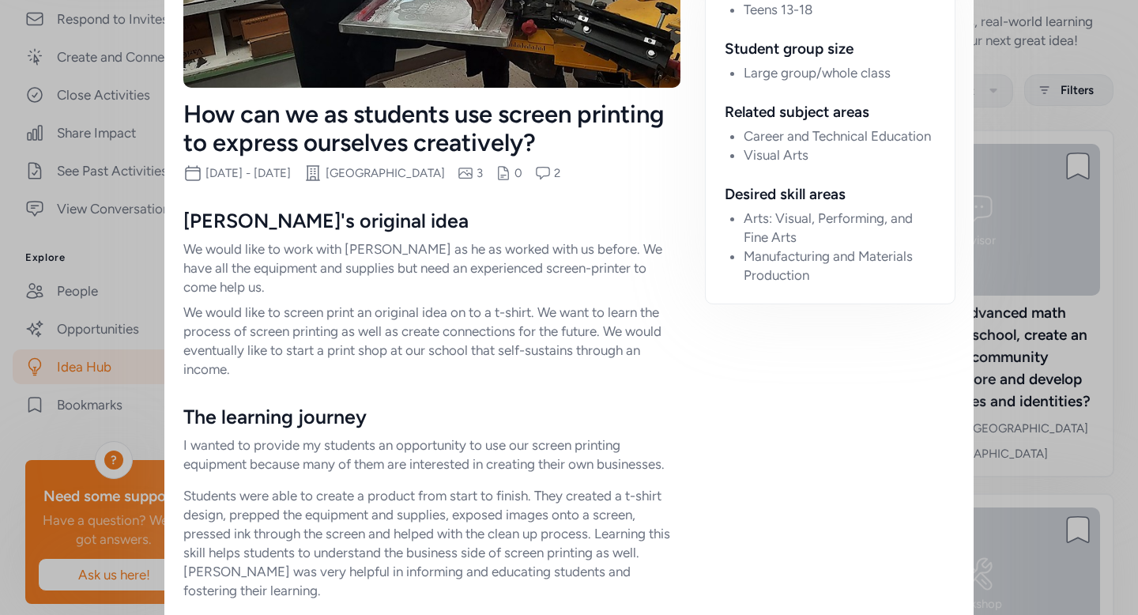
scroll to position [0, 0]
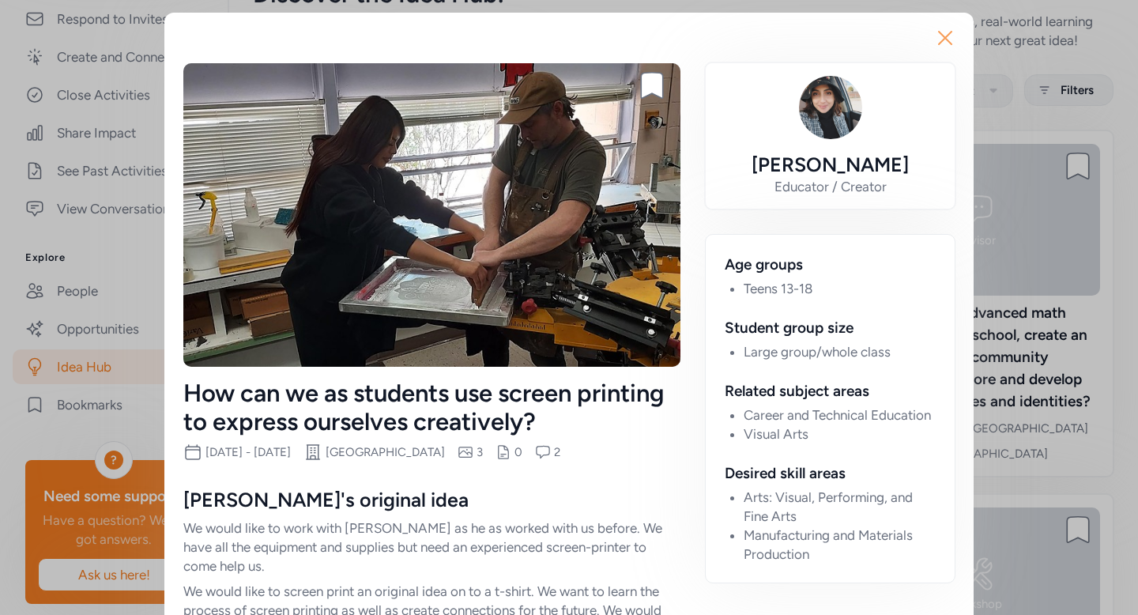
click at [940, 37] on icon "button" at bounding box center [945, 38] width 13 height 13
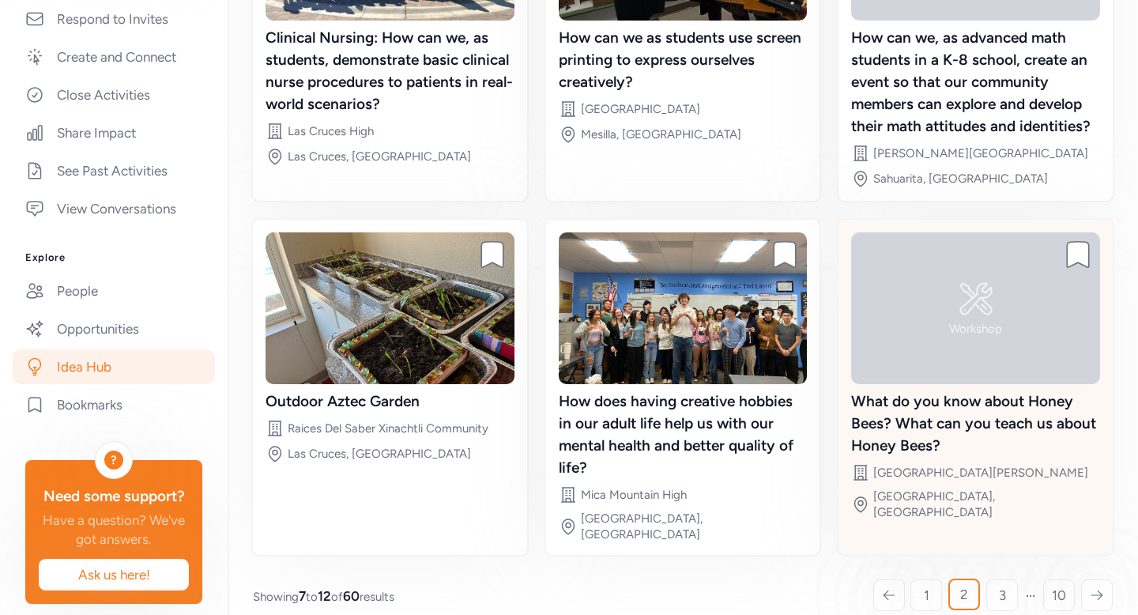
scroll to position [327, 0]
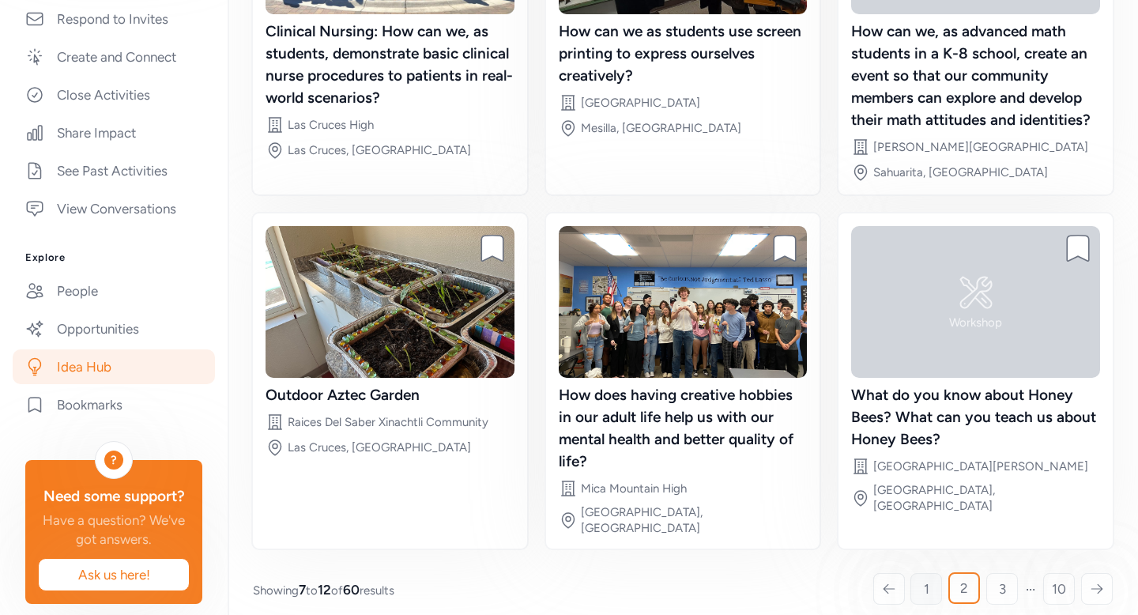
click at [924, 581] on span "1" at bounding box center [927, 589] width 6 height 19
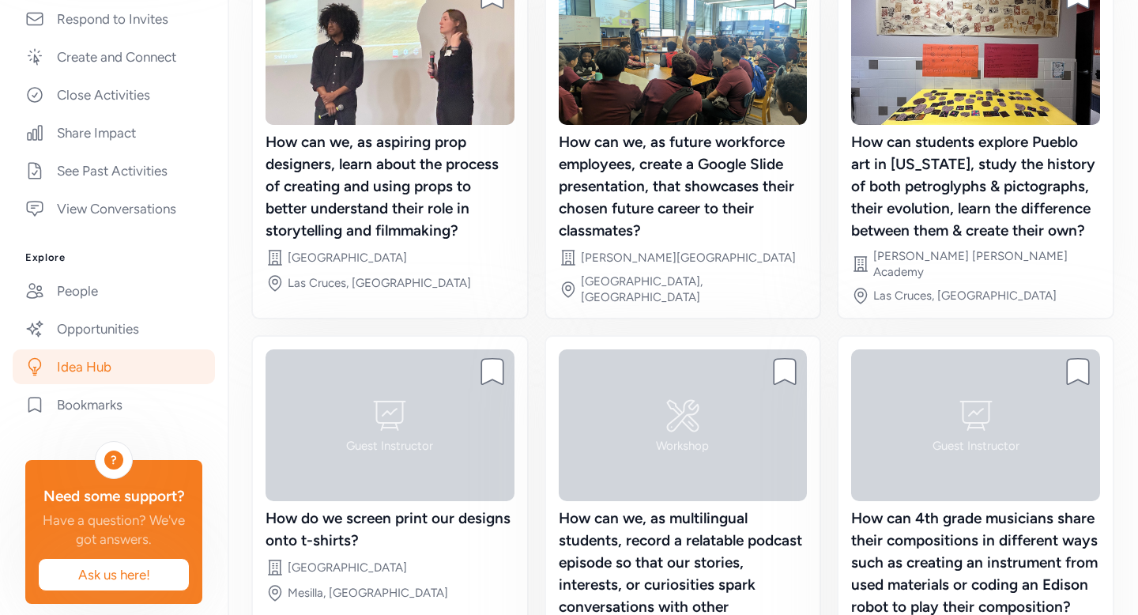
scroll to position [139, 0]
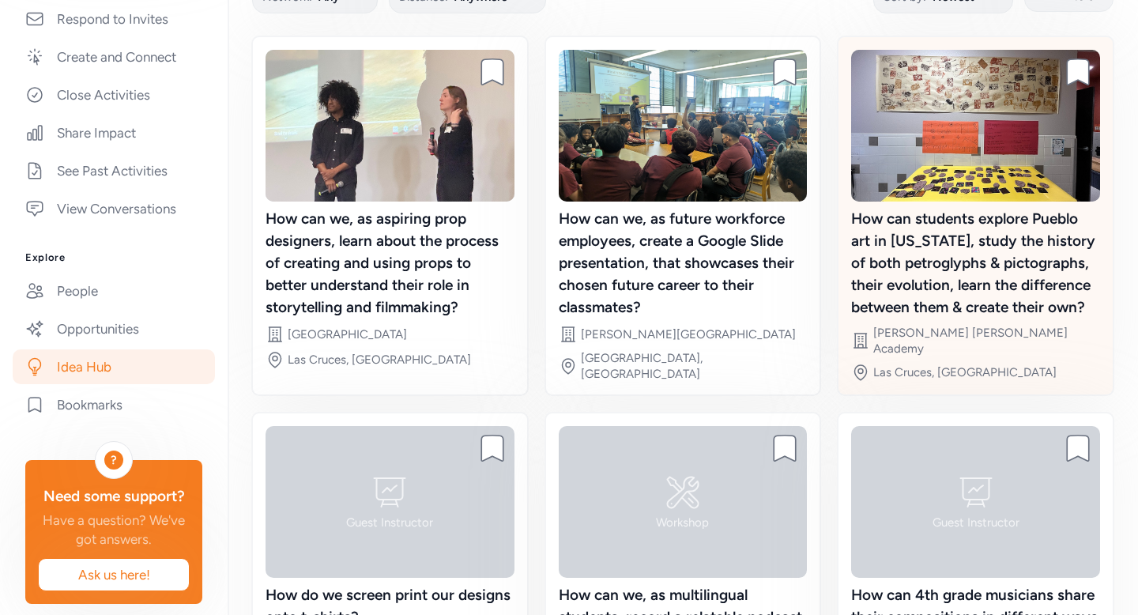
click at [929, 277] on div "How can students explore Pueblo art in [US_STATE], study the history of both pe…" at bounding box center [975, 263] width 249 height 111
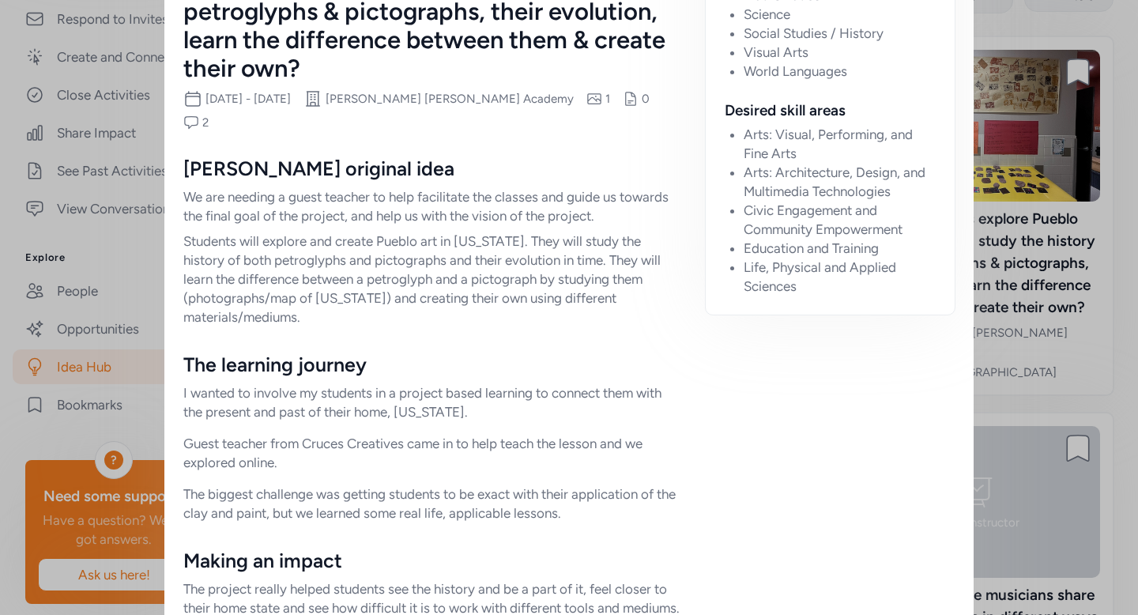
scroll to position [442, 0]
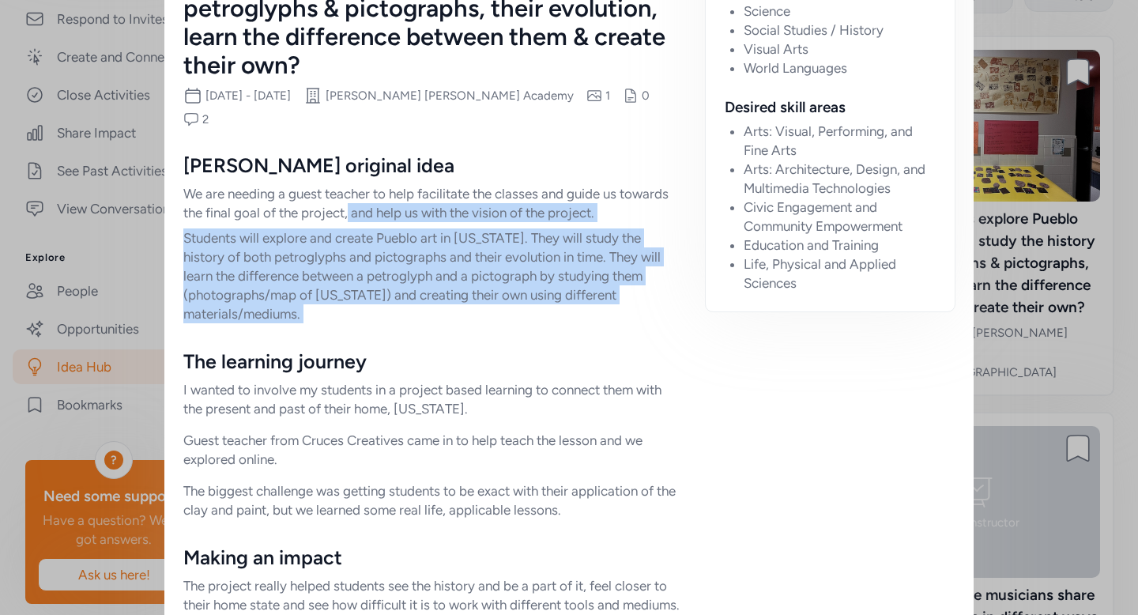
drag, startPoint x: 343, startPoint y: 182, endPoint x: 349, endPoint y: 315, distance: 132.9
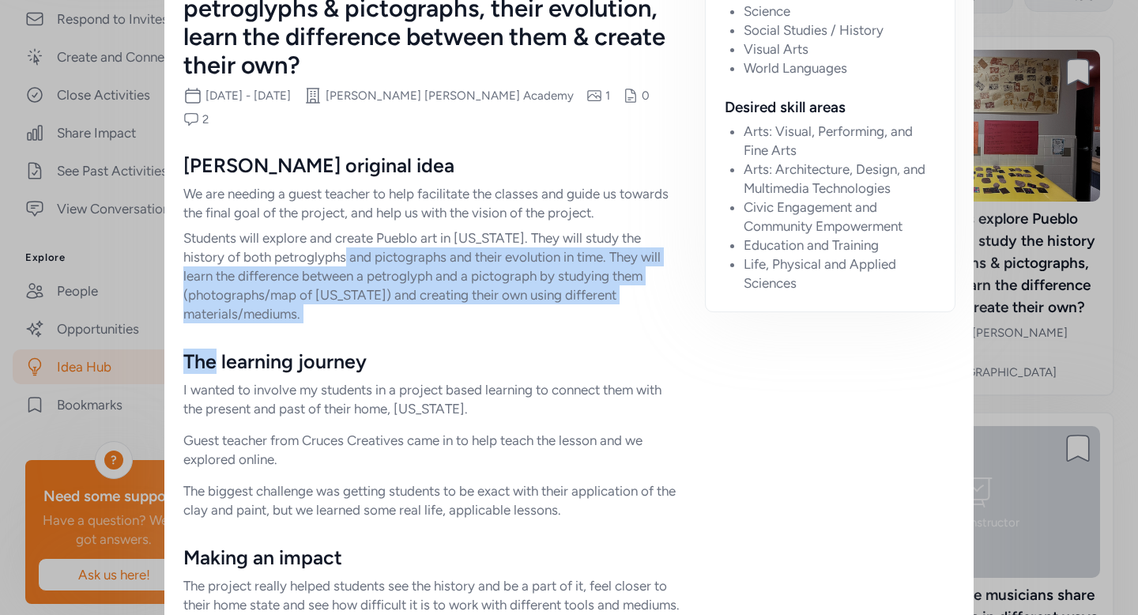
drag, startPoint x: 349, startPoint y: 315, endPoint x: 343, endPoint y: 230, distance: 84.8
click at [343, 230] on p "Students will explore and create Pueblo art in [US_STATE]. They will study the …" at bounding box center [431, 275] width 497 height 95
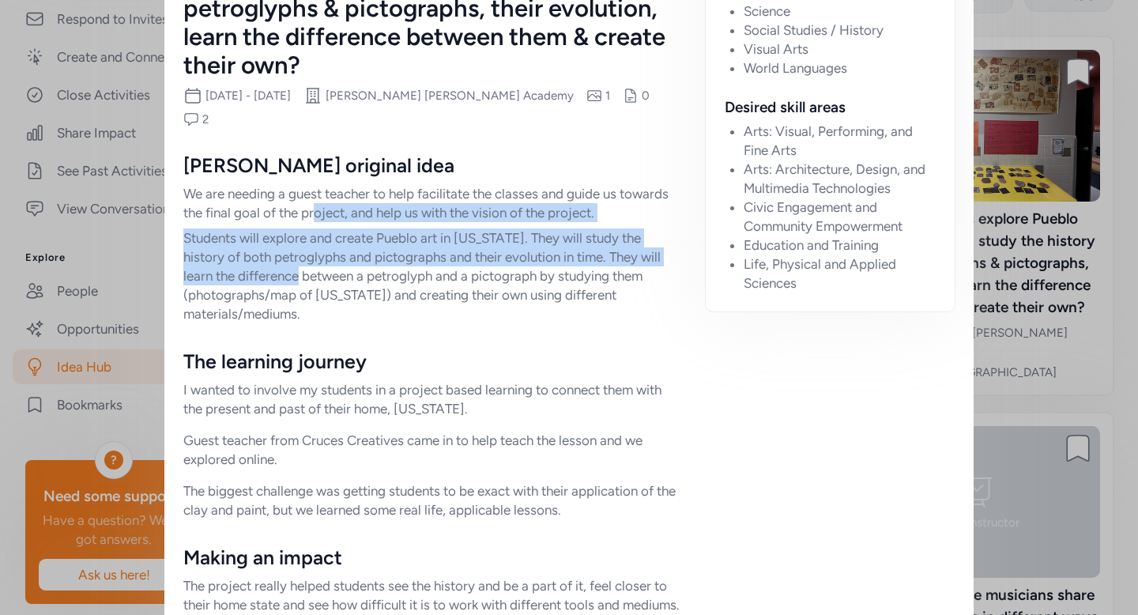
drag, startPoint x: 308, startPoint y: 193, endPoint x: 295, endPoint y: 267, distance: 75.5
click at [296, 267] on div "[PERSON_NAME] original idea We are needing a guest teacher to help facilitate t…" at bounding box center [431, 238] width 497 height 171
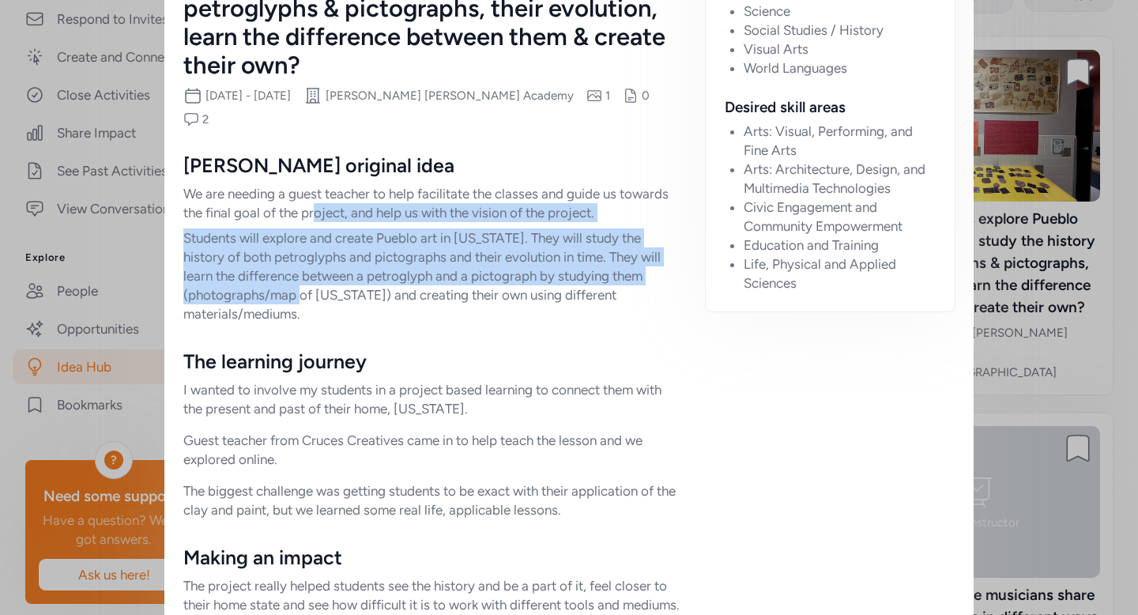
click at [295, 267] on p "Students will explore and create Pueblo art in [US_STATE]. They will study the …" at bounding box center [431, 275] width 497 height 95
drag, startPoint x: 283, startPoint y: 216, endPoint x: 289, endPoint y: 274, distance: 58.8
click at [289, 274] on p "Students will explore and create Pueblo art in [US_STATE]. They will study the …" at bounding box center [431, 275] width 497 height 95
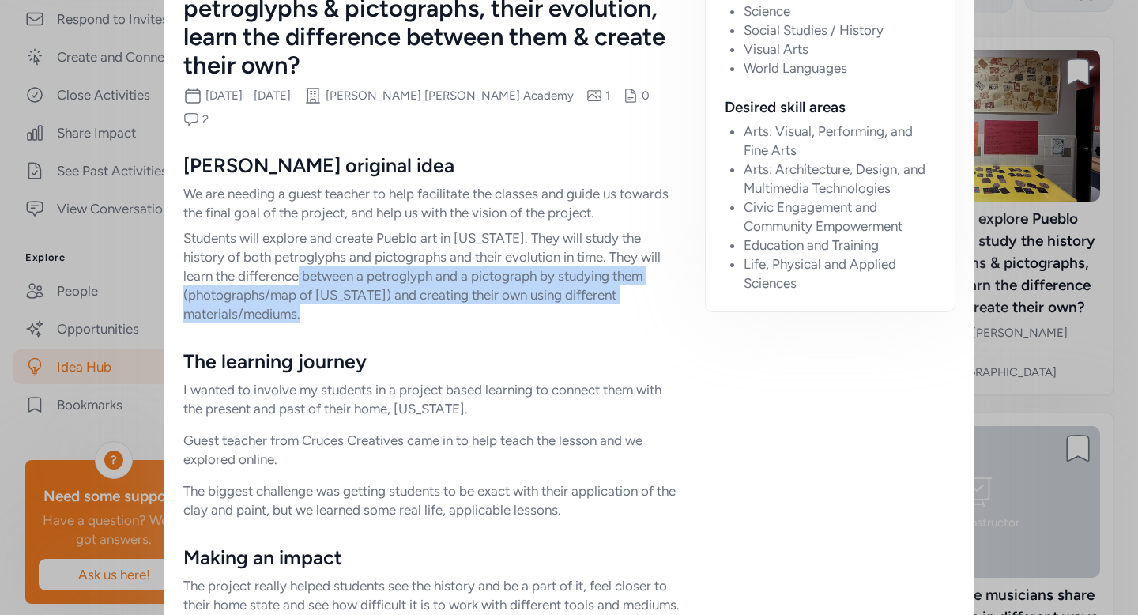
drag, startPoint x: 293, startPoint y: 285, endPoint x: 293, endPoint y: 231, distance: 53.8
click at [293, 232] on p "Students will explore and create Pueblo art in [US_STATE]. They will study the …" at bounding box center [431, 275] width 497 height 95
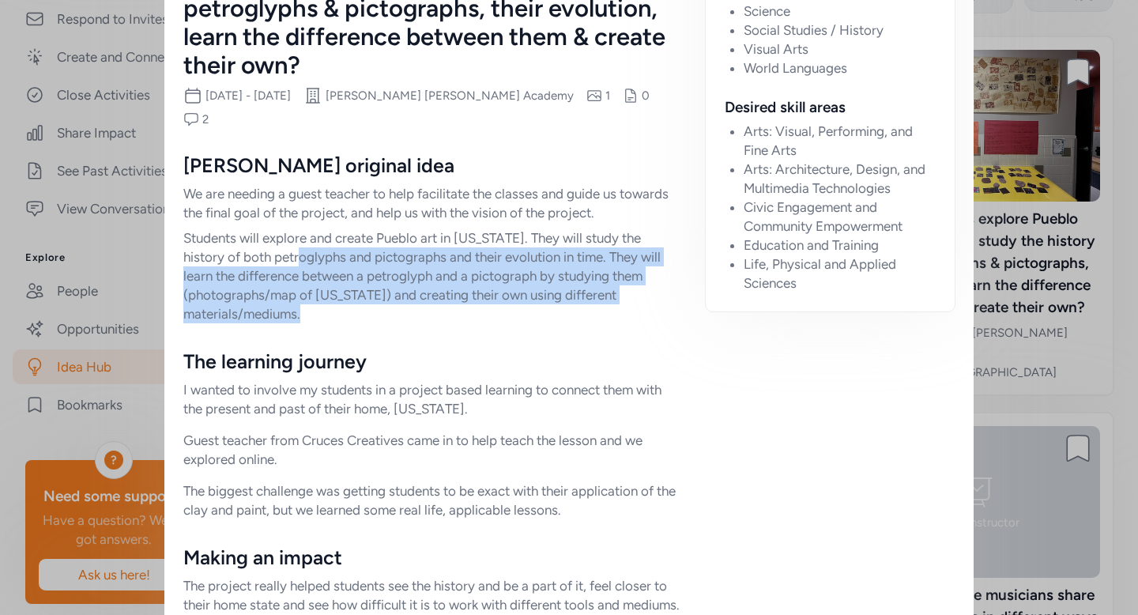
click at [293, 231] on p "Students will explore and create Pueblo art in [US_STATE]. They will study the …" at bounding box center [431, 275] width 497 height 95
drag, startPoint x: 293, startPoint y: 229, endPoint x: 293, endPoint y: 288, distance: 58.5
click at [293, 288] on p "Students will explore and create Pueblo art in [US_STATE]. They will study the …" at bounding box center [431, 275] width 497 height 95
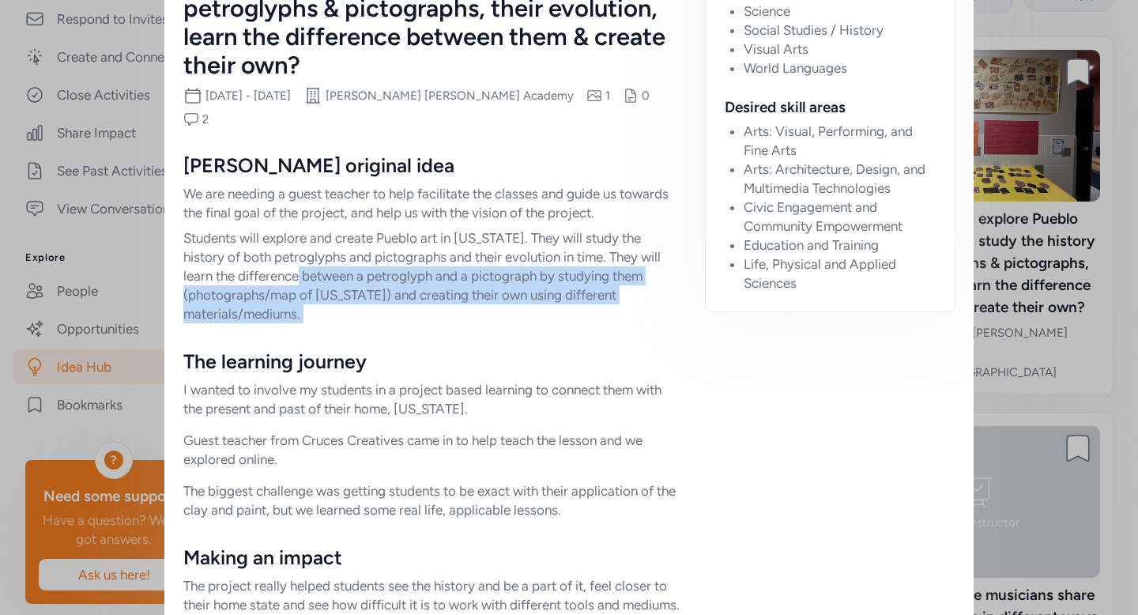
drag, startPoint x: 293, startPoint y: 288, endPoint x: 293, endPoint y: 228, distance: 59.3
click at [293, 230] on p "Students will explore and create Pueblo art in [US_STATE]. They will study the …" at bounding box center [431, 275] width 497 height 95
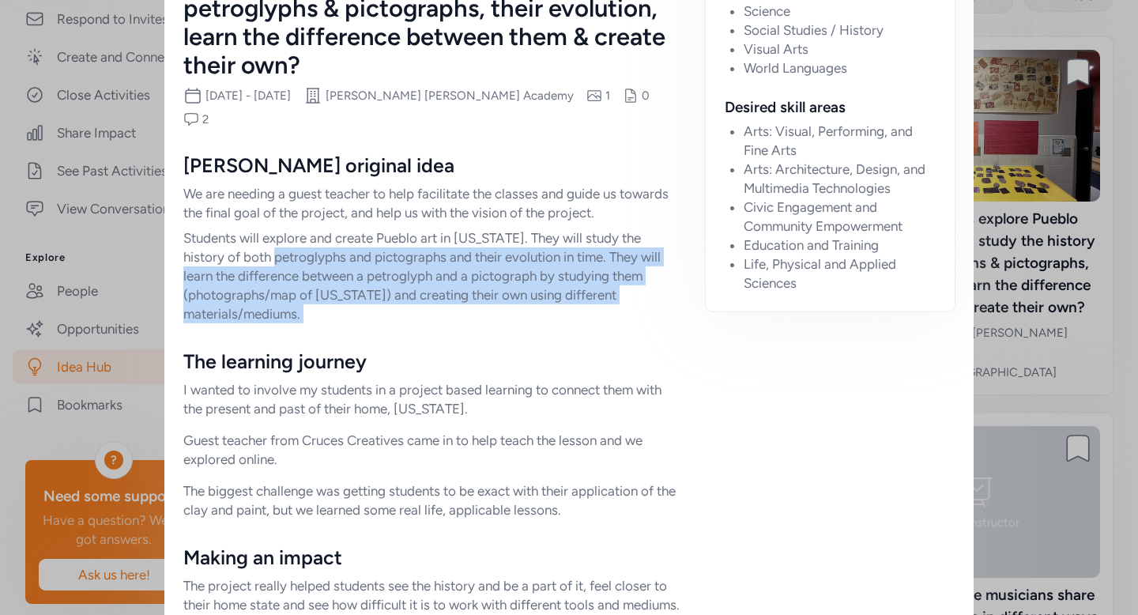
click at [293, 228] on p "Students will explore and create Pueblo art in [US_STATE]. They will study the …" at bounding box center [431, 275] width 497 height 95
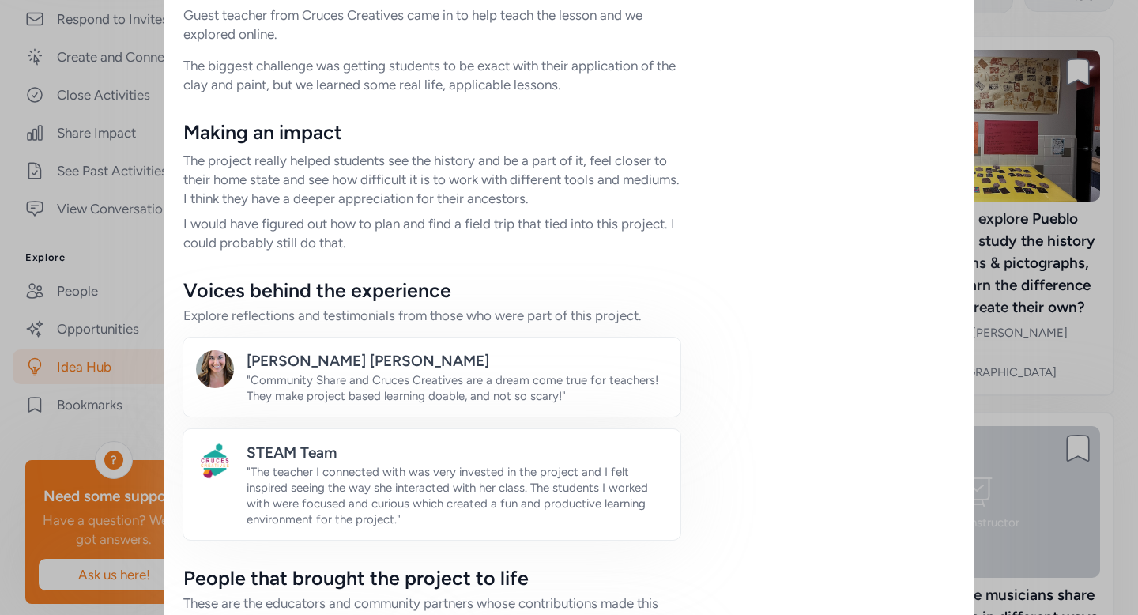
scroll to position [877, 0]
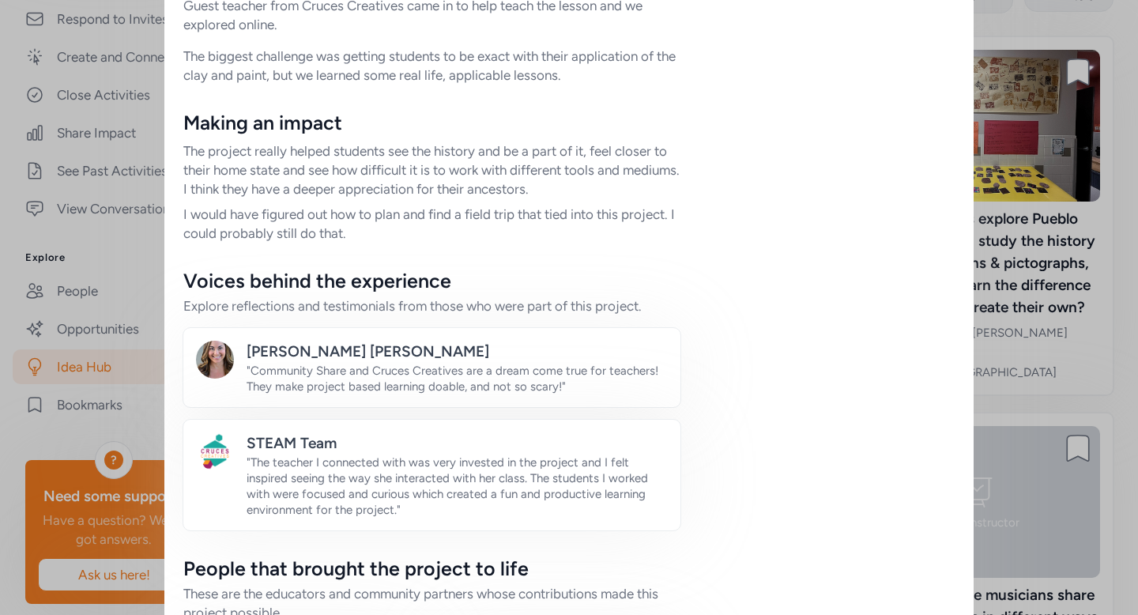
click at [262, 296] on div "Explore reflections and testimonials from those who were part of this project." at bounding box center [431, 305] width 497 height 19
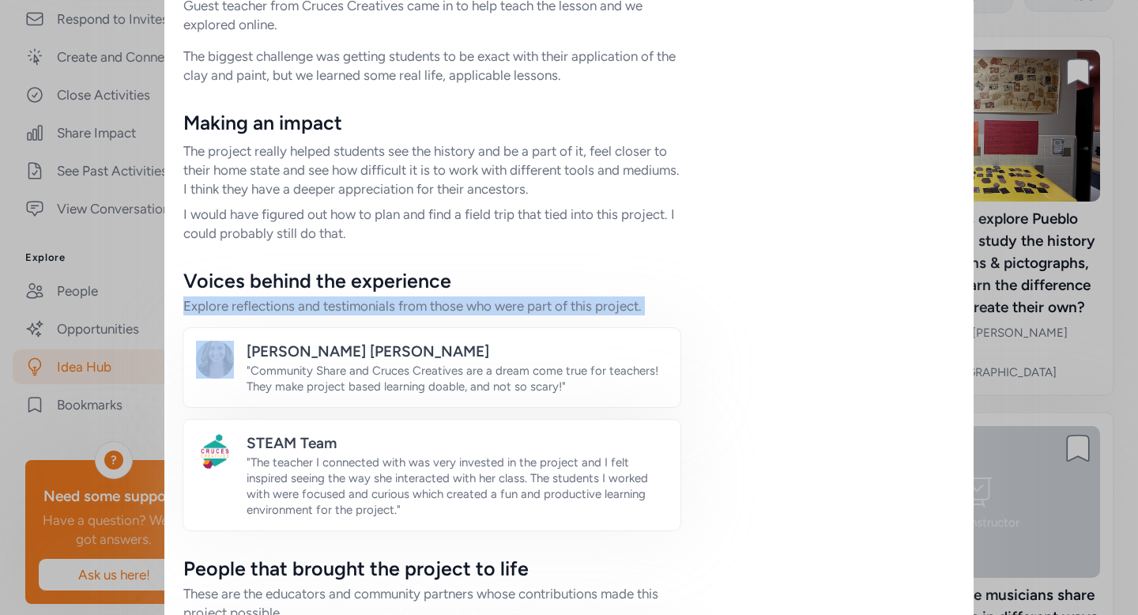
click at [262, 296] on div "Explore reflections and testimonials from those who were part of this project." at bounding box center [431, 305] width 497 height 19
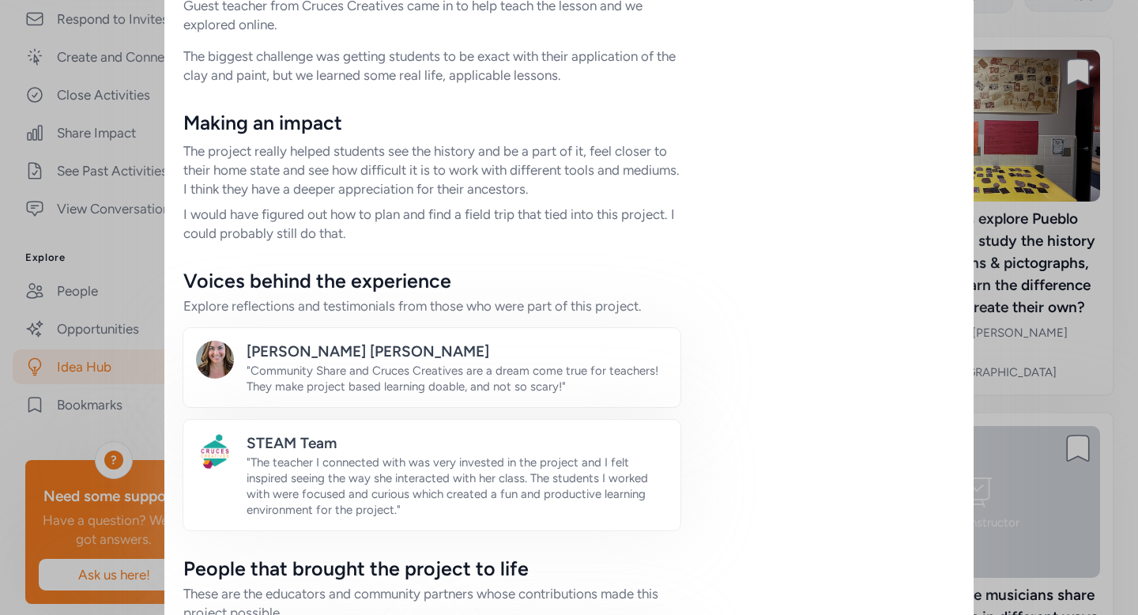
click at [263, 270] on div "Voices behind the experience" at bounding box center [431, 280] width 497 height 25
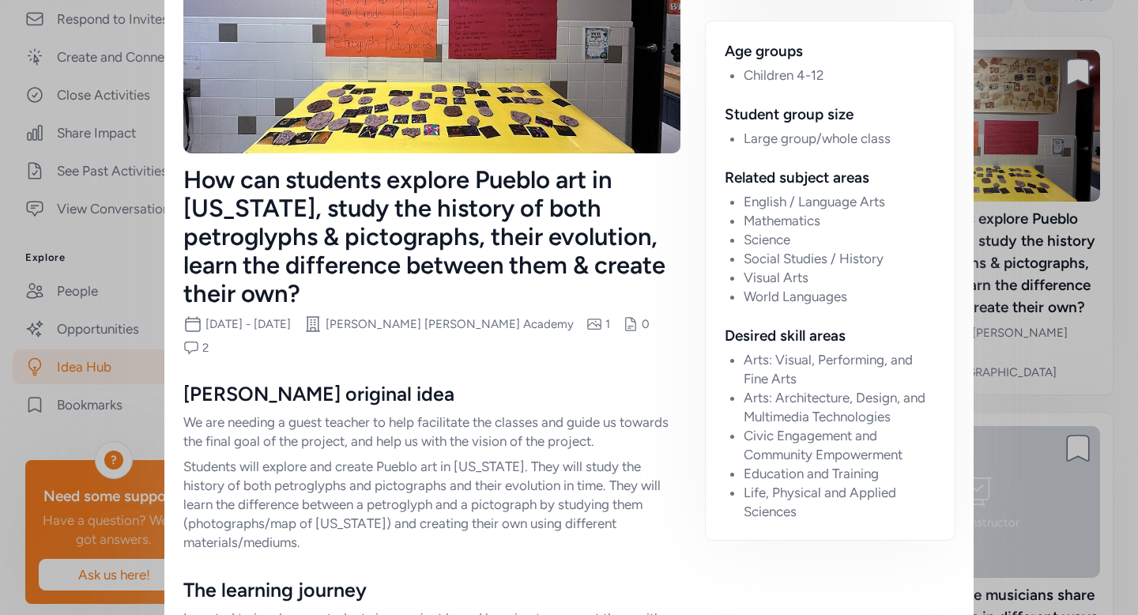
scroll to position [0, 0]
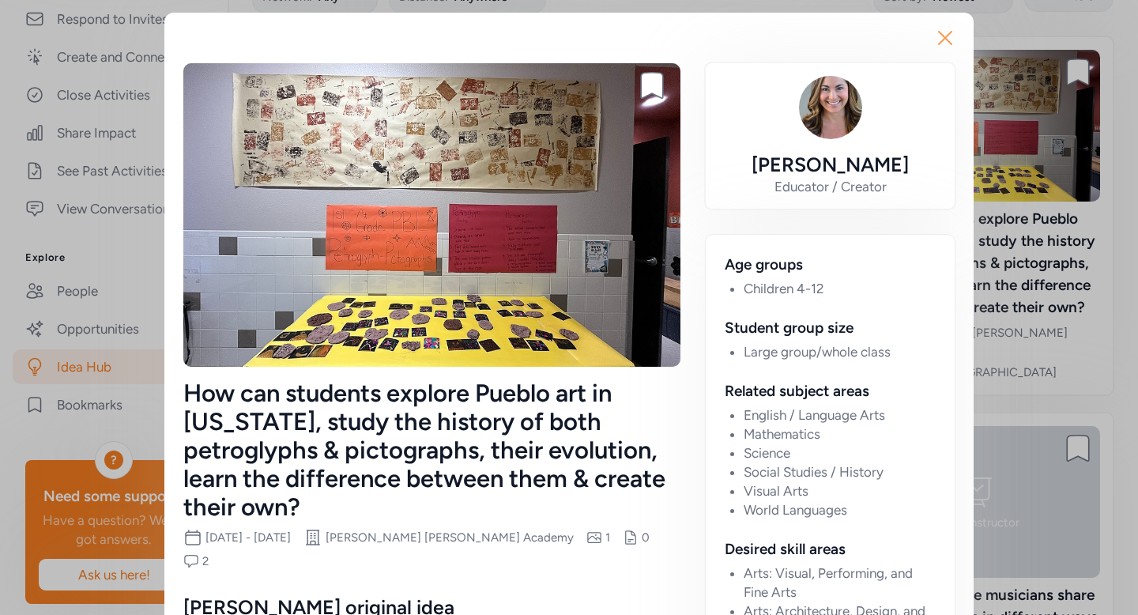
click at [944, 40] on icon "button" at bounding box center [945, 37] width 25 height 25
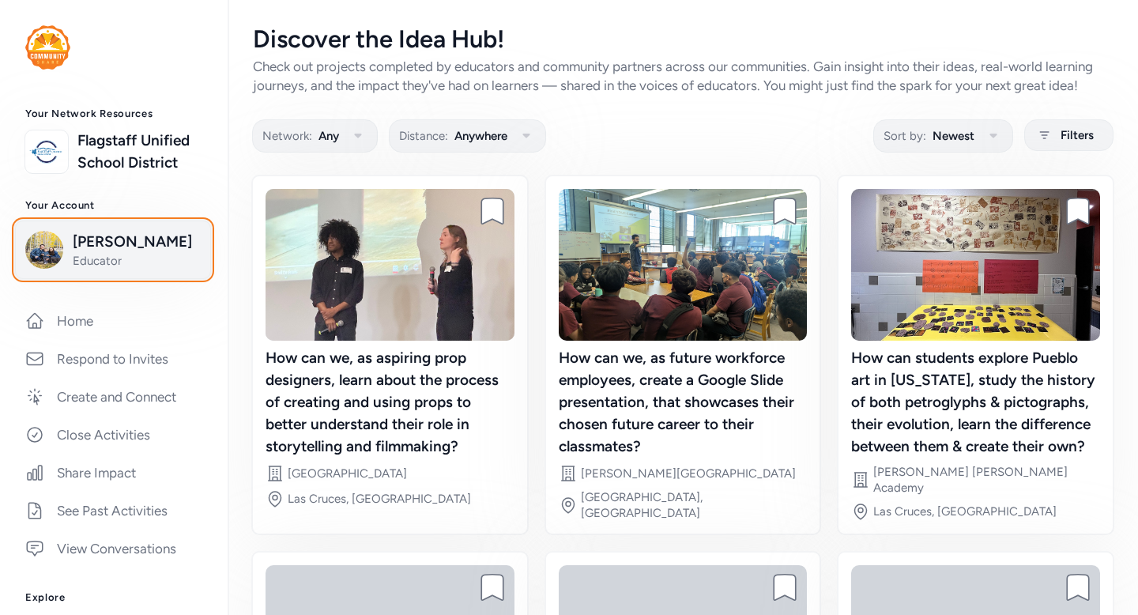
click at [77, 253] on span "[PERSON_NAME]" at bounding box center [137, 242] width 128 height 22
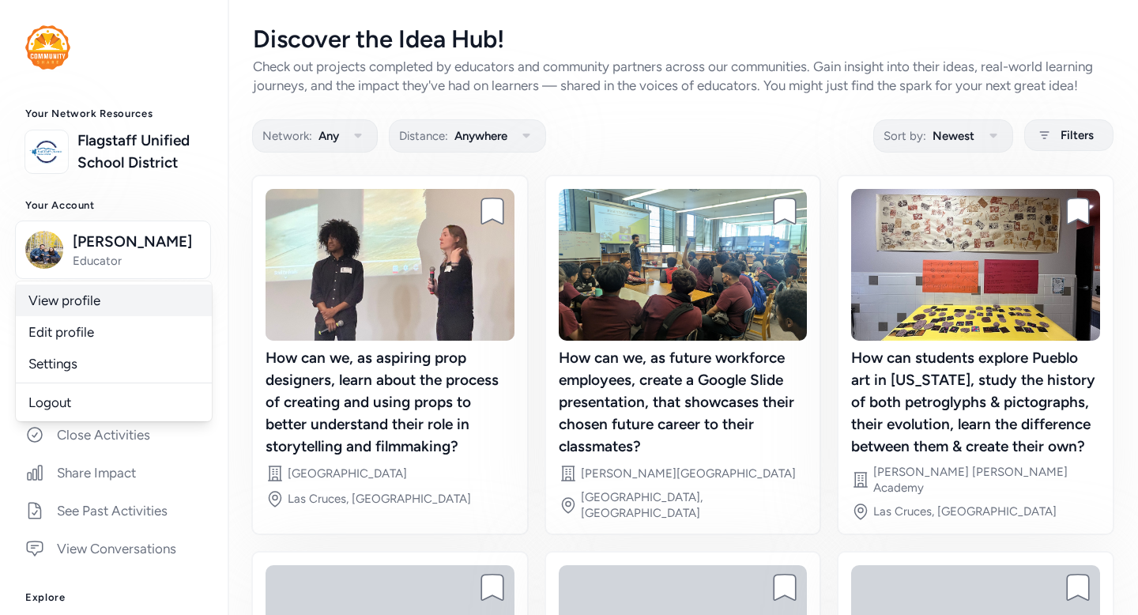
click at [90, 316] on link "View profile" at bounding box center [114, 301] width 196 height 32
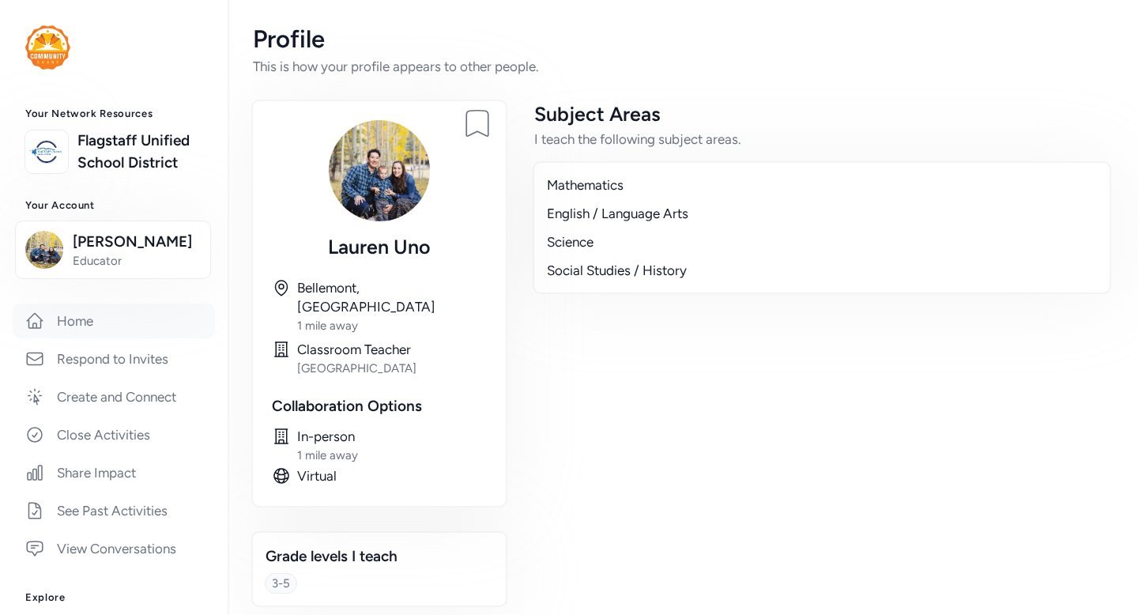
click at [69, 338] on link "Home" at bounding box center [114, 321] width 202 height 35
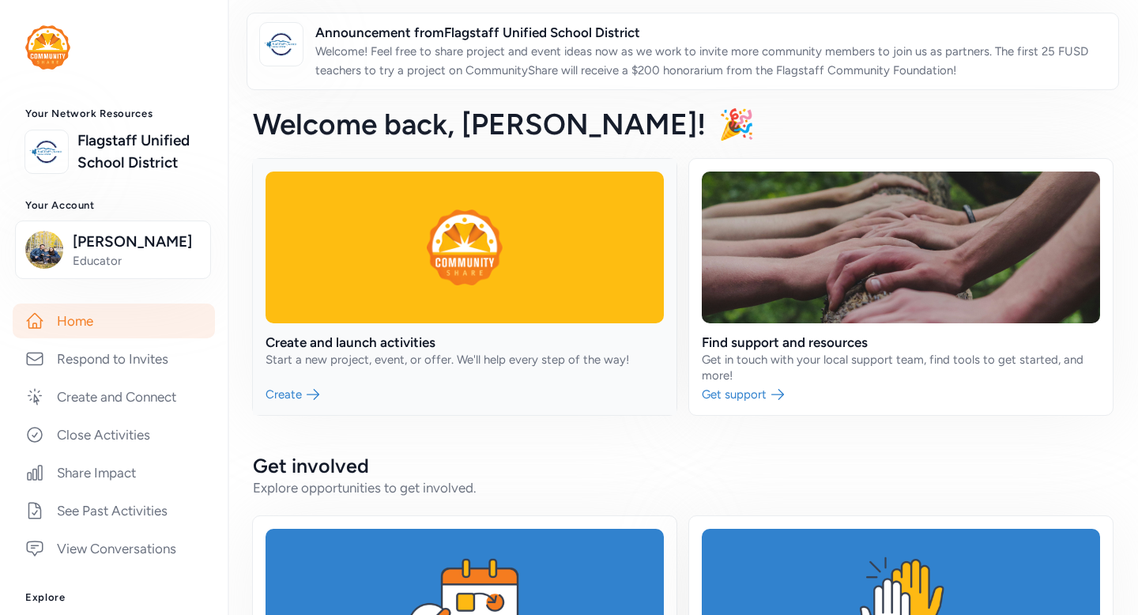
click at [269, 391] on link at bounding box center [465, 287] width 424 height 256
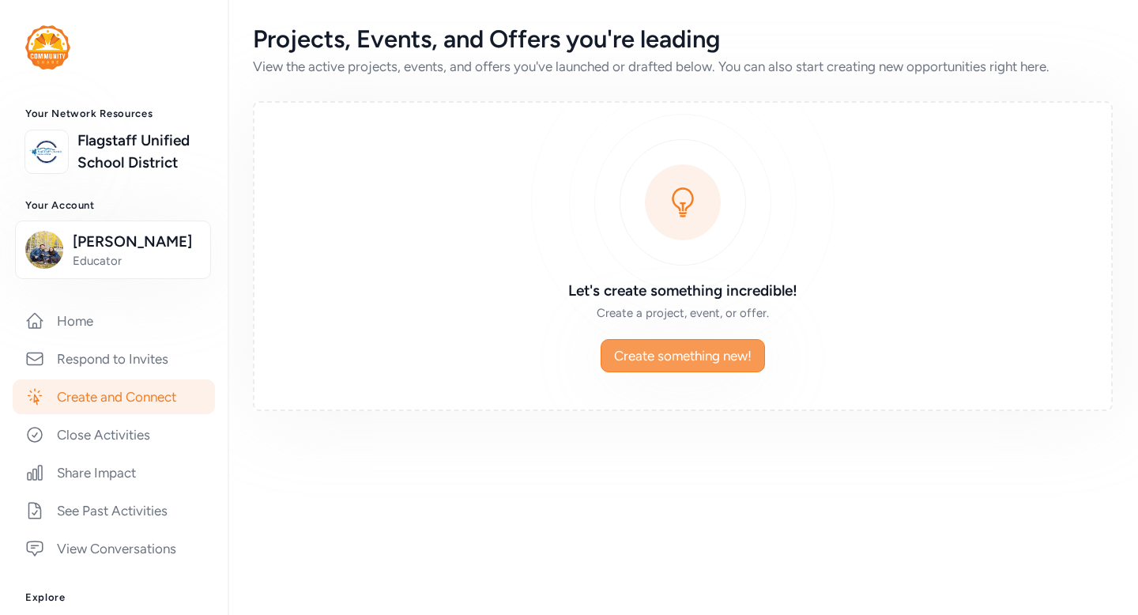
click at [625, 358] on span "Create something new!" at bounding box center [683, 355] width 138 height 19
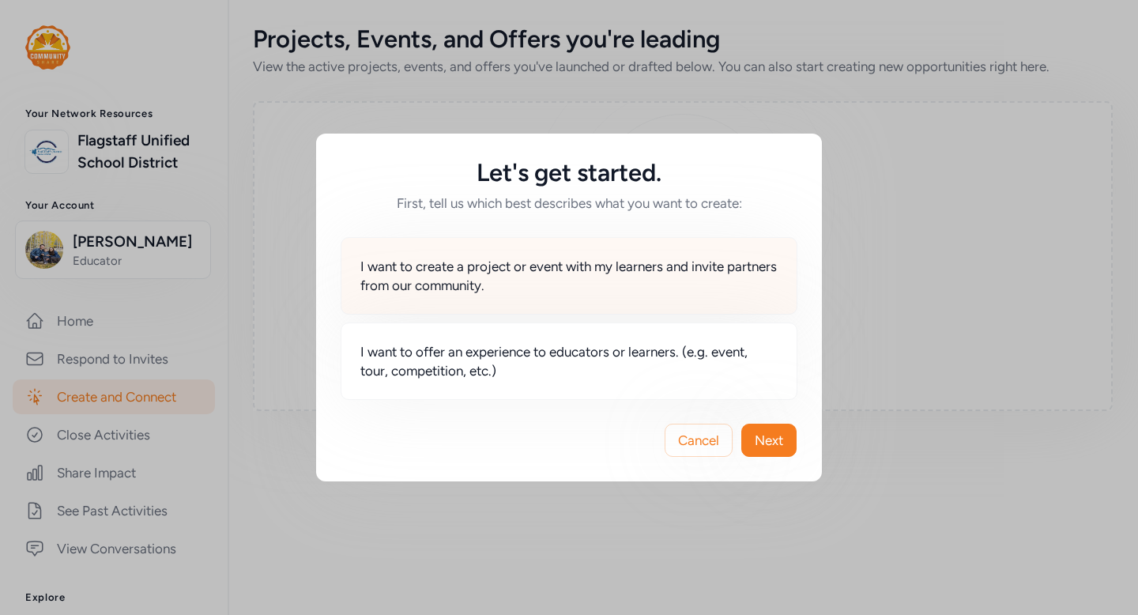
click at [587, 266] on span "I want to create a project or event with my learners and invite partners from o…" at bounding box center [569, 276] width 417 height 38
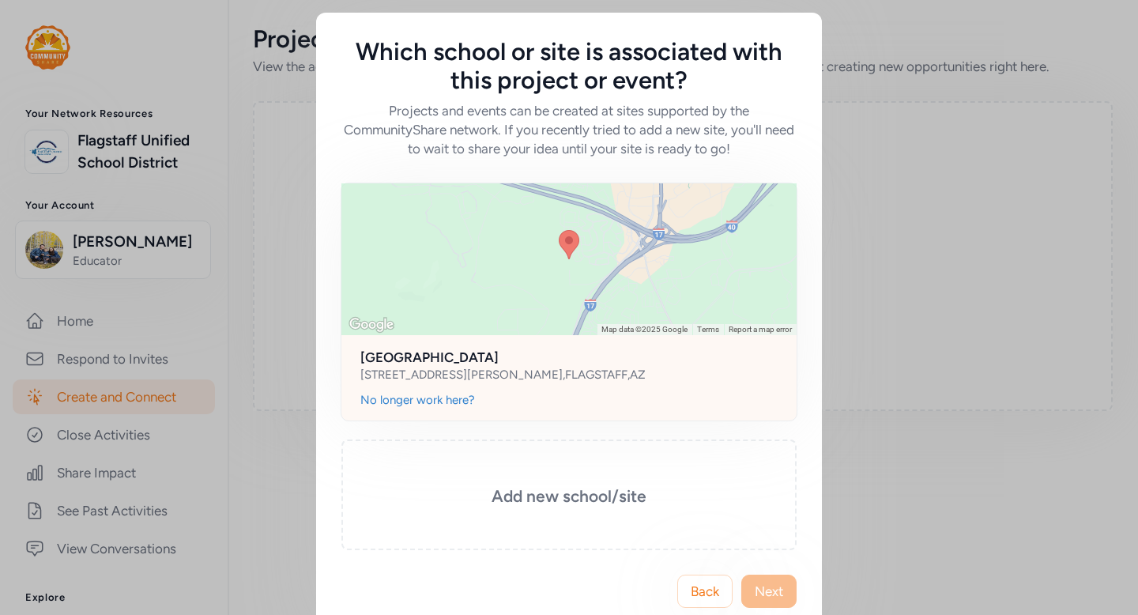
scroll to position [30, 0]
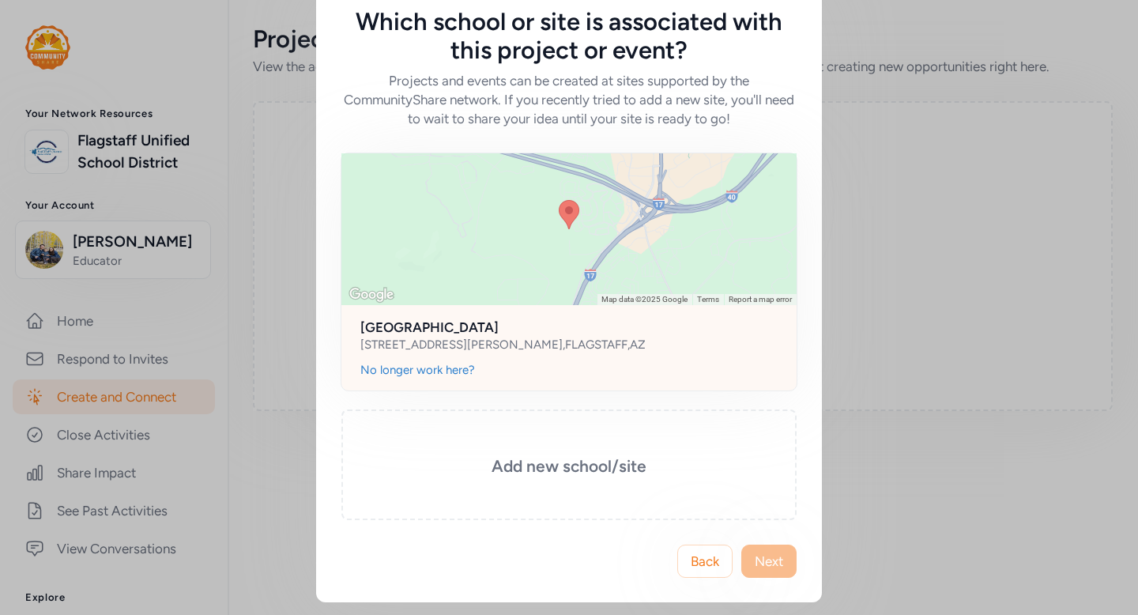
click at [564, 338] on div "[STREET_ADDRESS][PERSON_NAME]" at bounding box center [503, 345] width 285 height 16
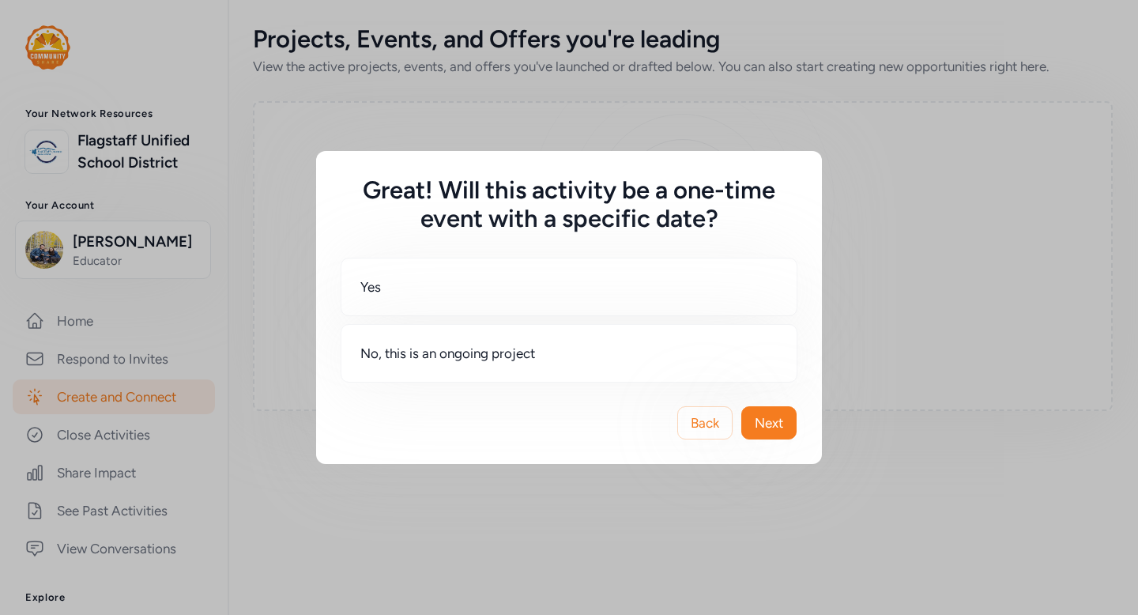
scroll to position [0, 0]
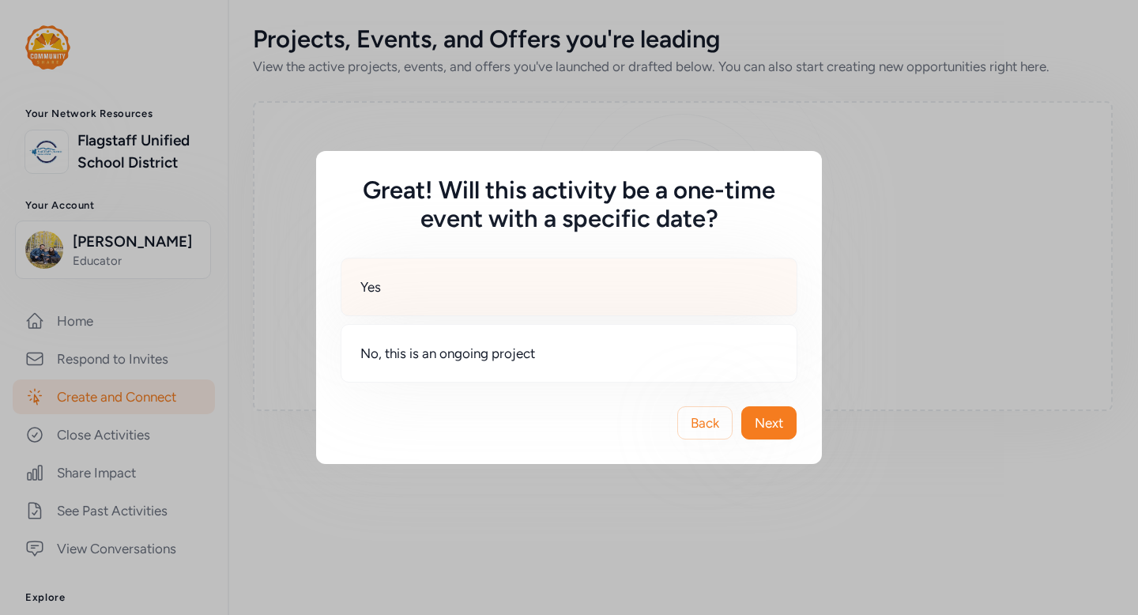
click at [490, 281] on div "Yes" at bounding box center [569, 287] width 457 height 59
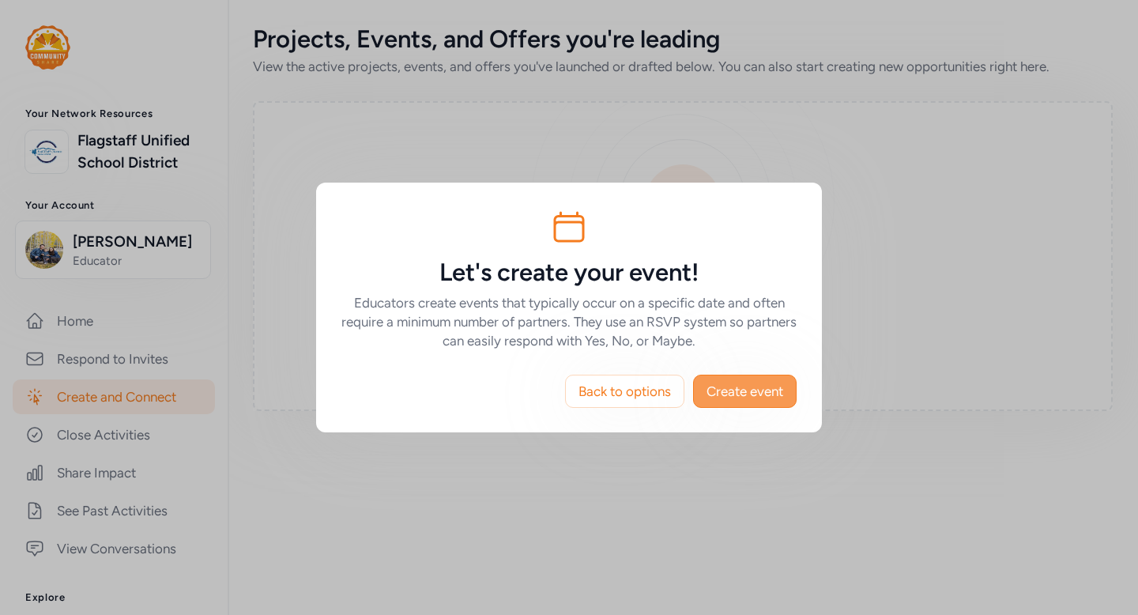
click at [741, 393] on span "Create event" at bounding box center [745, 391] width 77 height 19
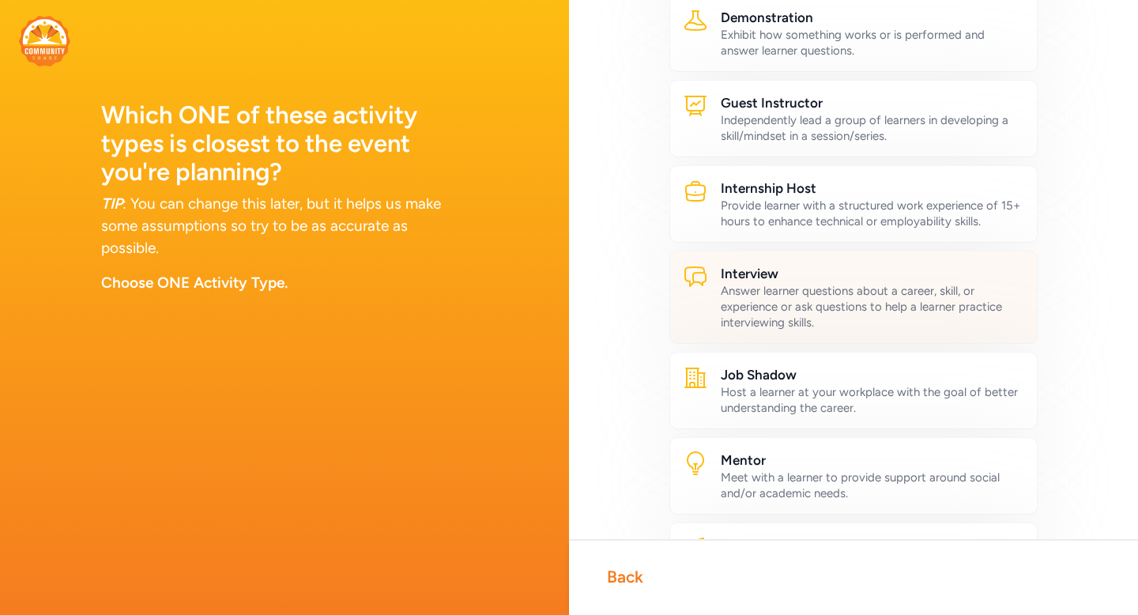
scroll to position [406, 0]
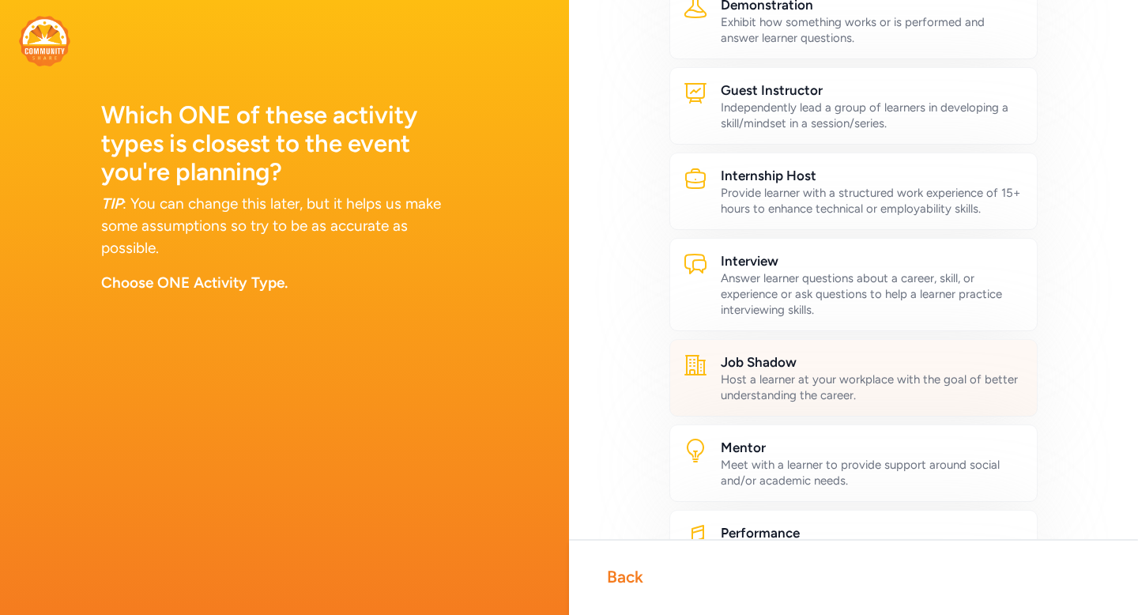
click at [810, 382] on div "Host a learner at your workplace with the goal of better understanding the care…" at bounding box center [873, 388] width 304 height 32
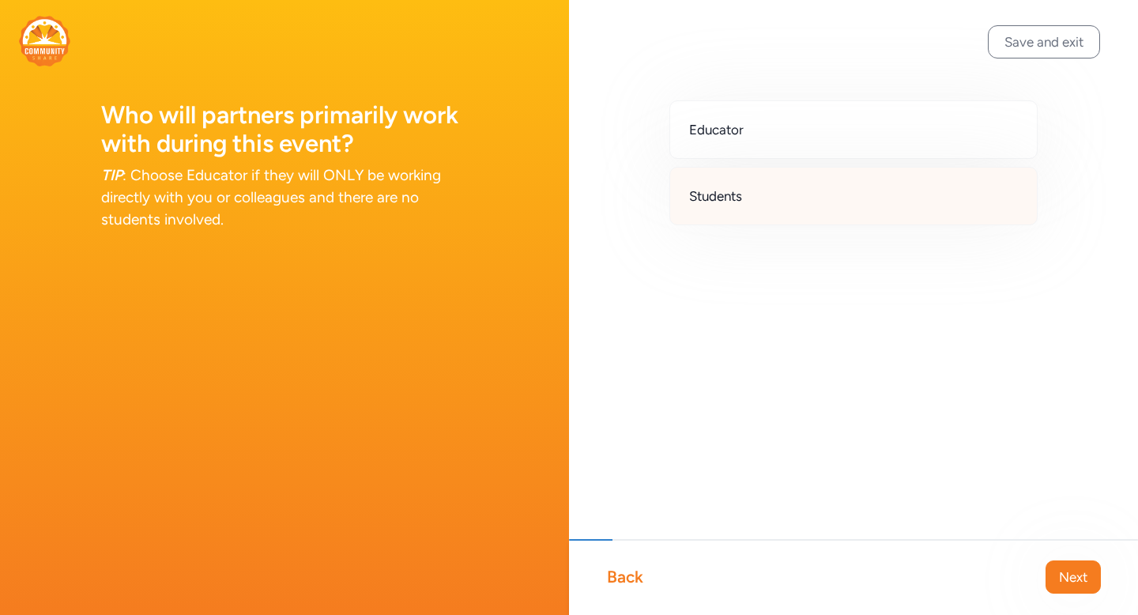
click at [731, 202] on span "Students" at bounding box center [715, 196] width 53 height 19
click at [1061, 571] on span "Next" at bounding box center [1073, 577] width 28 height 19
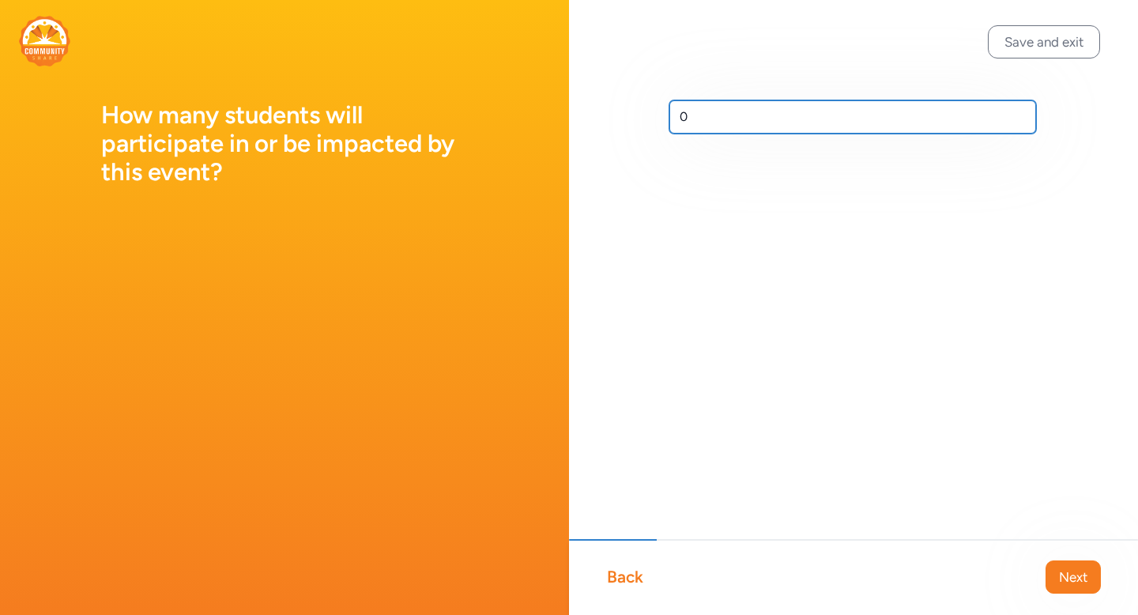
click at [719, 111] on input "0" at bounding box center [853, 116] width 367 height 33
click at [685, 112] on input "0" at bounding box center [853, 116] width 367 height 33
type input "25"
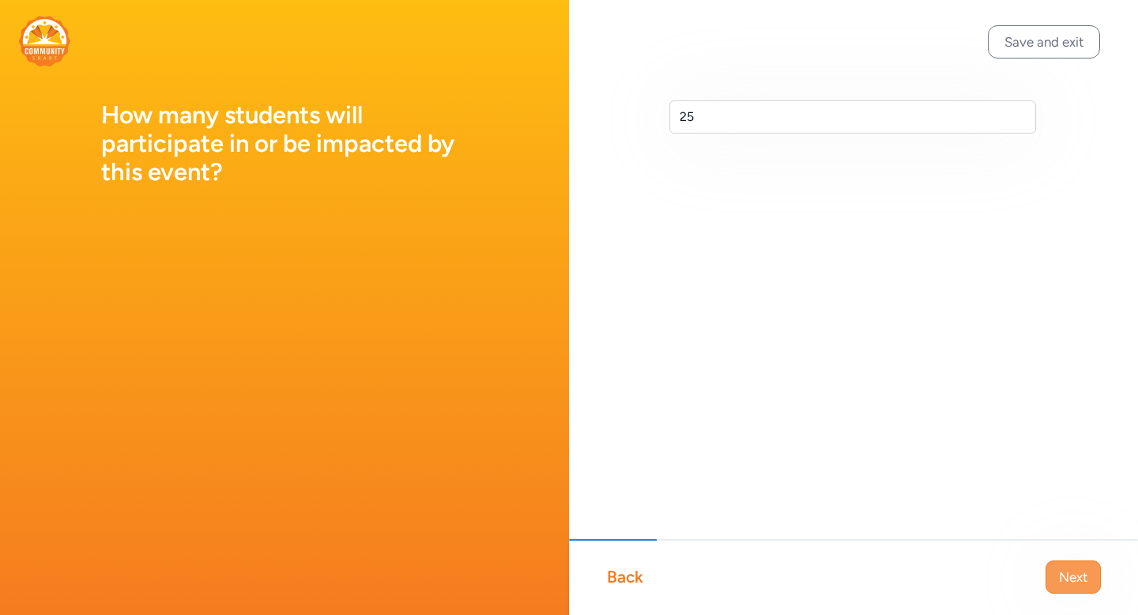
click at [1070, 571] on span "Next" at bounding box center [1073, 577] width 28 height 19
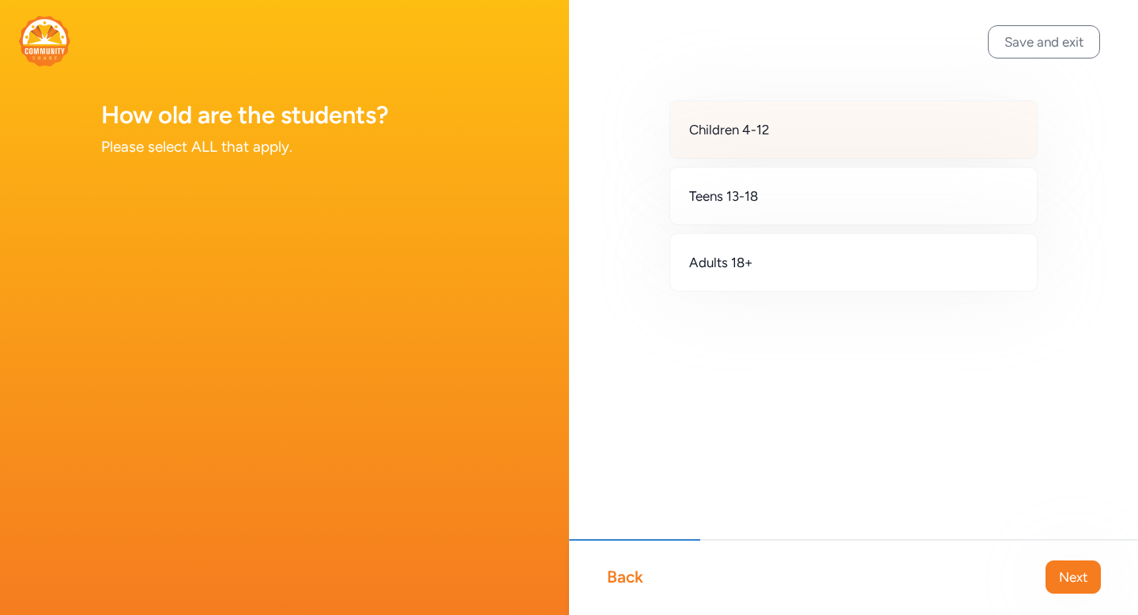
click at [723, 141] on div "Children 4-12" at bounding box center [854, 129] width 368 height 59
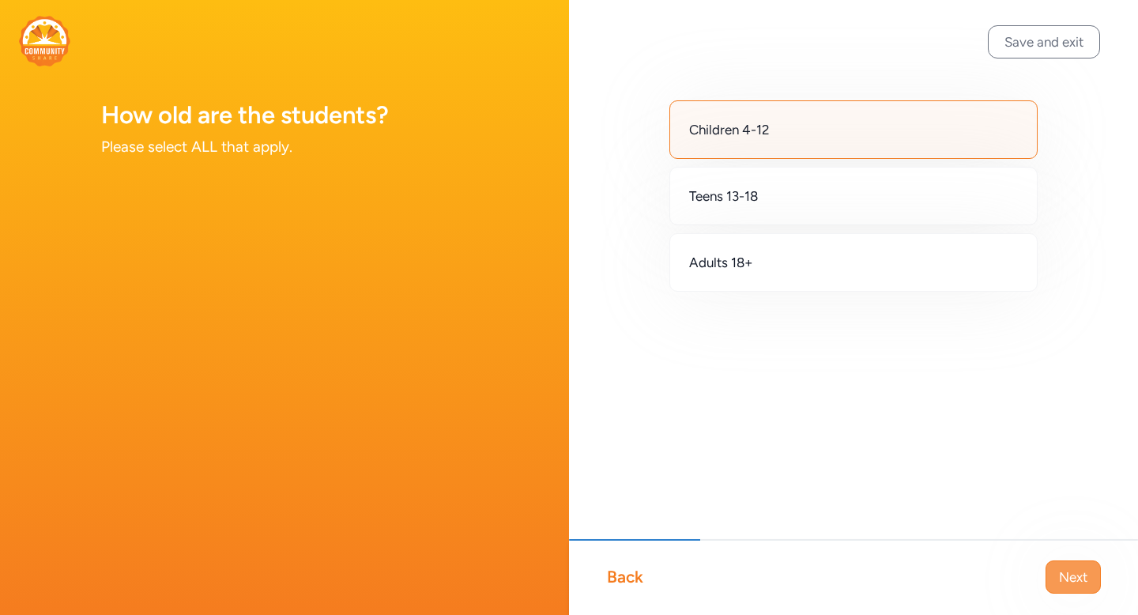
click at [1078, 583] on span "Next" at bounding box center [1073, 577] width 28 height 19
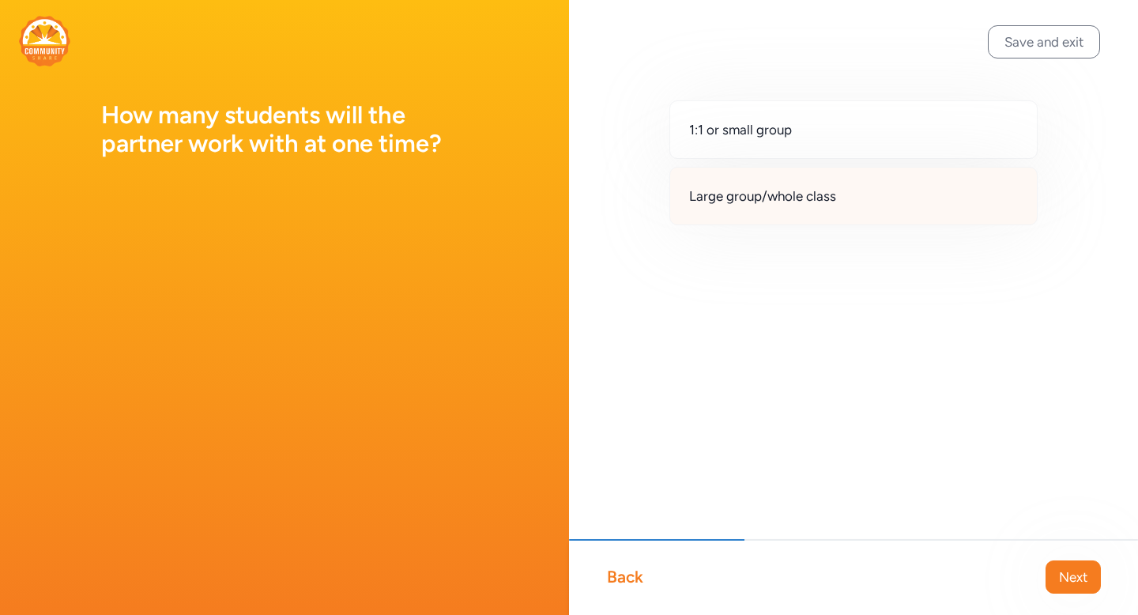
click at [792, 199] on span "Large group/whole class" at bounding box center [762, 196] width 147 height 19
click at [1067, 574] on span "Next" at bounding box center [1073, 577] width 28 height 19
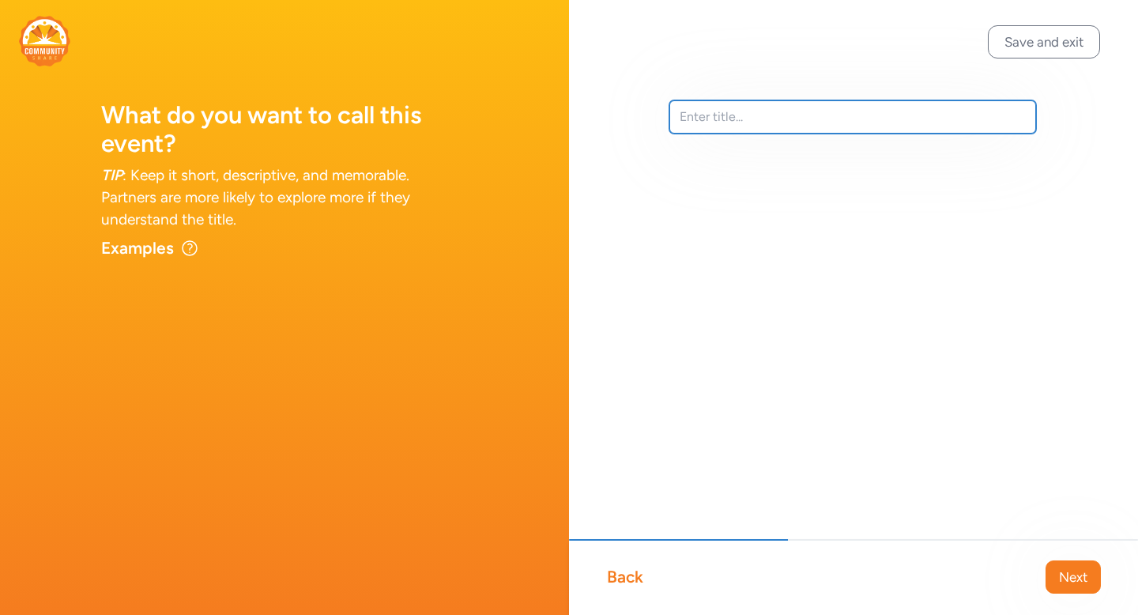
click at [837, 104] on input "text" at bounding box center [853, 116] width 367 height 33
type input "S"
click at [681, 123] on input "American Sign Language Interpreter" at bounding box center [853, 116] width 367 height 33
drag, startPoint x: 746, startPoint y: 111, endPoint x: 647, endPoint y: 111, distance: 98.0
click at [647, 111] on div "Career Talk: American Sign Language Interpreter" at bounding box center [853, 142] width 569 height 285
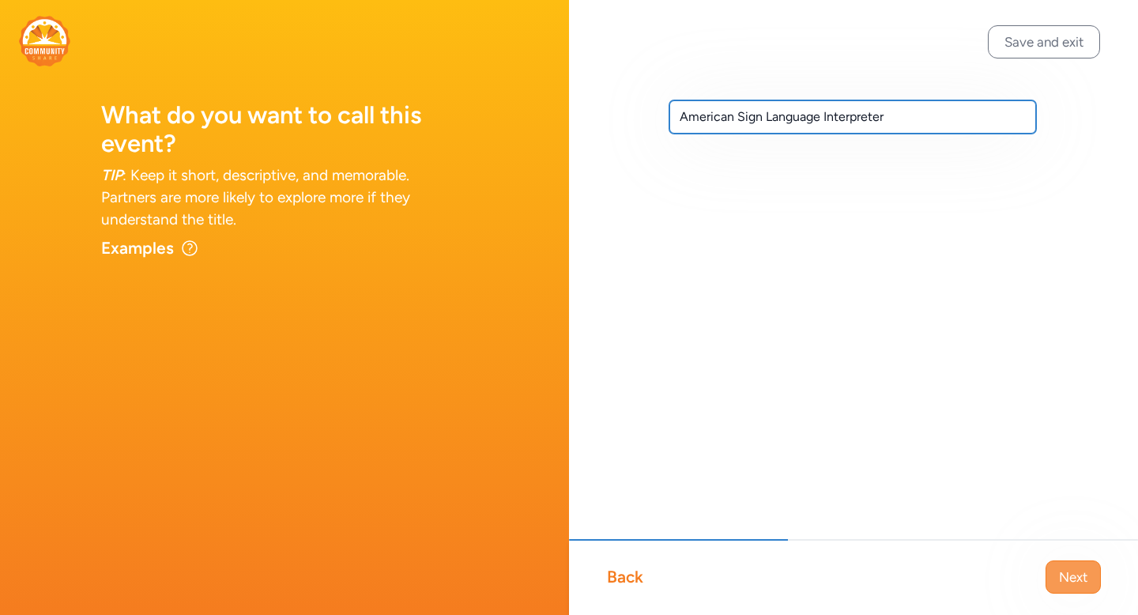
type input "American Sign Language Interpreter"
click at [1076, 573] on span "Next" at bounding box center [1073, 577] width 28 height 19
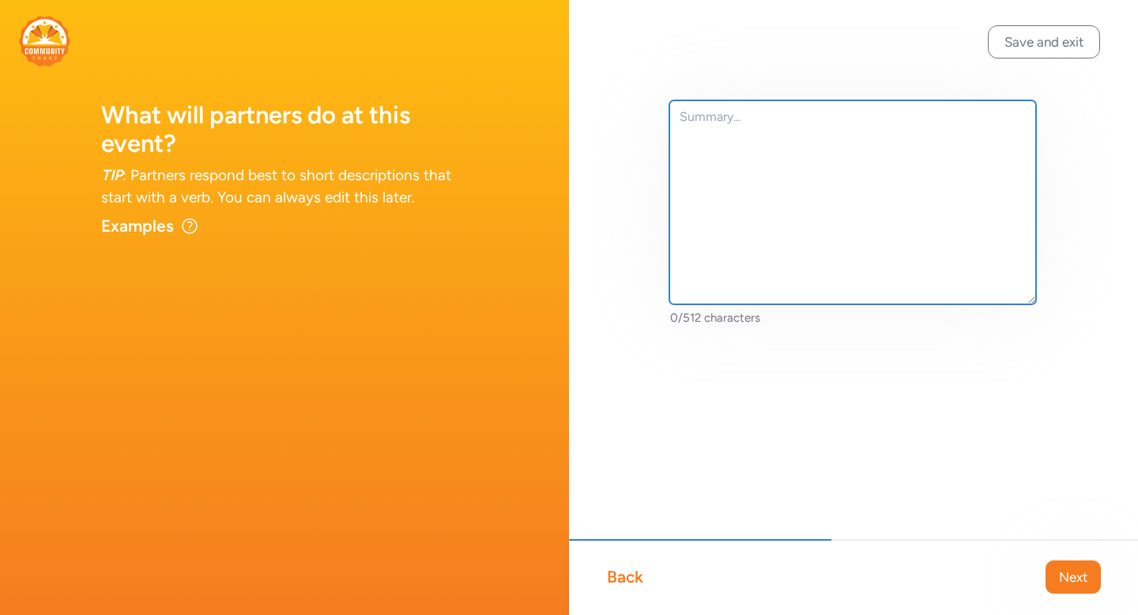
click at [806, 154] on textarea at bounding box center [853, 202] width 367 height 204
click at [786, 118] on textarea "I would like for my Lobo Learning Time Club" at bounding box center [853, 202] width 367 height 204
click at [732, 145] on textarea "I would like for my American Sign Language Lobo Learning Time Club" at bounding box center [853, 202] width 367 height 204
click at [750, 138] on textarea "I would like for my American Sign Language Lobo Learning Time Club" at bounding box center [853, 202] width 367 height 204
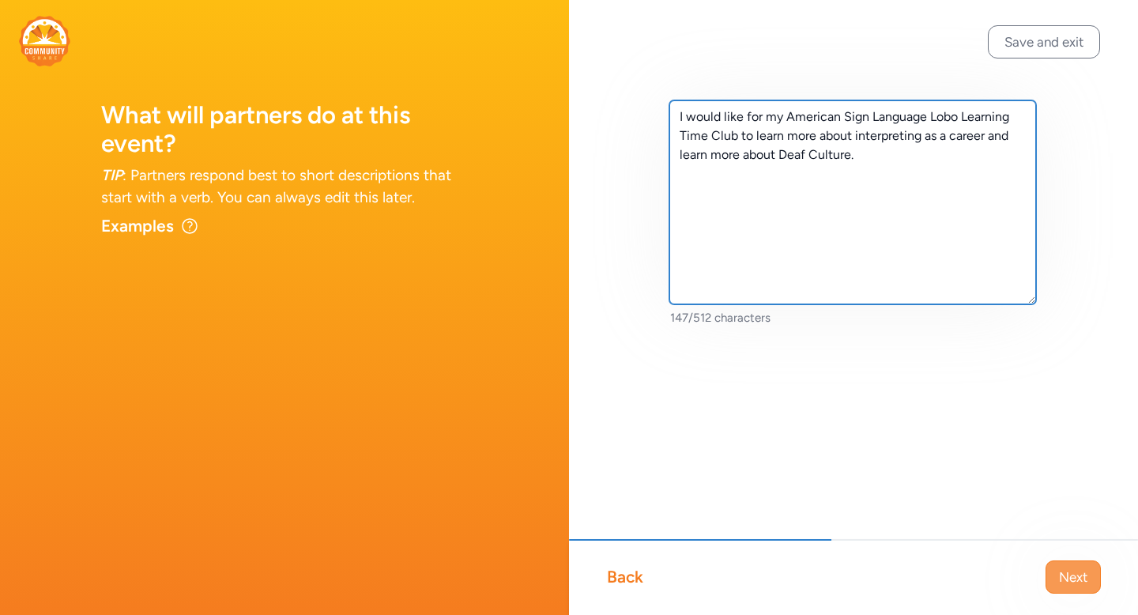
type textarea "I would like for my American Sign Language Lobo Learning Time Club to learn mor…"
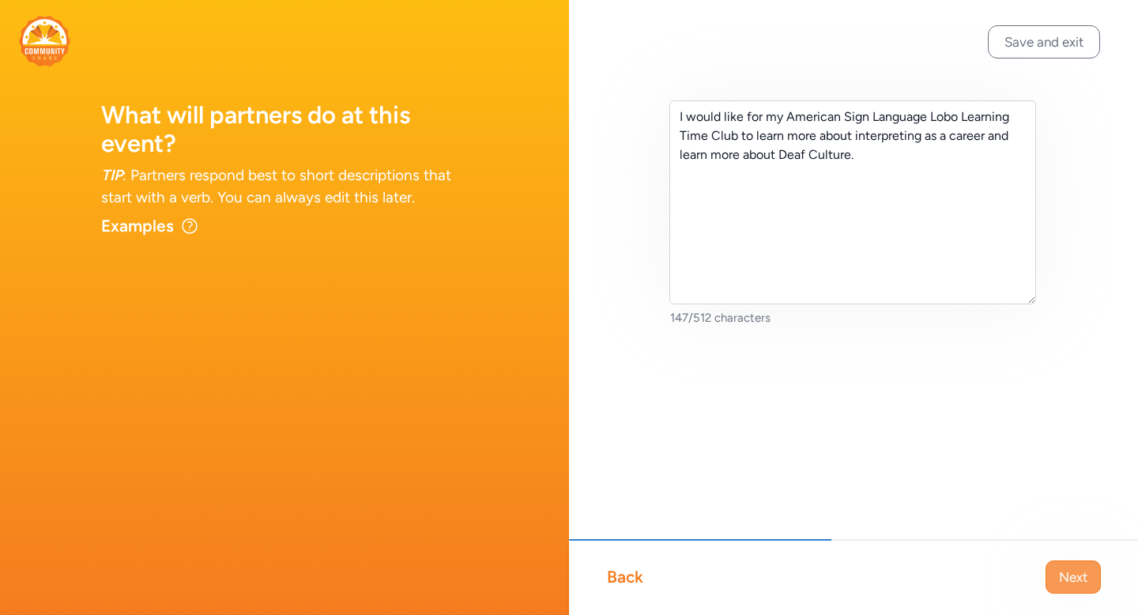
click at [1074, 583] on span "Next" at bounding box center [1073, 577] width 28 height 19
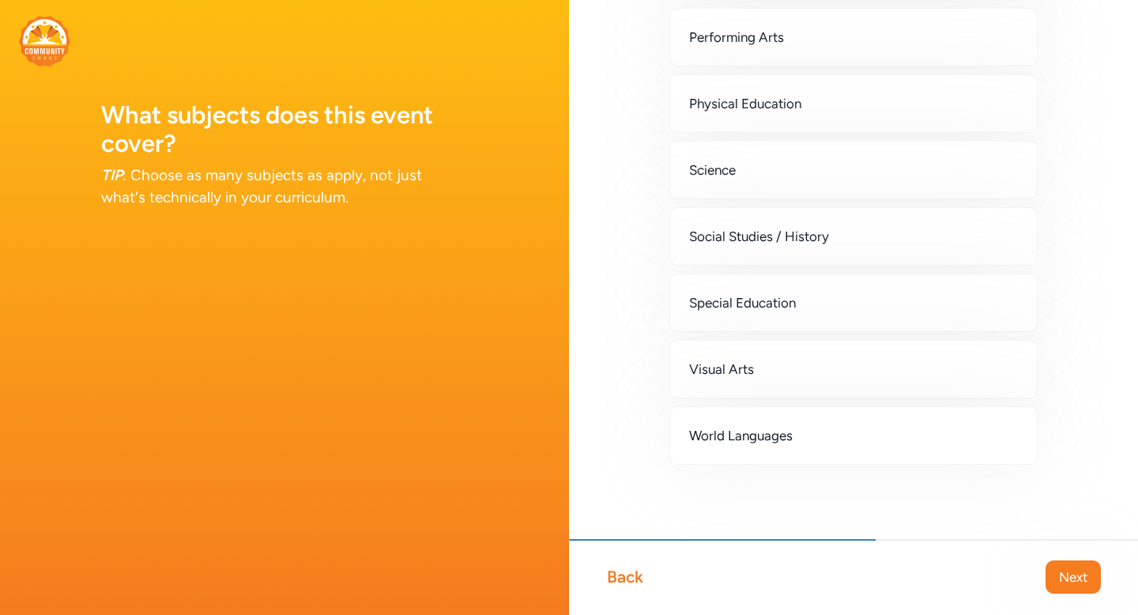
scroll to position [492, 0]
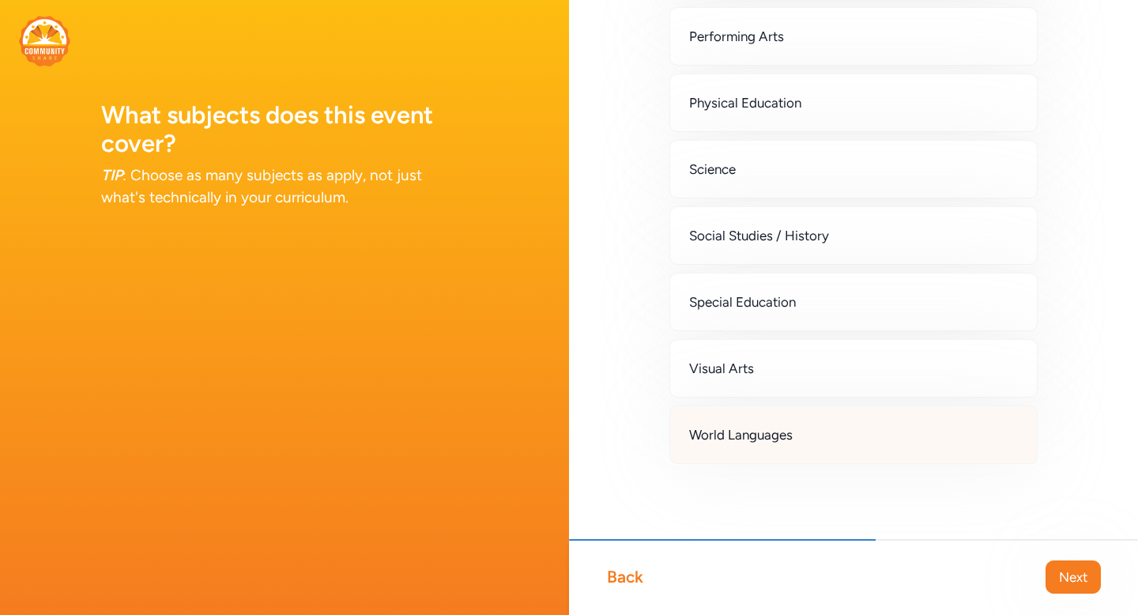
click at [782, 440] on span "World Languages" at bounding box center [741, 434] width 104 height 19
click at [1068, 571] on span "Next" at bounding box center [1073, 577] width 28 height 19
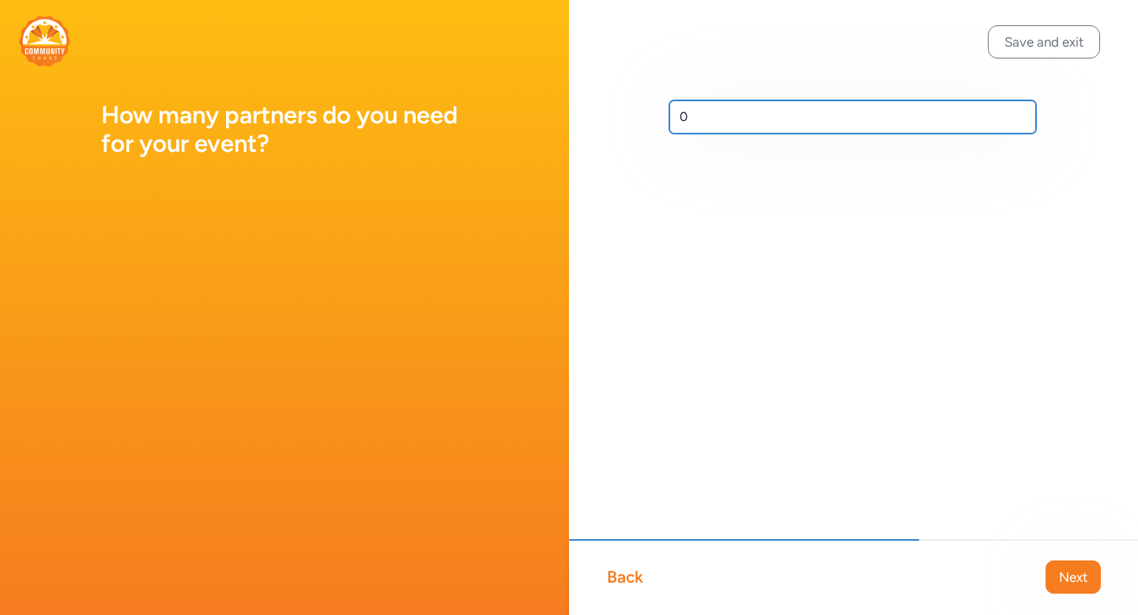
click at [812, 118] on input "0" at bounding box center [853, 116] width 367 height 33
type input "1"
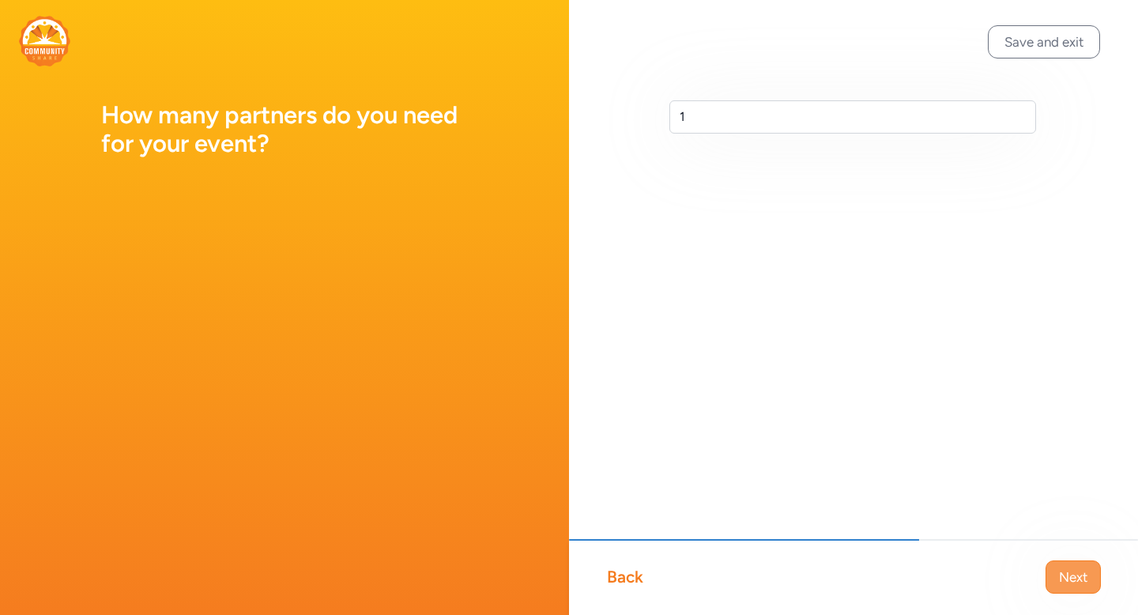
click at [1063, 577] on span "Next" at bounding box center [1073, 577] width 28 height 19
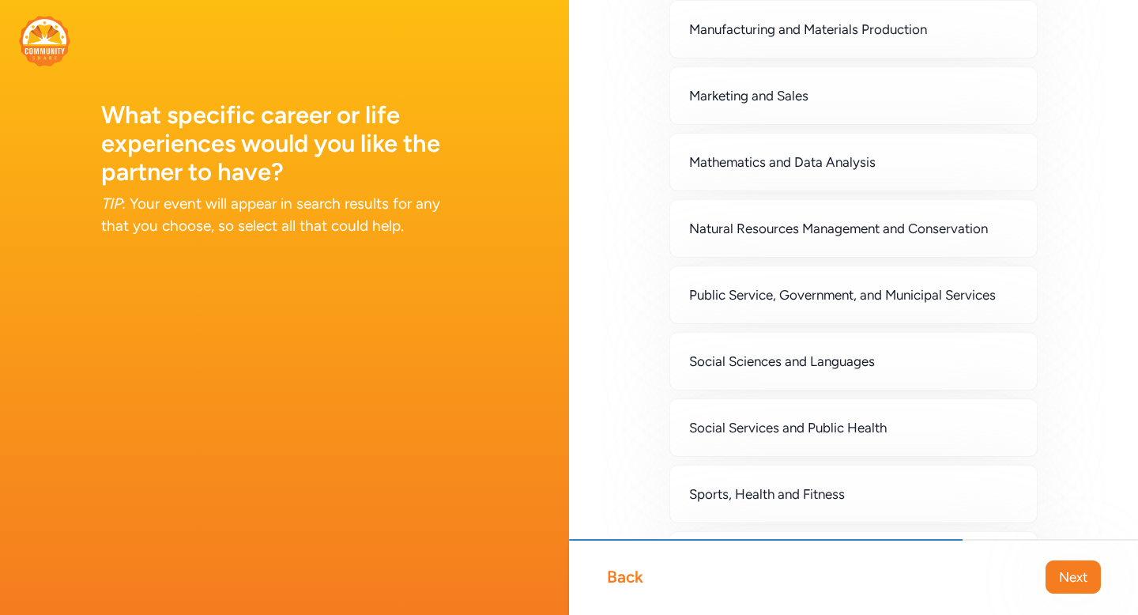
scroll to position [1117, 0]
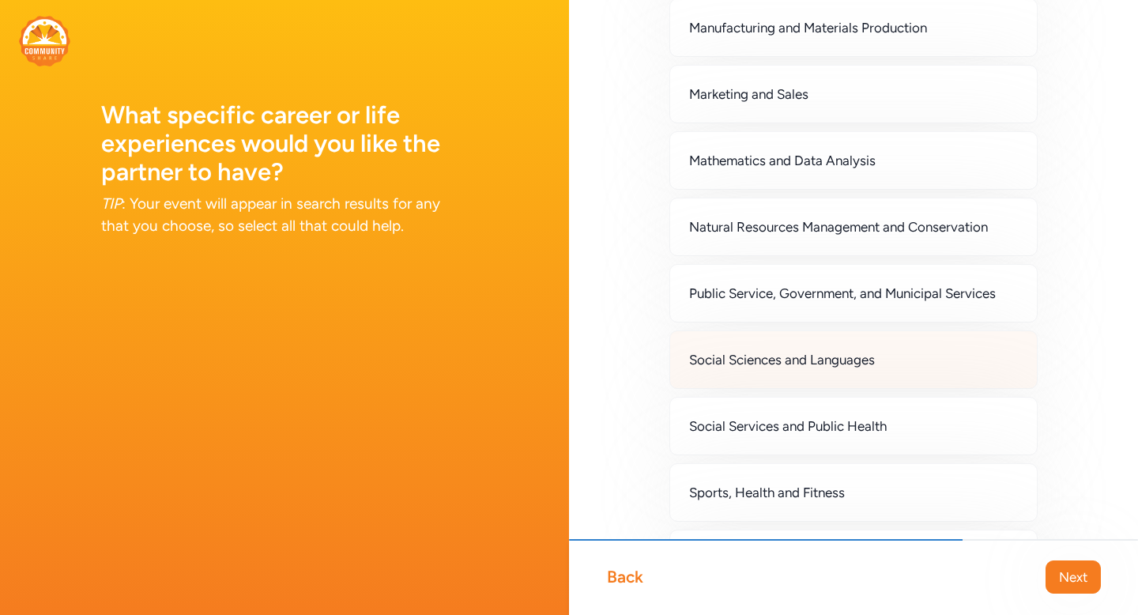
click at [709, 370] on div "Social Sciences and Languages" at bounding box center [854, 359] width 368 height 59
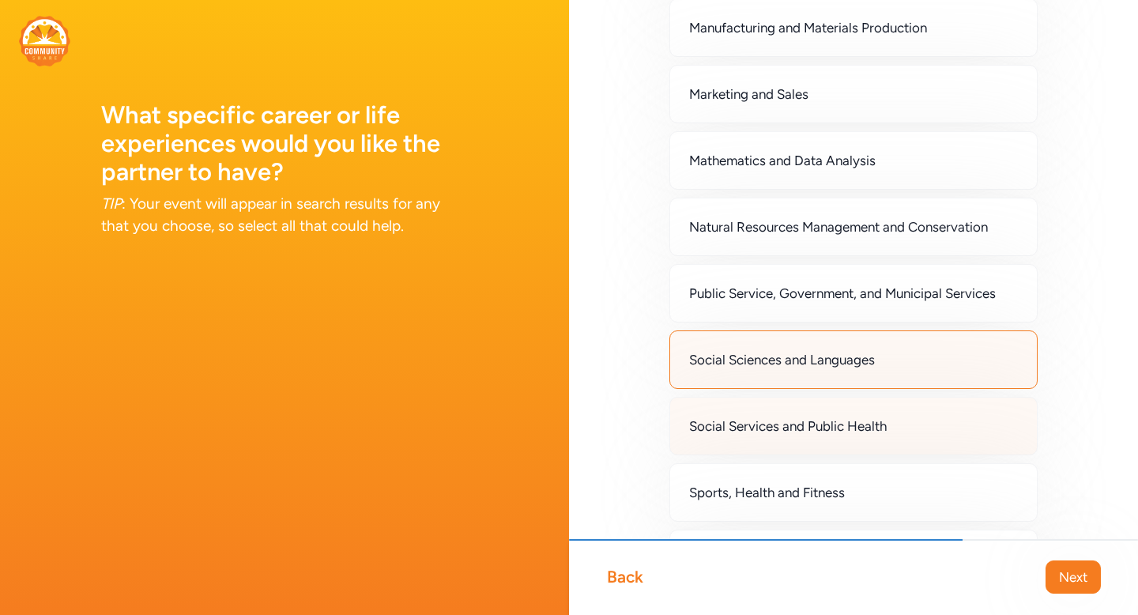
scroll to position [1308, 0]
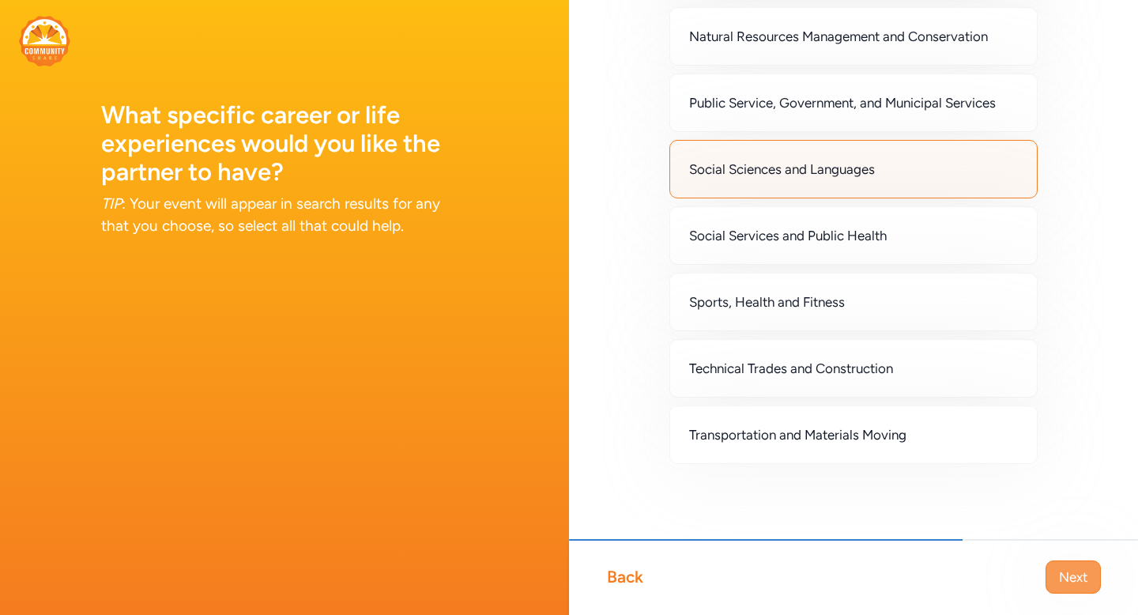
click at [1078, 576] on span "Next" at bounding box center [1073, 577] width 28 height 19
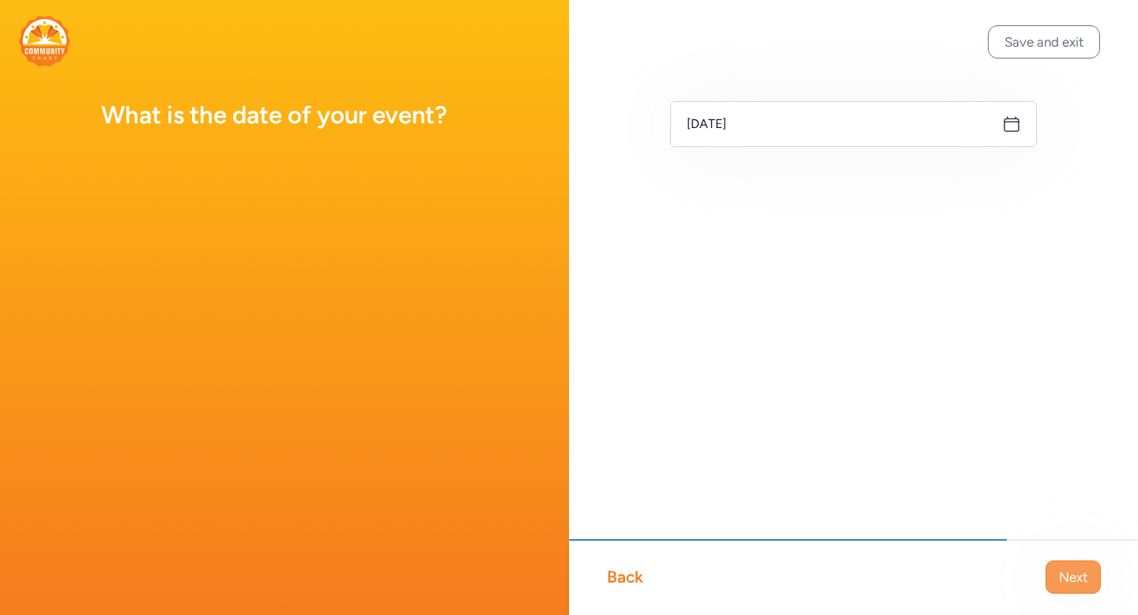
click at [1068, 572] on span "Next" at bounding box center [1073, 577] width 28 height 19
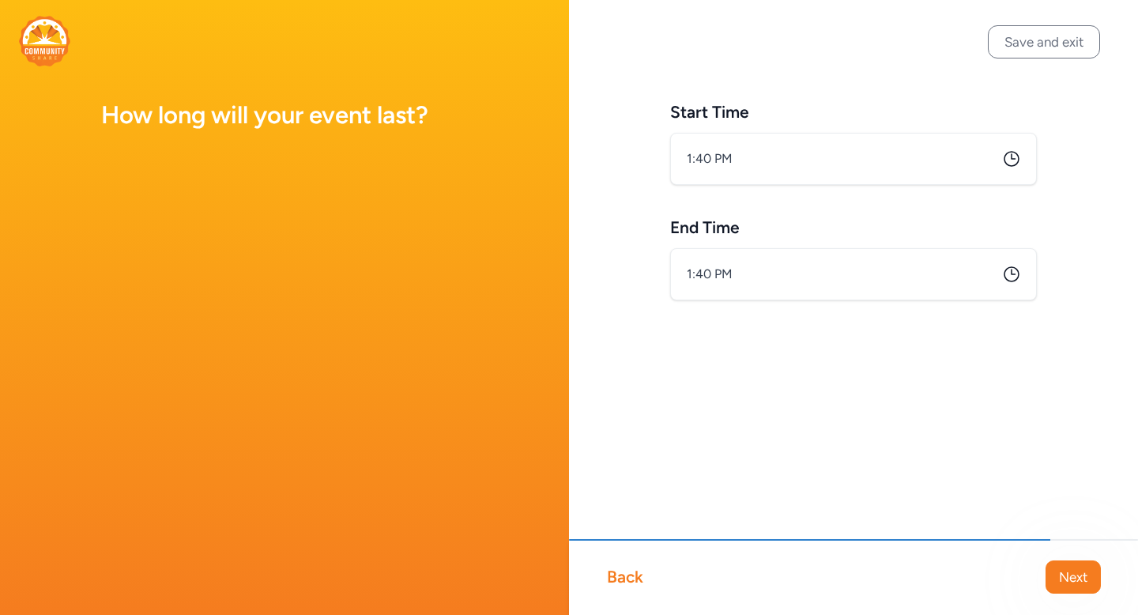
click at [244, 119] on h1 "How long will your event last?" at bounding box center [284, 115] width 367 height 28
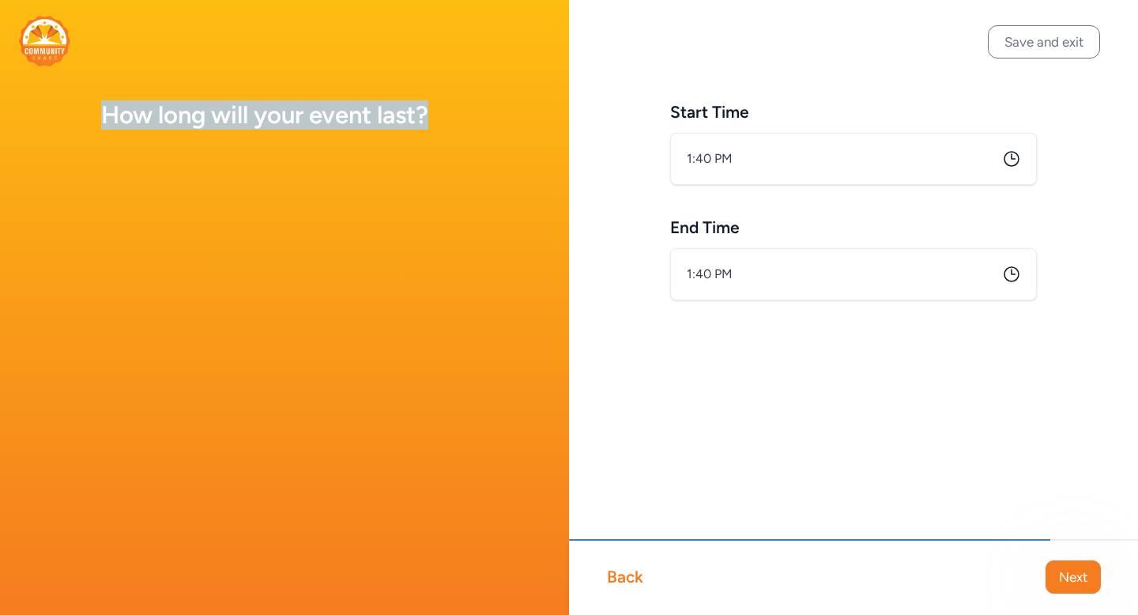
click at [244, 119] on h1 "How long will your event last?" at bounding box center [284, 115] width 367 height 28
click at [436, 118] on h1 "How long will your event last?" at bounding box center [284, 115] width 367 height 28
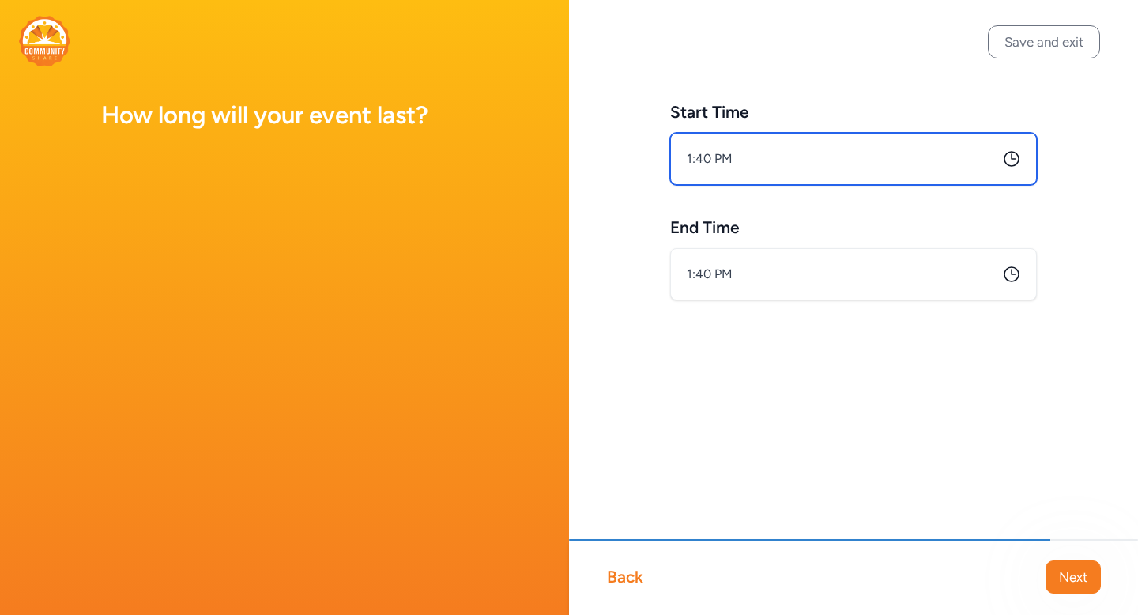
click at [734, 167] on input "1:40 PM" at bounding box center [853, 159] width 367 height 52
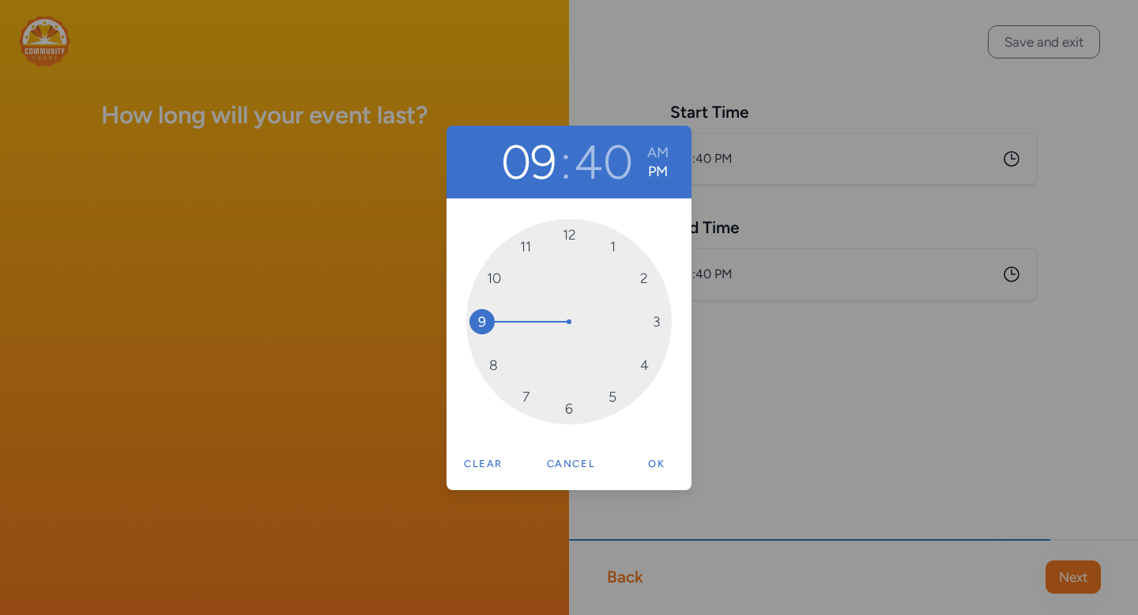
drag, startPoint x: 612, startPoint y: 241, endPoint x: 496, endPoint y: 316, distance: 137.7
drag, startPoint x: 493, startPoint y: 360, endPoint x: 568, endPoint y: 235, distance: 146.2
click at [659, 149] on button "AM" at bounding box center [658, 152] width 21 height 19
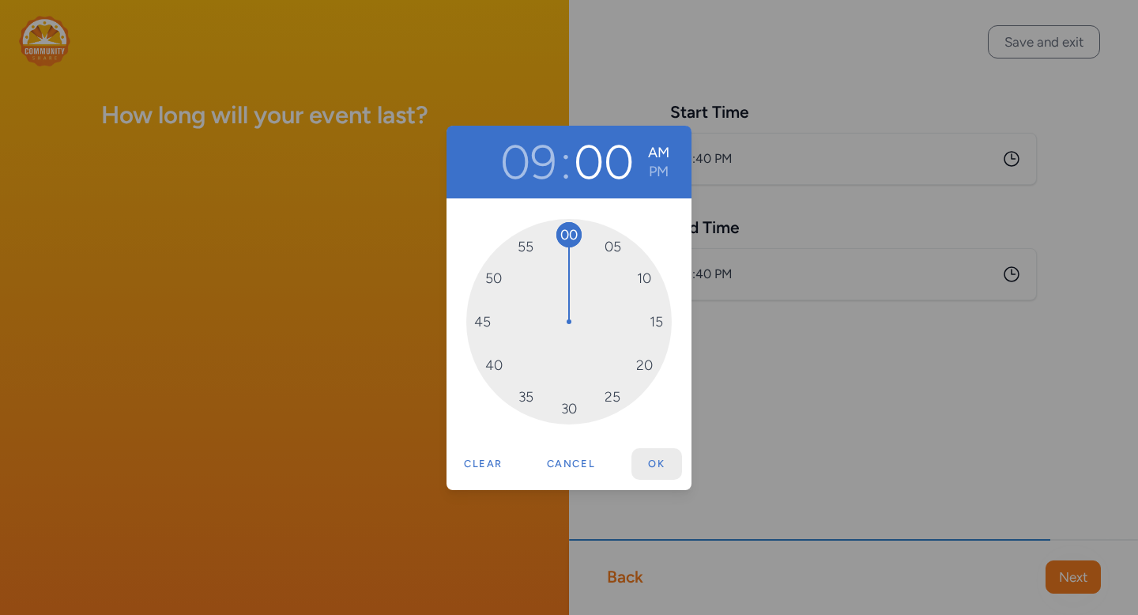
click at [655, 468] on button "Ok" at bounding box center [657, 464] width 51 height 32
type input "9:00 AM"
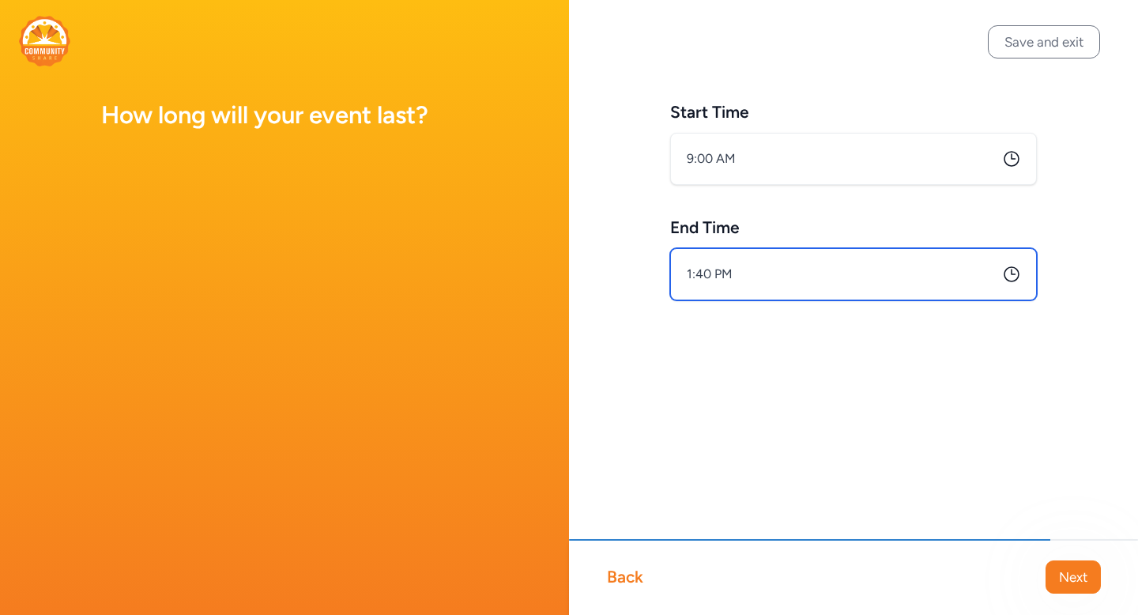
click at [738, 294] on input "1:40 PM" at bounding box center [853, 274] width 367 height 52
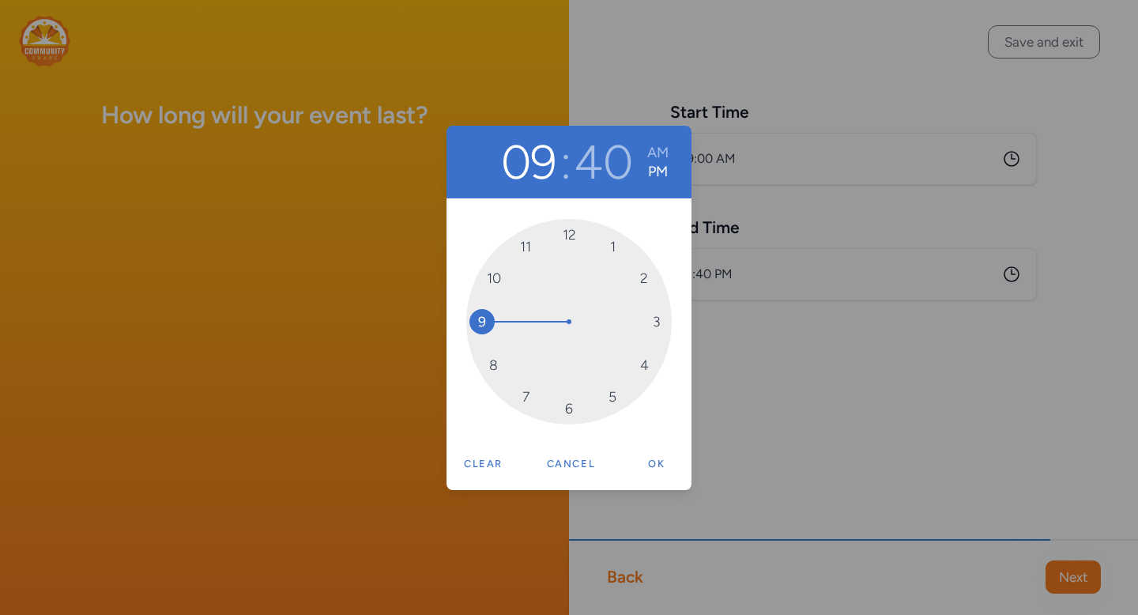
drag, startPoint x: 610, startPoint y: 244, endPoint x: 455, endPoint y: 330, distance: 177.3
click at [455, 330] on div "12 1 2 3 4 5 6 7 8 9 10 11" at bounding box center [569, 321] width 245 height 247
click at [597, 180] on button "40" at bounding box center [603, 162] width 59 height 57
click at [542, 176] on button "09" at bounding box center [529, 162] width 56 height 57
drag, startPoint x: 487, startPoint y: 318, endPoint x: 489, endPoint y: 290, distance: 27.7
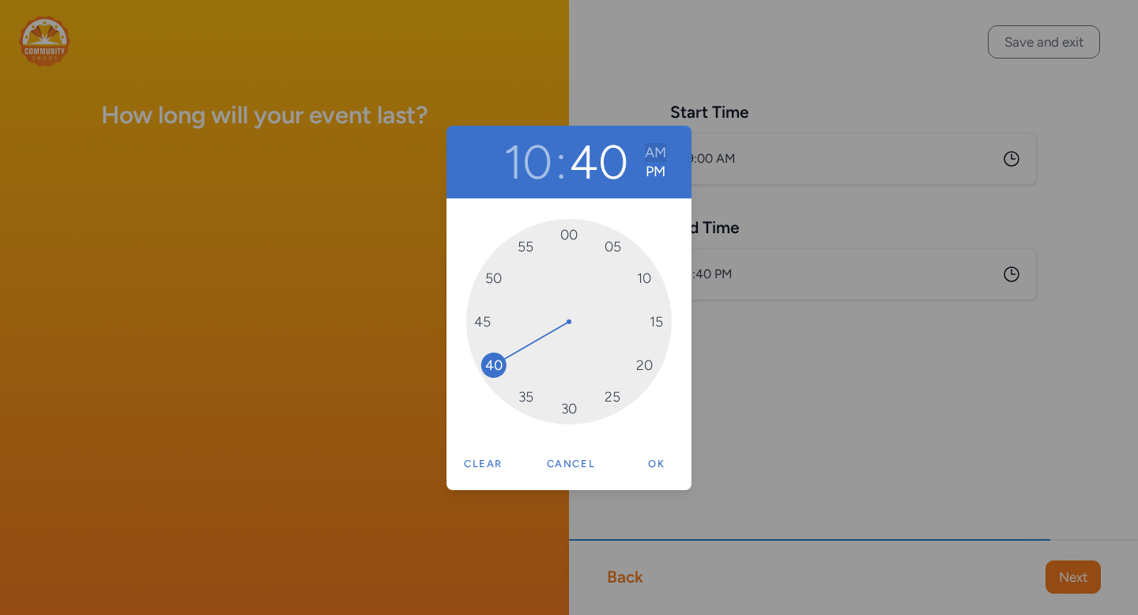
click at [655, 147] on button "AM" at bounding box center [655, 152] width 21 height 19
click at [655, 469] on button "Ok" at bounding box center [657, 464] width 51 height 32
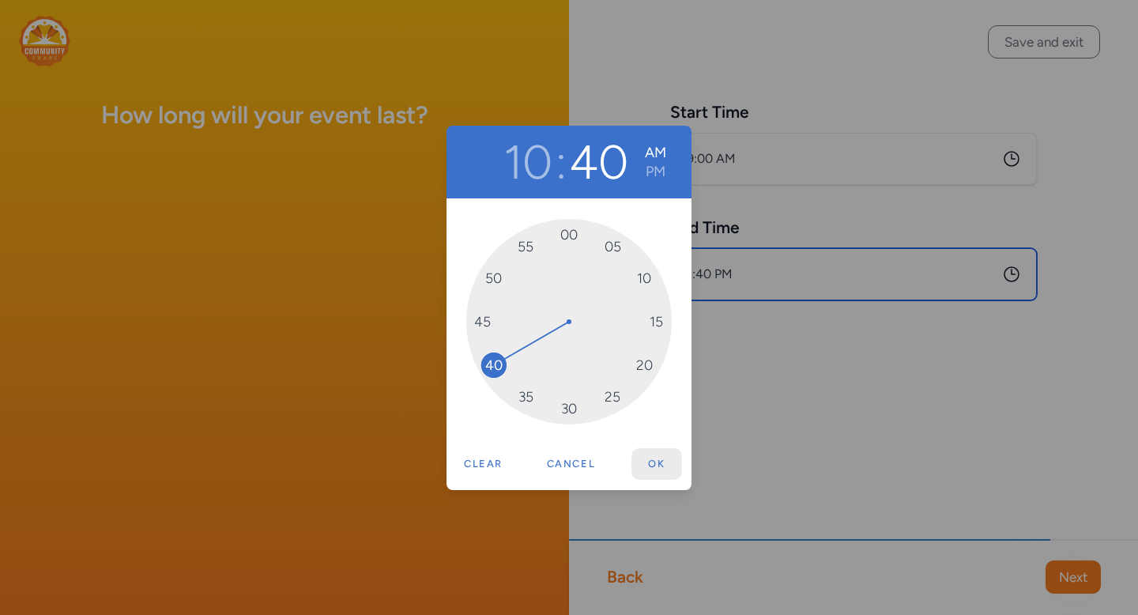
type input "10:40 AM"
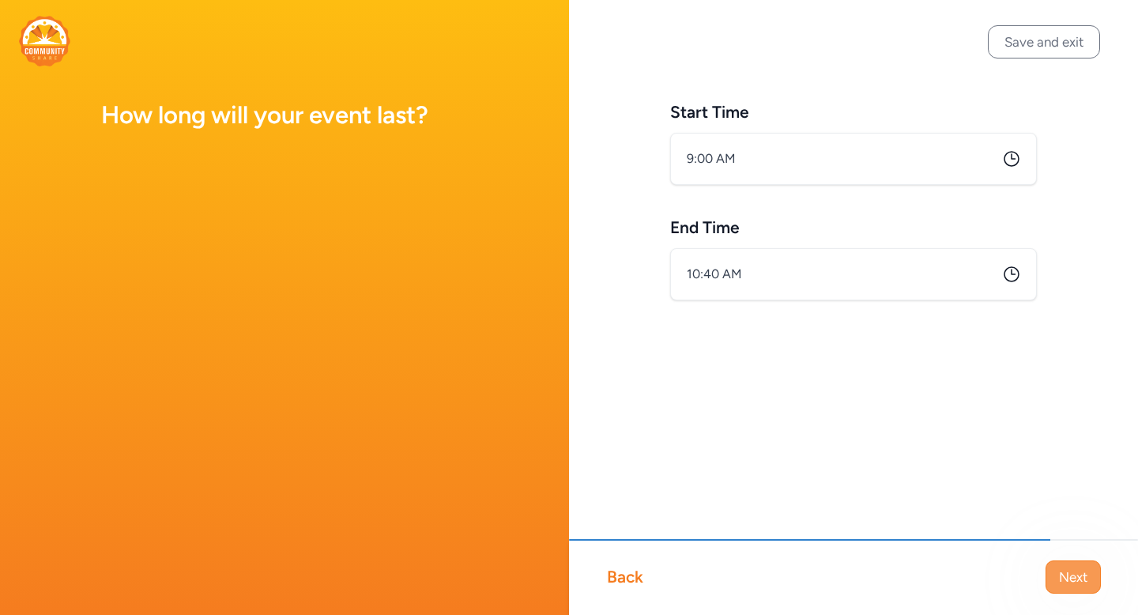
click at [1083, 580] on span "Next" at bounding box center [1073, 577] width 28 height 19
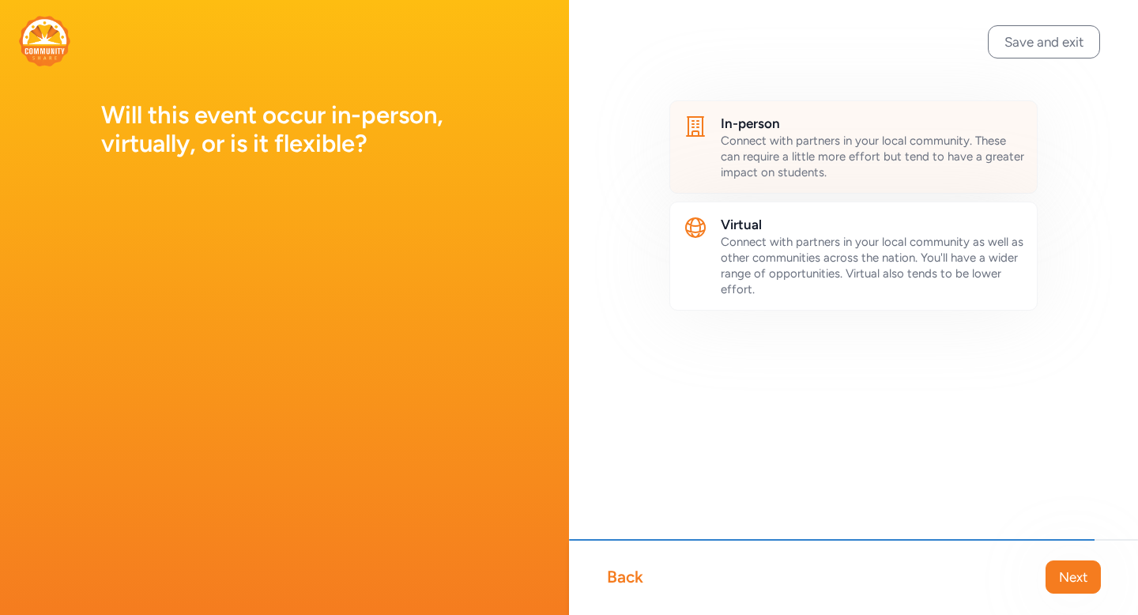
click at [727, 160] on span "Connect with partners in your local community. These can require a little more …" at bounding box center [873, 157] width 304 height 46
click at [1076, 584] on span "Next" at bounding box center [1073, 577] width 28 height 19
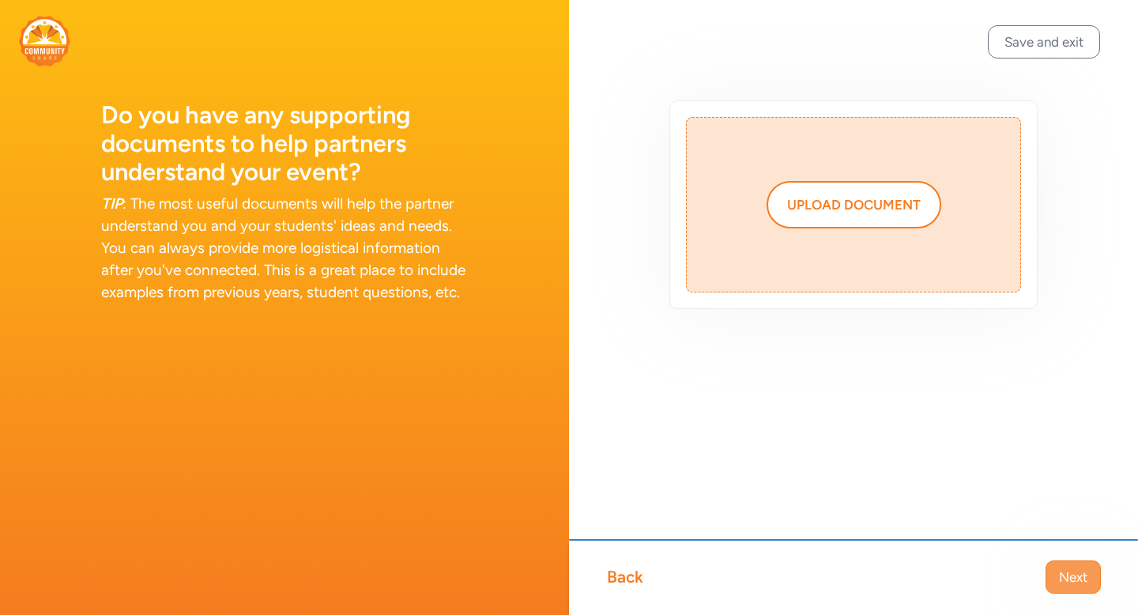
click at [1067, 572] on span "Next" at bounding box center [1073, 577] width 28 height 19
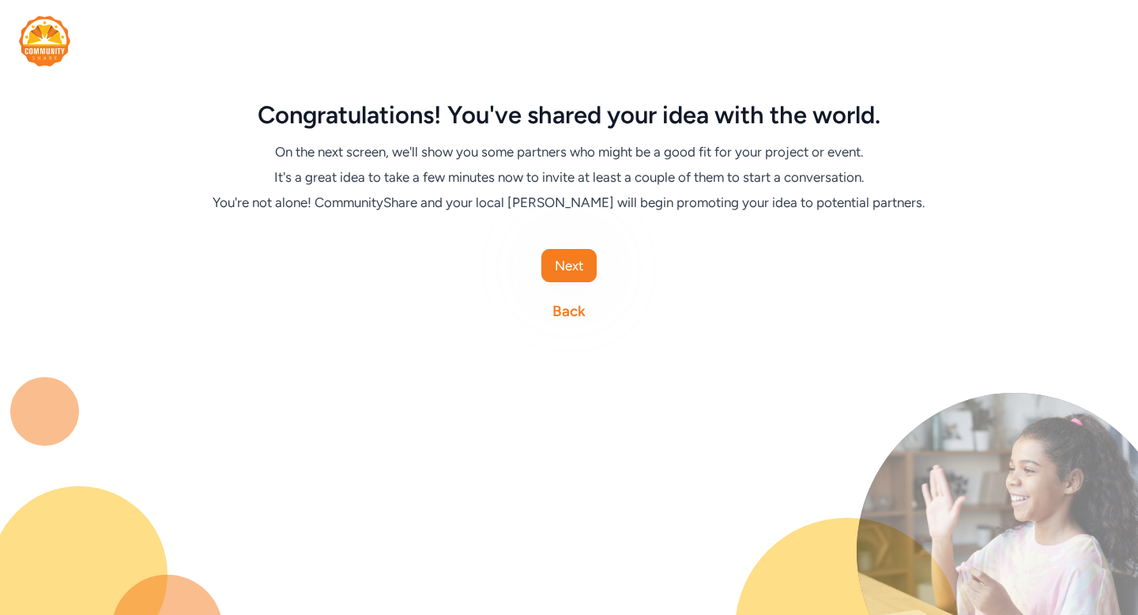
click at [565, 316] on link "Back" at bounding box center [569, 311] width 33 height 22
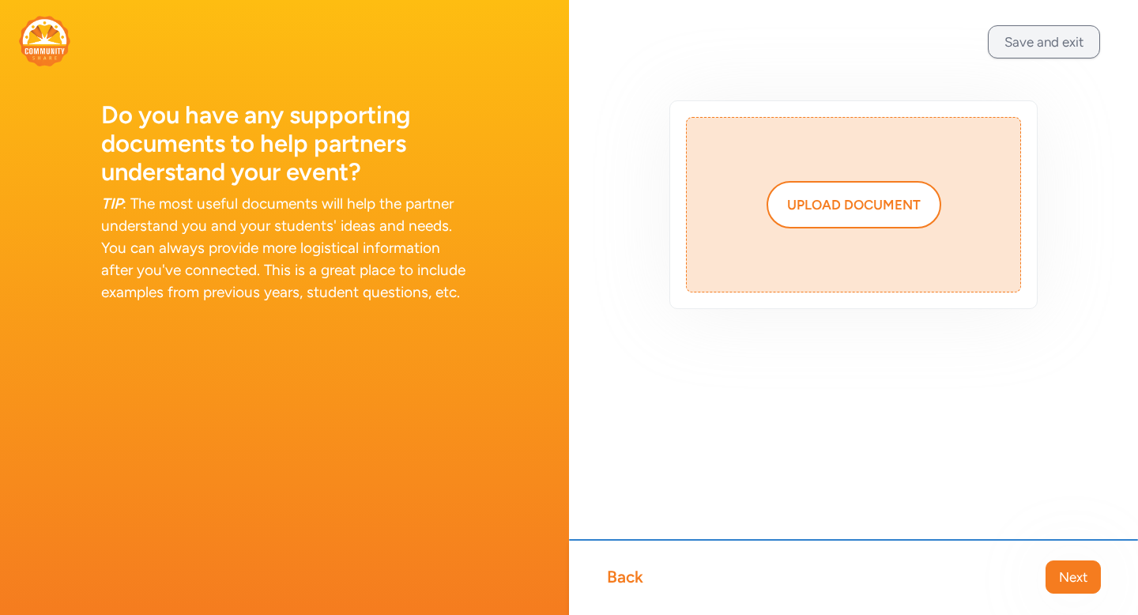
click at [1010, 44] on button "Save and exit" at bounding box center [1044, 41] width 112 height 33
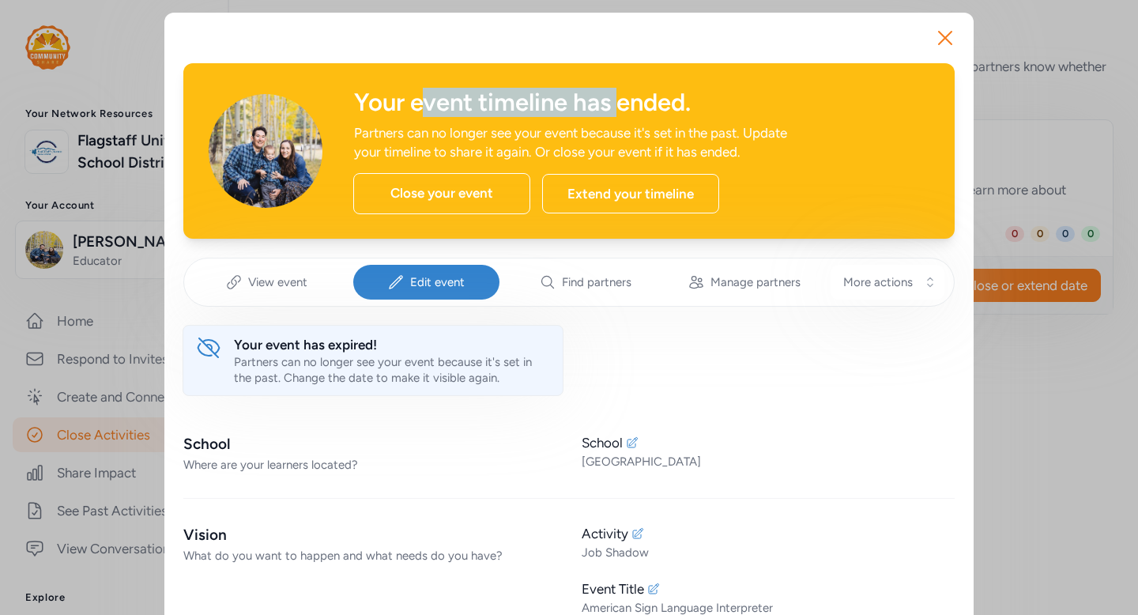
drag, startPoint x: 423, startPoint y: 110, endPoint x: 616, endPoint y: 109, distance: 192.9
click at [616, 109] on div "Your event timeline has ended." at bounding box center [642, 103] width 576 height 28
click at [933, 35] on icon "button" at bounding box center [945, 37] width 25 height 25
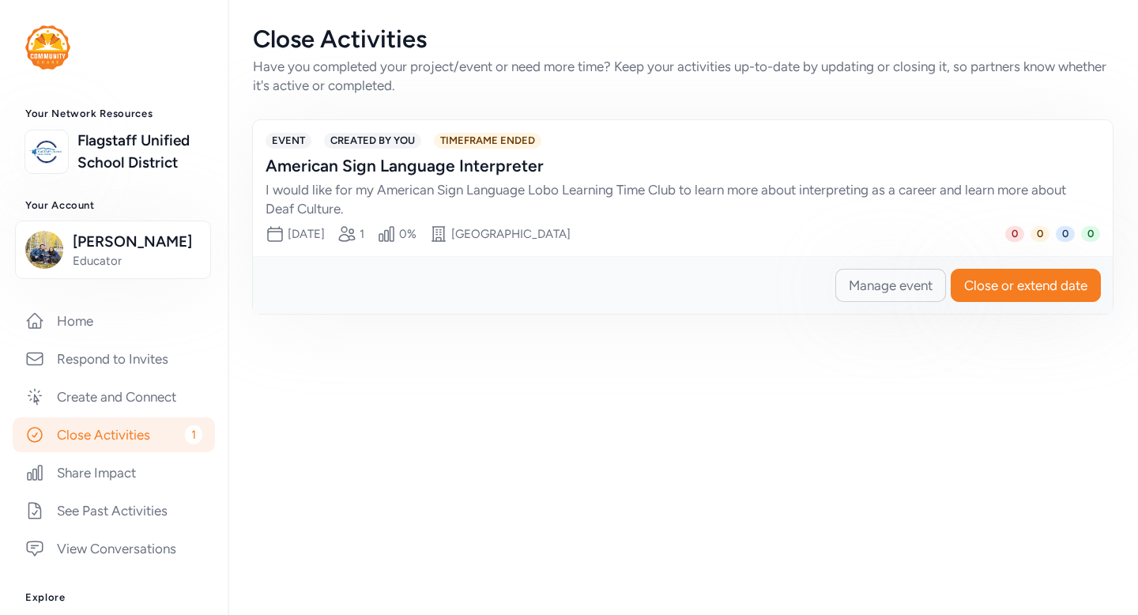
click at [877, 288] on span "Manage event" at bounding box center [891, 285] width 84 height 19
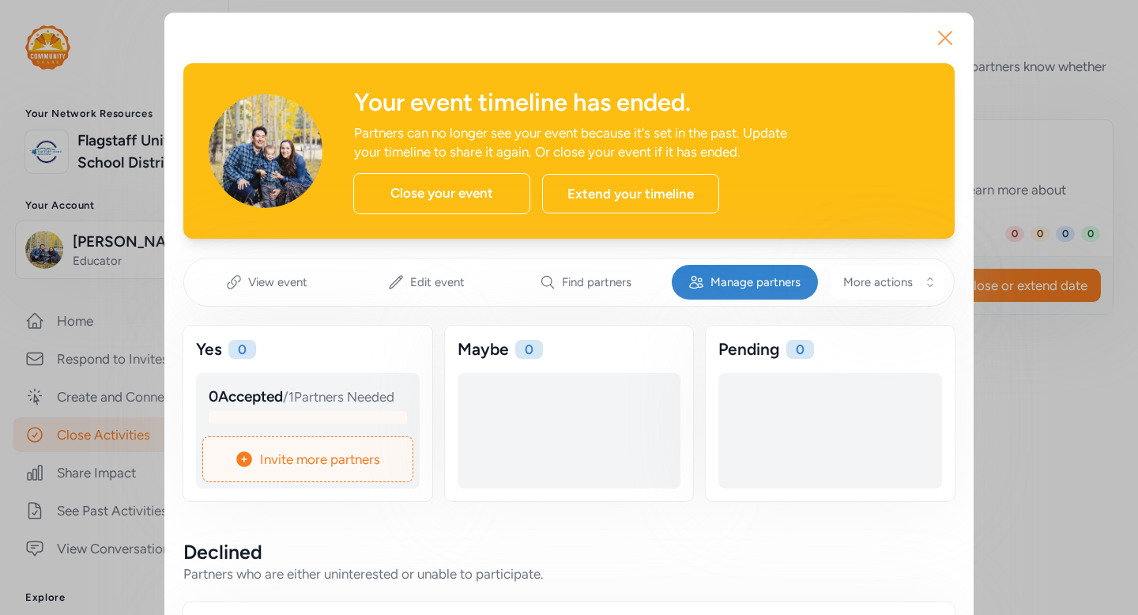
click at [935, 32] on icon "button" at bounding box center [945, 37] width 25 height 25
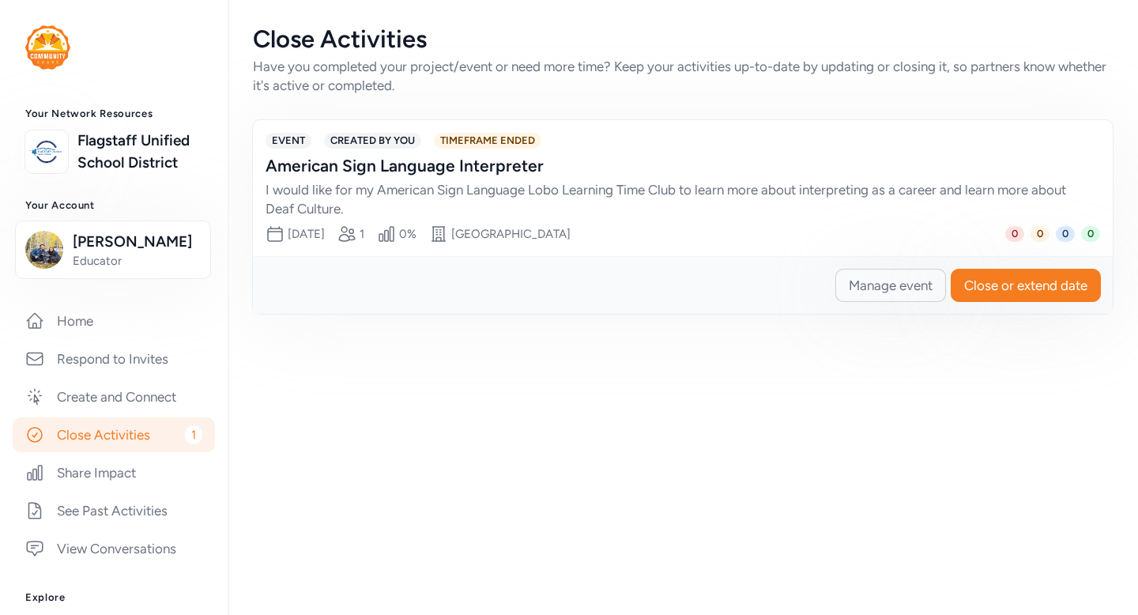
click at [904, 281] on span "Manage event" at bounding box center [891, 285] width 84 height 19
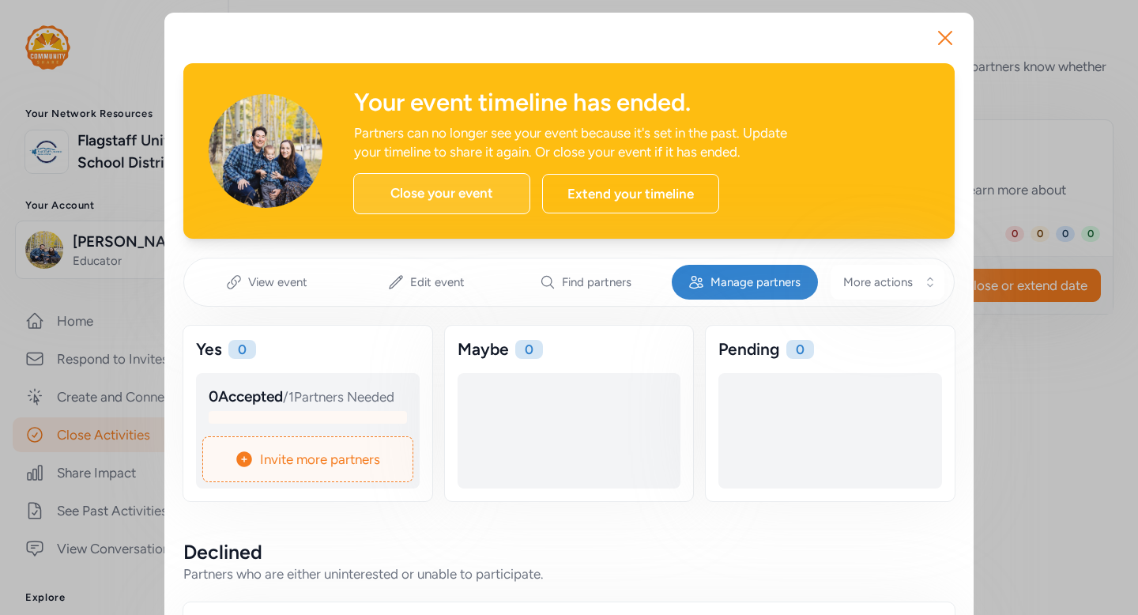
click at [419, 210] on div "Close your event" at bounding box center [441, 193] width 177 height 41
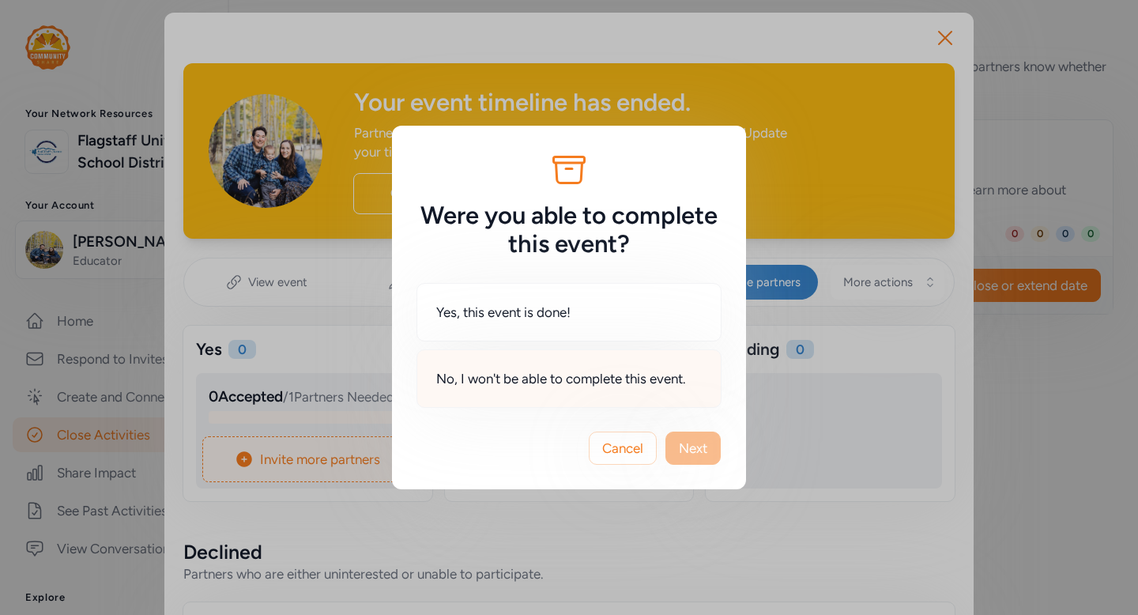
click at [550, 387] on span "No, I won't be able to complete this event." at bounding box center [561, 378] width 250 height 19
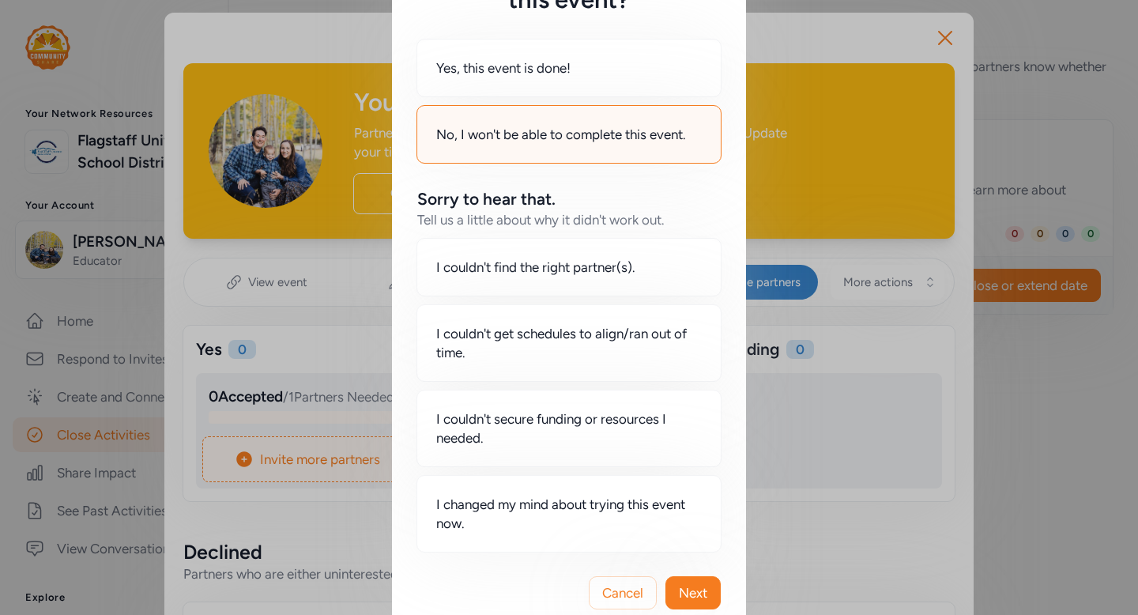
scroll to position [163, 0]
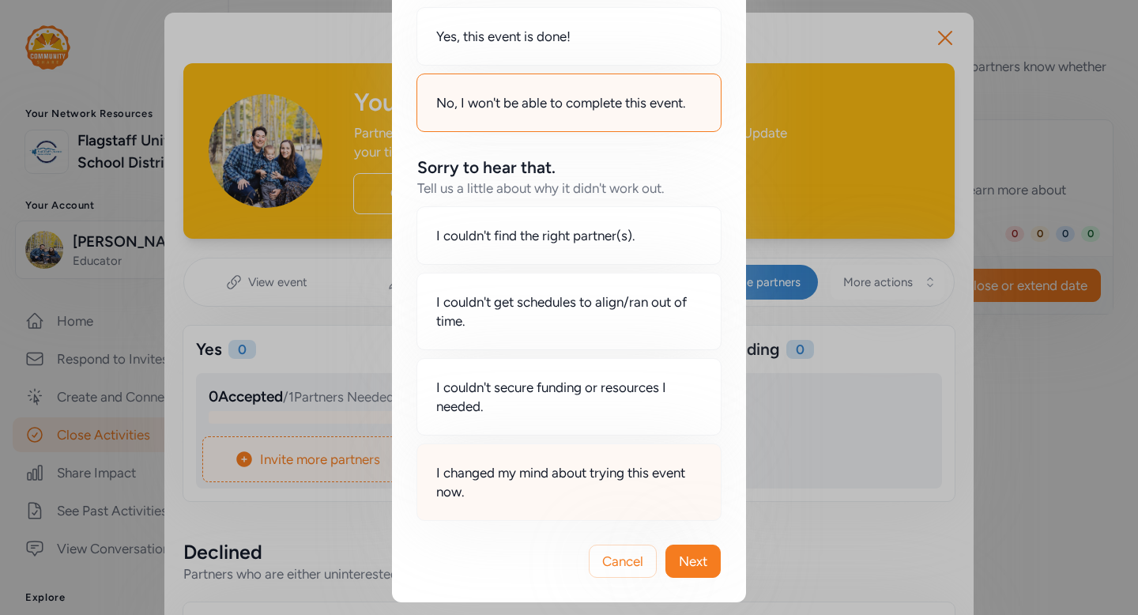
click at [530, 494] on span "I changed my mind about trying this event now." at bounding box center [569, 482] width 266 height 38
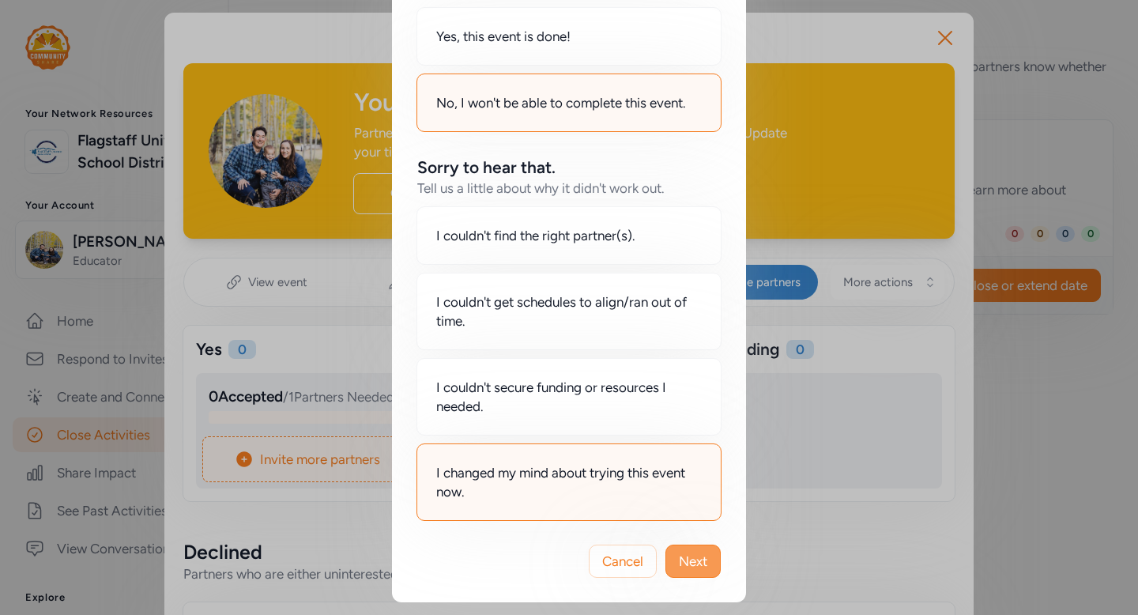
click at [697, 558] on span "Next" at bounding box center [693, 561] width 28 height 19
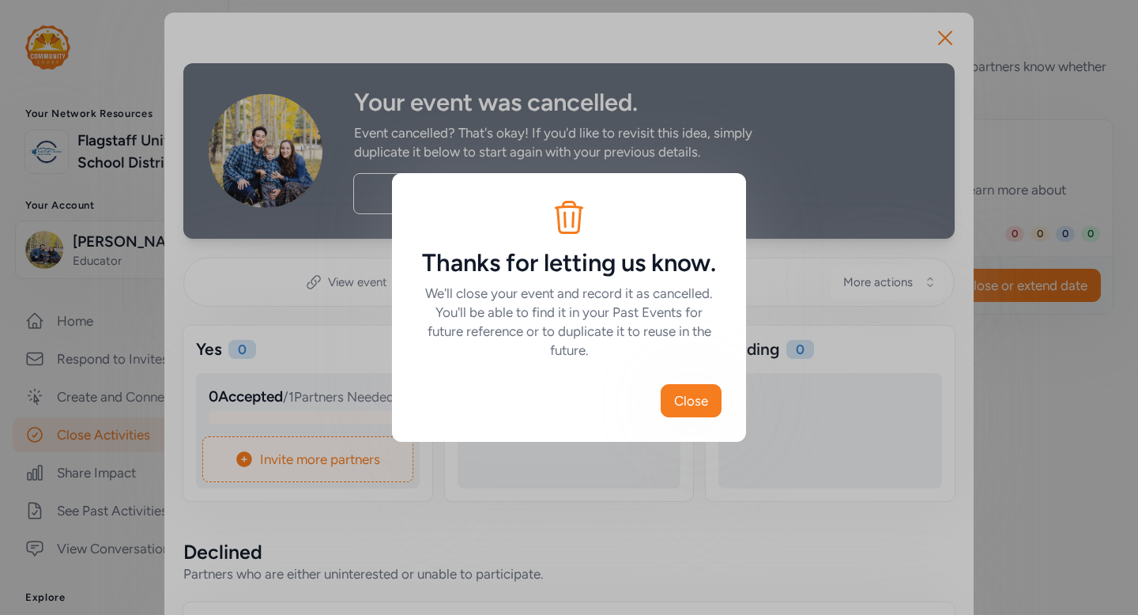
scroll to position [0, 0]
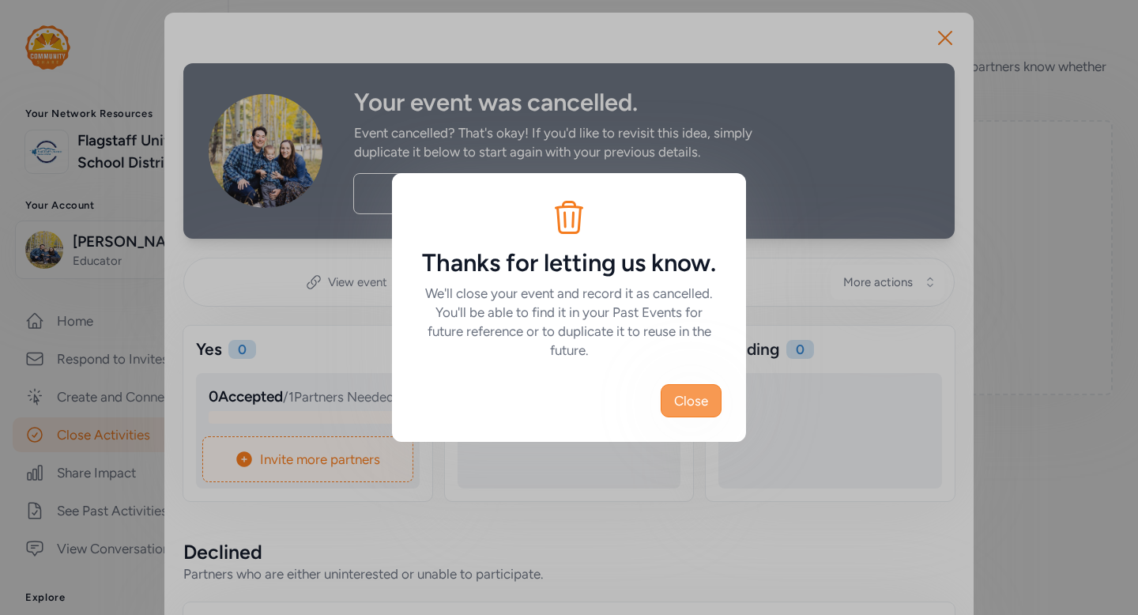
click at [685, 396] on span "Close" at bounding box center [691, 400] width 34 height 19
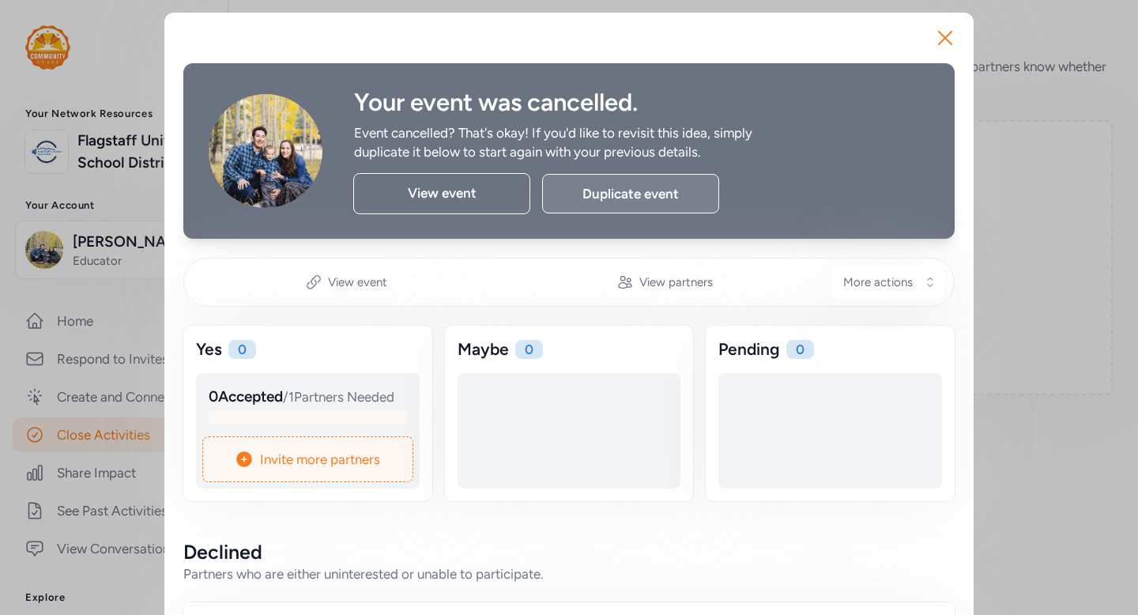
click at [644, 204] on div "Duplicate event" at bounding box center [630, 194] width 177 height 40
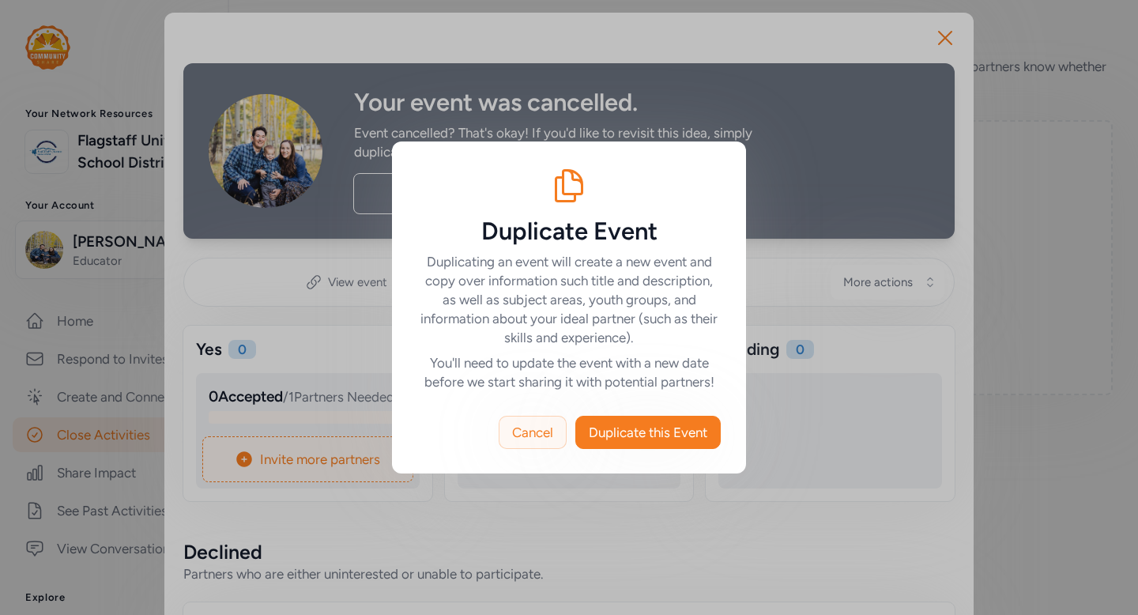
click at [534, 432] on span "Cancel" at bounding box center [532, 432] width 41 height 19
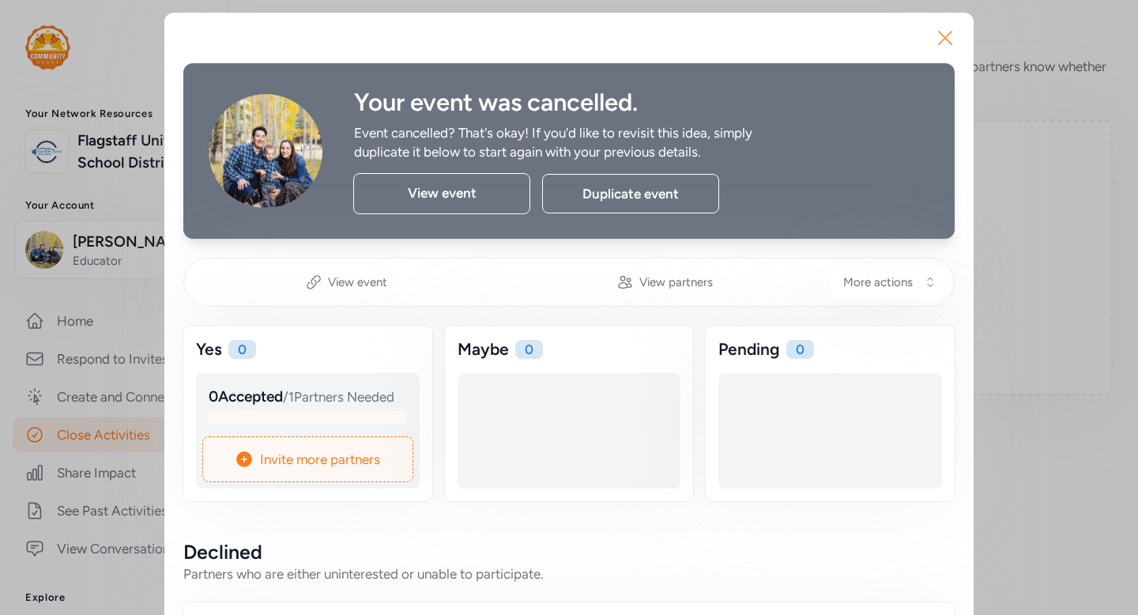
click at [933, 42] on icon "button" at bounding box center [945, 37] width 25 height 25
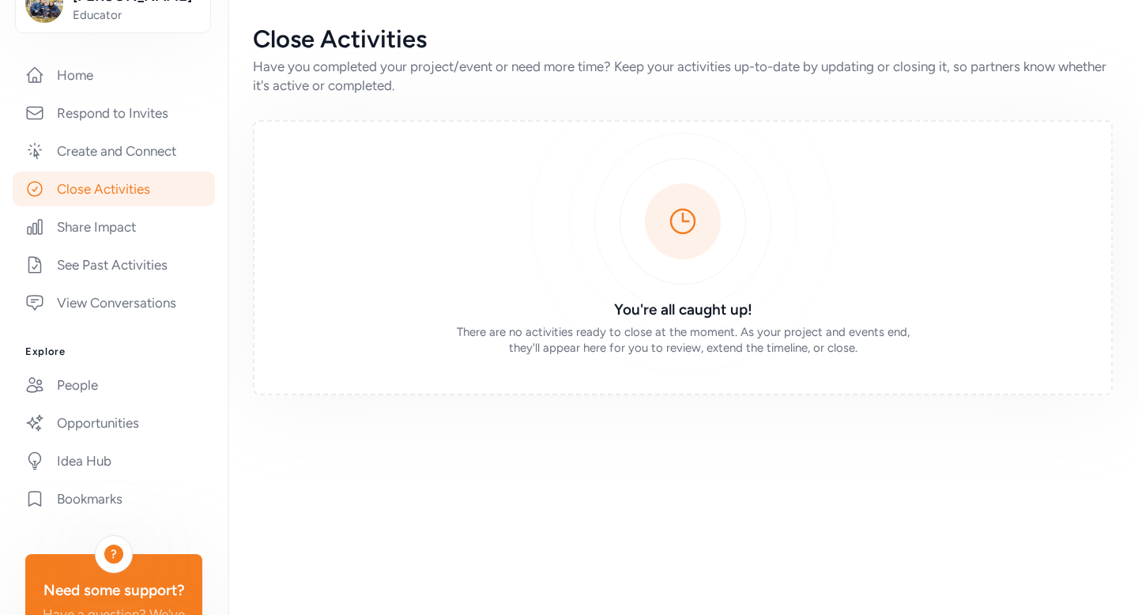
scroll to position [254, 0]
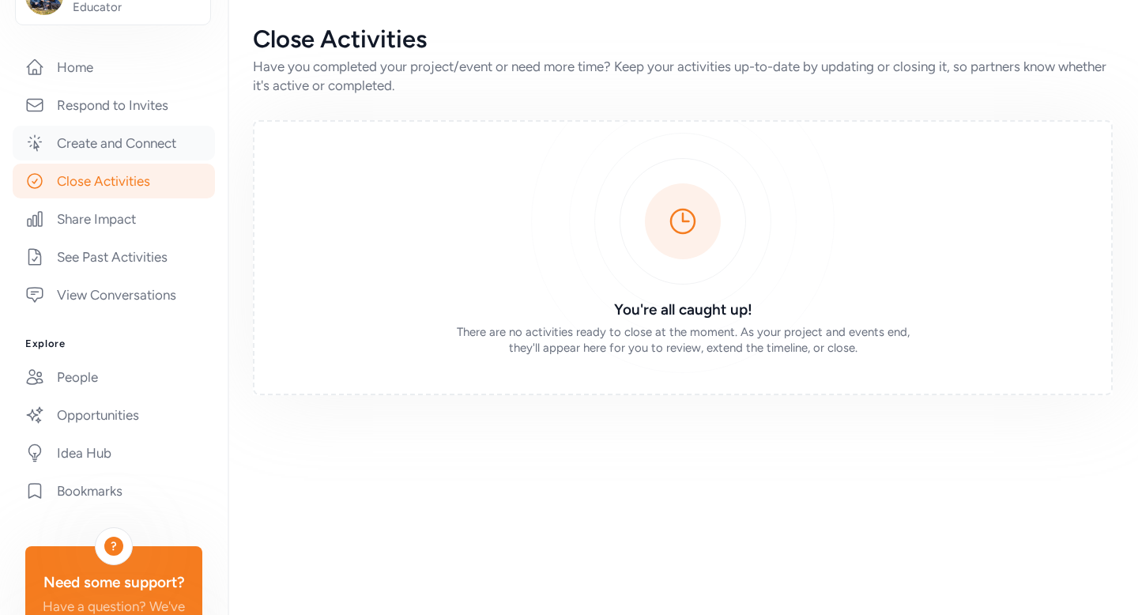
click at [110, 160] on link "Create and Connect" at bounding box center [114, 143] width 202 height 35
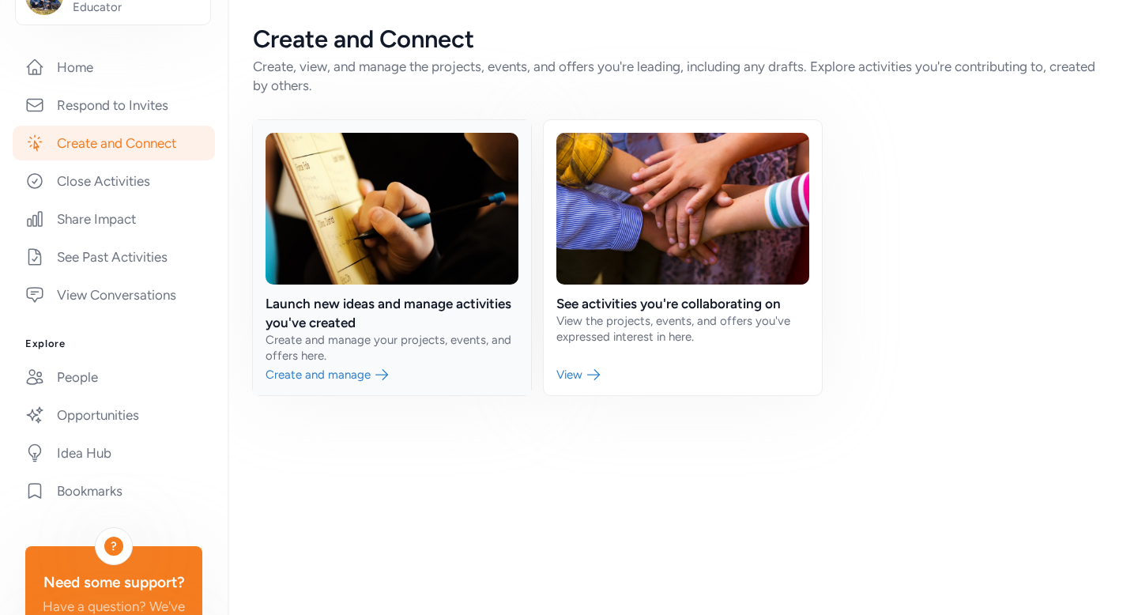
click at [351, 317] on link at bounding box center [392, 257] width 278 height 275
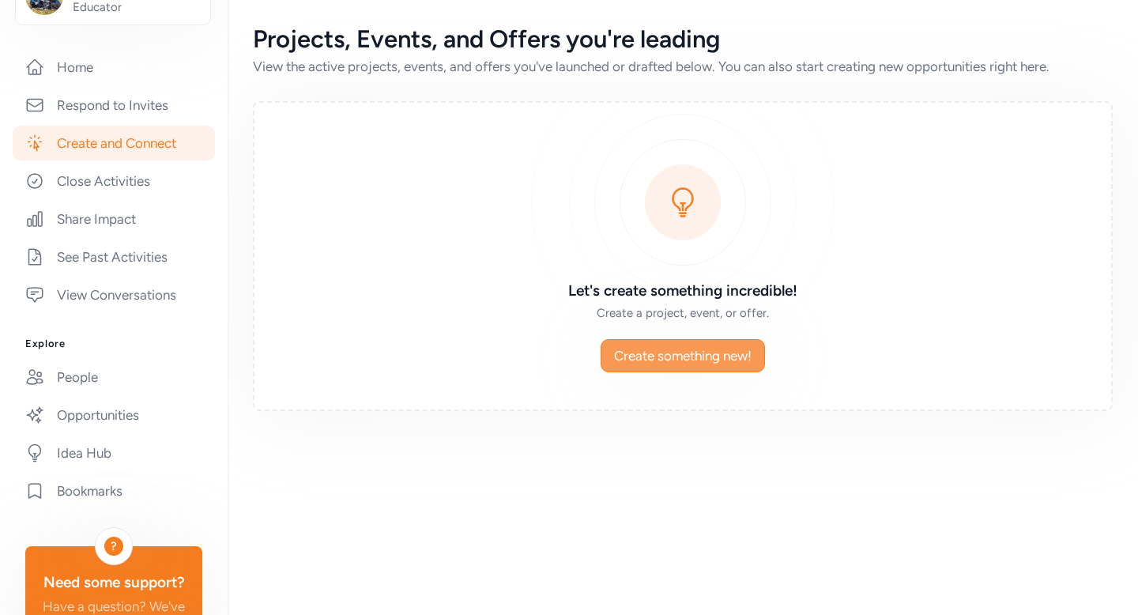
click at [723, 349] on span "Create something new!" at bounding box center [683, 355] width 138 height 19
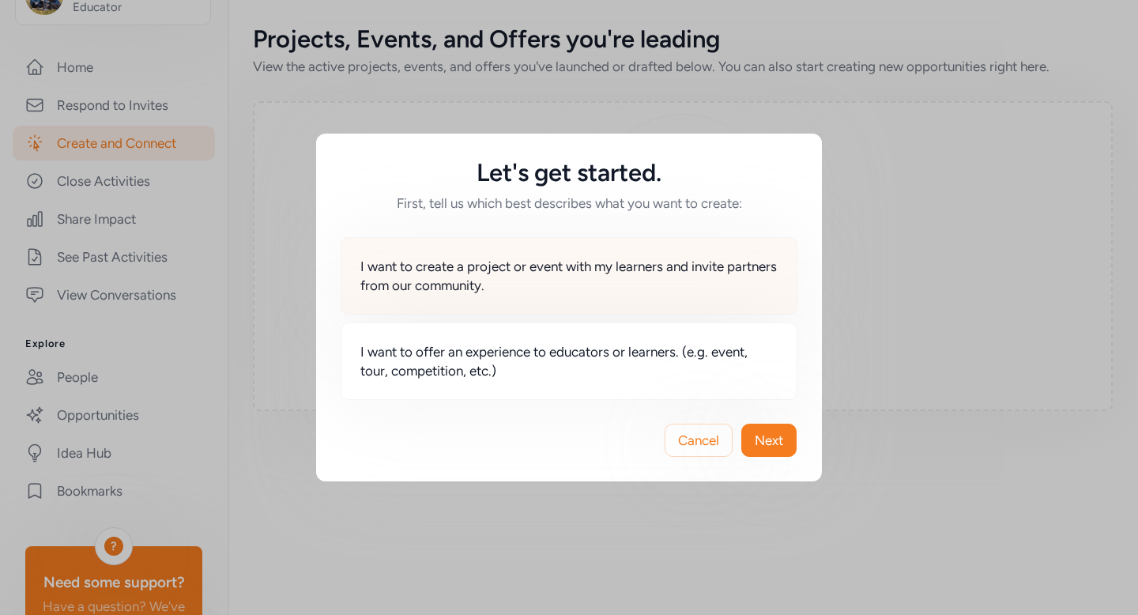
click at [484, 274] on span "I want to create a project or event with my learners and invite partners from o…" at bounding box center [569, 276] width 417 height 38
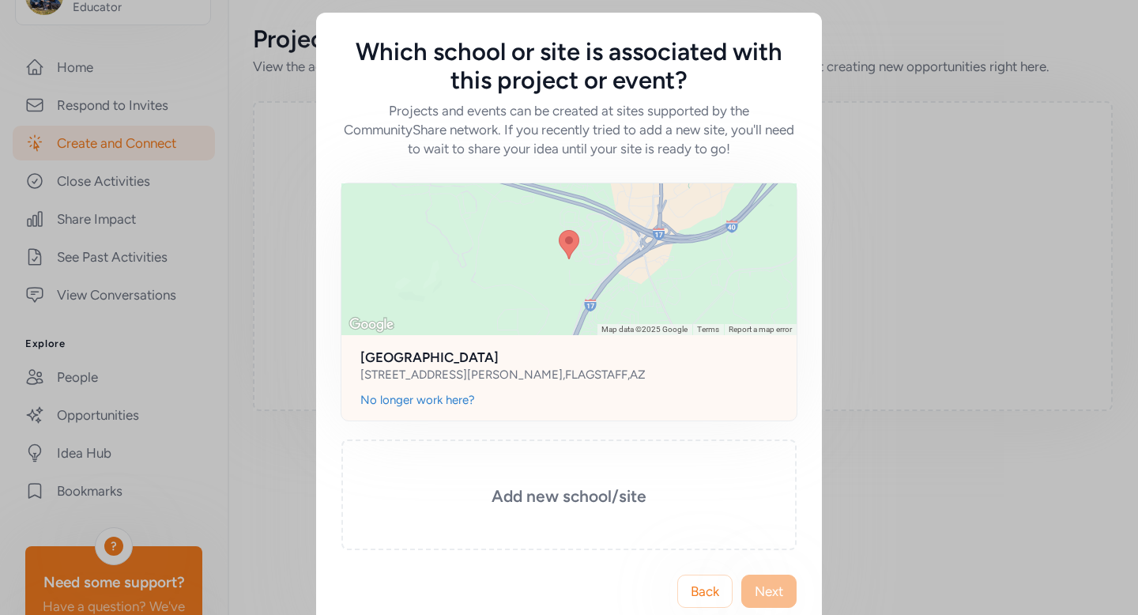
click at [603, 378] on div "[STREET_ADDRESS][PERSON_NAME]" at bounding box center [569, 375] width 417 height 16
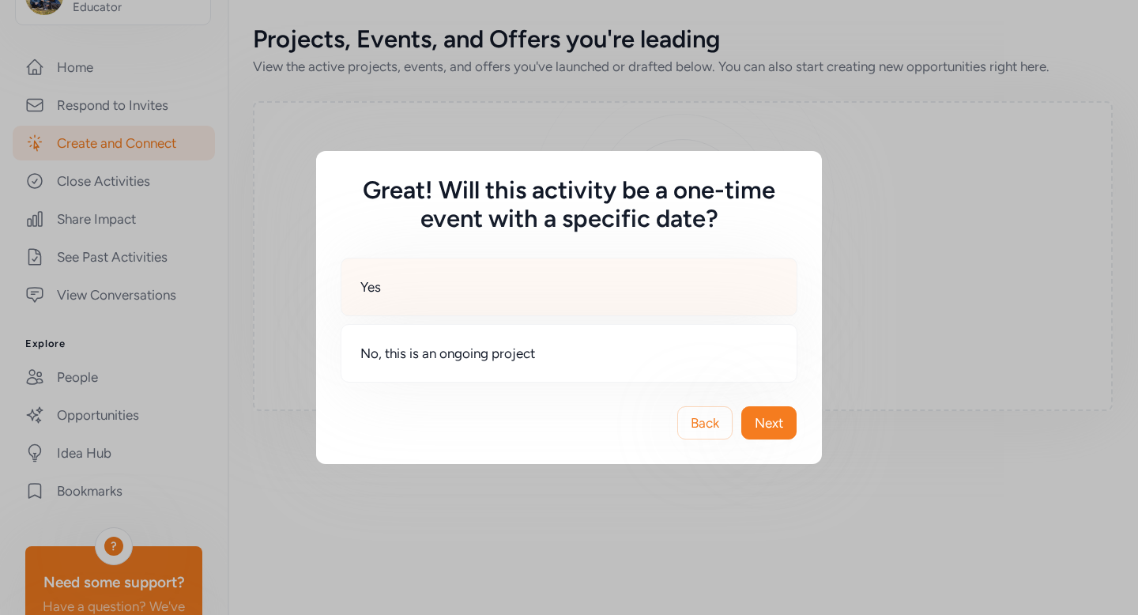
click at [504, 298] on div "Yes" at bounding box center [569, 287] width 457 height 59
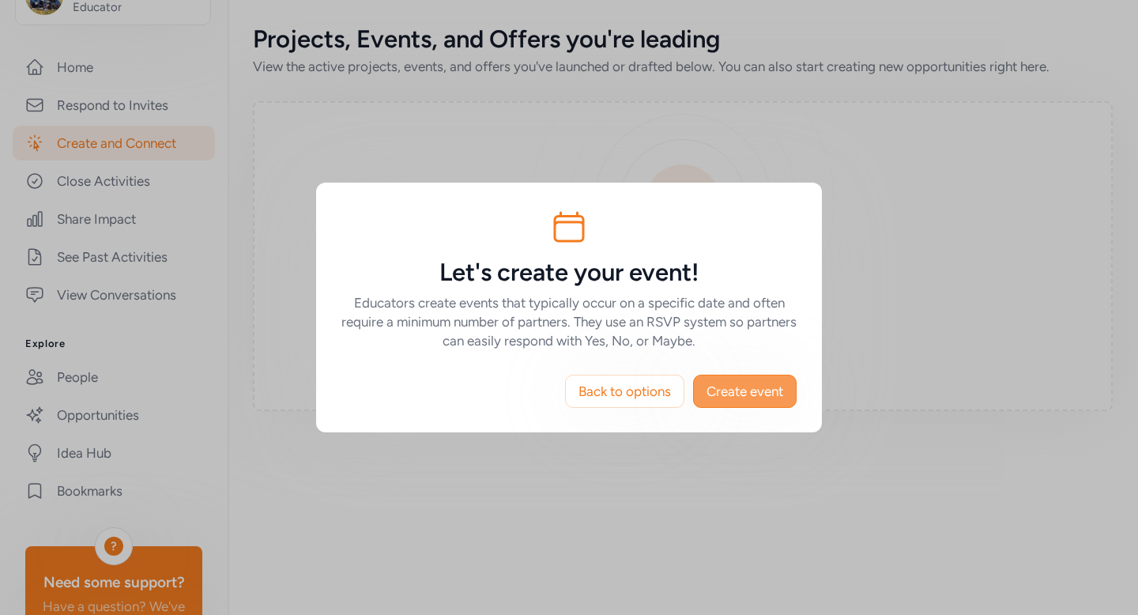
click at [757, 378] on button "Create event" at bounding box center [745, 391] width 104 height 33
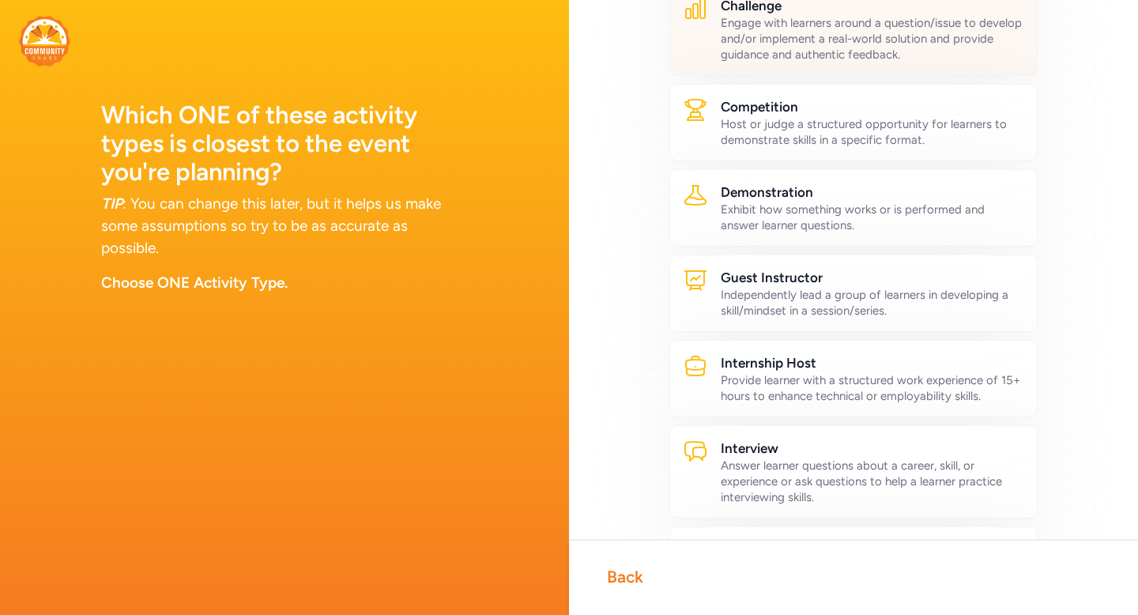
scroll to position [221, 0]
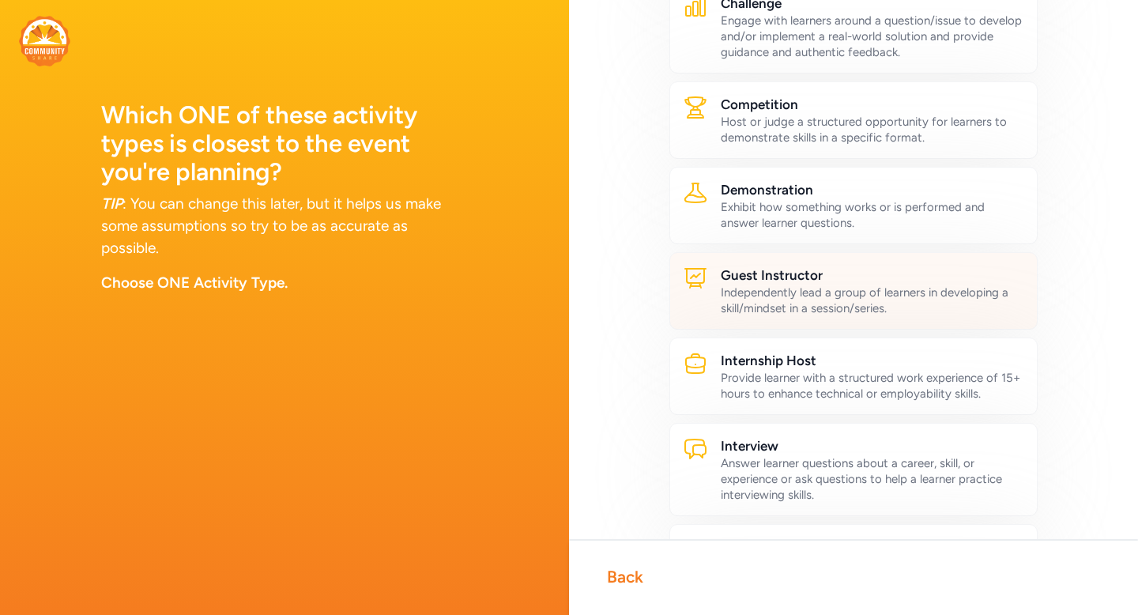
click at [781, 290] on div "Independently lead a group of learners in developing a skill/mindset in a sessi…" at bounding box center [873, 301] width 304 height 32
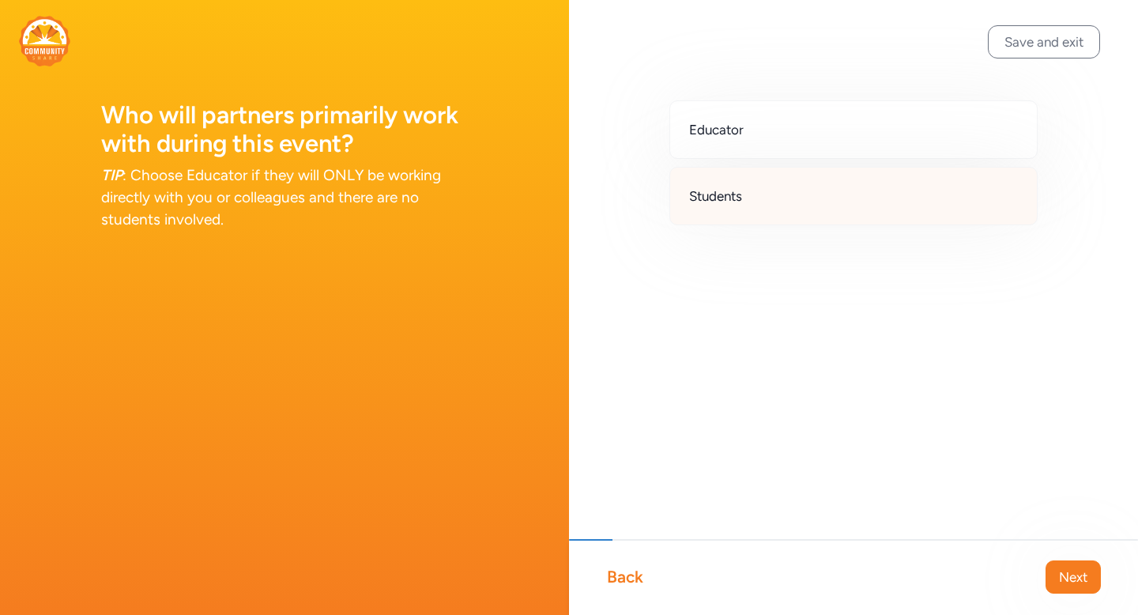
click at [748, 202] on div "Students" at bounding box center [854, 196] width 368 height 59
click at [1077, 587] on button "Next" at bounding box center [1073, 577] width 55 height 33
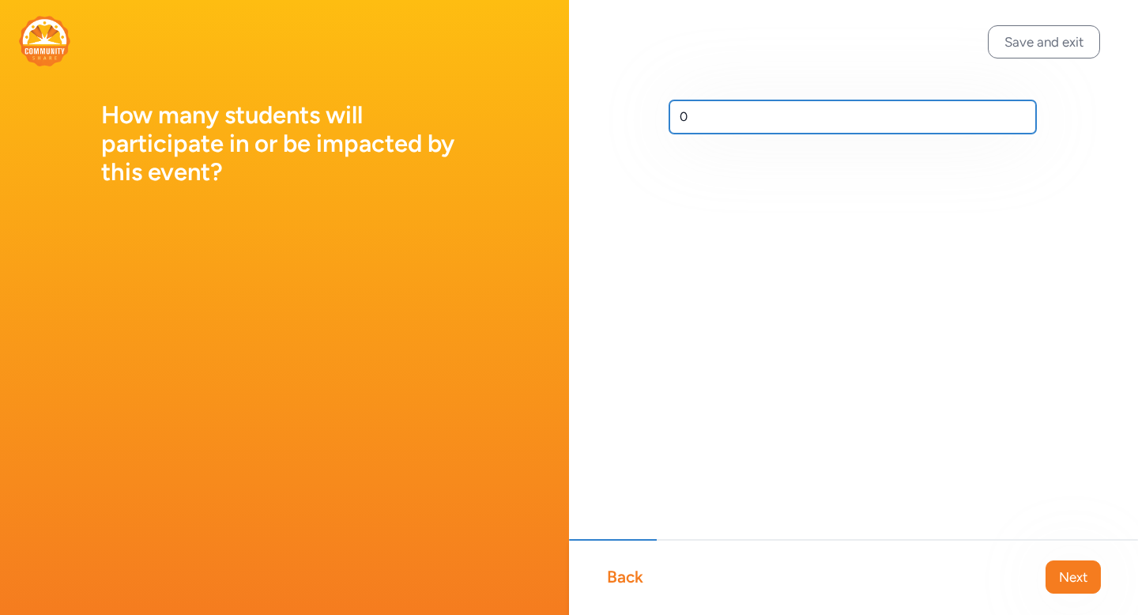
click at [733, 118] on input "0" at bounding box center [853, 116] width 367 height 33
type input "24"
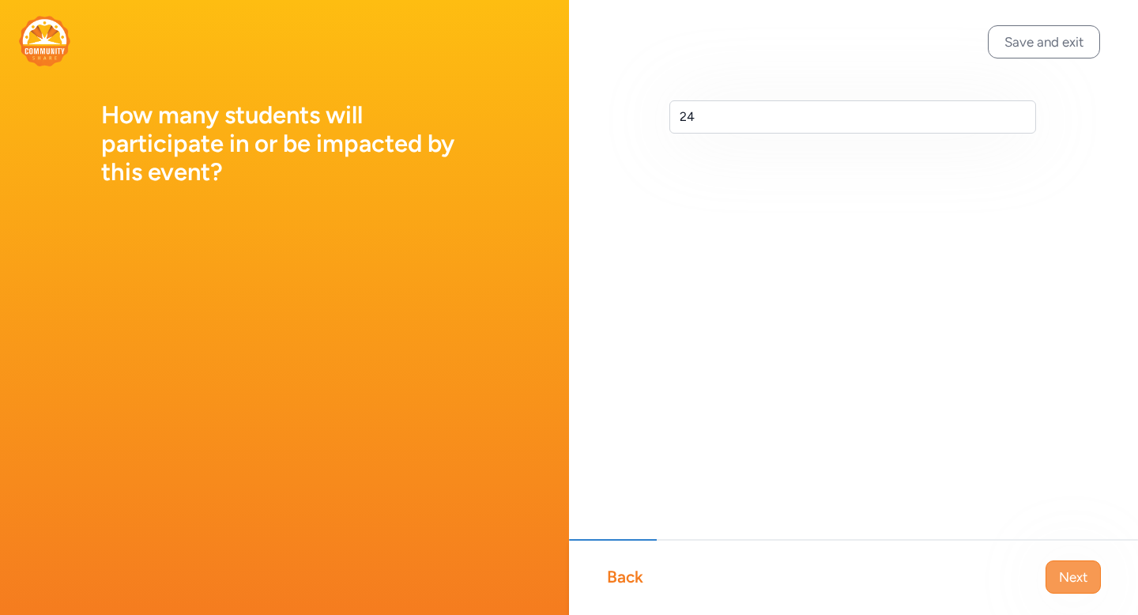
click at [1080, 568] on span "Next" at bounding box center [1073, 577] width 28 height 19
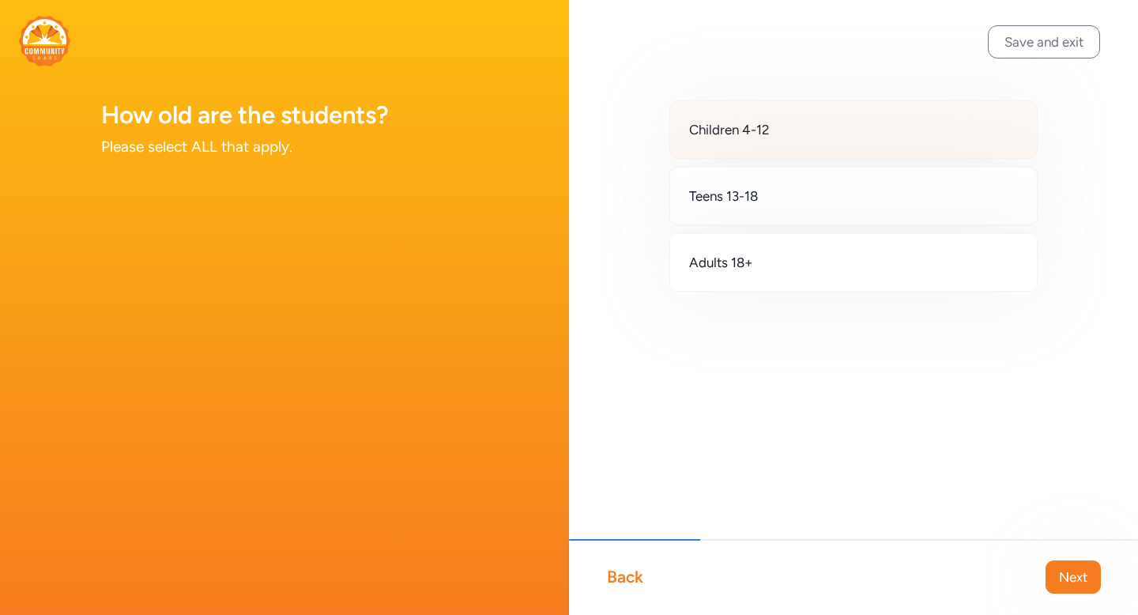
click at [805, 127] on div "Children 4-12" at bounding box center [854, 129] width 368 height 59
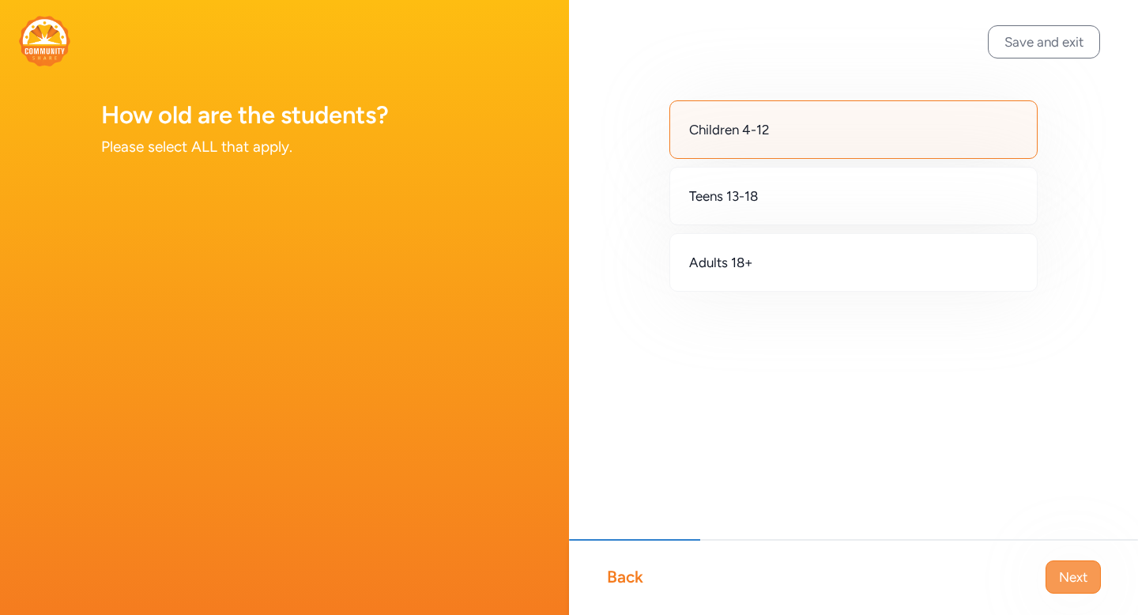
click at [1073, 579] on span "Next" at bounding box center [1073, 577] width 28 height 19
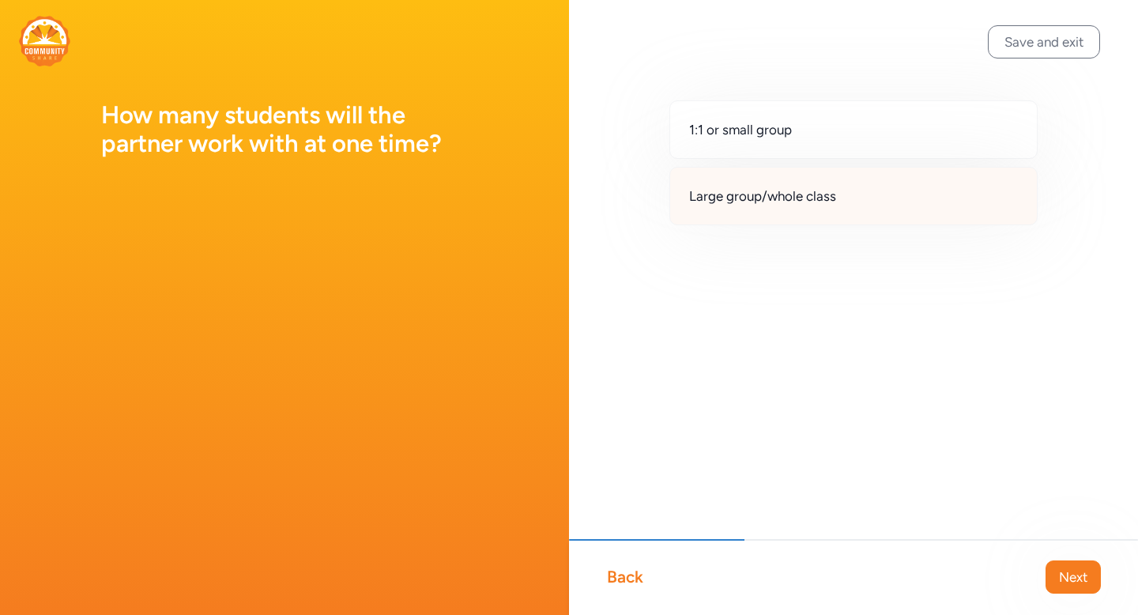
click at [768, 203] on span "Large group/whole class" at bounding box center [762, 196] width 147 height 19
click at [1061, 574] on span "Next" at bounding box center [1073, 577] width 28 height 19
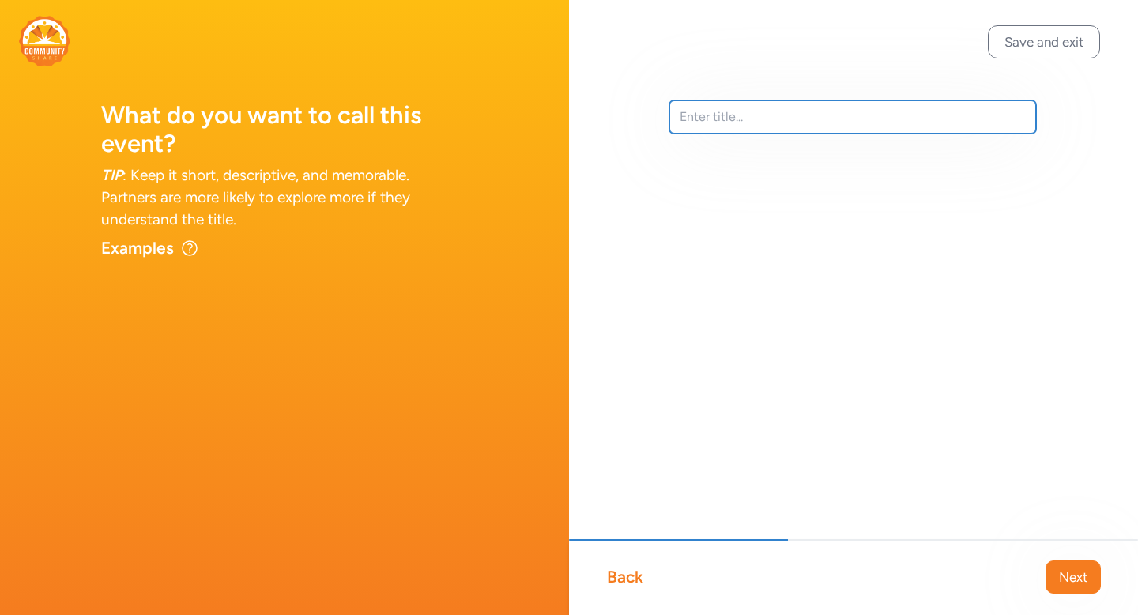
click at [707, 115] on input "text" at bounding box center [853, 116] width 367 height 33
type input "American Sign Language Interpreter"
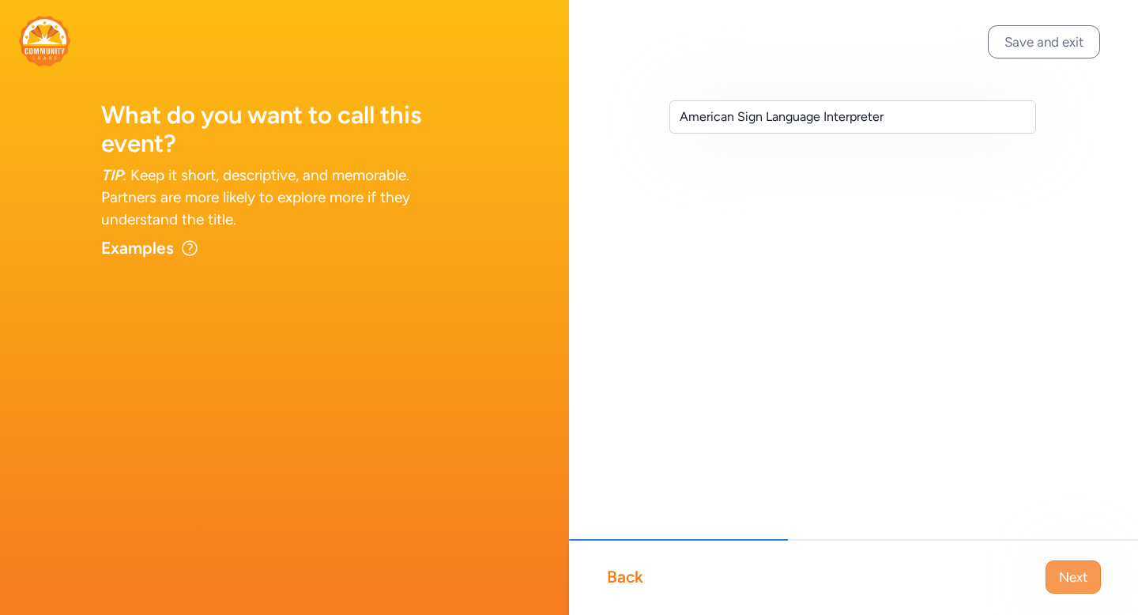
click at [1079, 583] on span "Next" at bounding box center [1073, 577] width 28 height 19
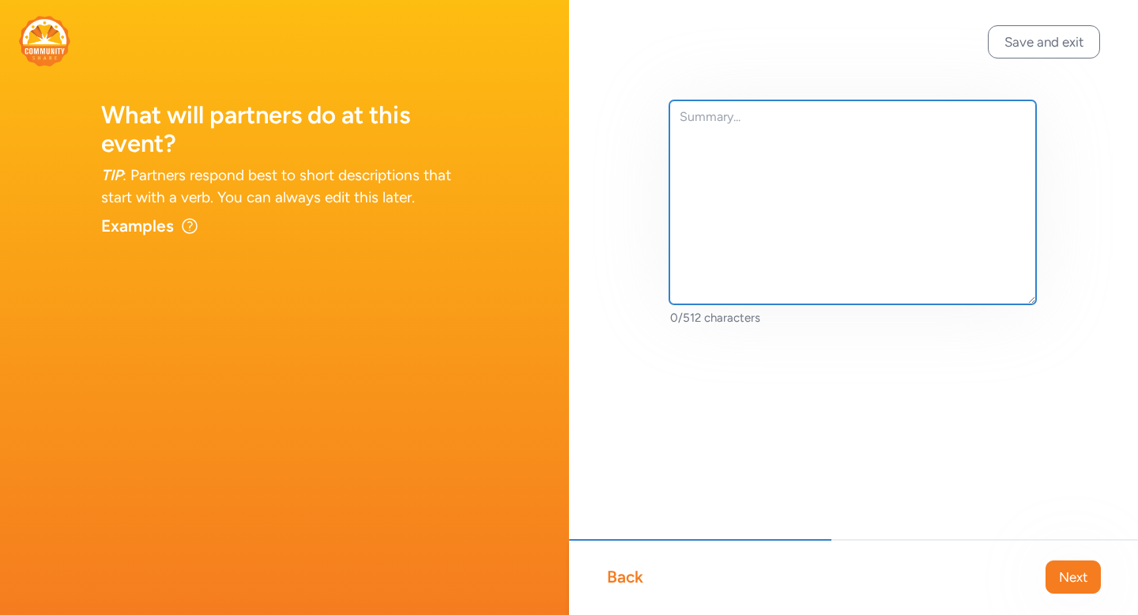
click at [858, 119] on textarea at bounding box center [853, 202] width 367 height 204
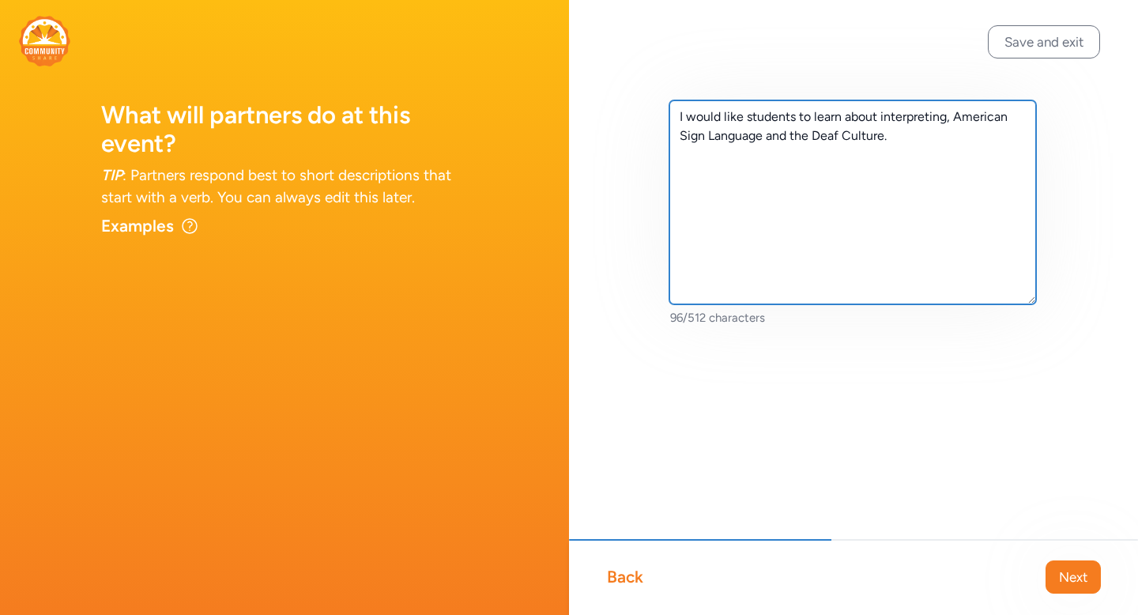
click at [741, 125] on textarea "I would like students to learn about interpreting, American Sign Language and t…" at bounding box center [853, 202] width 367 height 204
click at [759, 136] on textarea "I would like students to learn about interpreting, American Sign Language and t…" at bounding box center [853, 202] width 367 height 204
click at [854, 131] on textarea "I would like students to learn about interpreting, American Sign Language and t…" at bounding box center [853, 202] width 367 height 204
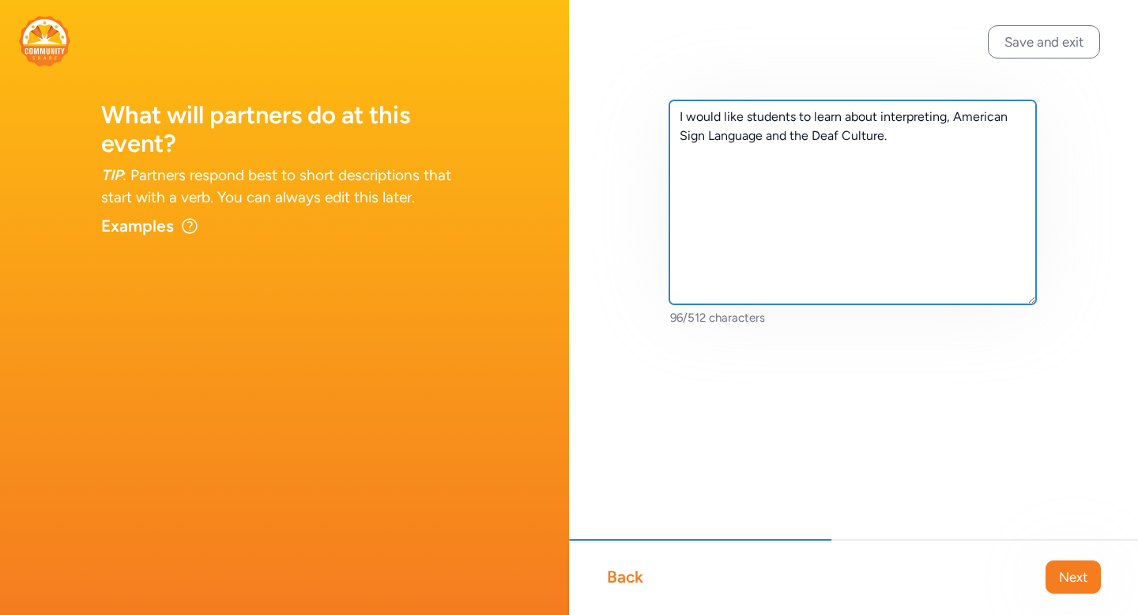
click at [854, 131] on textarea "I would like students to learn about interpreting, American Sign Language and t…" at bounding box center [853, 202] width 367 height 204
click at [810, 120] on textarea "I would like students to learn about interpreting, American Sign Language and t…" at bounding box center [853, 202] width 367 height 204
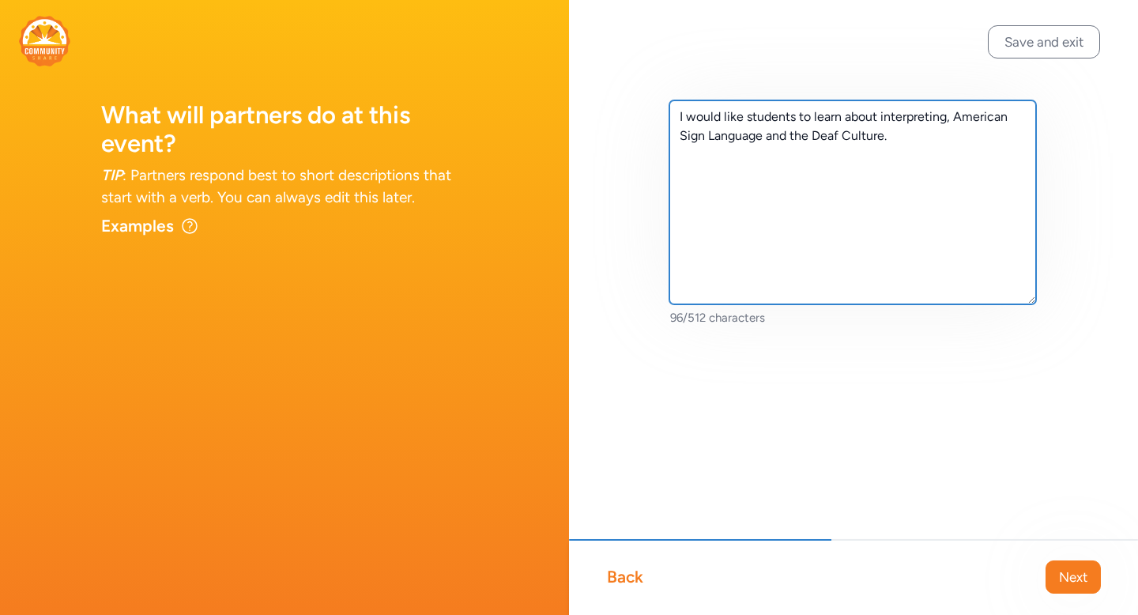
click at [810, 120] on textarea "I would like students to learn about interpreting, American Sign Language and t…" at bounding box center [853, 202] width 367 height 204
click at [877, 137] on textarea "I would like students to learn about interpreting, American Sign Language and t…" at bounding box center [853, 202] width 367 height 204
click at [904, 142] on textarea "I would like students to learn about interpreting, American Sign Language and t…" at bounding box center [853, 202] width 367 height 204
type textarea "I would like students to learn about interpreting, American Sign Language and t…"
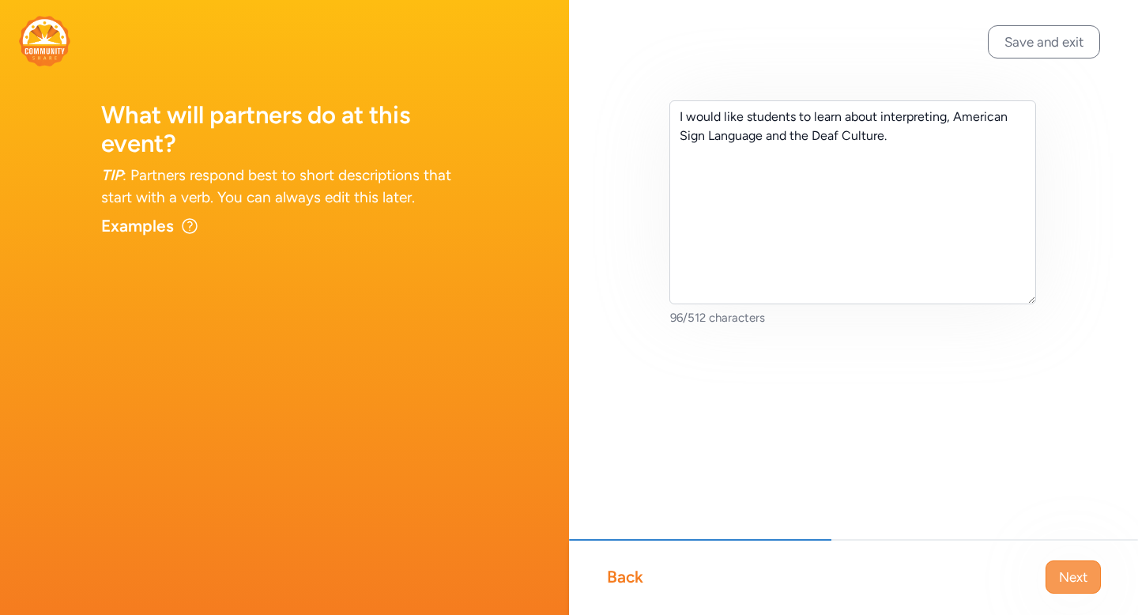
click at [1082, 573] on span "Next" at bounding box center [1073, 577] width 28 height 19
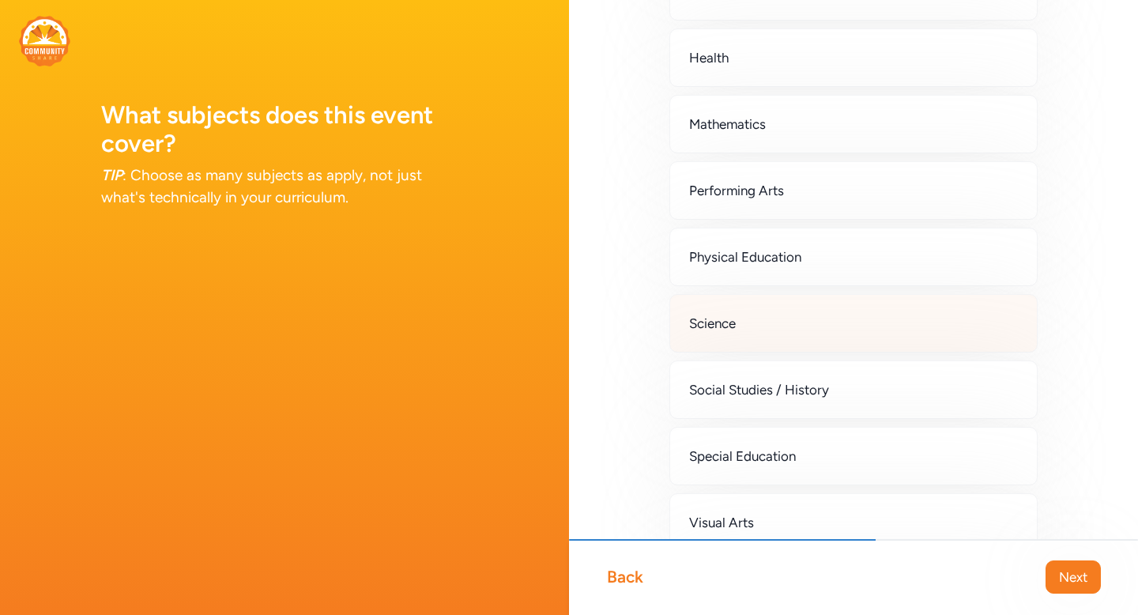
scroll to position [492, 0]
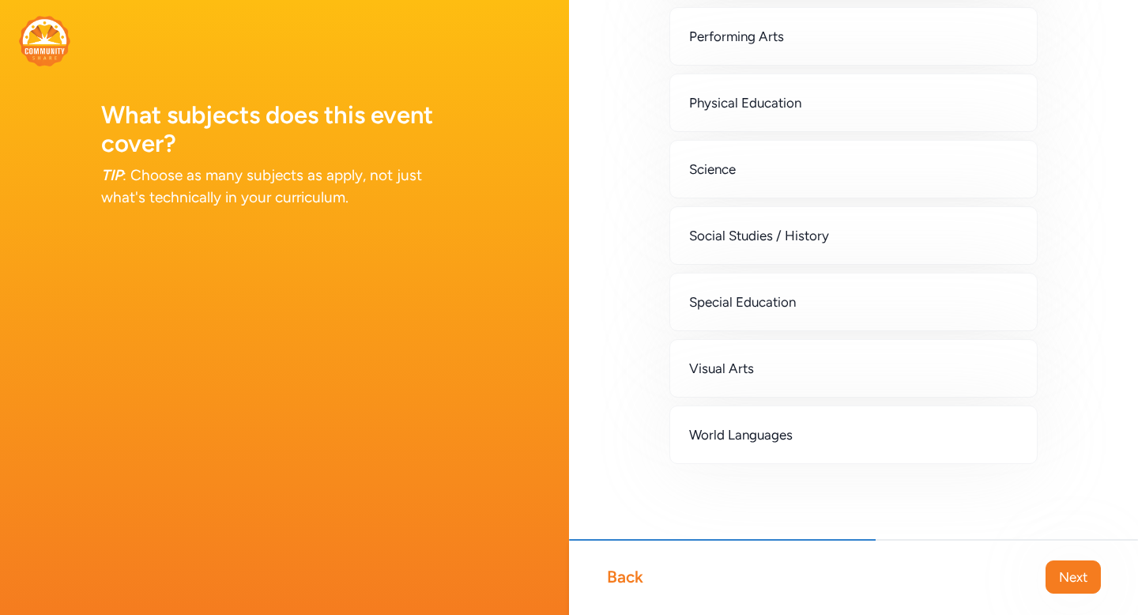
click at [772, 402] on div "Business Career and Technical Education Computer Science / Information Technolo…" at bounding box center [853, 36] width 367 height 854
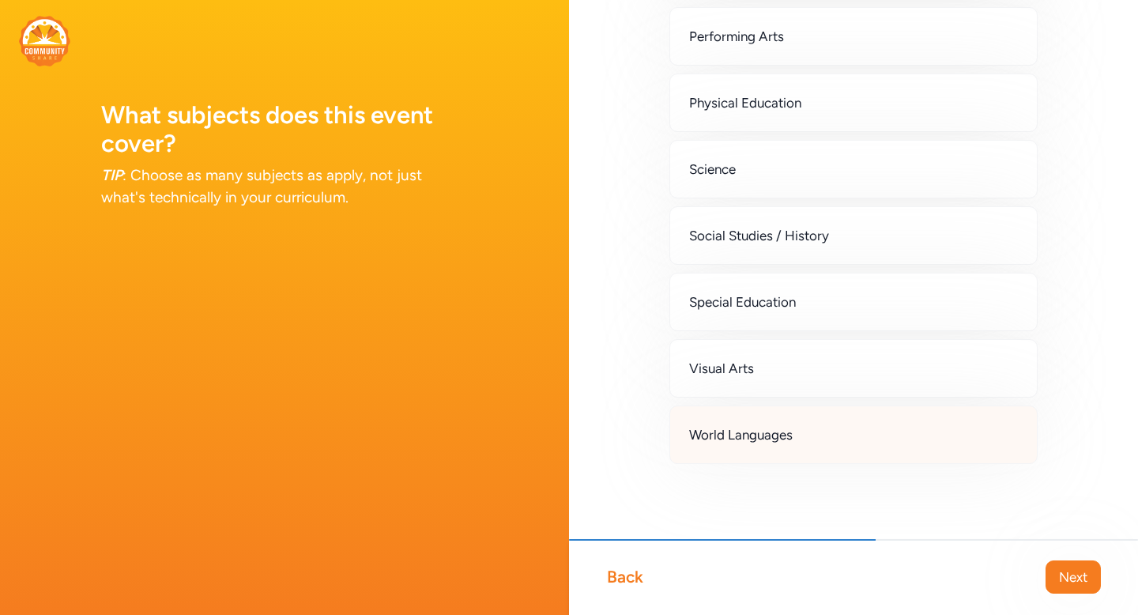
click at [772, 429] on span "World Languages" at bounding box center [741, 434] width 104 height 19
click at [1079, 576] on span "Next" at bounding box center [1073, 577] width 28 height 19
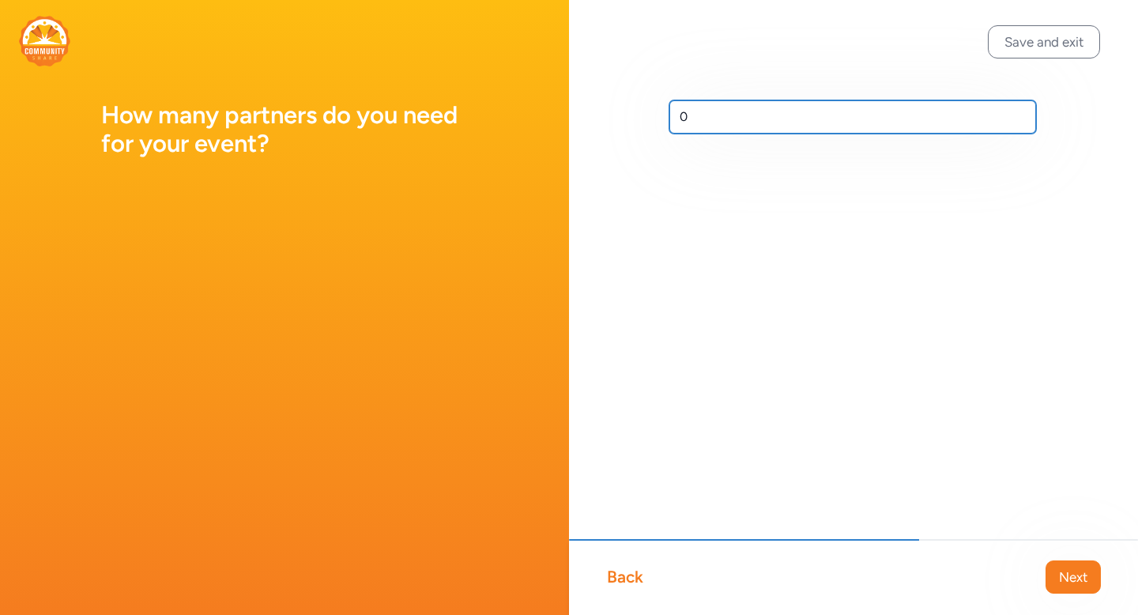
click at [722, 115] on input "0" at bounding box center [853, 116] width 367 height 33
type input "1"
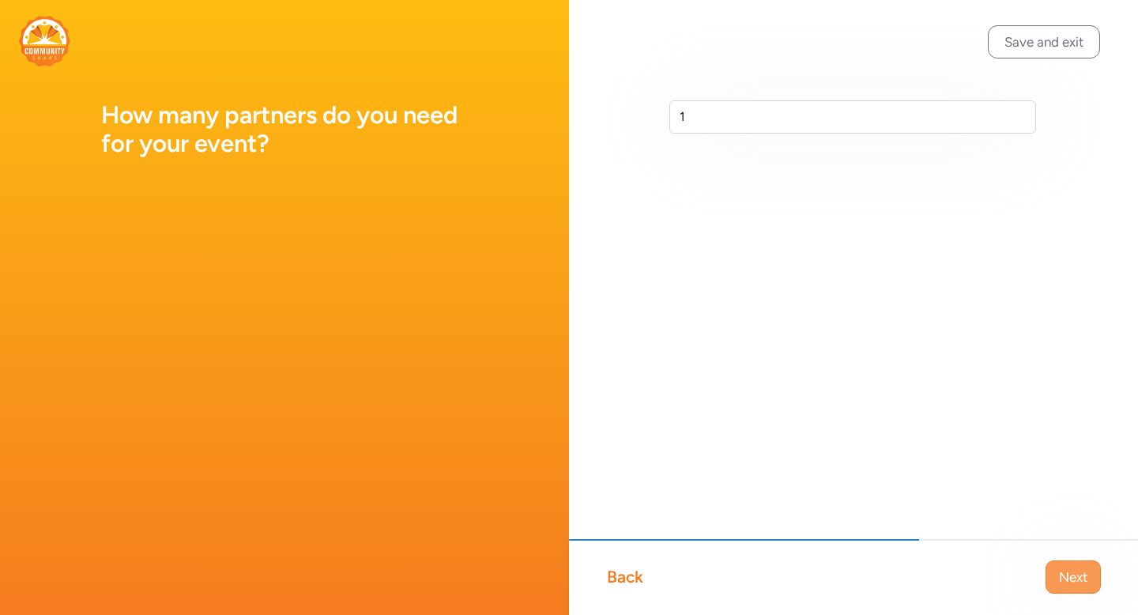
click at [1083, 568] on span "Next" at bounding box center [1073, 577] width 28 height 19
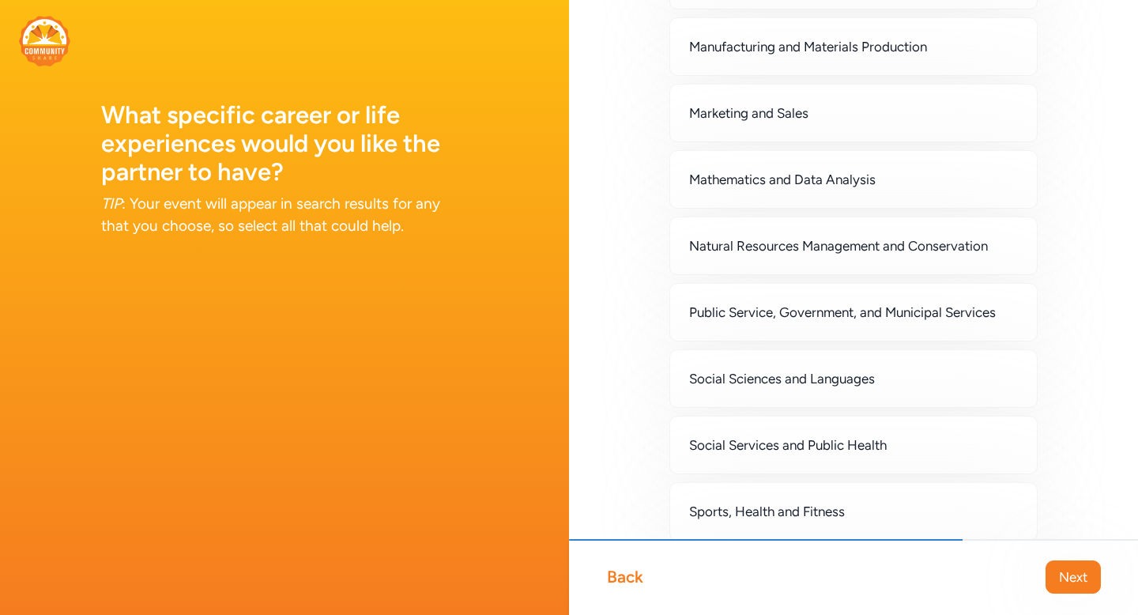
scroll to position [1101, 0]
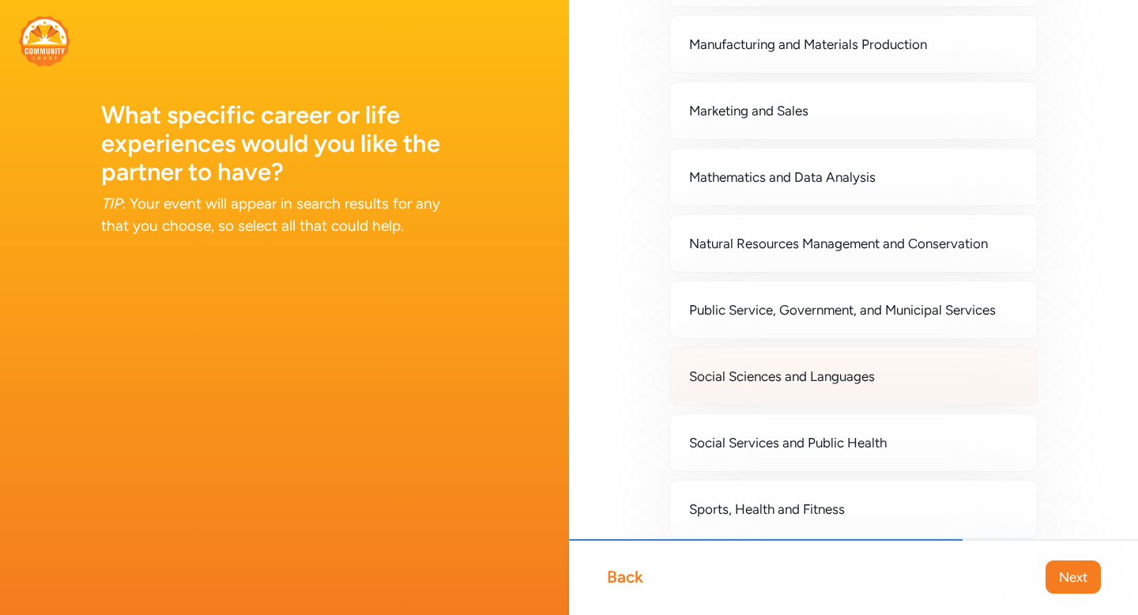
click at [817, 379] on span "Social Sciences and Languages" at bounding box center [782, 376] width 186 height 19
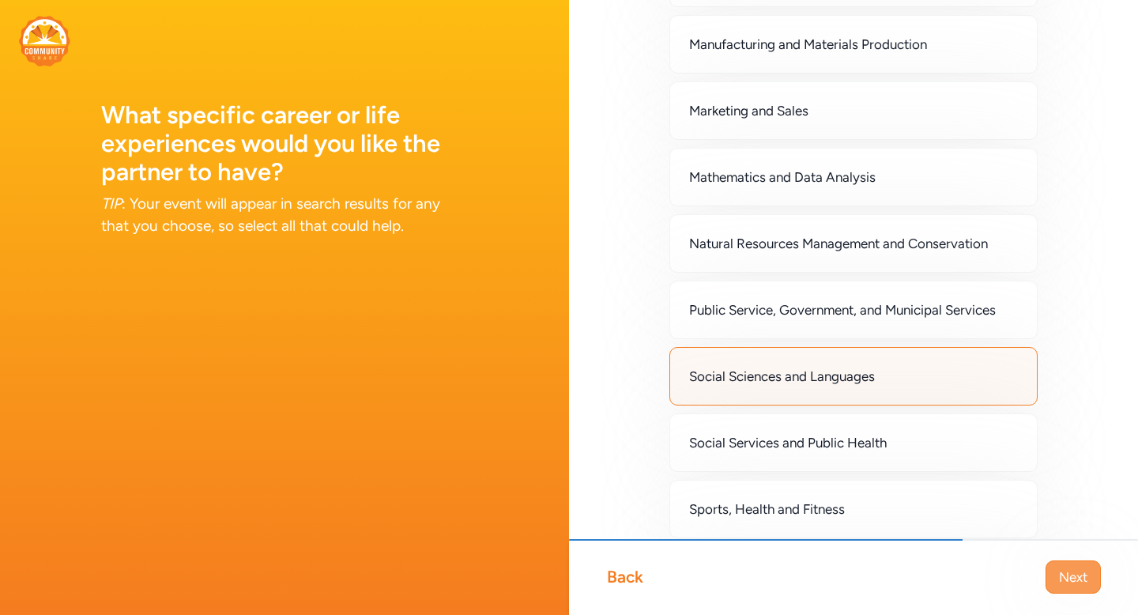
click at [1074, 575] on span "Next" at bounding box center [1073, 577] width 28 height 19
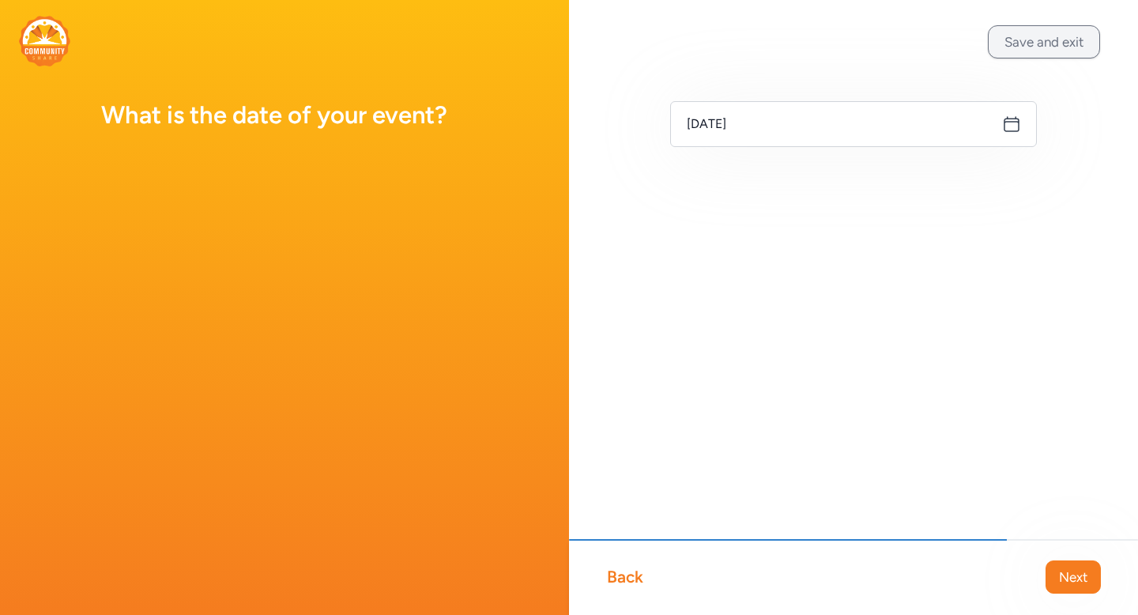
click at [1076, 37] on button "Save and exit" at bounding box center [1044, 41] width 112 height 33
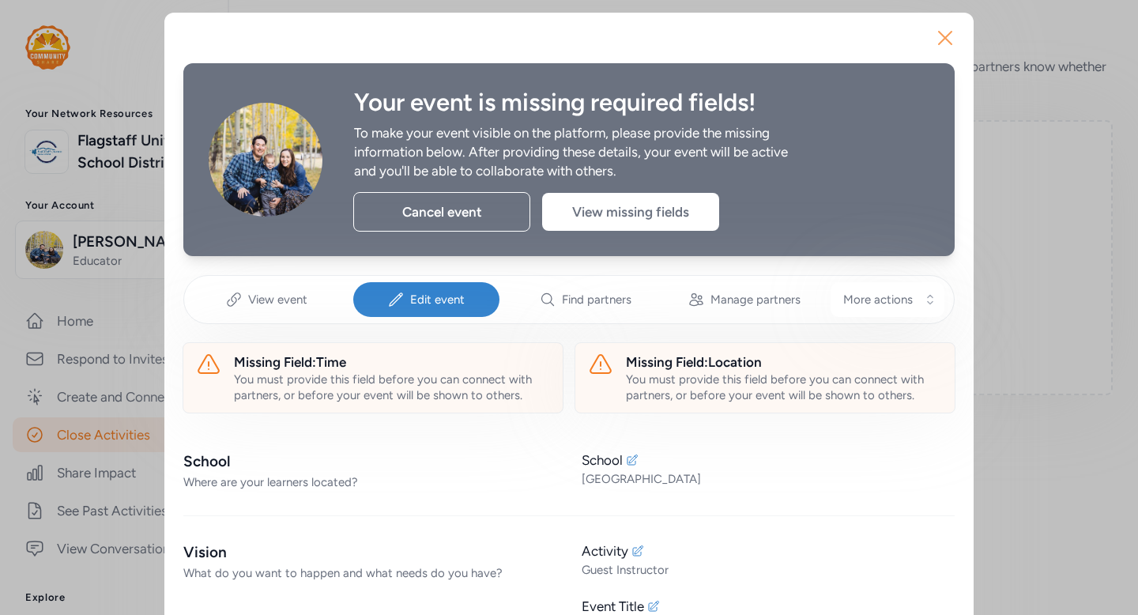
click at [943, 34] on icon "button" at bounding box center [945, 38] width 13 height 13
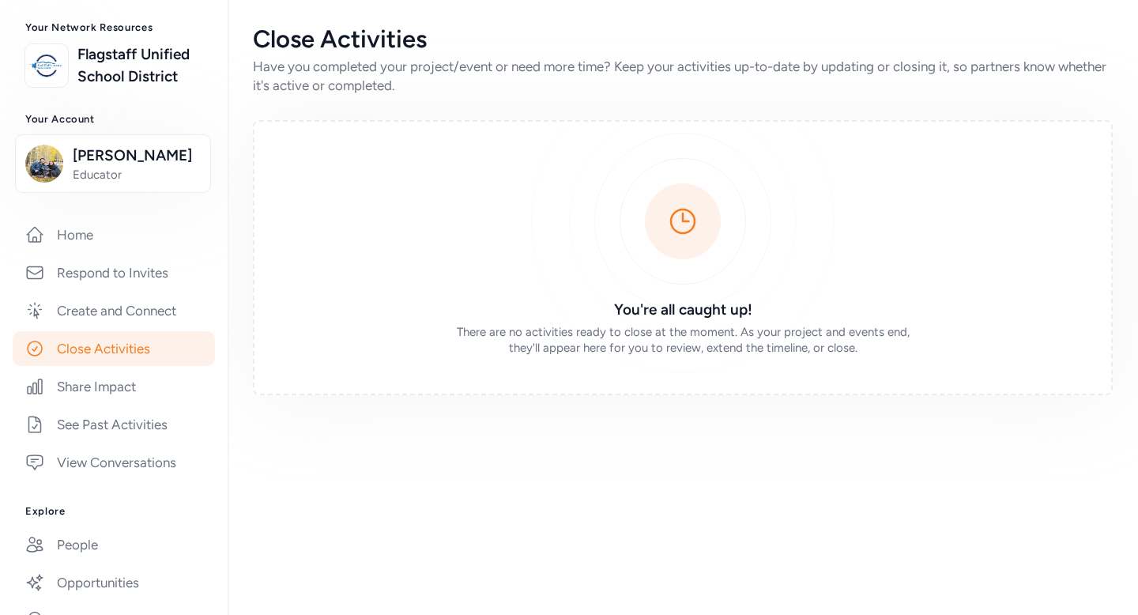
scroll to position [102, 0]
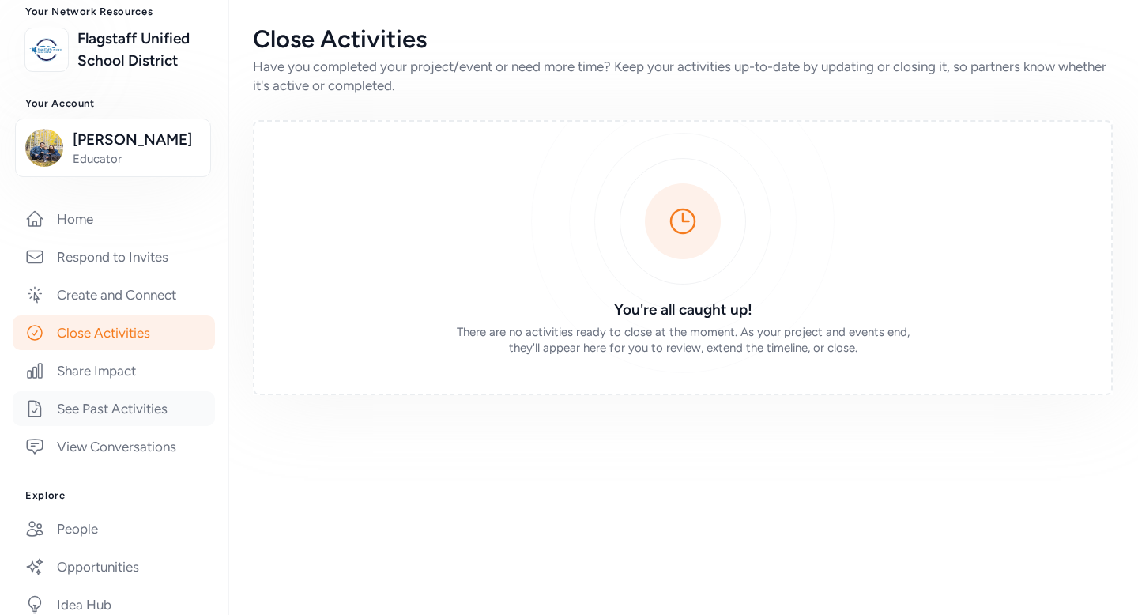
click at [121, 426] on link "See Past Activities" at bounding box center [114, 408] width 202 height 35
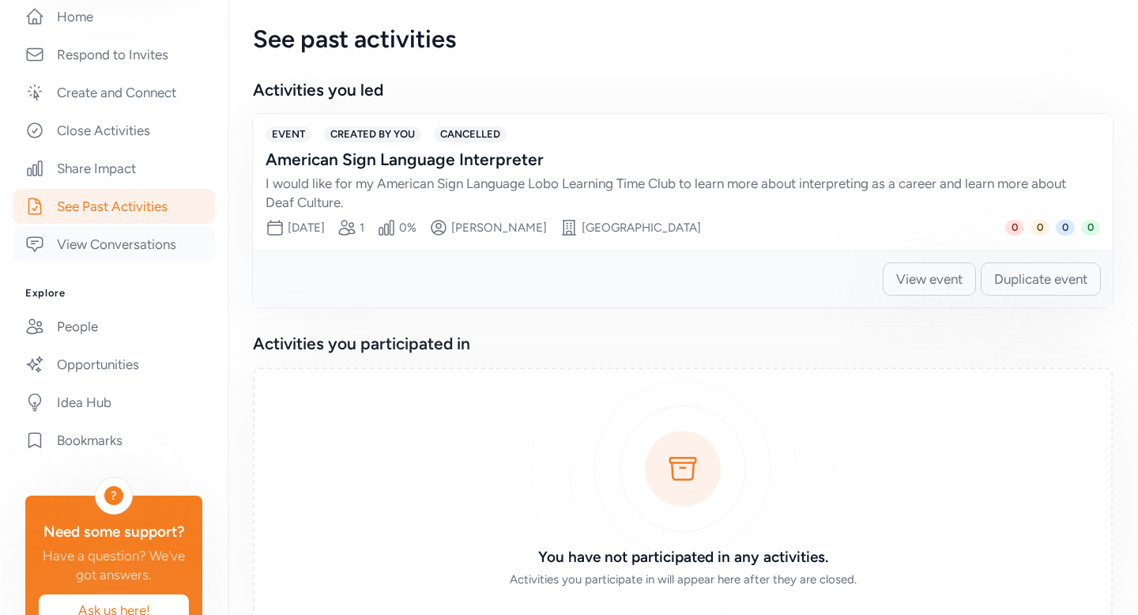
scroll to position [398, 0]
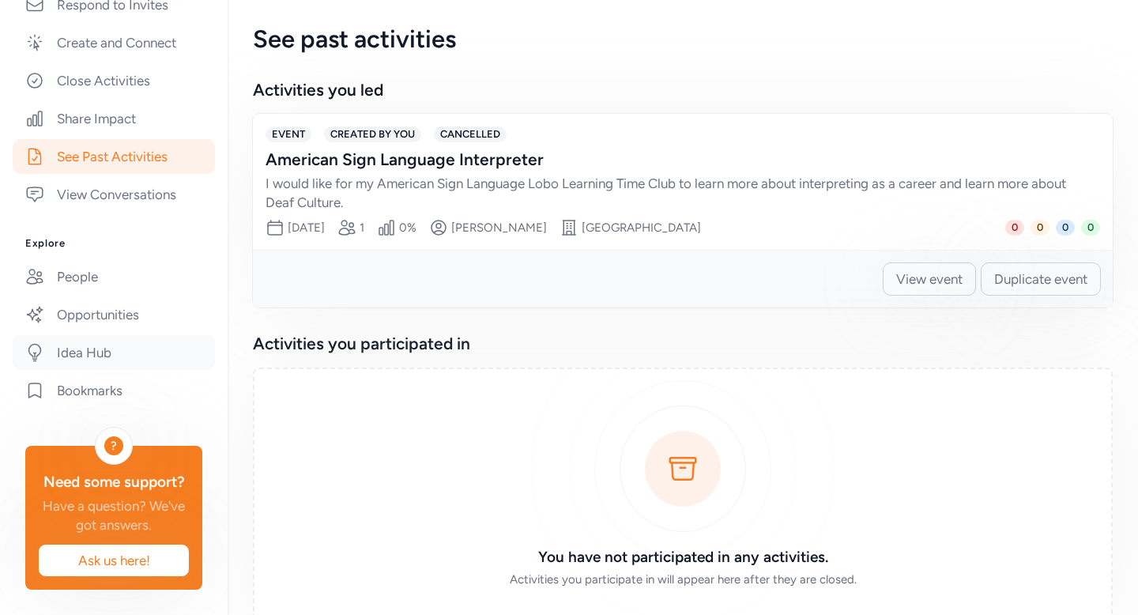
click at [90, 335] on link "Idea Hub" at bounding box center [114, 352] width 202 height 35
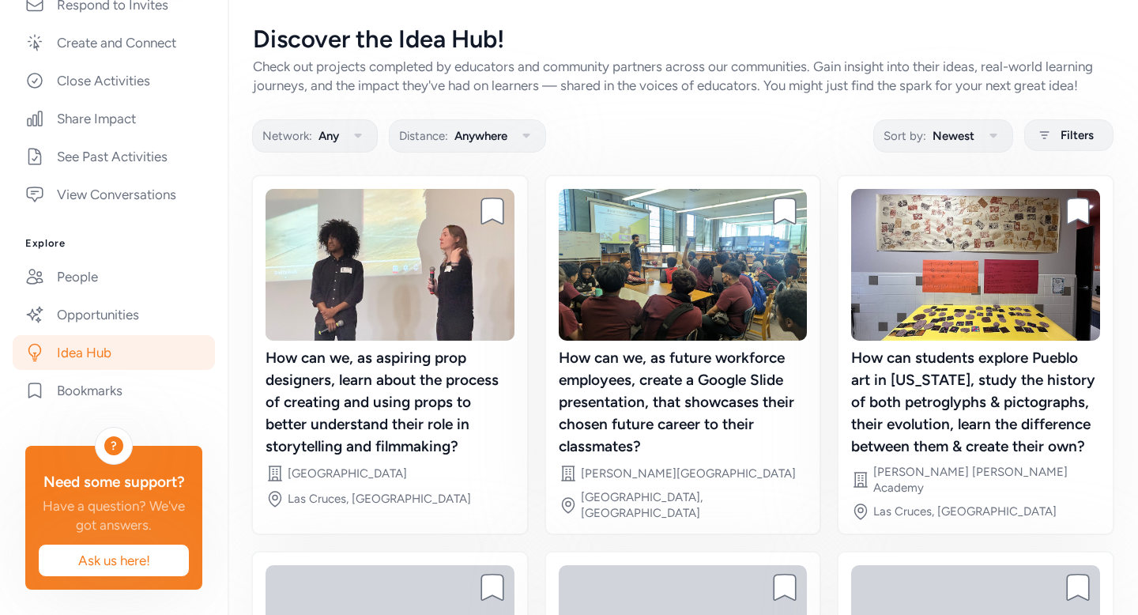
scroll to position [415, 0]
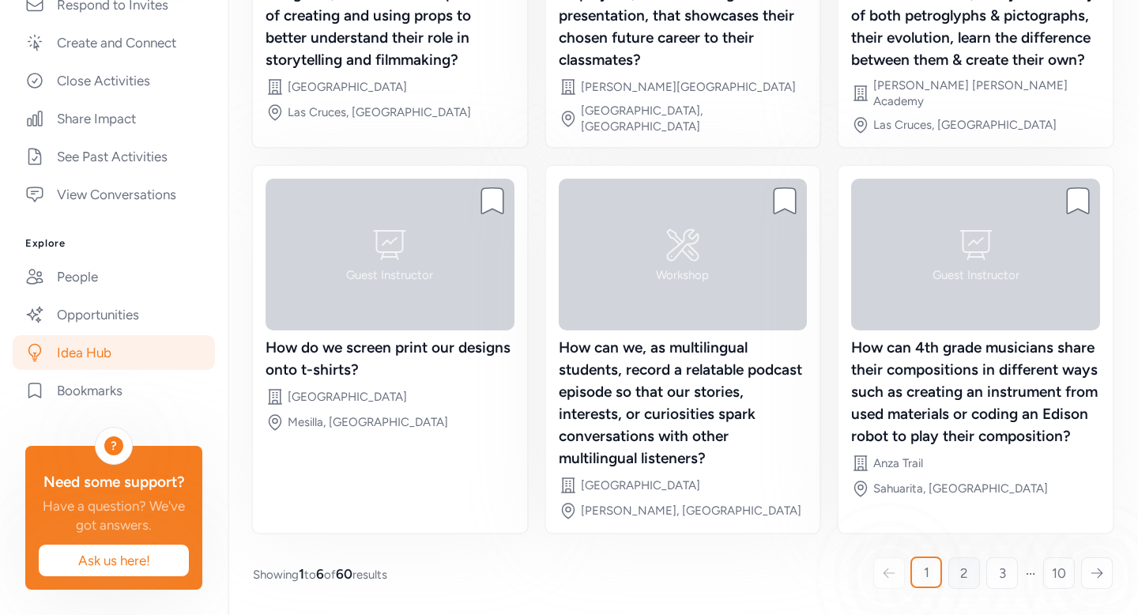
click at [961, 581] on span "2" at bounding box center [965, 573] width 8 height 19
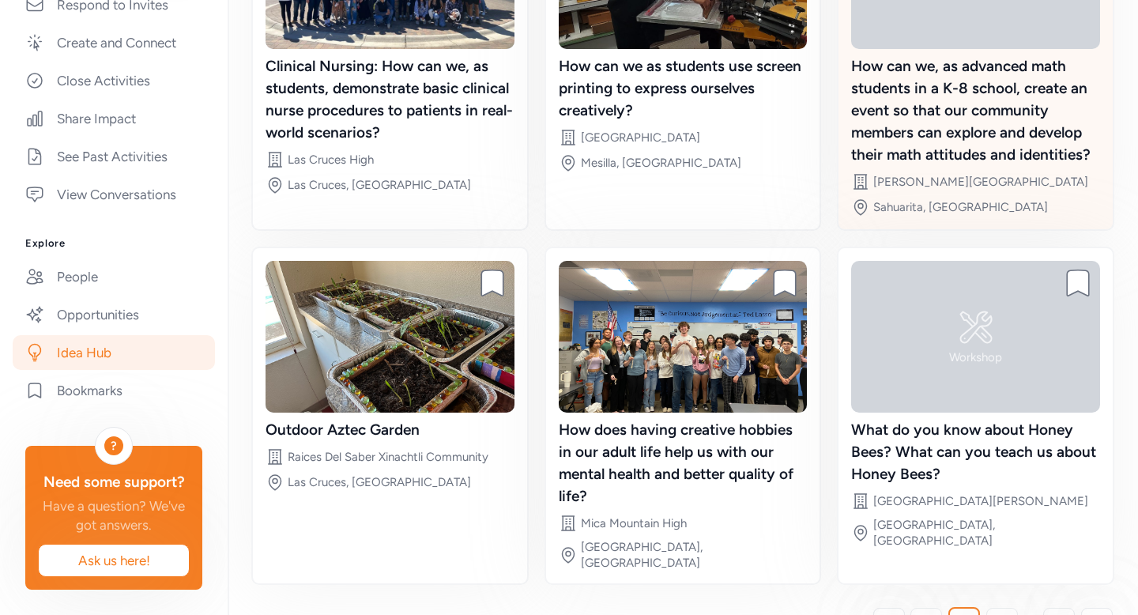
scroll to position [327, 0]
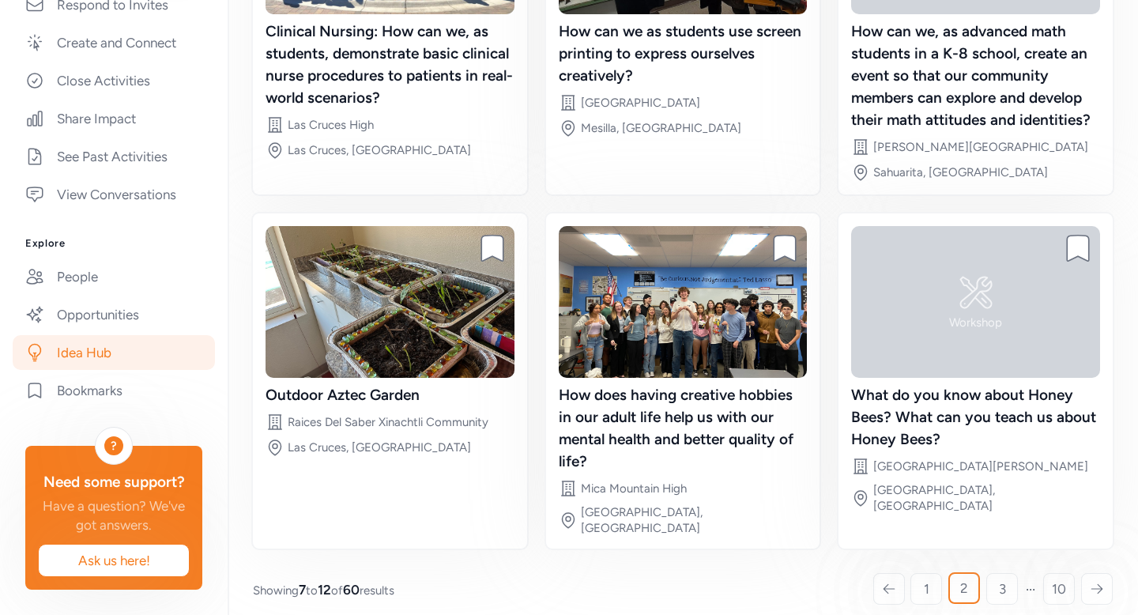
click at [993, 594] on div "Discover the Idea Hub! Check out projects completed by educators and community …" at bounding box center [683, 151] width 911 height 957
click at [999, 580] on span "3" at bounding box center [1002, 589] width 7 height 19
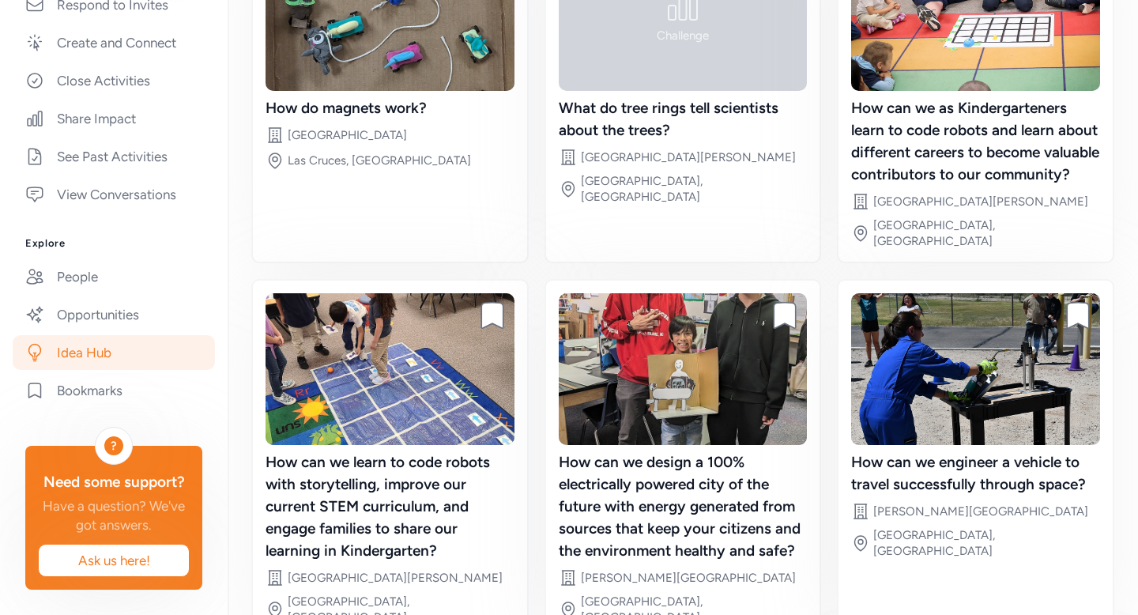
scroll to position [258, 0]
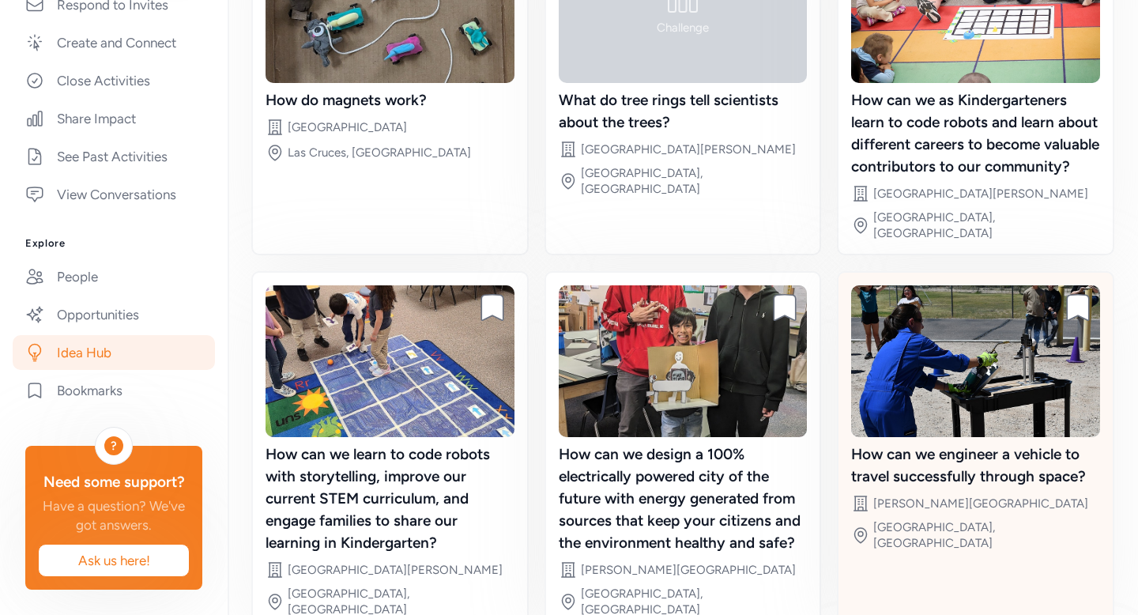
click at [1006, 488] on div "How can we engineer a vehicle to travel successfully through space?" at bounding box center [975, 466] width 249 height 44
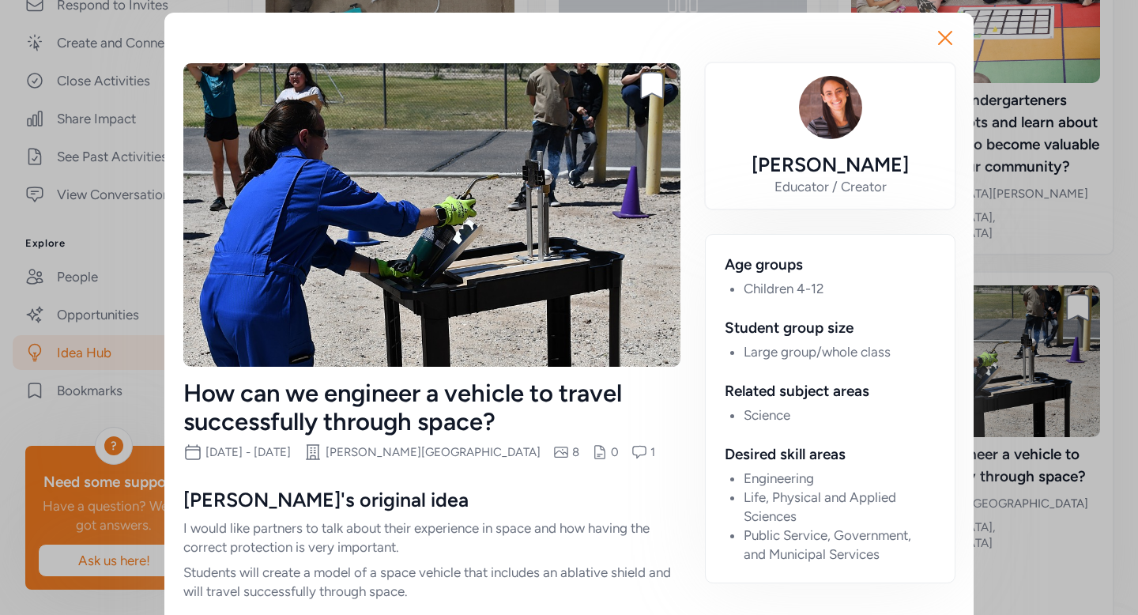
click at [483, 422] on div "How can we engineer a vehicle to travel successfully through space?" at bounding box center [431, 407] width 497 height 57
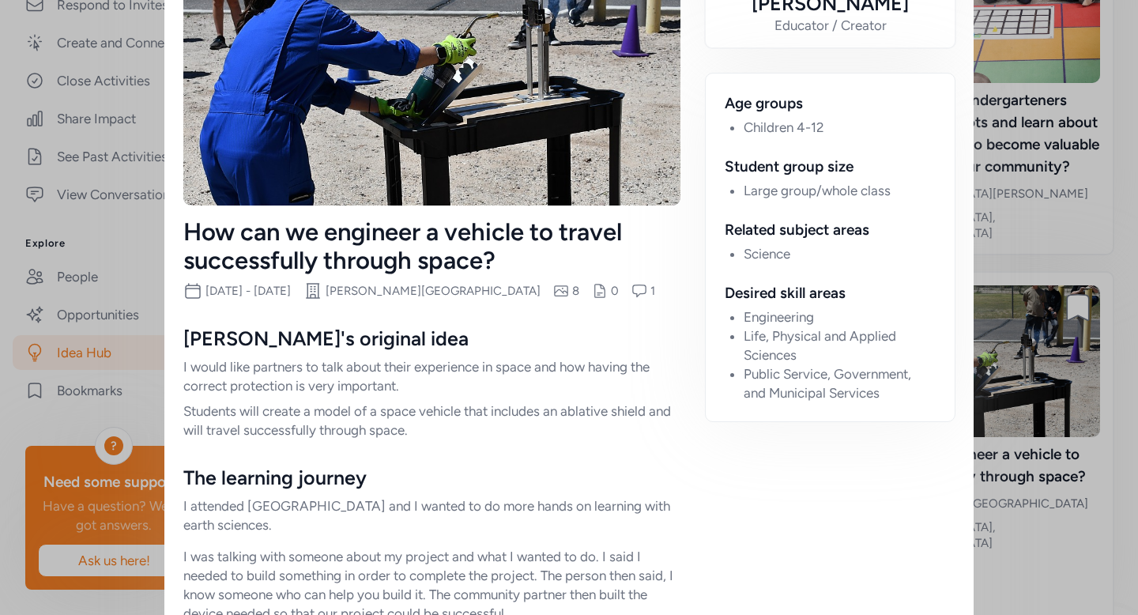
scroll to position [168, 0]
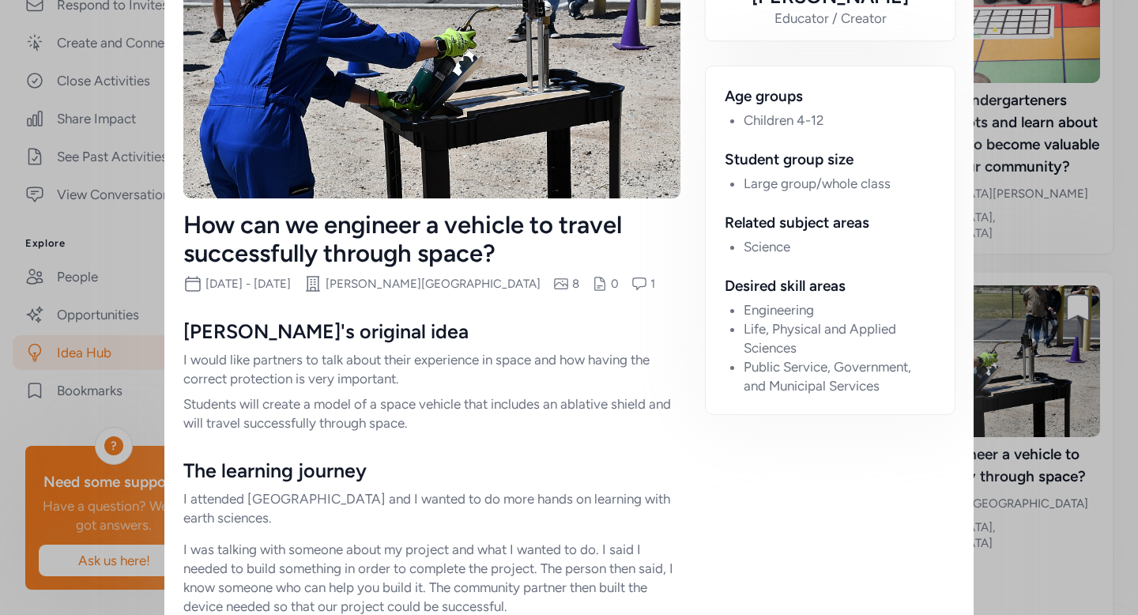
click at [639, 271] on div "Bookmark project How can we engineer a vehicle to travel successfully through s…" at bounding box center [431, 94] width 497 height 398
click at [632, 280] on icon at bounding box center [640, 284] width 16 height 16
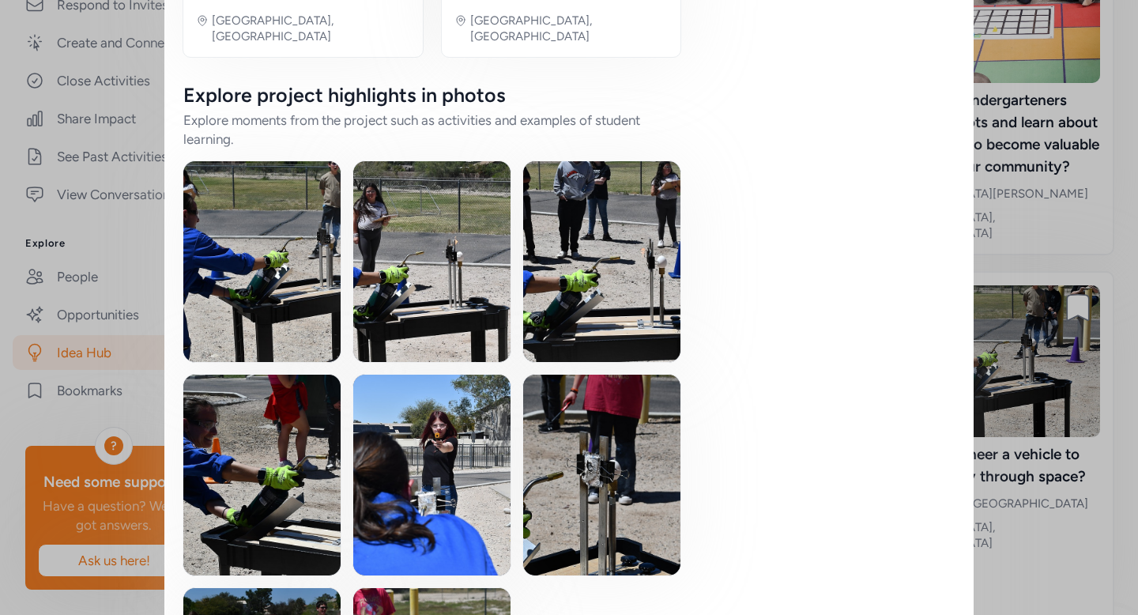
scroll to position [1626, 0]
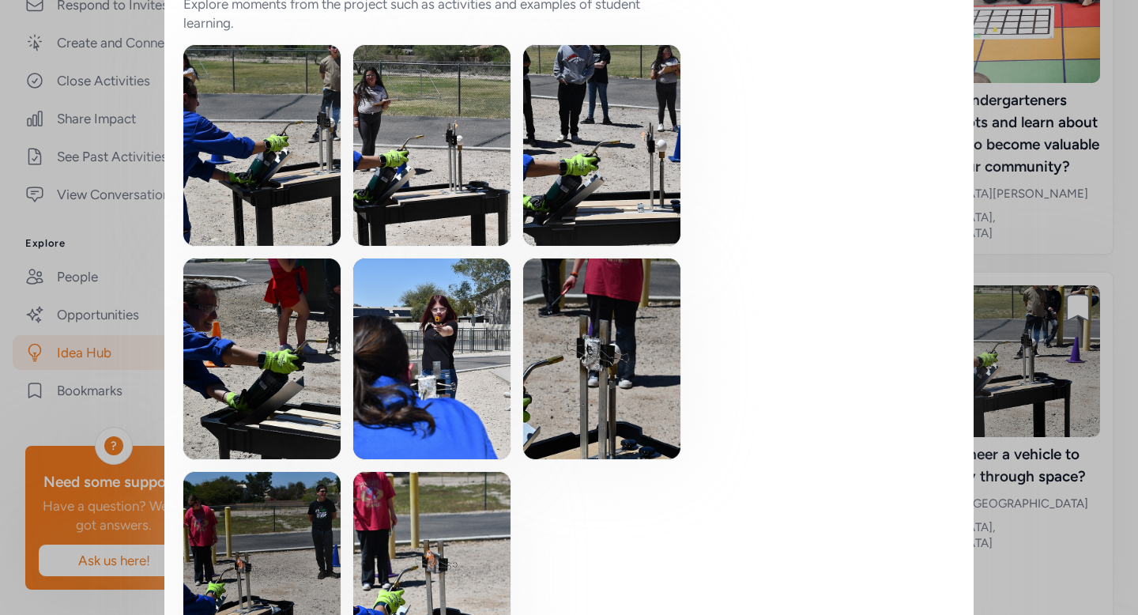
click at [286, 112] on img at bounding box center [261, 145] width 157 height 201
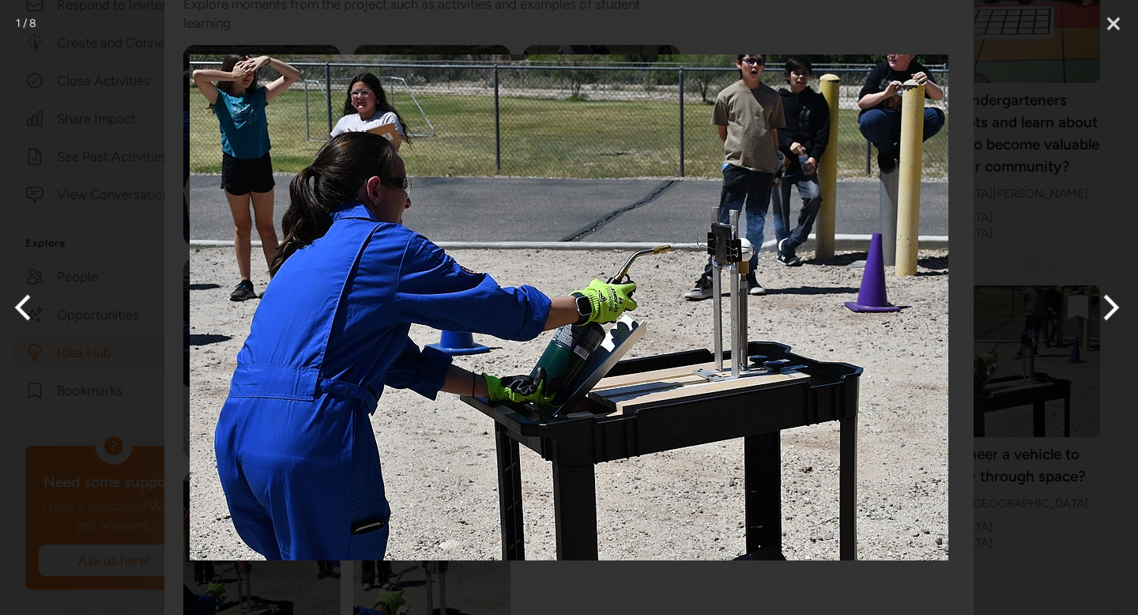
click at [1101, 319] on button "Next" at bounding box center [1108, 307] width 59 height 79
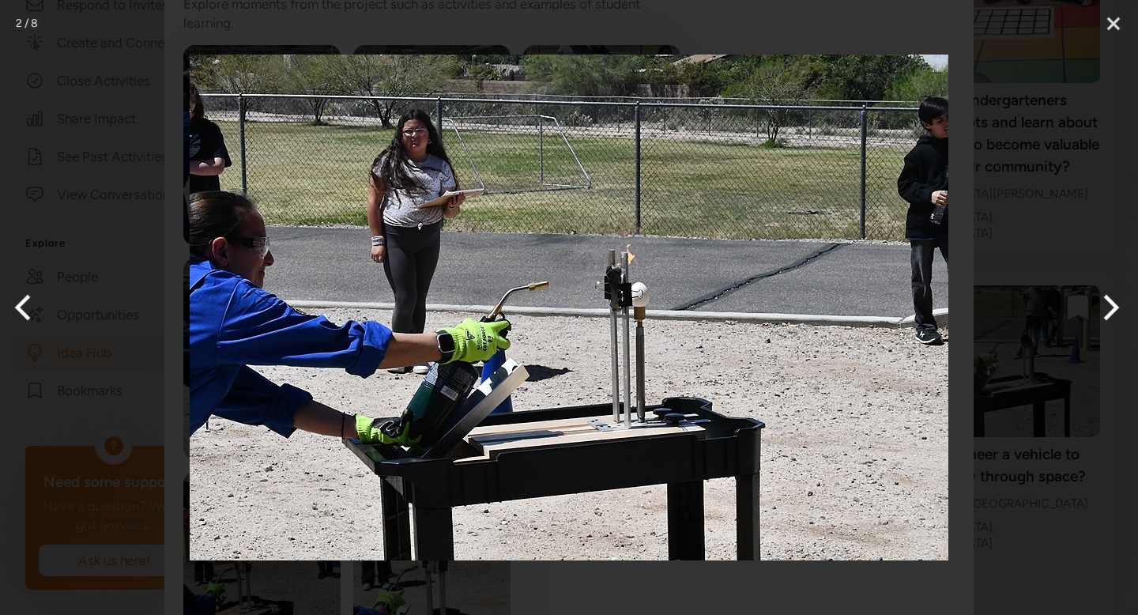
click at [1101, 319] on button "Next" at bounding box center [1108, 307] width 59 height 79
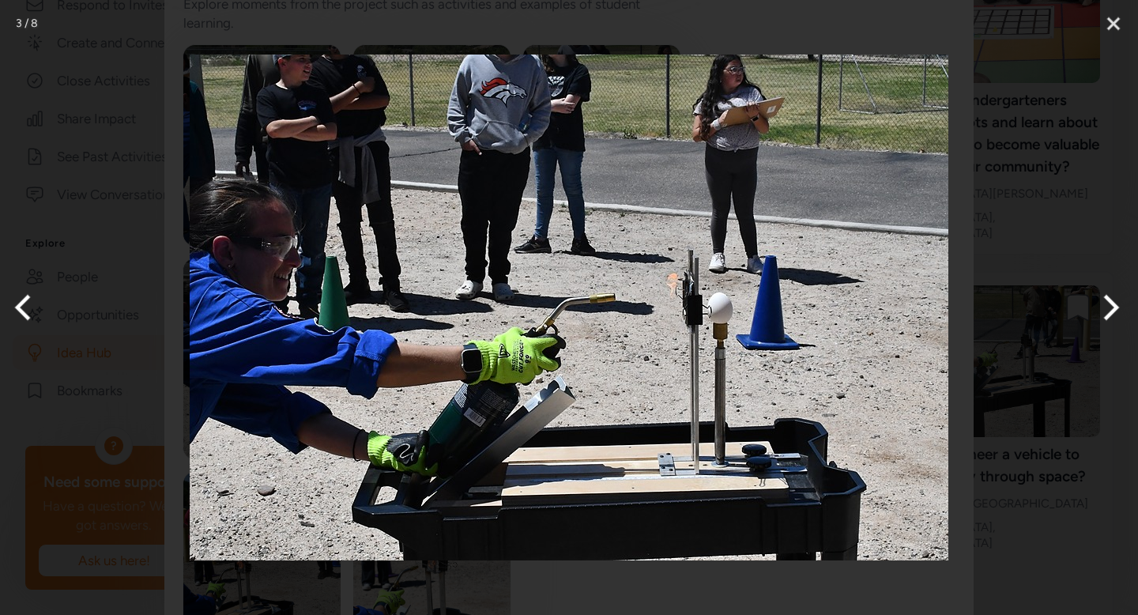
click at [1101, 319] on button "Next" at bounding box center [1108, 307] width 59 height 79
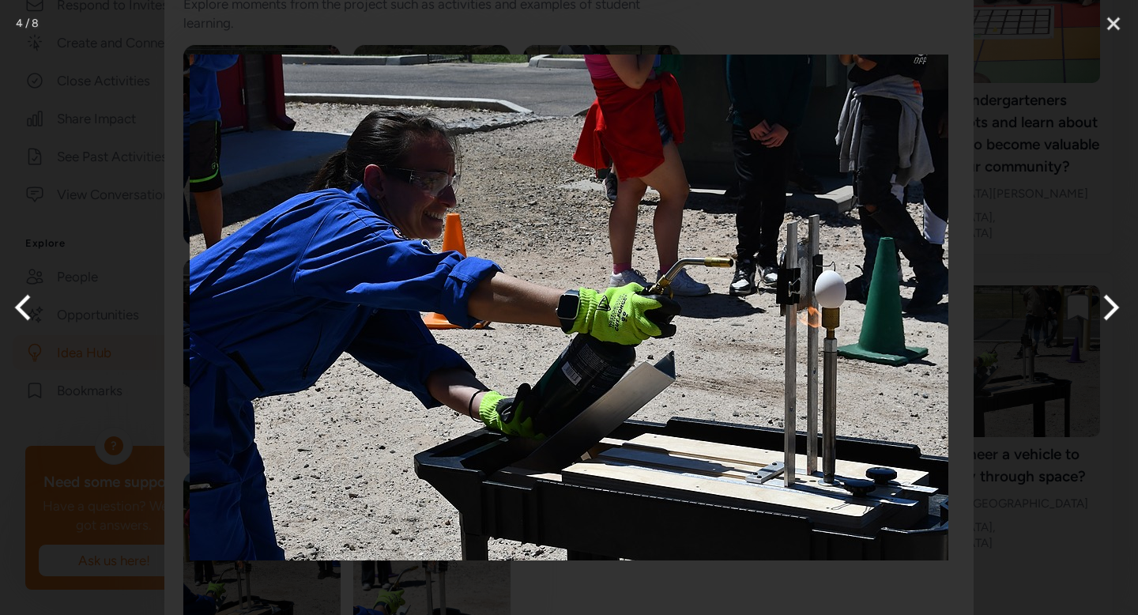
click at [1101, 319] on button "Next" at bounding box center [1108, 307] width 59 height 79
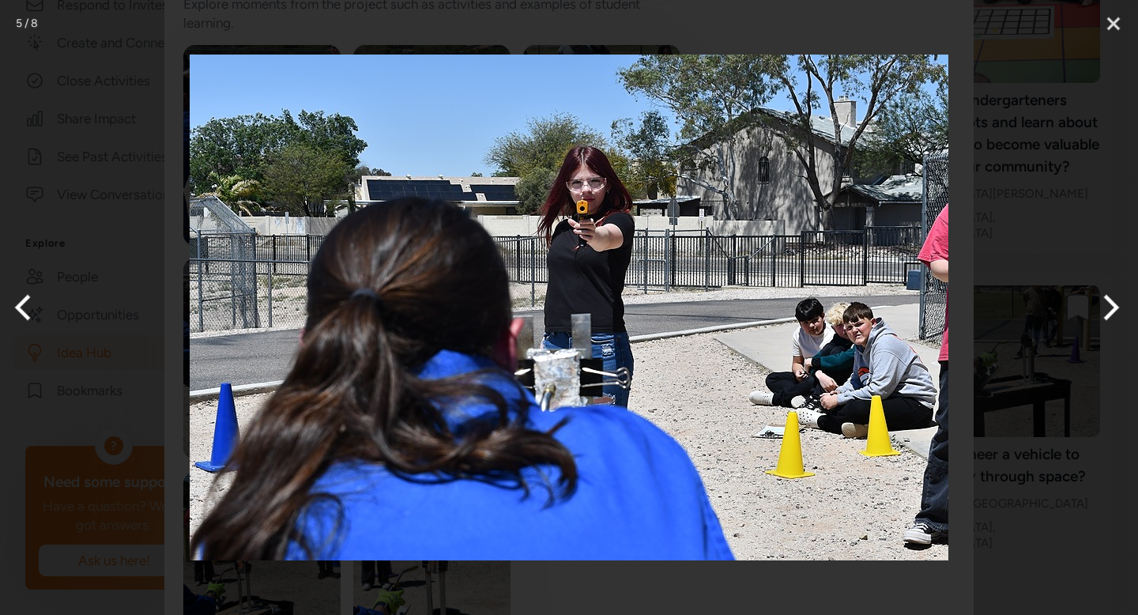
click at [1101, 319] on button "Next" at bounding box center [1108, 307] width 59 height 79
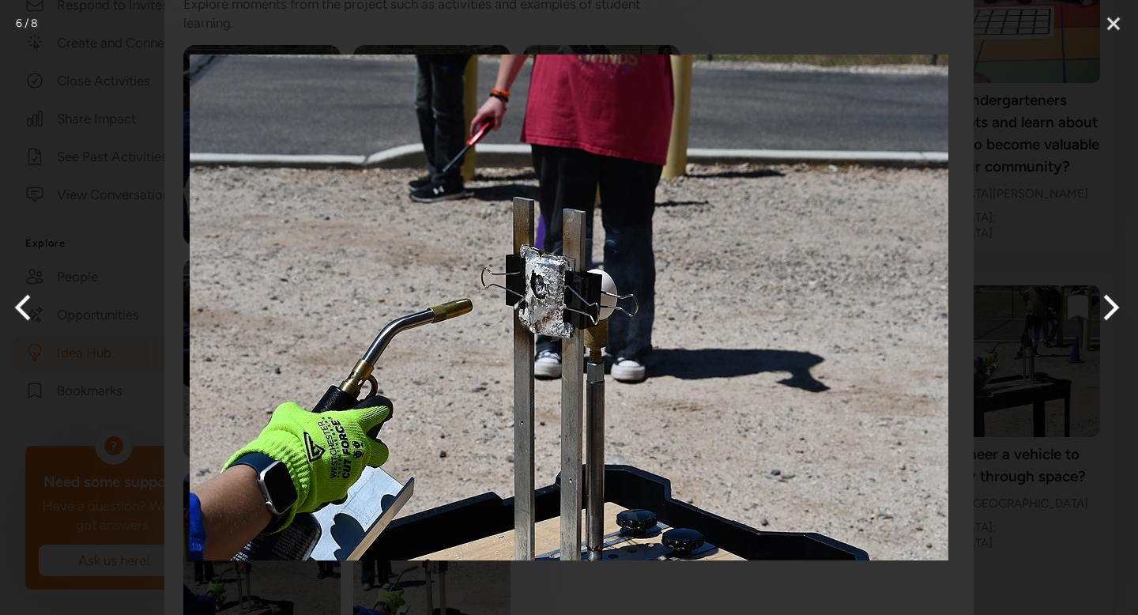
click at [1101, 319] on button "Next" at bounding box center [1108, 307] width 59 height 79
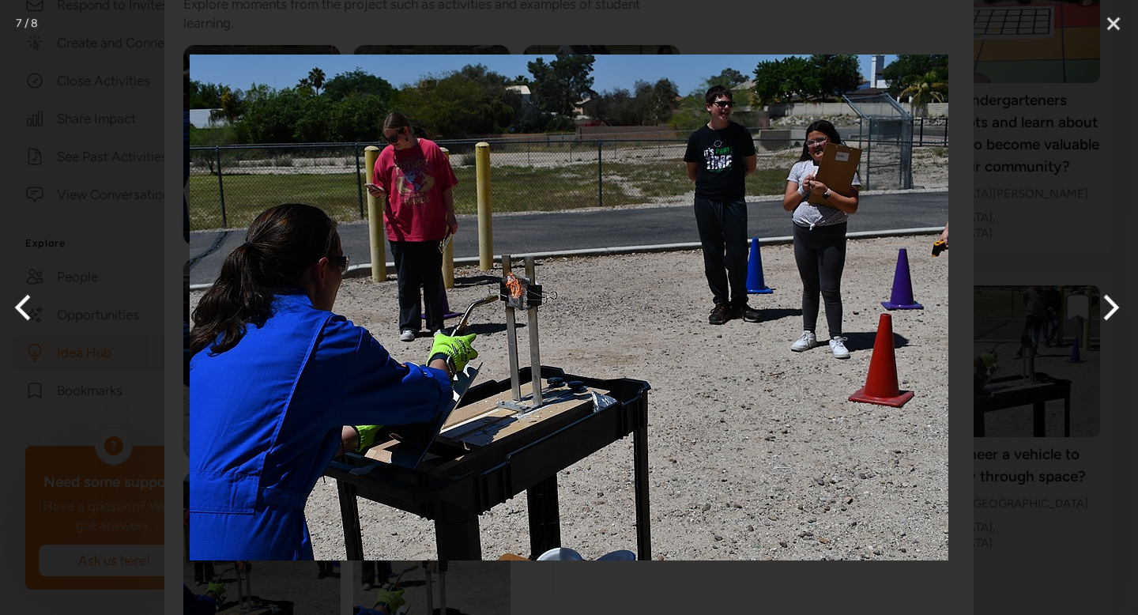
click at [1101, 319] on button "Next" at bounding box center [1108, 307] width 59 height 79
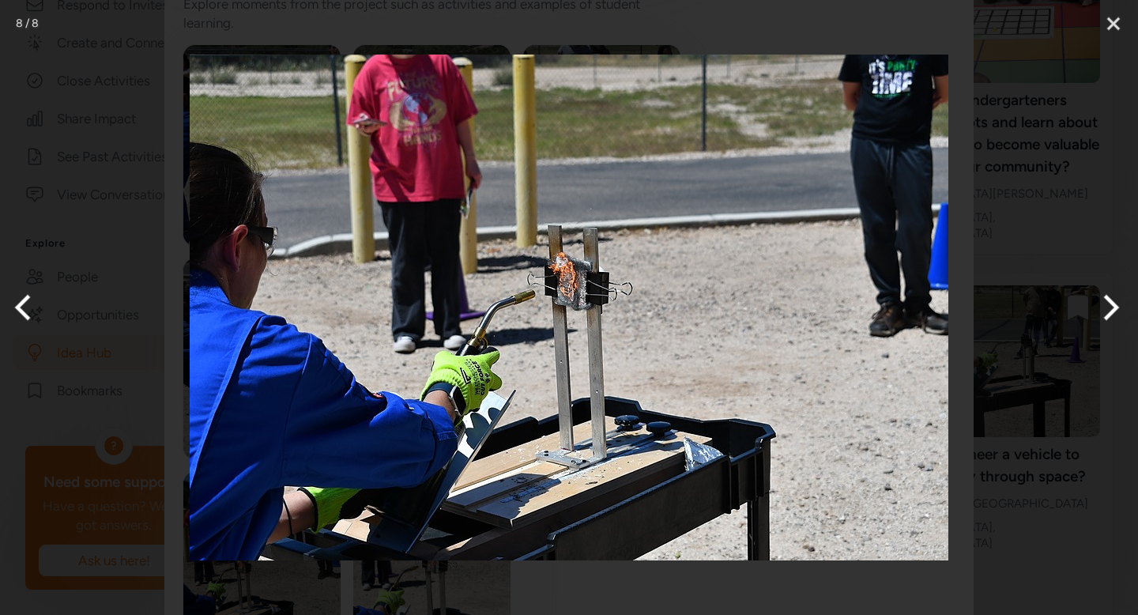
click at [1101, 319] on button "Next" at bounding box center [1108, 307] width 59 height 79
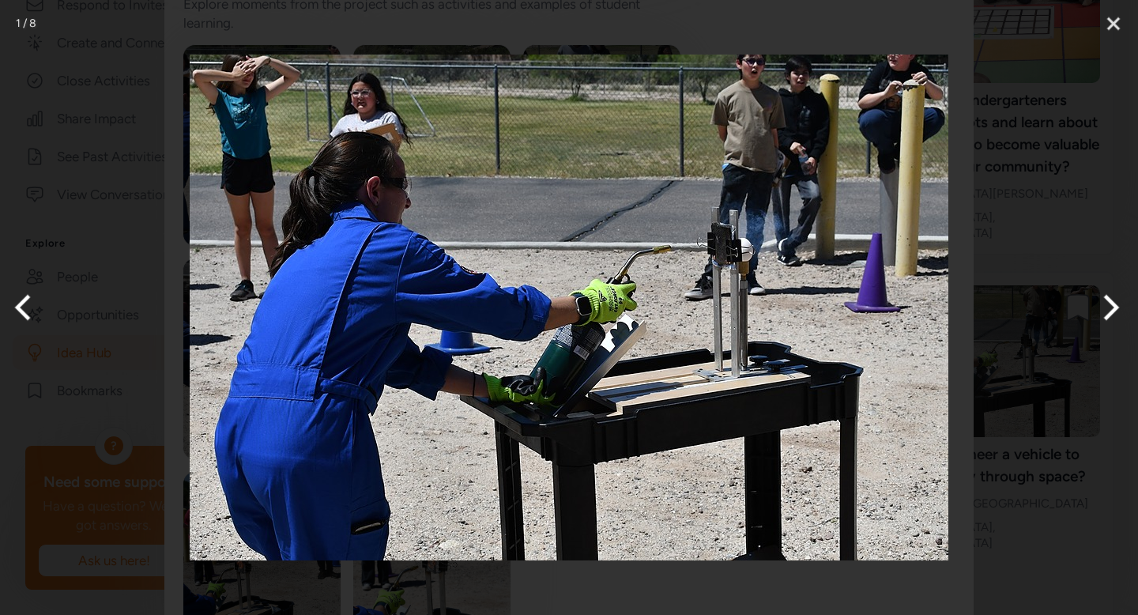
click at [1101, 319] on button "Next" at bounding box center [1108, 307] width 59 height 79
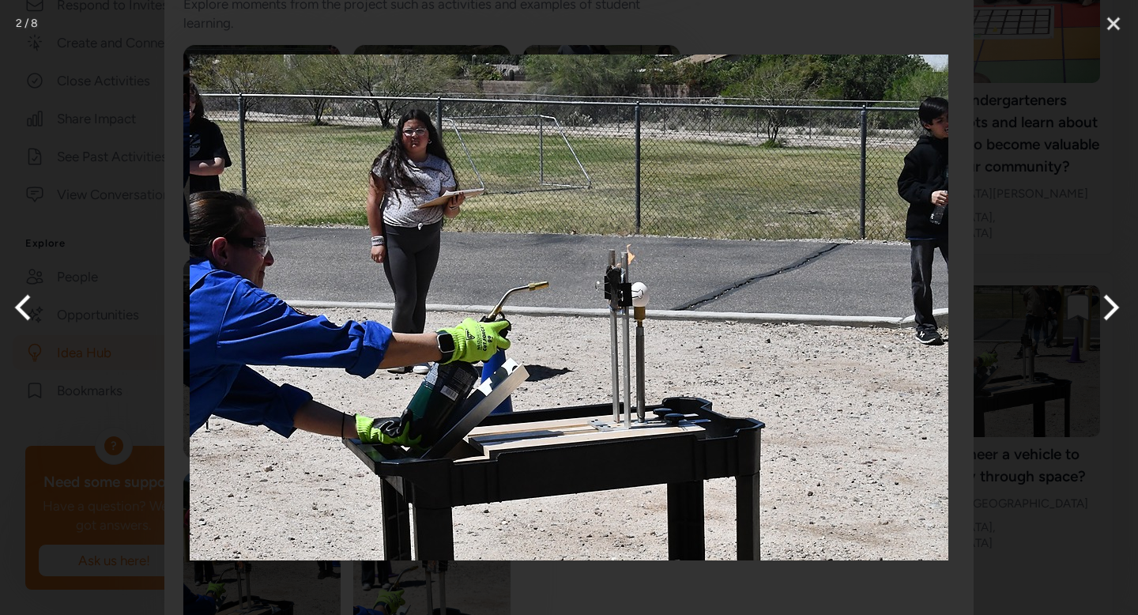
click at [1101, 319] on button "Next" at bounding box center [1108, 307] width 59 height 79
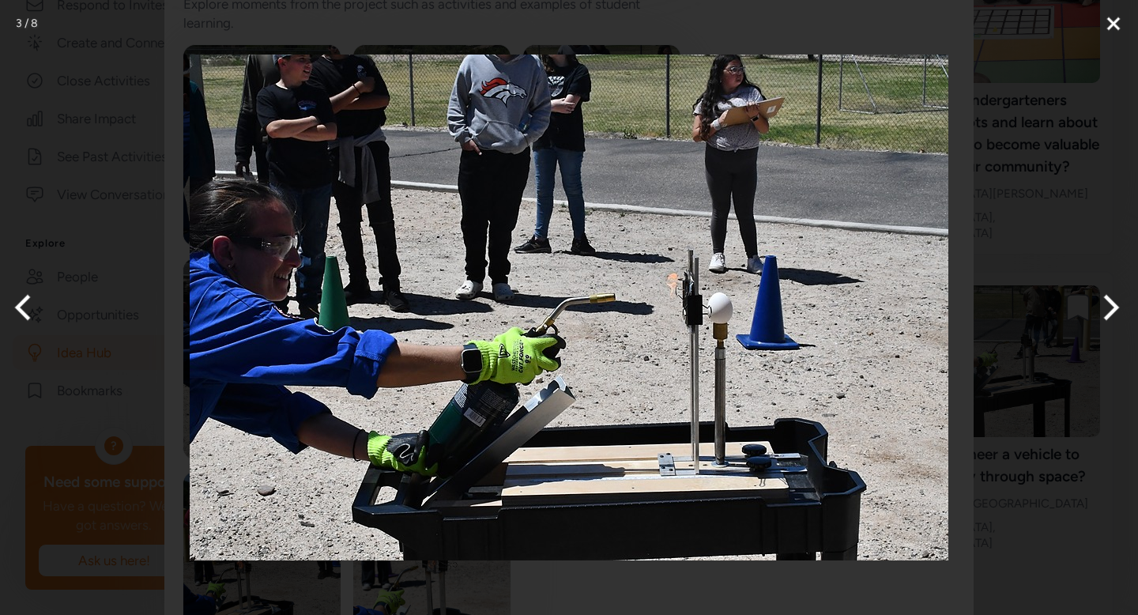
click at [1113, 31] on button "Close" at bounding box center [1114, 23] width 40 height 47
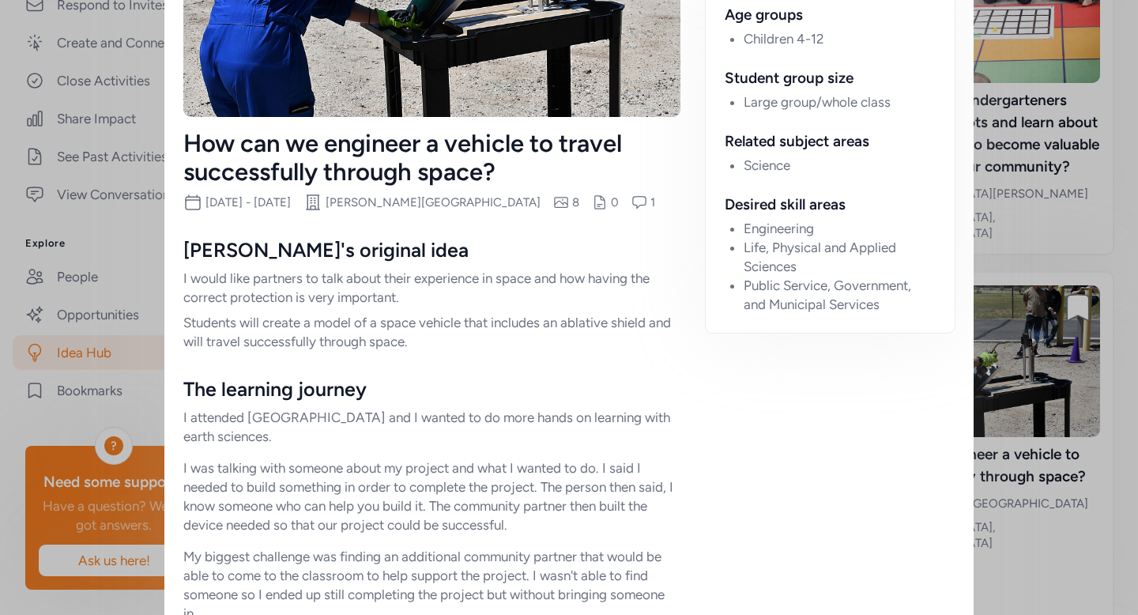
scroll to position [0, 0]
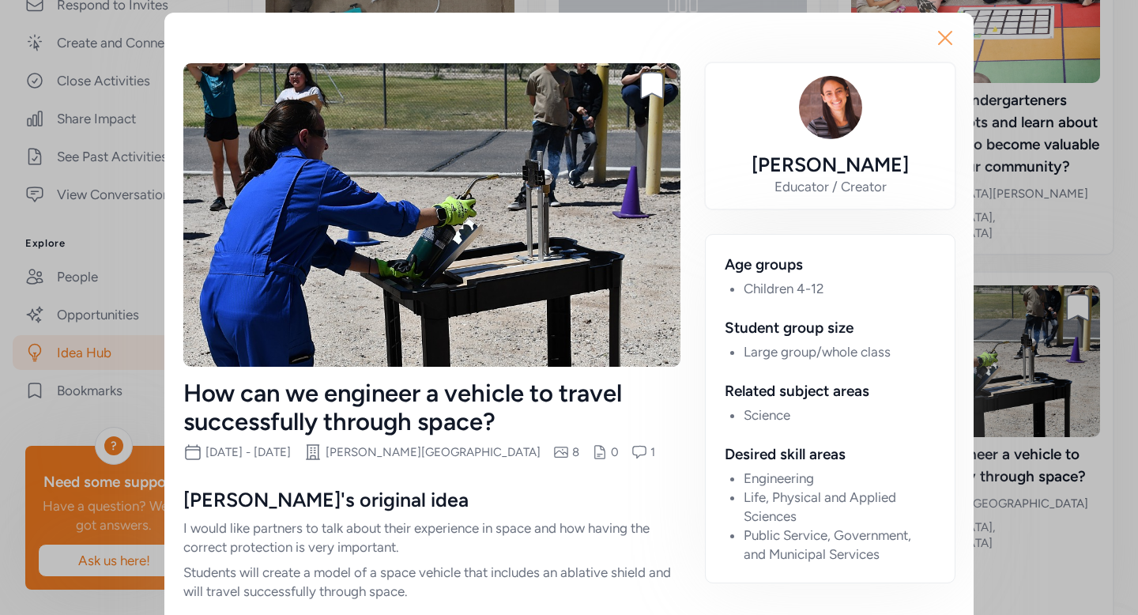
click at [934, 39] on icon "button" at bounding box center [945, 37] width 25 height 25
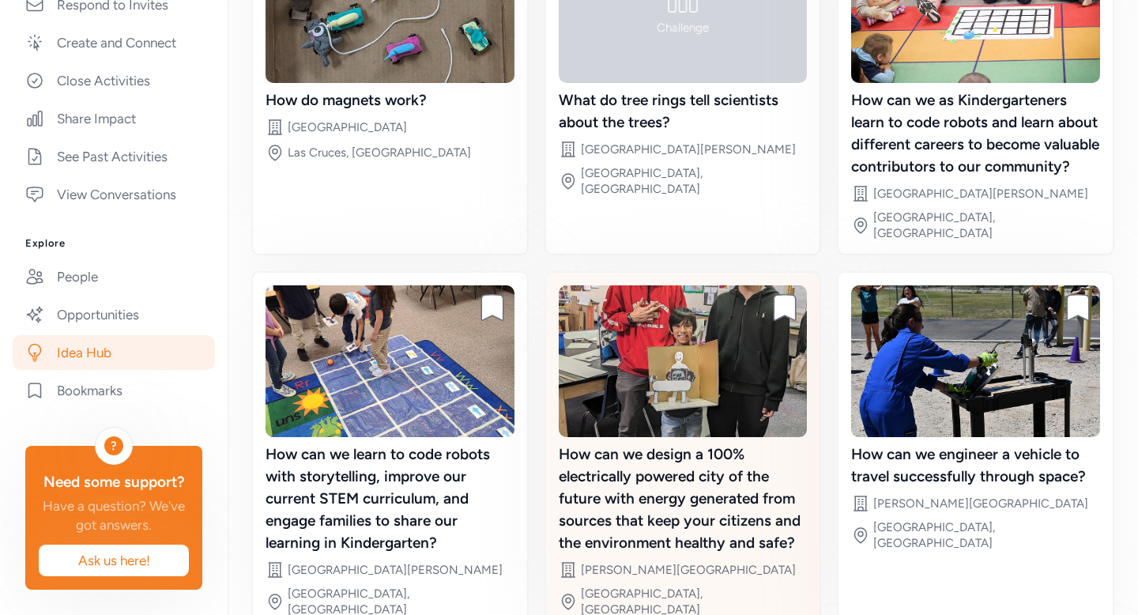
scroll to position [371, 0]
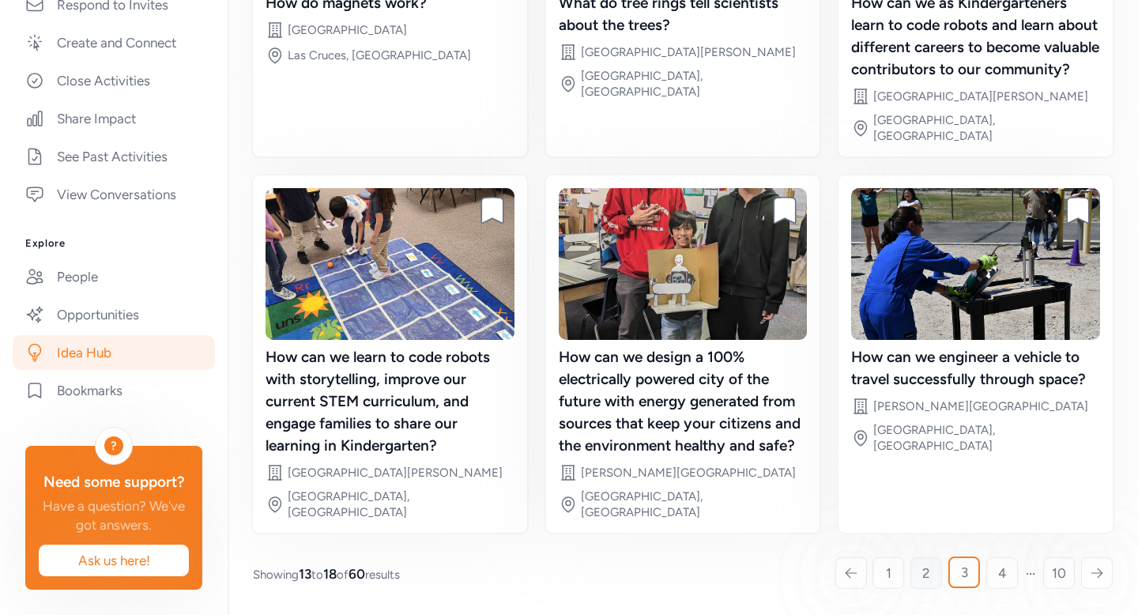
click at [923, 576] on span "2" at bounding box center [927, 573] width 8 height 19
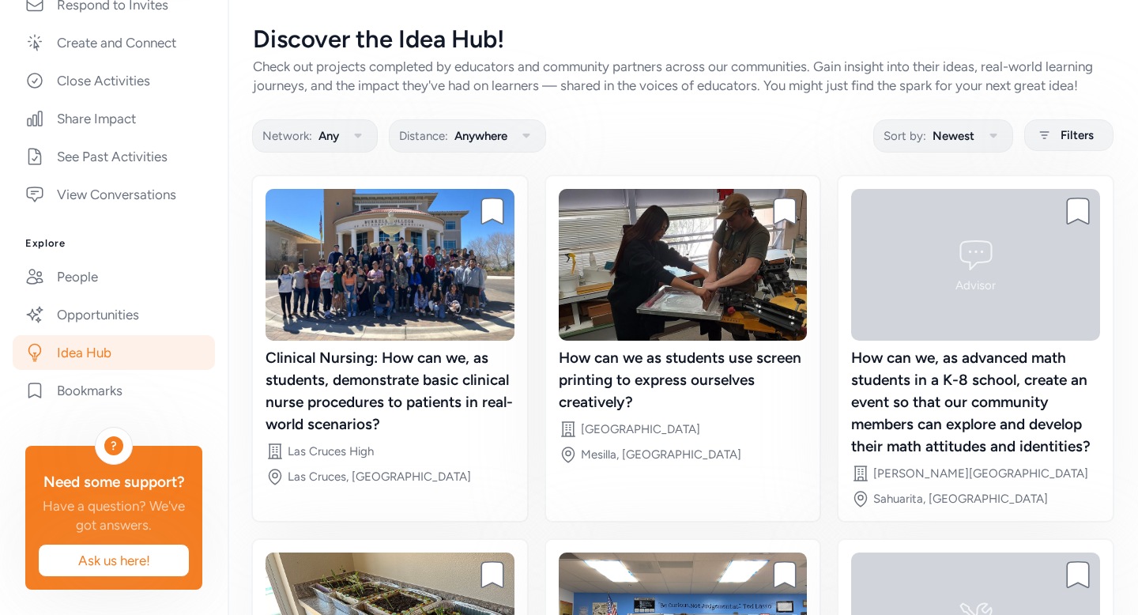
click at [718, 55] on div "Discover the Idea Hub! Check out projects completed by educators and community …" at bounding box center [683, 60] width 860 height 70
click at [710, 63] on div "Check out projects completed by educators and community partners across our com…" at bounding box center [683, 76] width 860 height 38
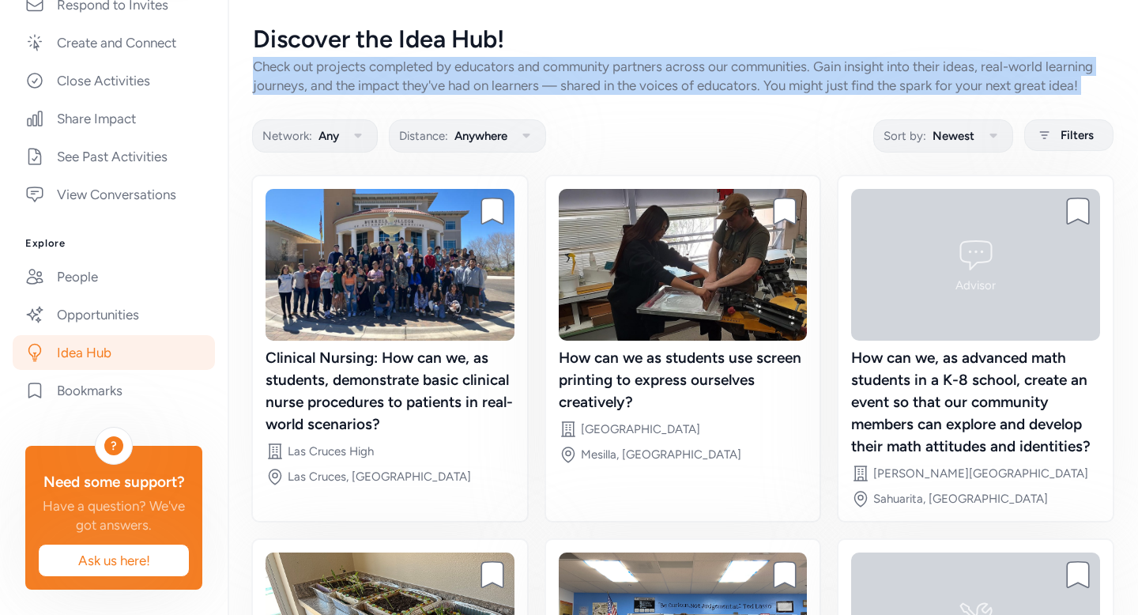
click at [710, 63] on div "Check out projects completed by educators and community partners across our com…" at bounding box center [683, 76] width 860 height 38
click at [716, 74] on div "Check out projects completed by educators and community partners across our com…" at bounding box center [683, 76] width 860 height 38
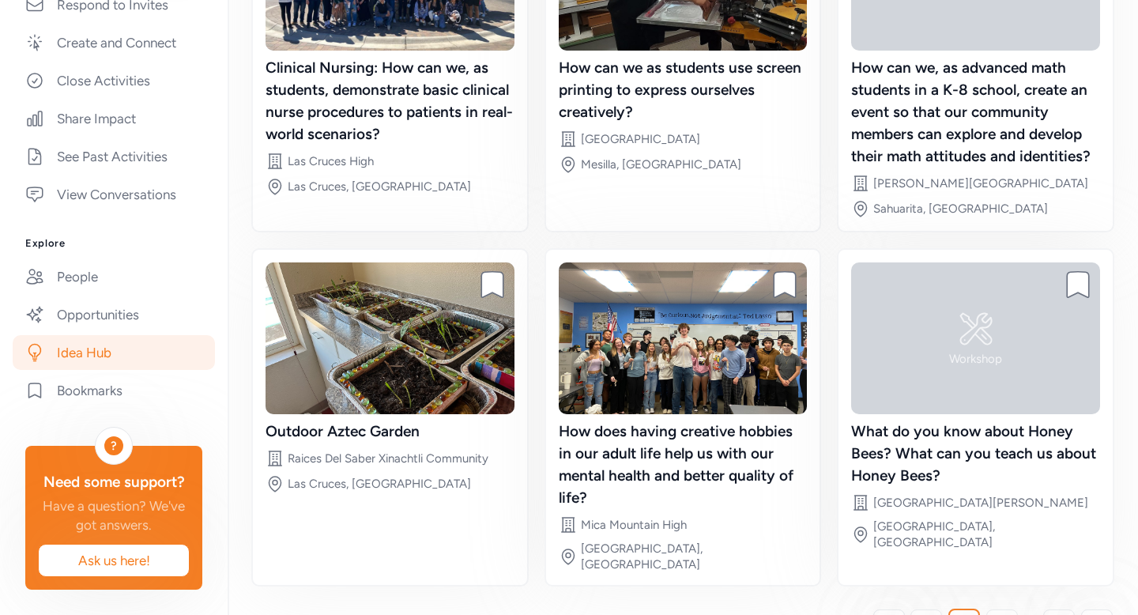
scroll to position [327, 0]
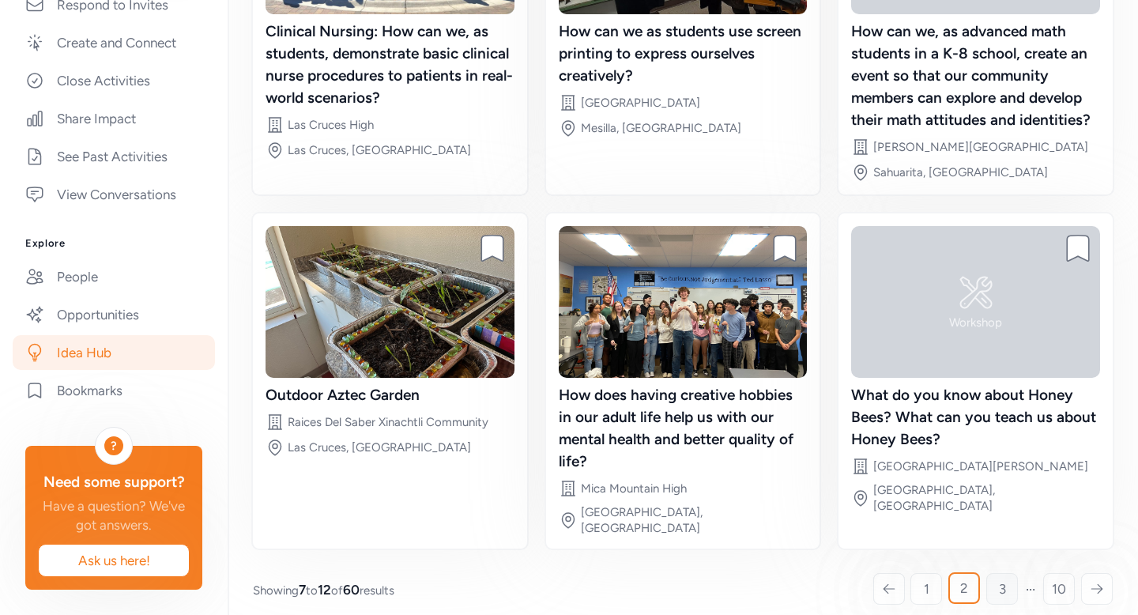
click at [1002, 573] on link "3" at bounding box center [1003, 589] width 32 height 32
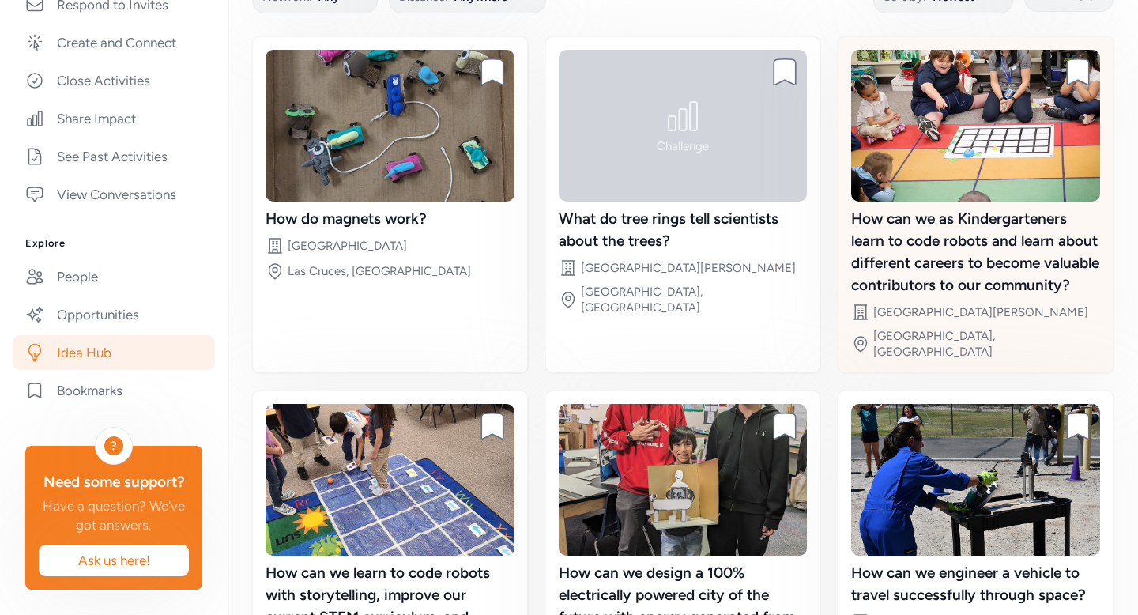
scroll to position [371, 0]
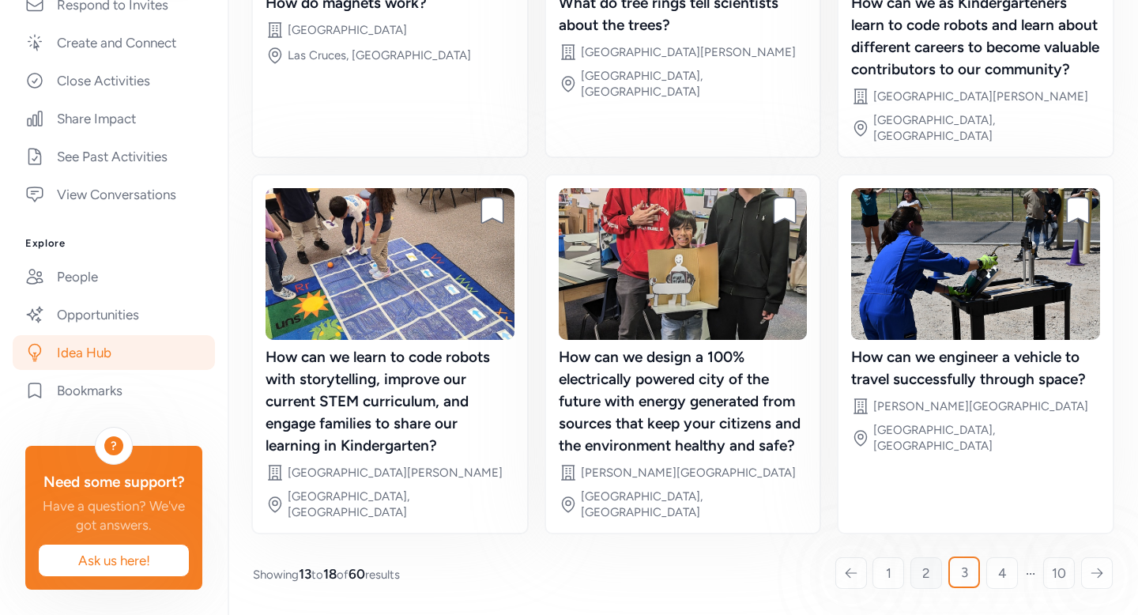
click at [919, 562] on link "2" at bounding box center [927, 573] width 32 height 32
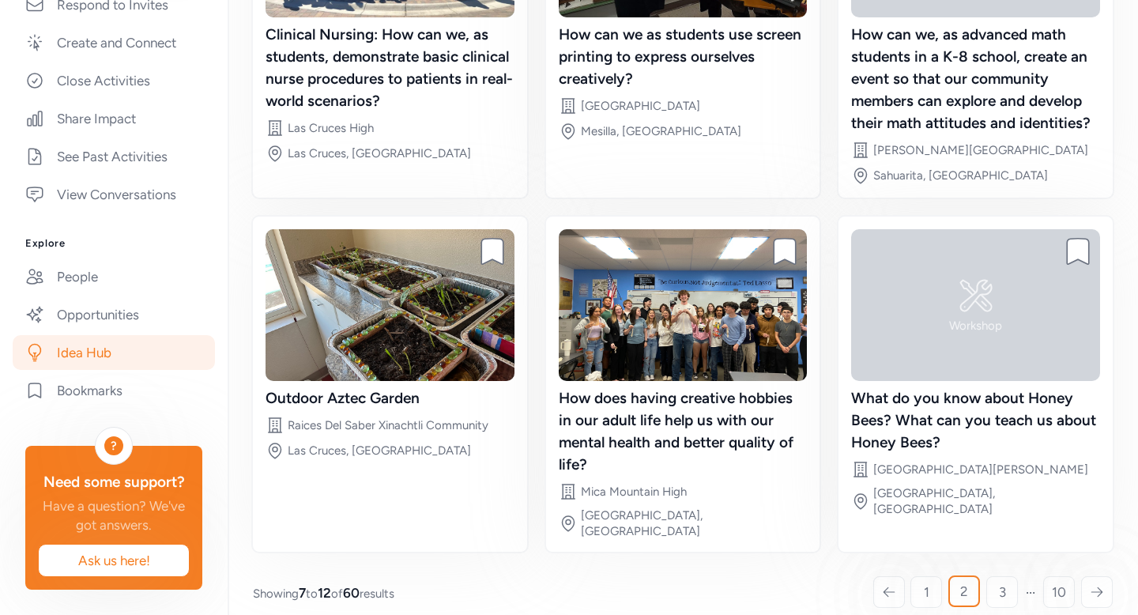
scroll to position [327, 0]
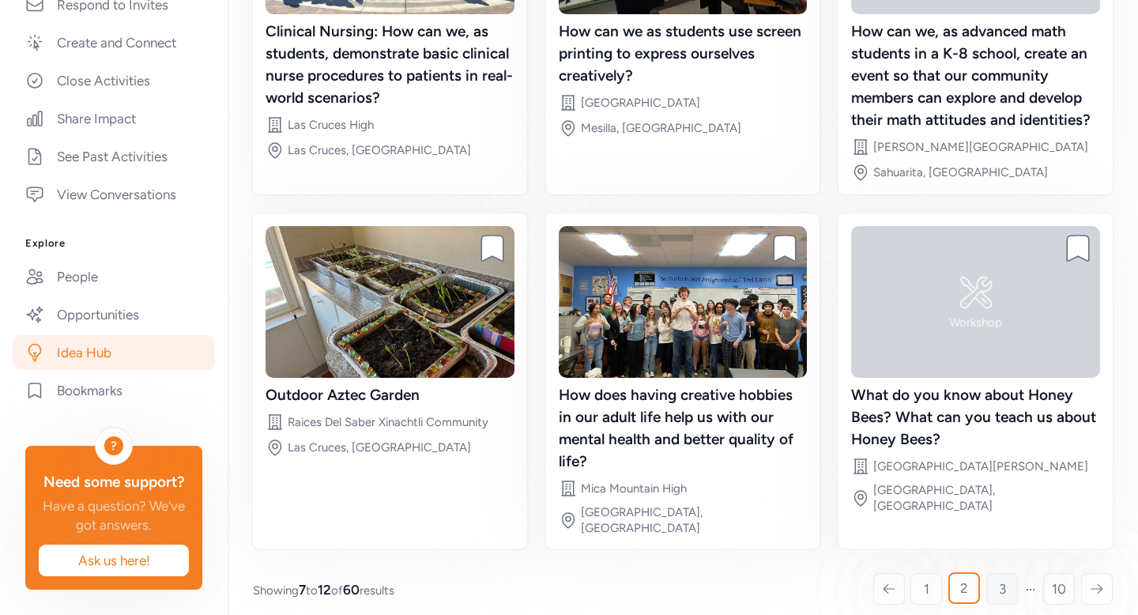
click at [987, 585] on link "3" at bounding box center [1003, 589] width 32 height 32
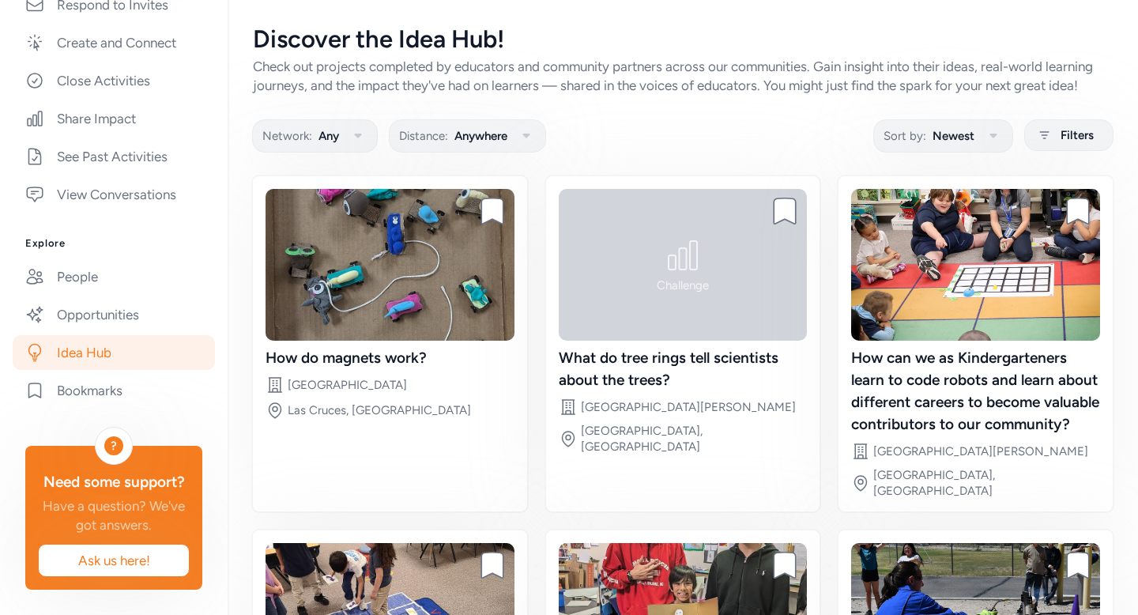
click at [606, 87] on div "Check out projects completed by educators and community partners across our com…" at bounding box center [683, 76] width 860 height 38
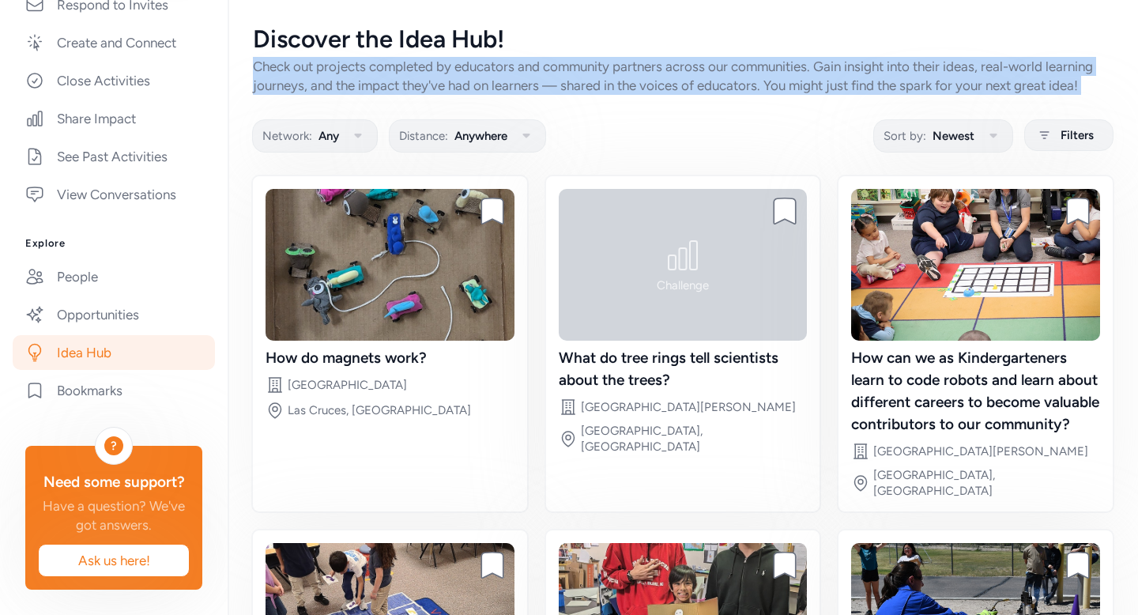
click at [606, 87] on div "Check out projects completed by educators and community partners across our com…" at bounding box center [683, 76] width 860 height 38
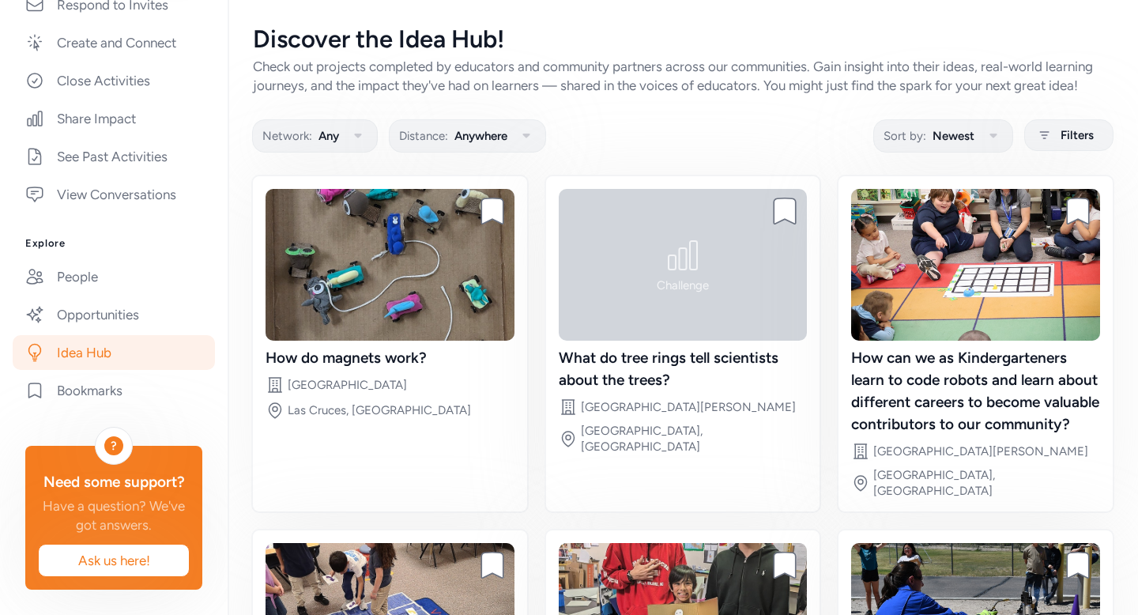
click at [607, 93] on div "Check out projects completed by educators and community partners across our com…" at bounding box center [683, 76] width 860 height 38
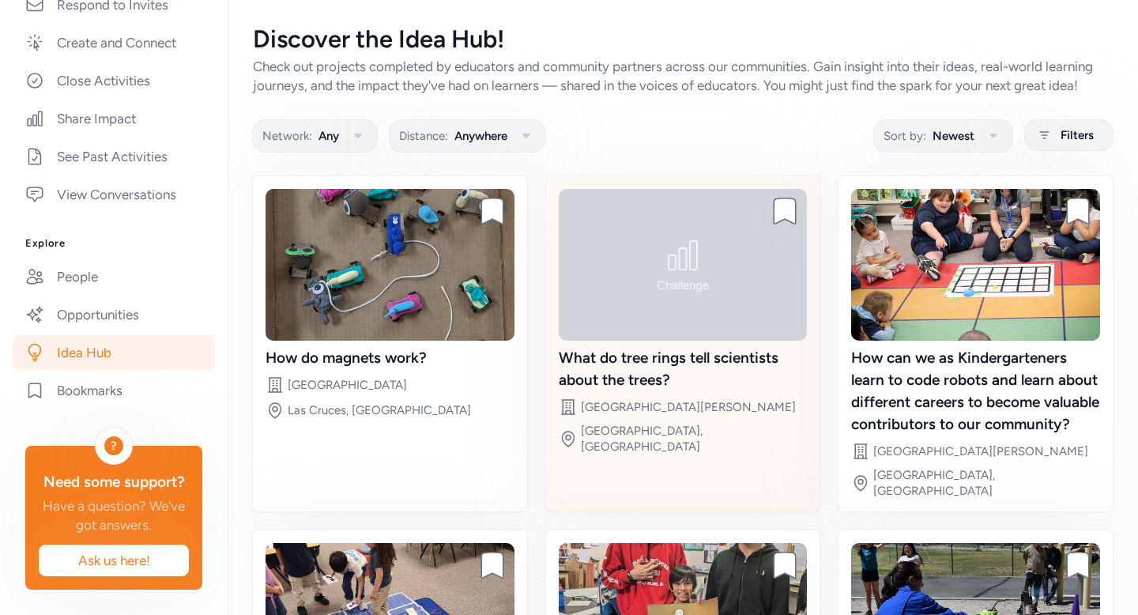
click at [617, 341] on div "Challenge" at bounding box center [683, 265] width 249 height 152
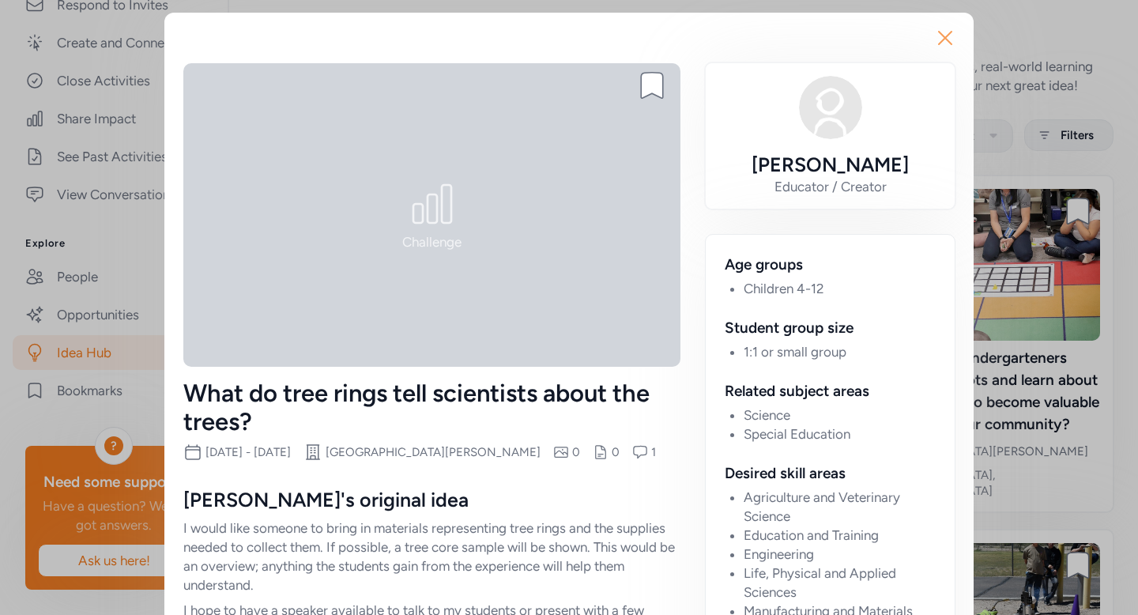
click at [939, 41] on icon "button" at bounding box center [945, 38] width 13 height 13
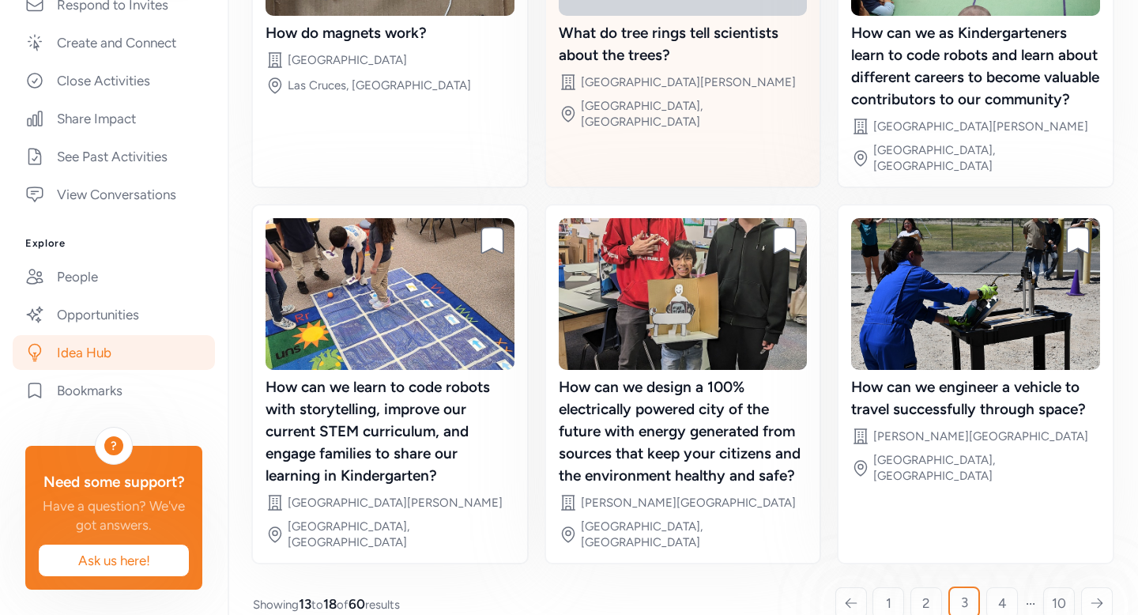
scroll to position [371, 0]
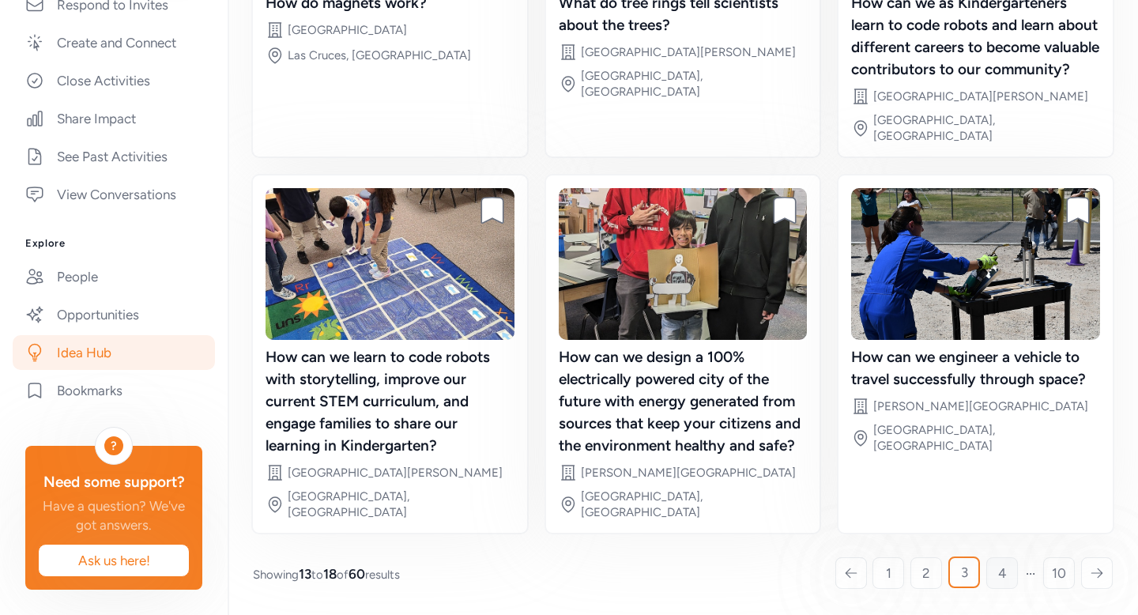
click at [987, 569] on link "4" at bounding box center [1003, 573] width 32 height 32
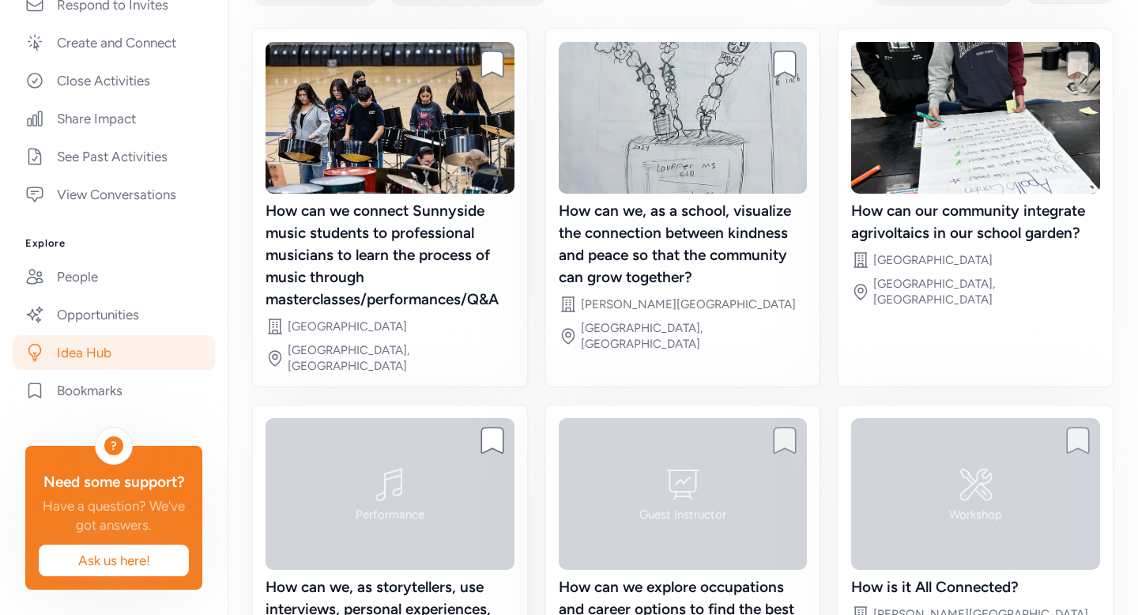
scroll to position [139, 0]
